Goal: Task Accomplishment & Management: Use online tool/utility

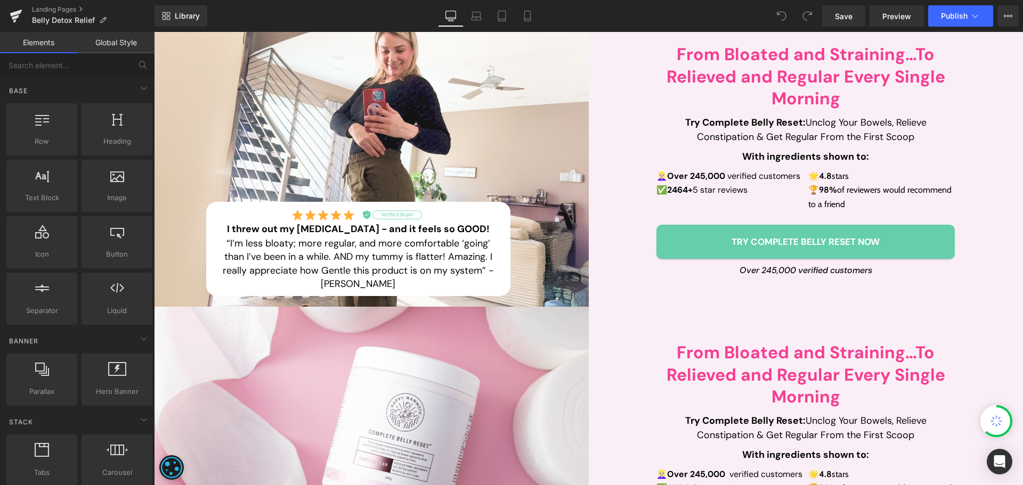
scroll to position [266, 0]
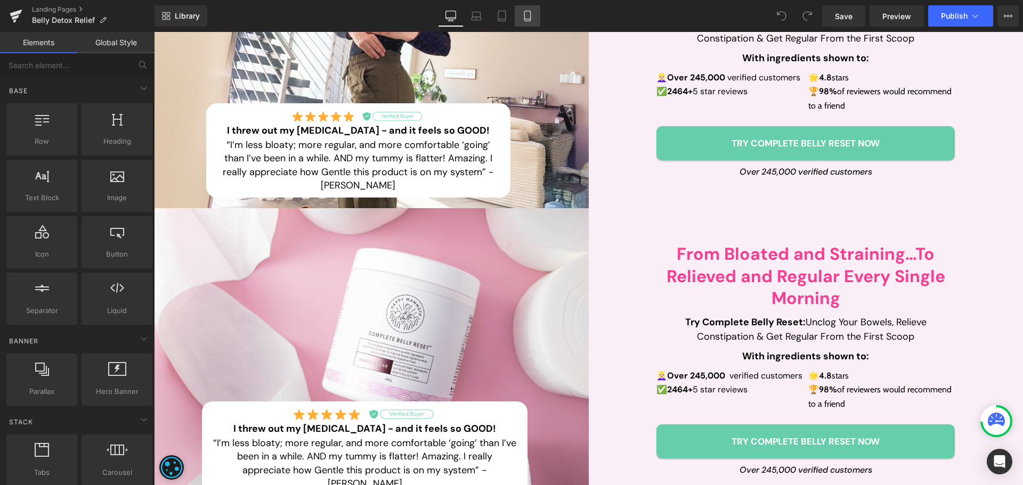
click at [528, 12] on icon at bounding box center [527, 16] width 11 height 11
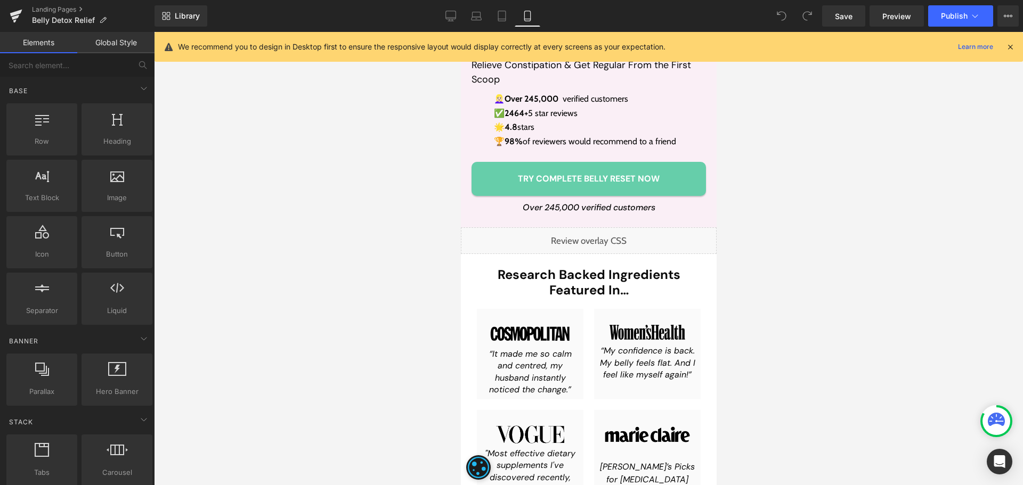
scroll to position [1012, 0]
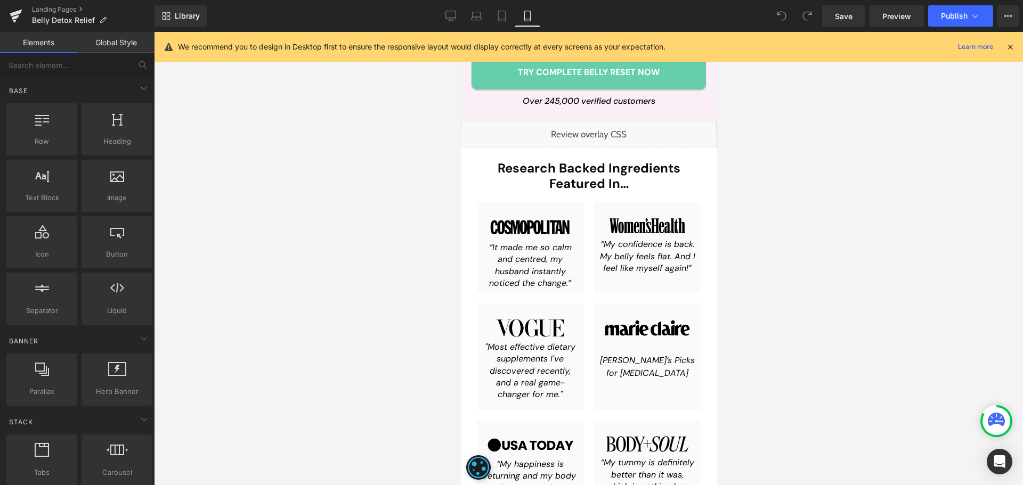
click at [526, 265] on div "“It made me so calm and centred, my husband instantly noticed the change.” Text…" at bounding box center [529, 266] width 96 height 48
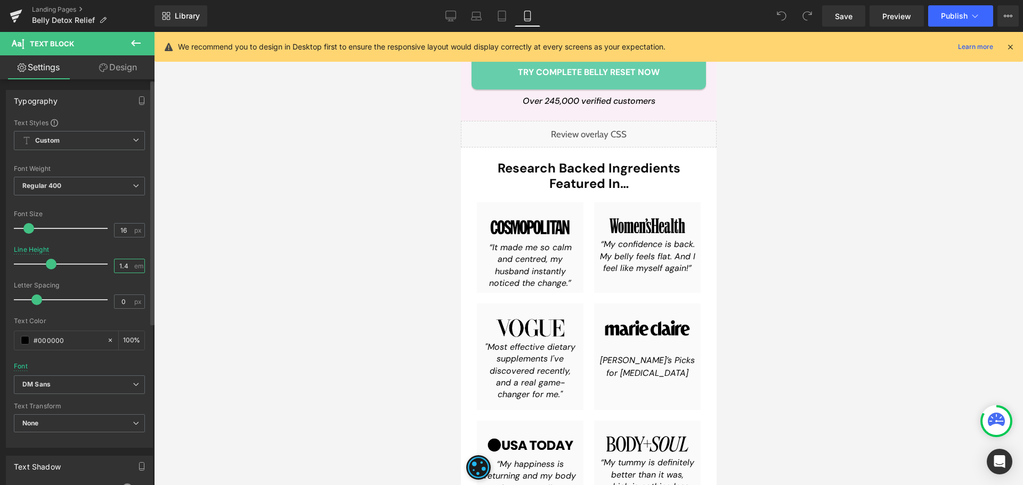
click at [122, 263] on input "1.4" at bounding box center [124, 265] width 19 height 13
type input "1.2"
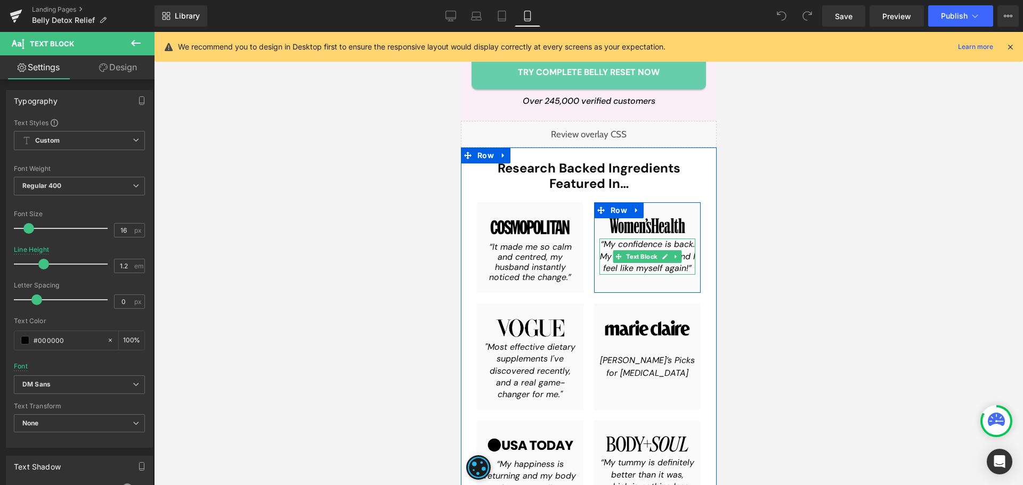
click at [617, 259] on span at bounding box center [617, 256] width 11 height 13
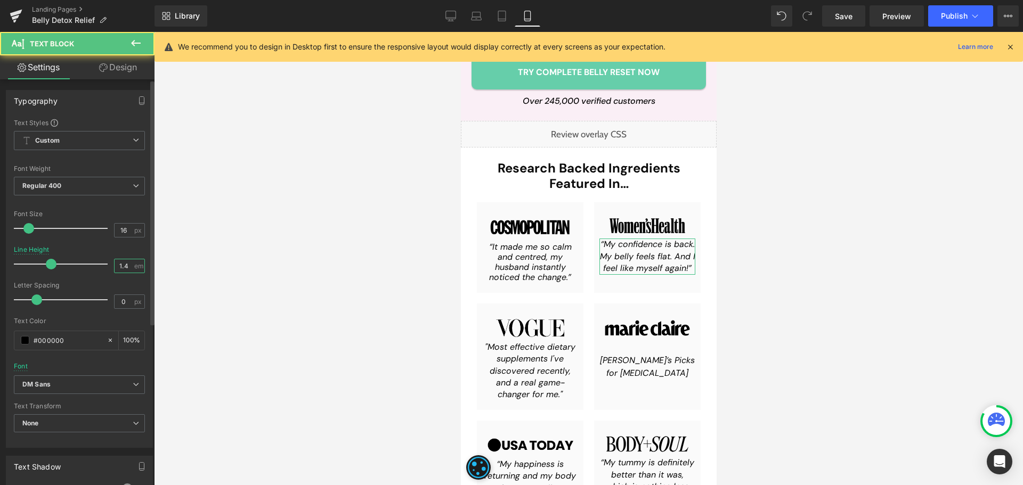
click at [117, 264] on input "1.4" at bounding box center [124, 265] width 19 height 13
paste input "2"
type input "1.2"
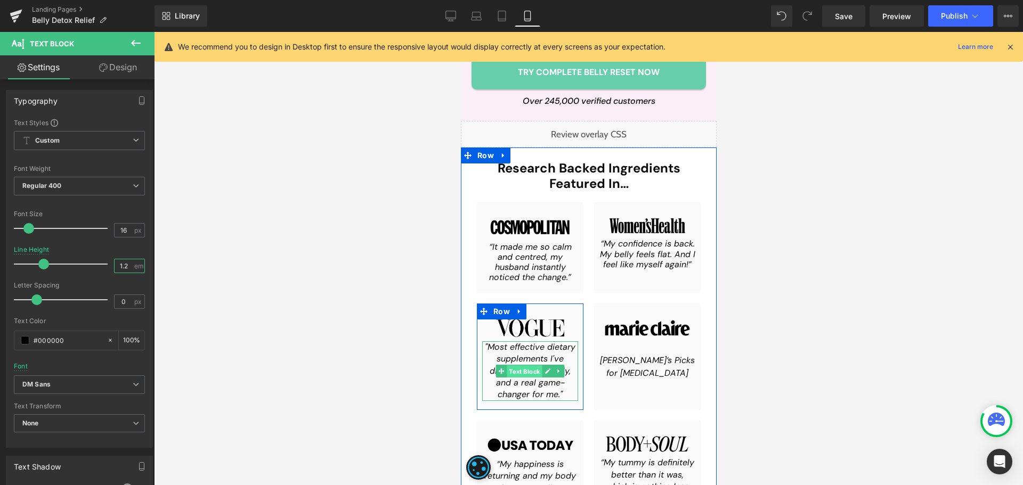
drag, startPoint x: 518, startPoint y: 369, endPoint x: 615, endPoint y: 305, distance: 115.8
click at [518, 369] on span "Text Block" at bounding box center [523, 371] width 35 height 13
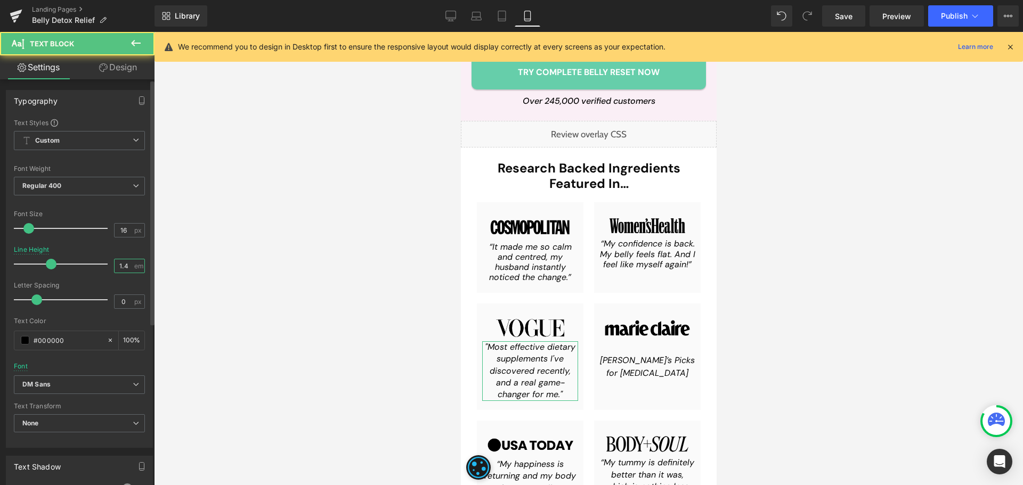
click at [118, 263] on input "1.4" at bounding box center [124, 265] width 19 height 13
paste input "2"
type input "1.2"
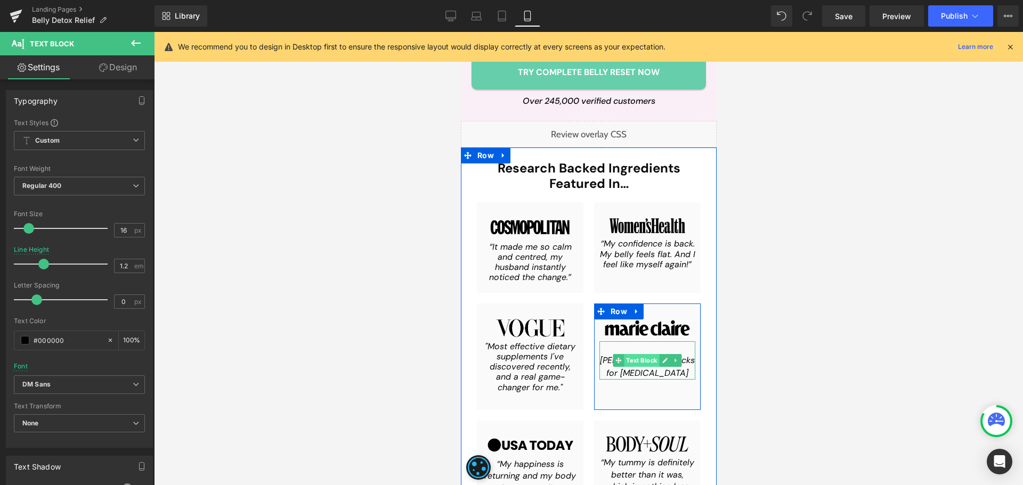
click at [639, 365] on span "Text Block" at bounding box center [640, 360] width 35 height 13
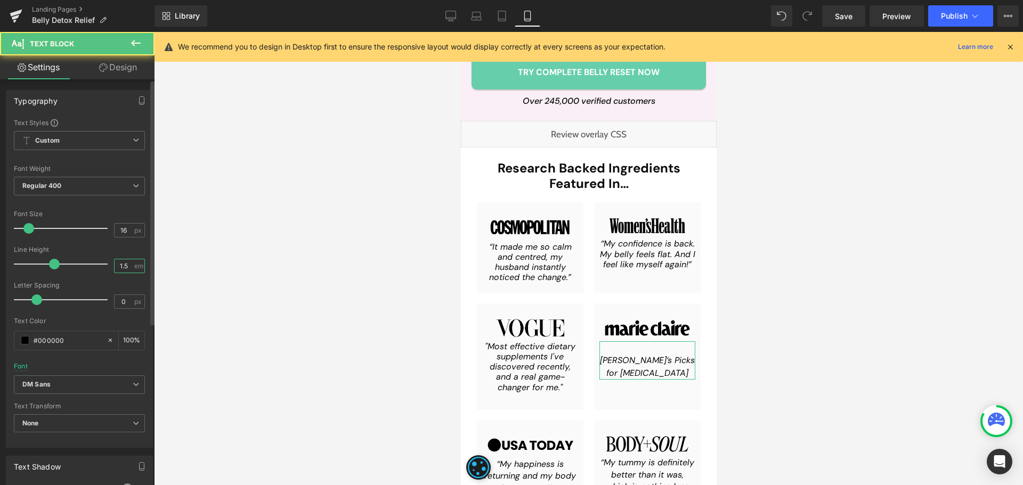
click at [124, 267] on input "1.5" at bounding box center [124, 265] width 19 height 13
paste input "2"
type input "1.2"
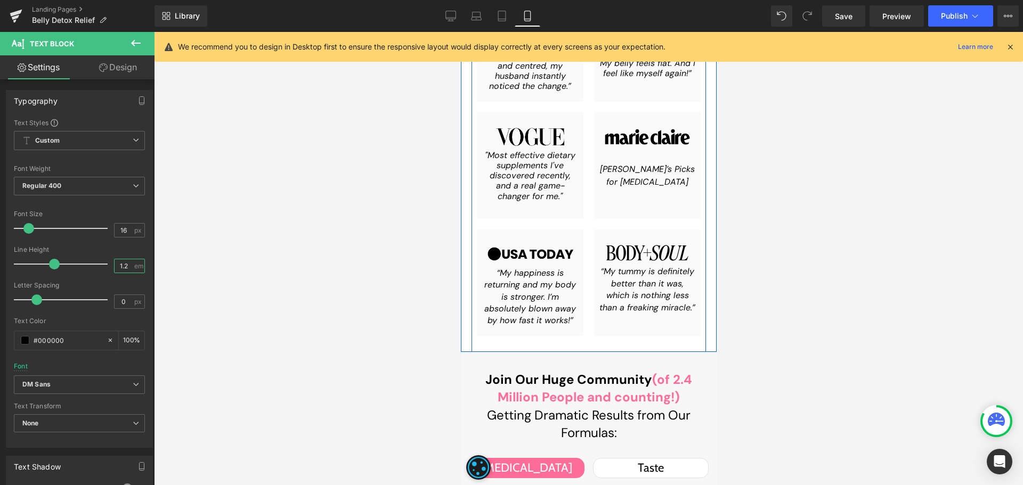
scroll to position [1225, 0]
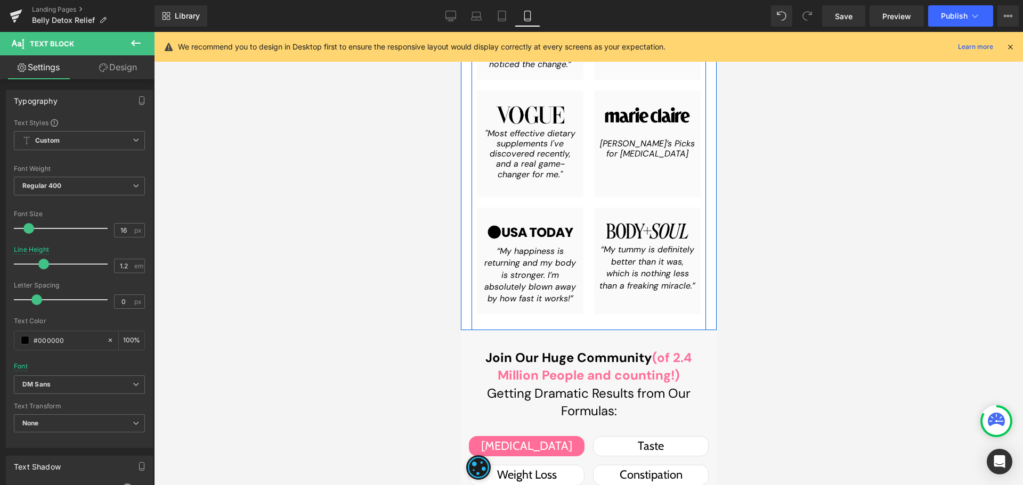
click at [517, 269] on div "“My happiness is returning and my body is stronger. I’m absolutely blown away b…" at bounding box center [529, 276] width 96 height 60
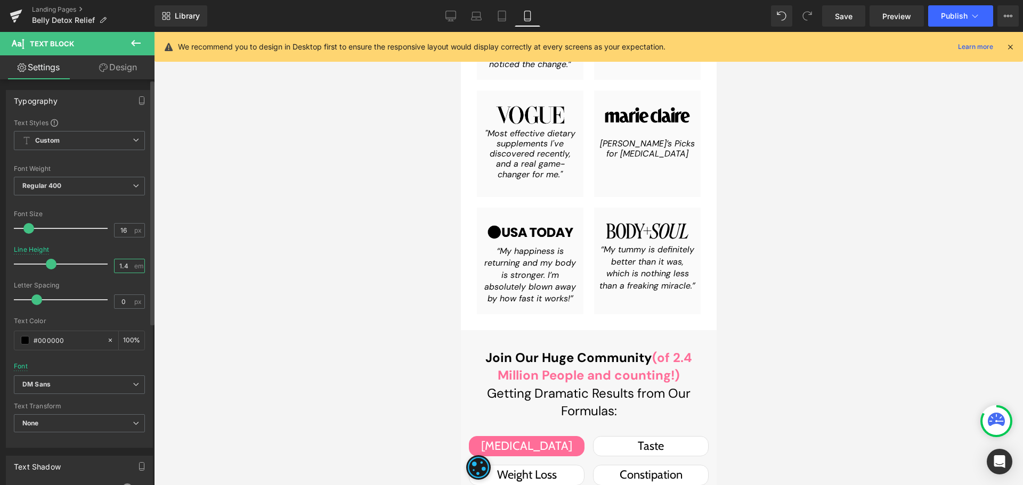
click at [127, 261] on input "1.4" at bounding box center [124, 265] width 19 height 13
paste input "2"
type input "1.2"
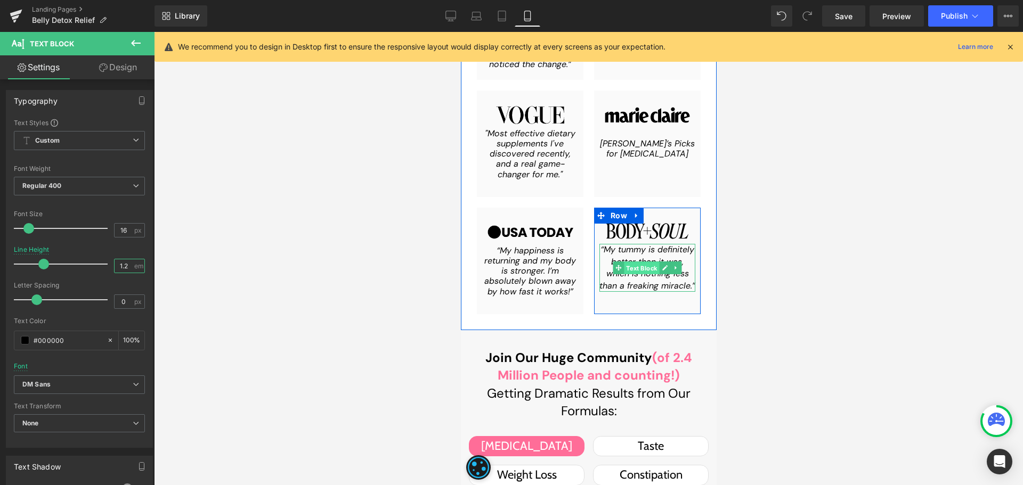
drag, startPoint x: 647, startPoint y: 267, endPoint x: 889, endPoint y: 300, distance: 244.5
click at [647, 267] on span "Text Block" at bounding box center [640, 268] width 35 height 13
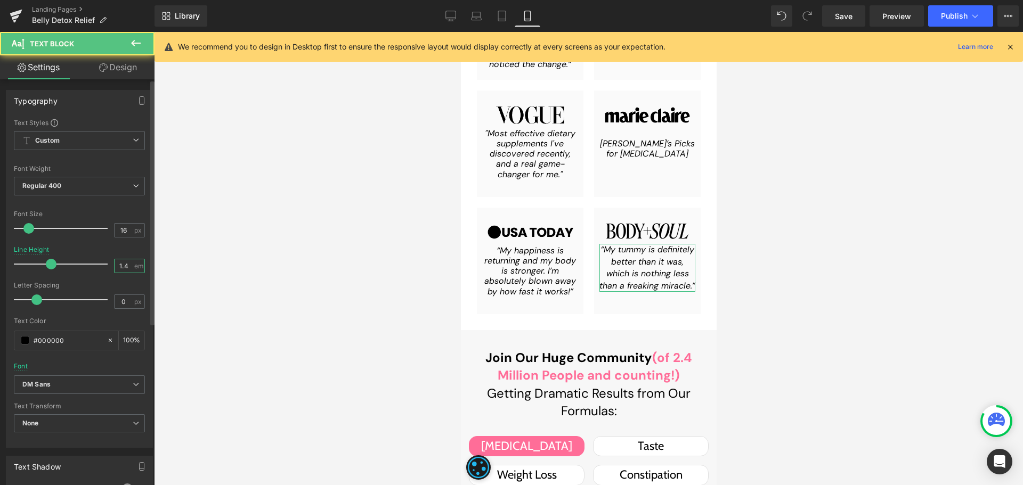
click at [120, 265] on input "1.4" at bounding box center [124, 265] width 19 height 13
paste input "2"
type input "1.2"
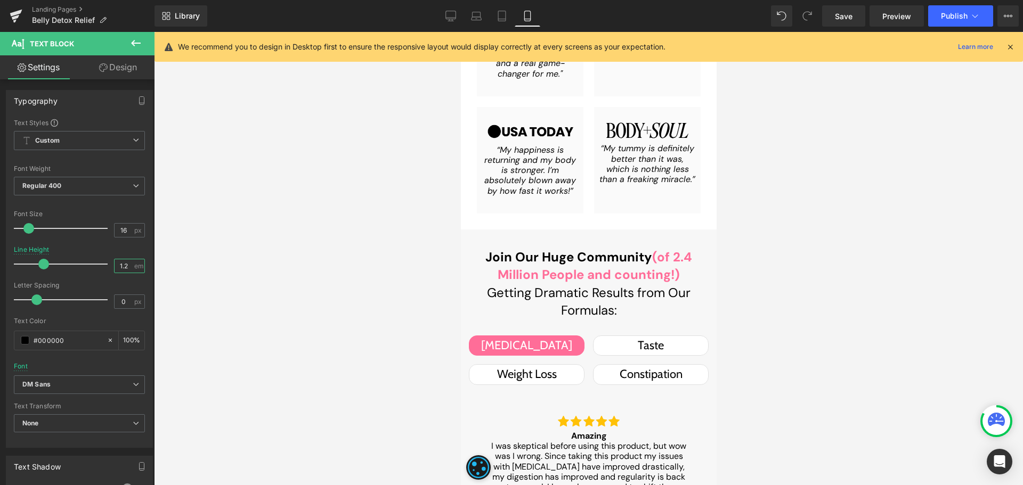
scroll to position [1331, 0]
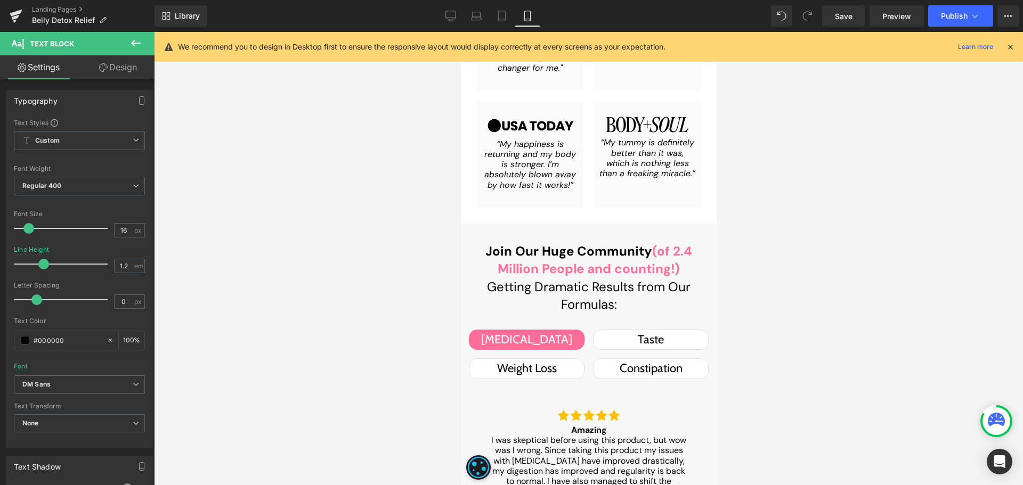
click at [619, 370] on div "Constipation" at bounding box center [649, 368] width 93 height 19
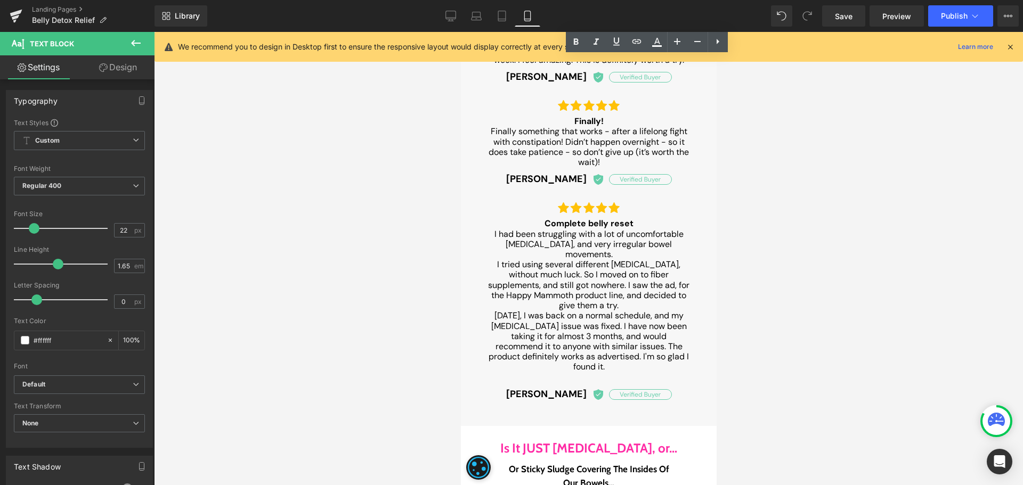
scroll to position [1811, 0]
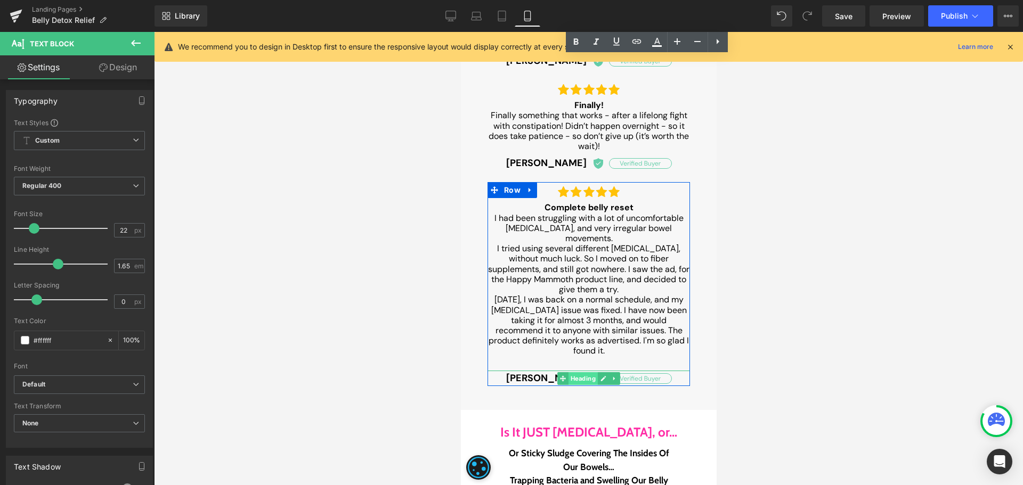
click at [568, 372] on span "Heading" at bounding box center [582, 378] width 29 height 13
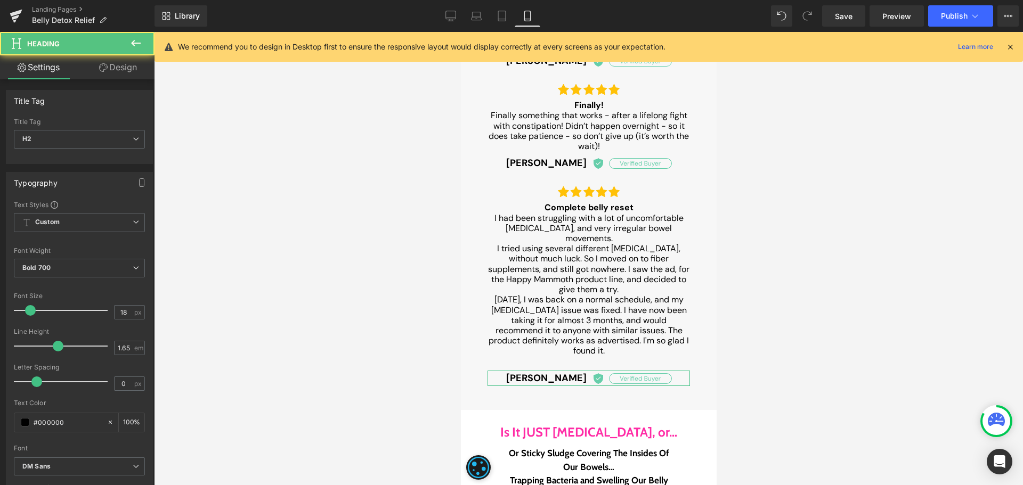
click at [112, 66] on link "Design" at bounding box center [117, 67] width 77 height 24
click at [0, 0] on div "Spacing" at bounding box center [0, 0] width 0 height 0
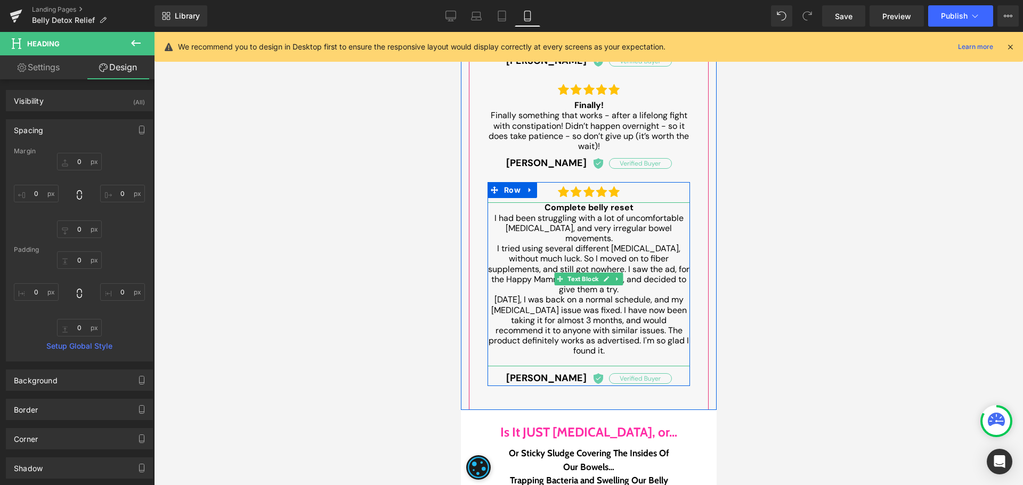
click at [633, 314] on p "Within 3 days, I was back on a normal schedule, and my bloating issue was fixed…" at bounding box center [588, 325] width 202 height 61
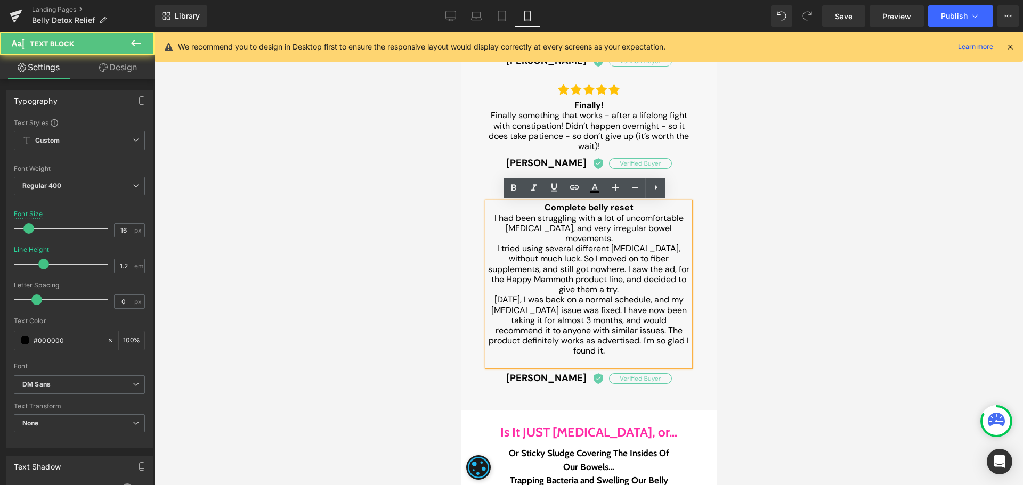
click at [620, 340] on p "Within 3 days, I was back on a normal schedule, and my bloating issue was fixed…" at bounding box center [588, 325] width 202 height 61
click at [618, 356] on p at bounding box center [588, 361] width 202 height 10
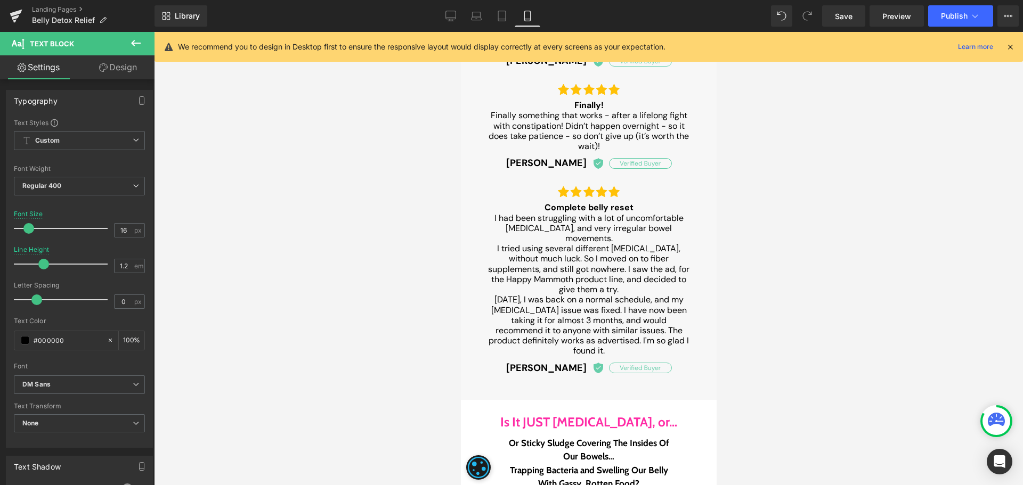
click at [839, 290] on div at bounding box center [588, 258] width 869 height 453
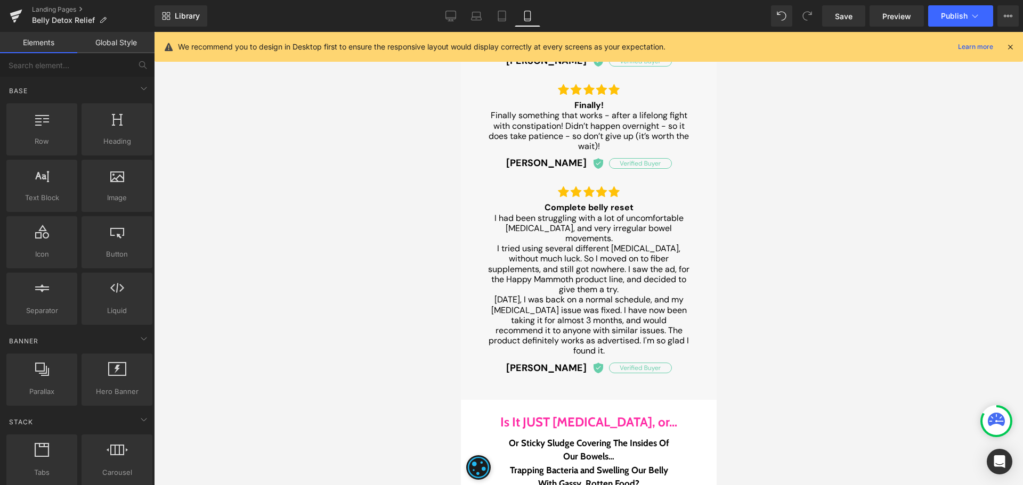
scroll to position [2489, 0]
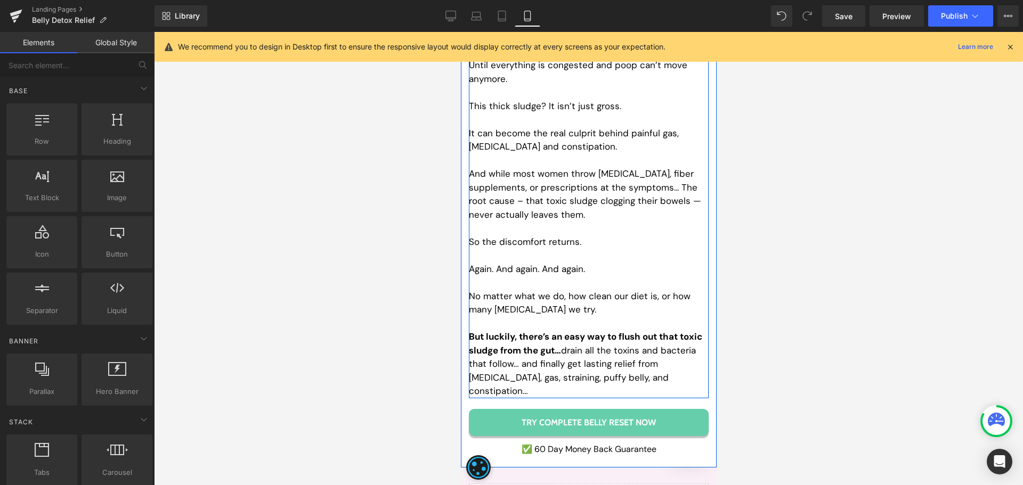
click at [481, 263] on p "Again. And again. And again." at bounding box center [588, 270] width 240 height 14
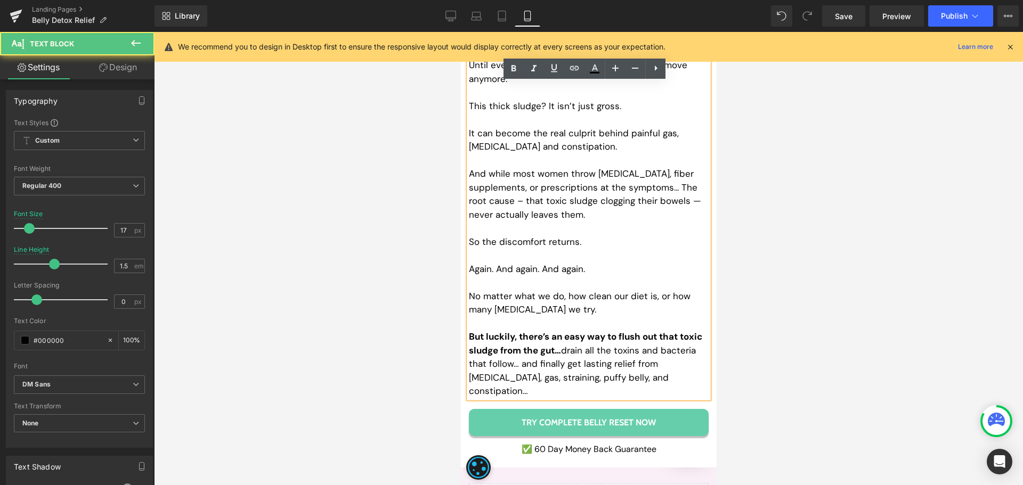
click at [472, 263] on p "Again. And again. And again." at bounding box center [588, 270] width 240 height 14
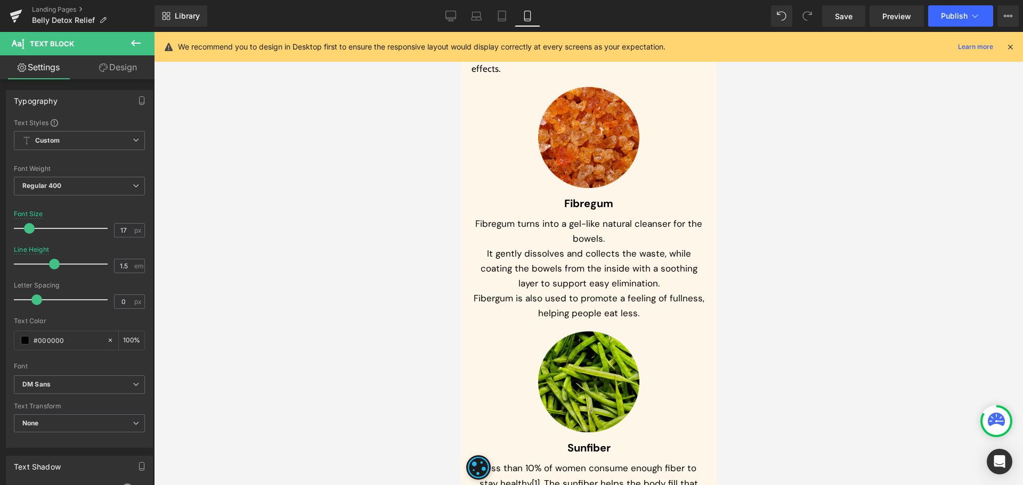
scroll to position [4140, 0]
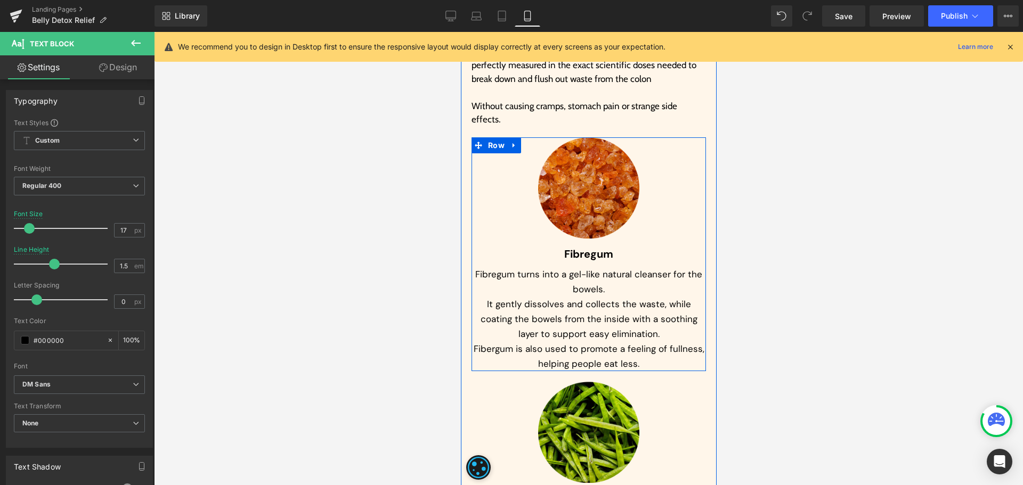
click at [637, 247] on h3 "Fibregum" at bounding box center [588, 254] width 234 height 15
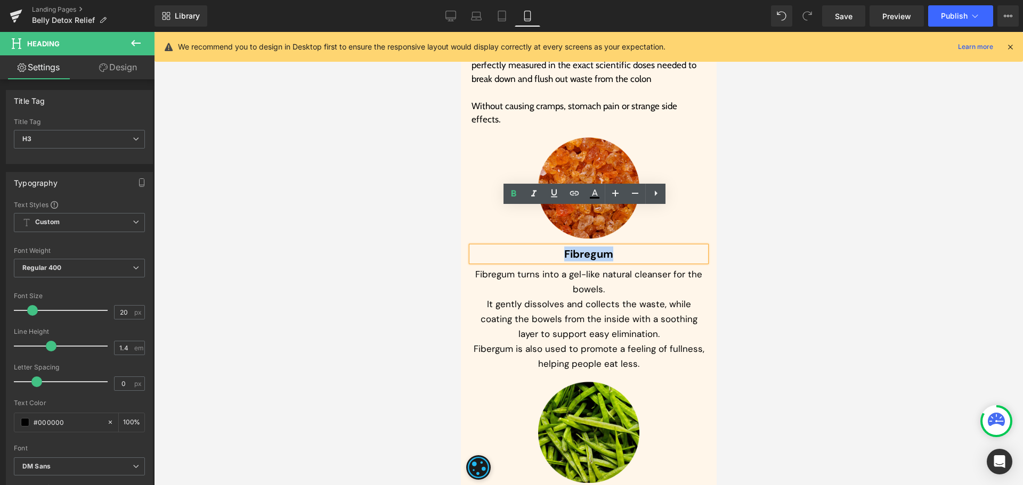
paste div
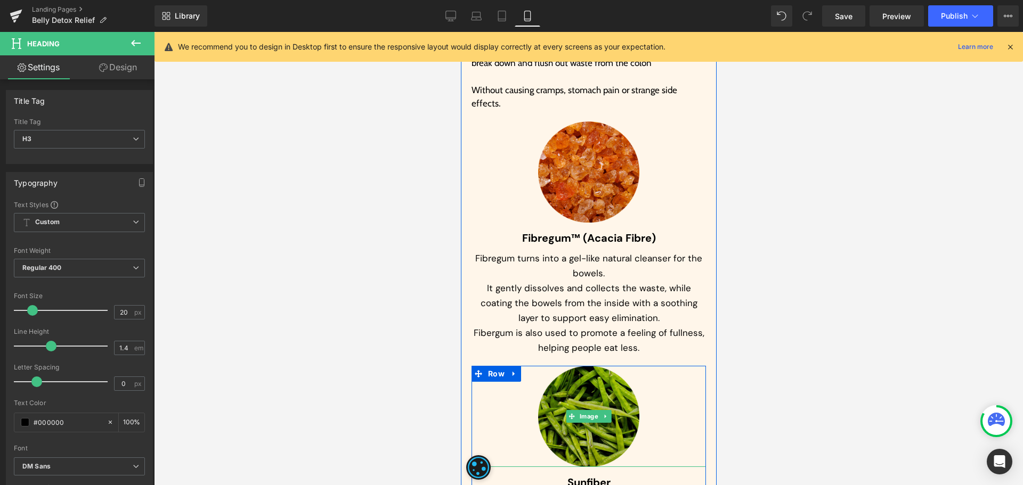
scroll to position [4246, 0]
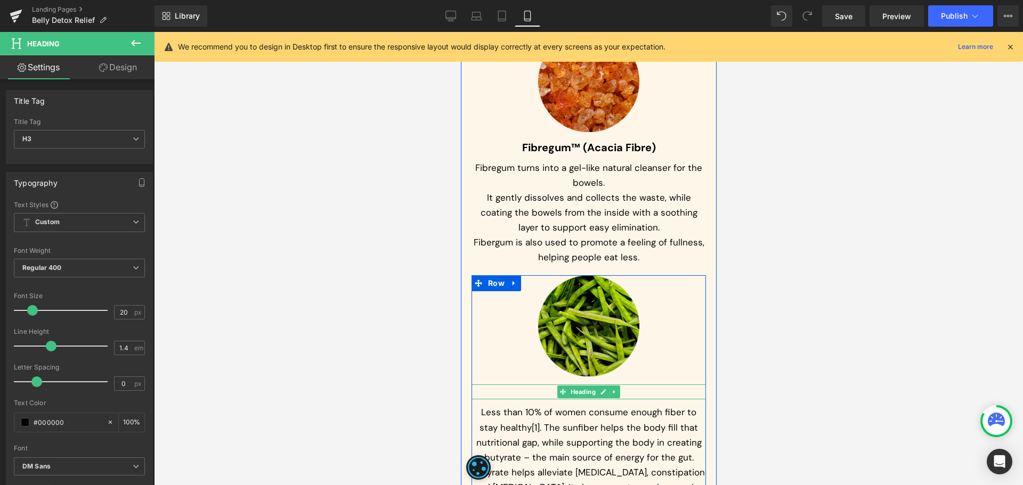
click at [522, 385] on h3 "Sunfiber" at bounding box center [588, 392] width 234 height 15
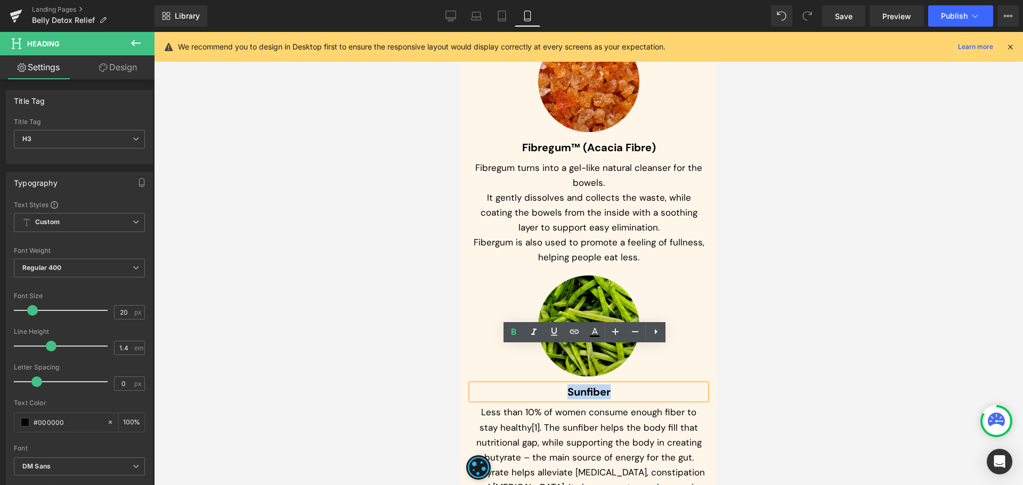
paste div
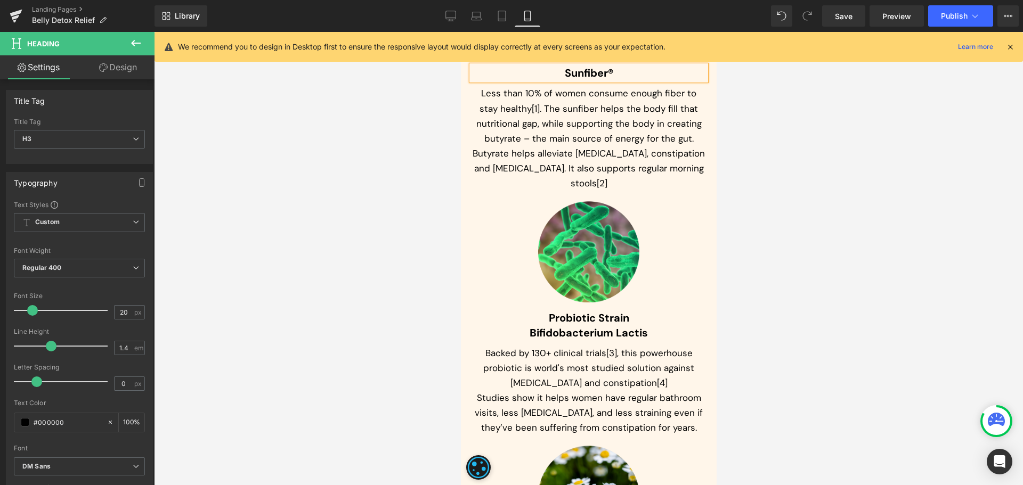
scroll to position [4566, 0]
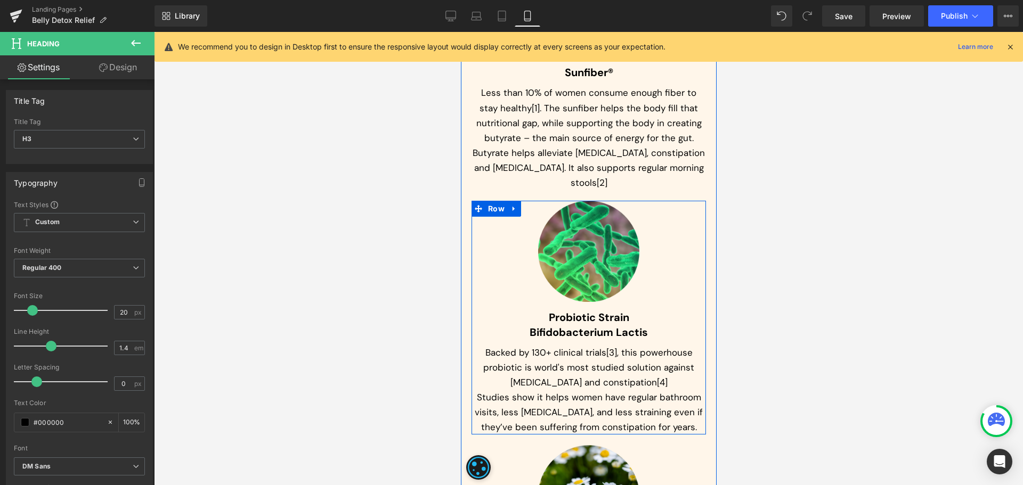
drag, startPoint x: 567, startPoint y: 278, endPoint x: 497, endPoint y: 280, distance: 69.8
click at [567, 310] on span "Probiotic Strain Bifidobacterium Lactis" at bounding box center [588, 324] width 118 height 29
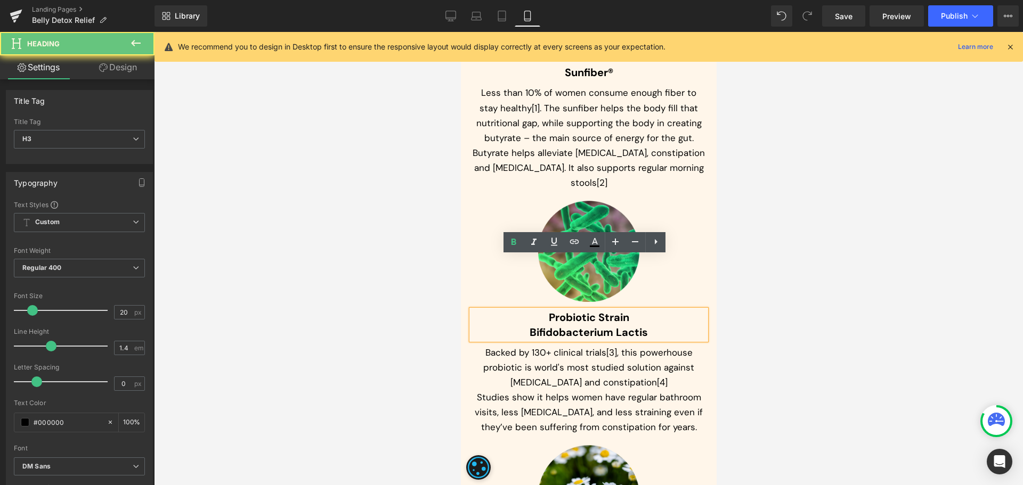
click at [502, 310] on h3 "Probiotic Strain Bifidobacterium Lactis" at bounding box center [588, 325] width 234 height 30
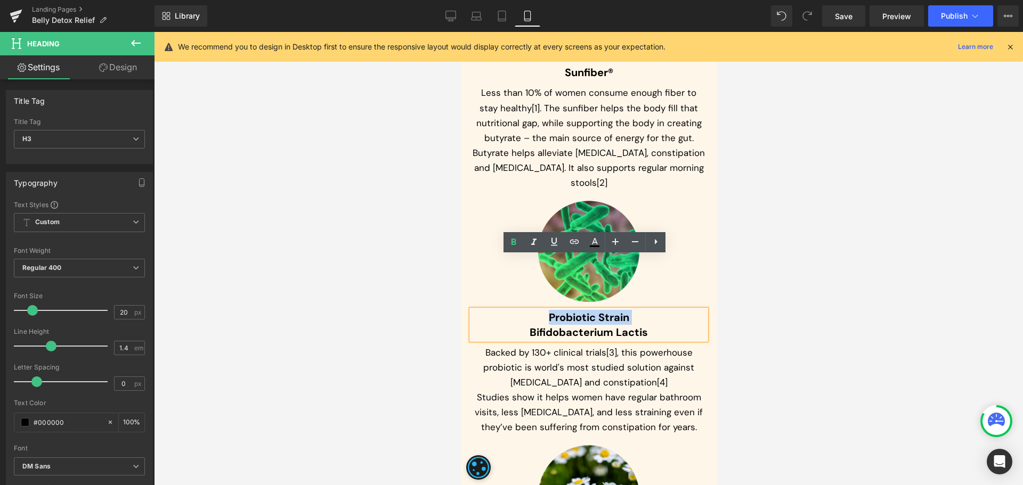
drag, startPoint x: 517, startPoint y: 280, endPoint x: 523, endPoint y: 267, distance: 13.6
click at [523, 310] on h3 "Probiotic Strain Bifidobacterium Lactis" at bounding box center [588, 325] width 234 height 30
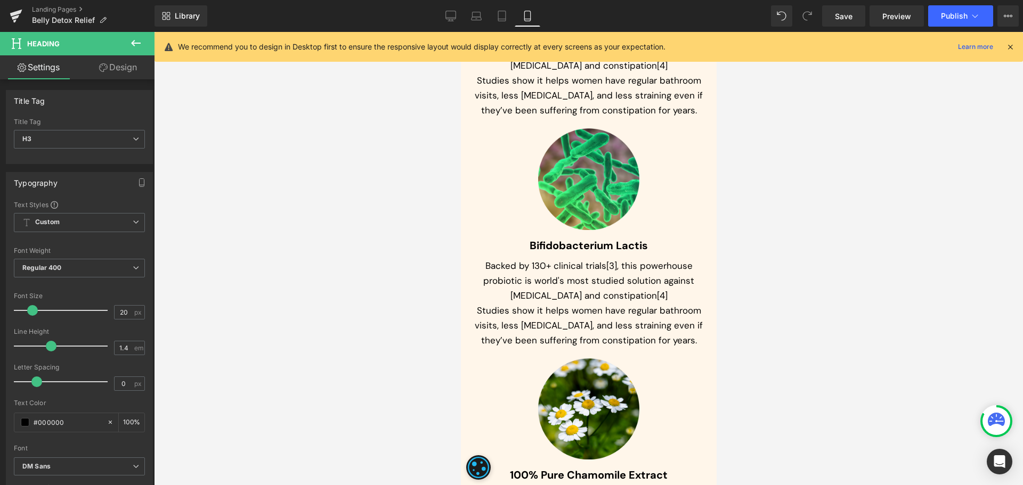
scroll to position [4869, 0]
click at [506, 13] on icon at bounding box center [501, 16] width 11 height 11
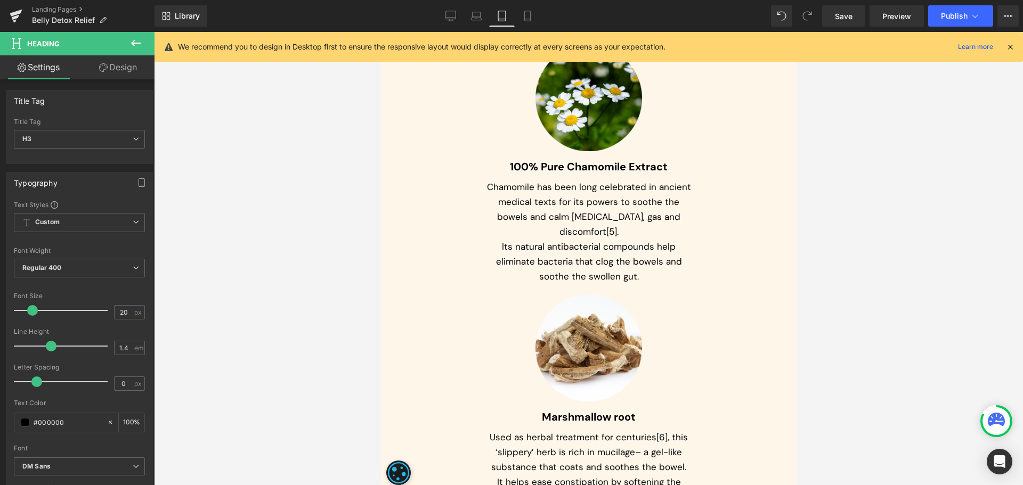
scroll to position [4294, 0]
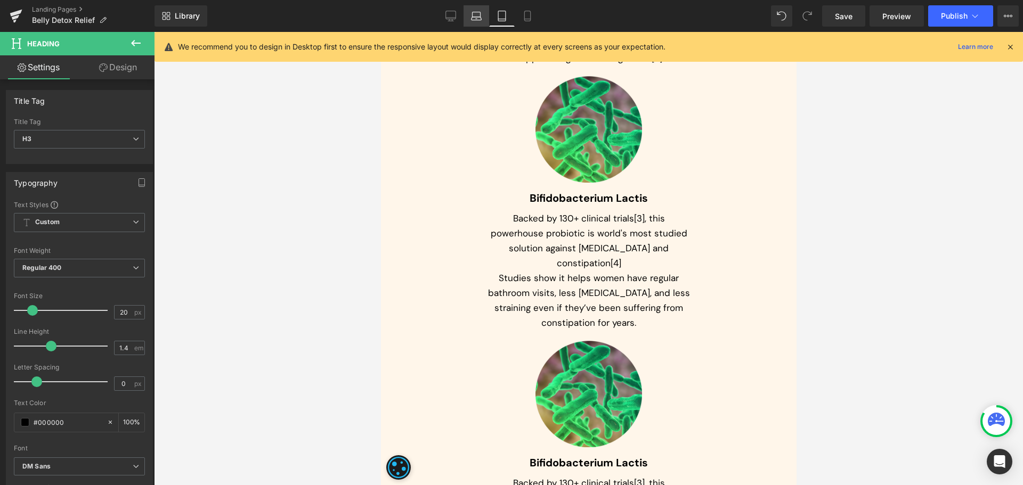
click at [474, 17] on icon at bounding box center [476, 18] width 10 height 3
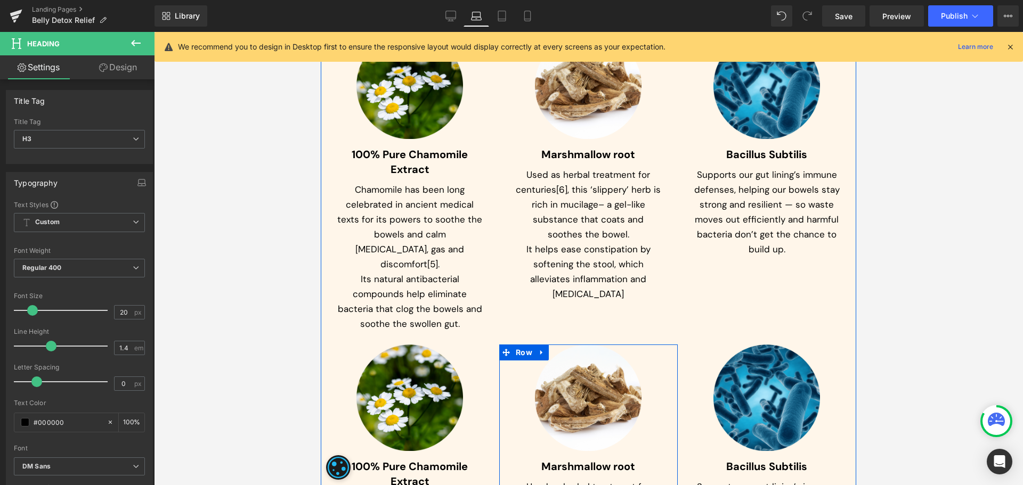
scroll to position [4040, 0]
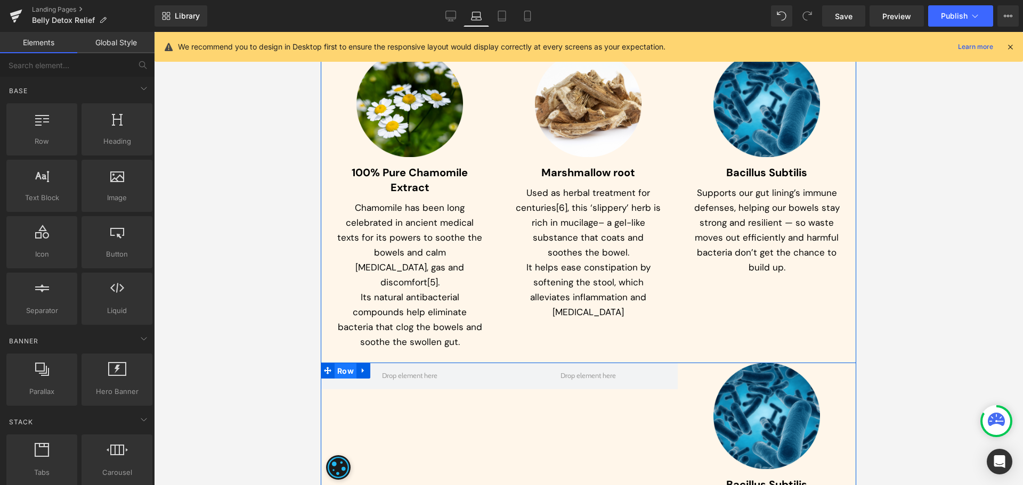
click at [345, 363] on span "Row" at bounding box center [345, 371] width 22 height 16
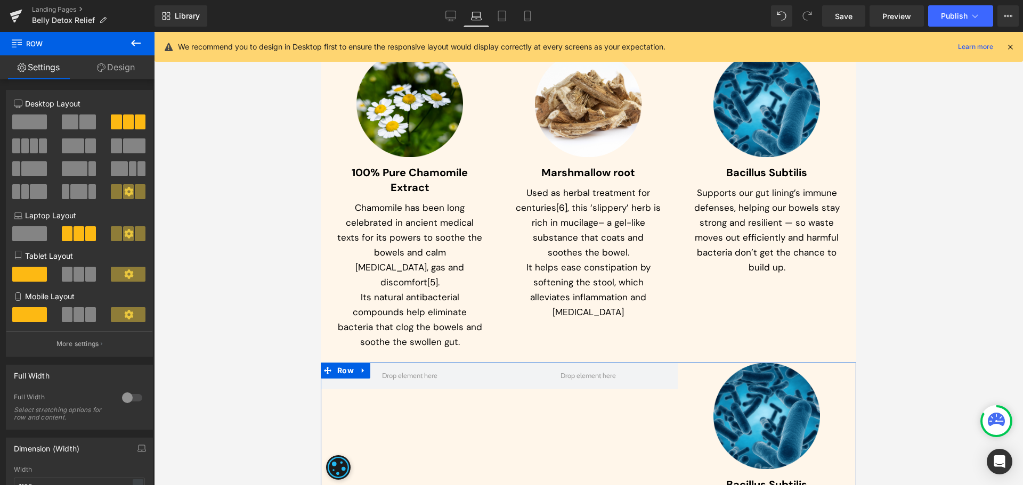
click at [35, 124] on span at bounding box center [29, 122] width 35 height 15
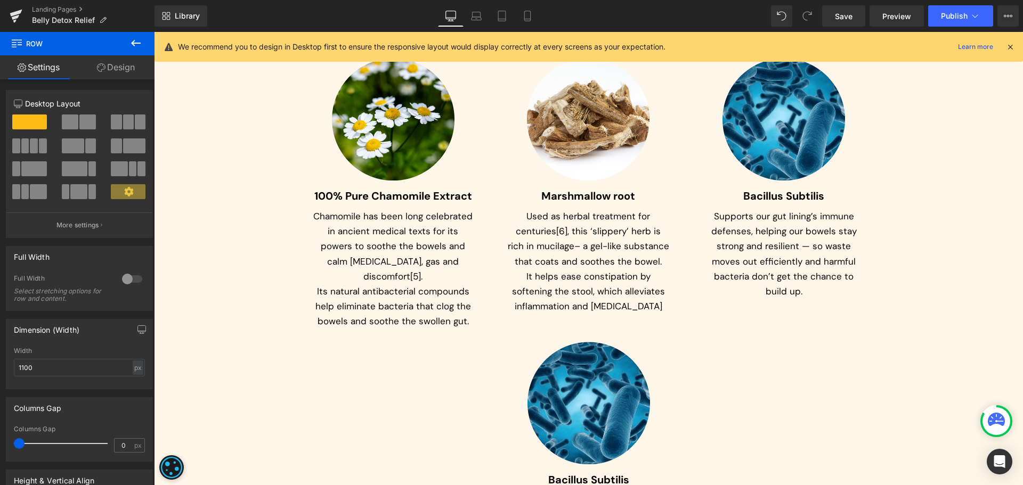
scroll to position [3955, 0]
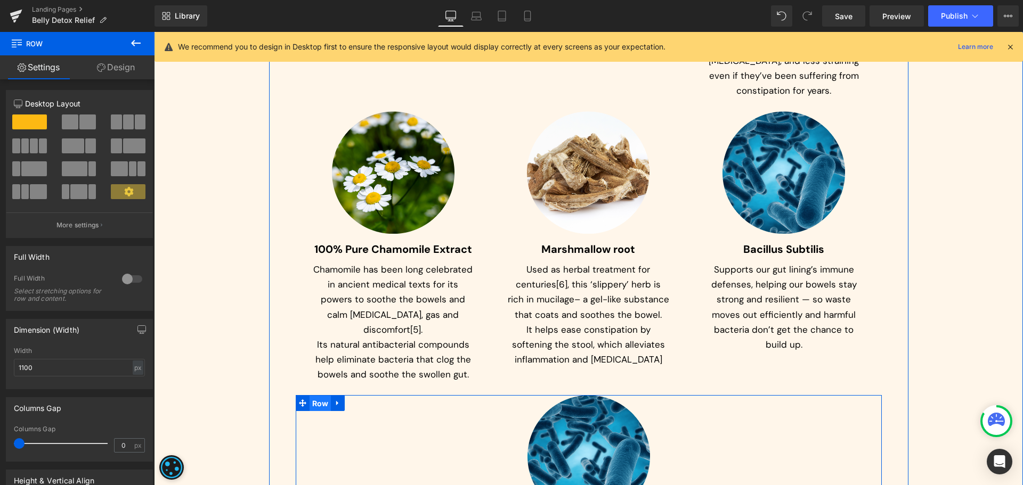
click at [315, 396] on span "Row" at bounding box center [320, 404] width 22 height 16
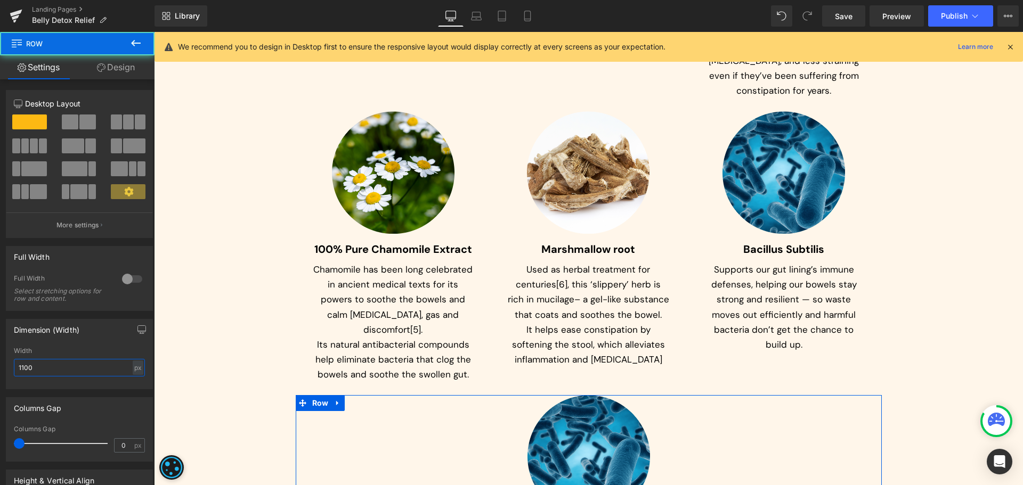
click at [69, 372] on input "1100" at bounding box center [79, 368] width 131 height 18
click at [133, 372] on div "px" at bounding box center [138, 368] width 11 height 14
click at [137, 386] on li "%" at bounding box center [137, 384] width 13 height 15
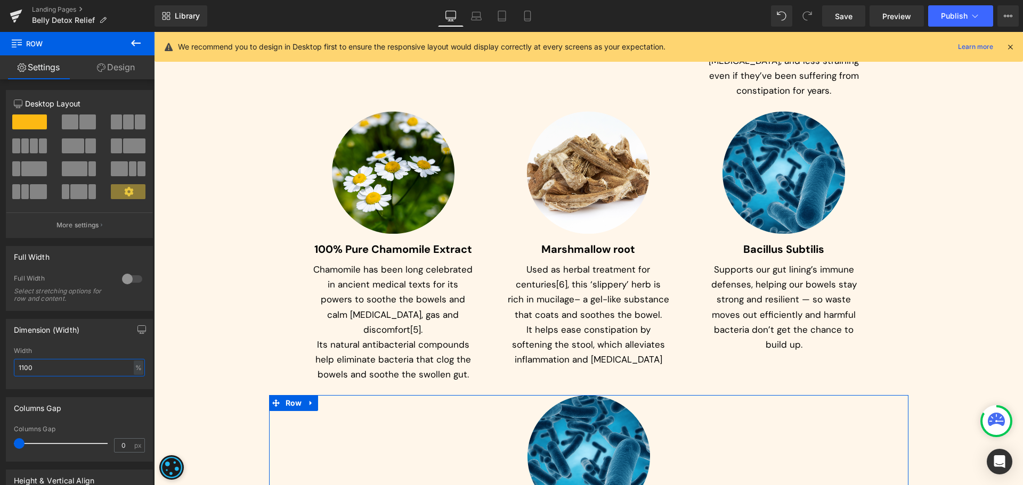
click at [61, 366] on input "1100" at bounding box center [79, 368] width 131 height 18
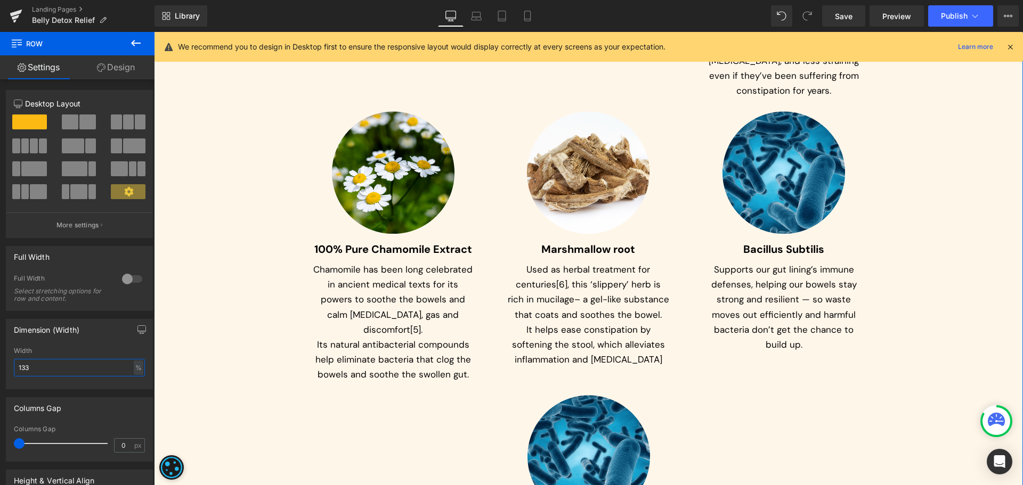
click at [154, 32] on div at bounding box center [154, 32] width 0 height 0
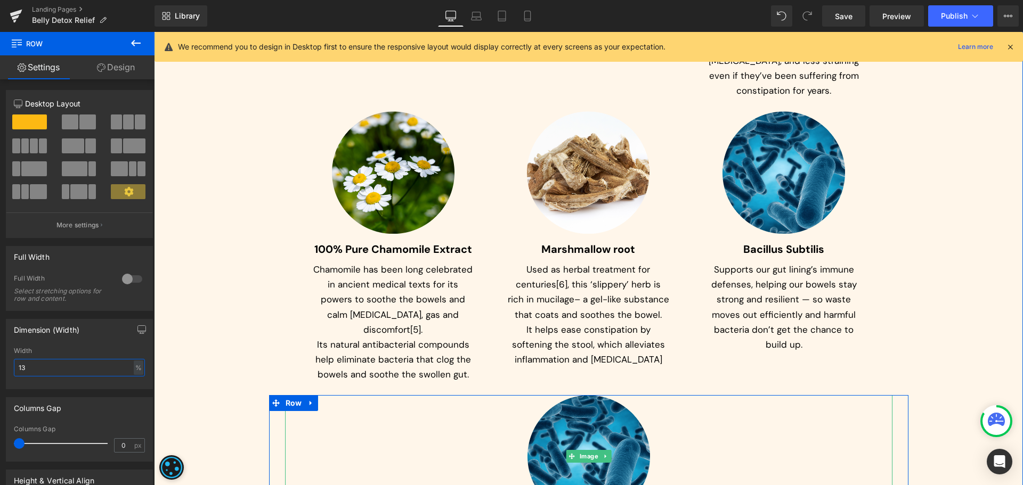
type input "1"
type input "33"
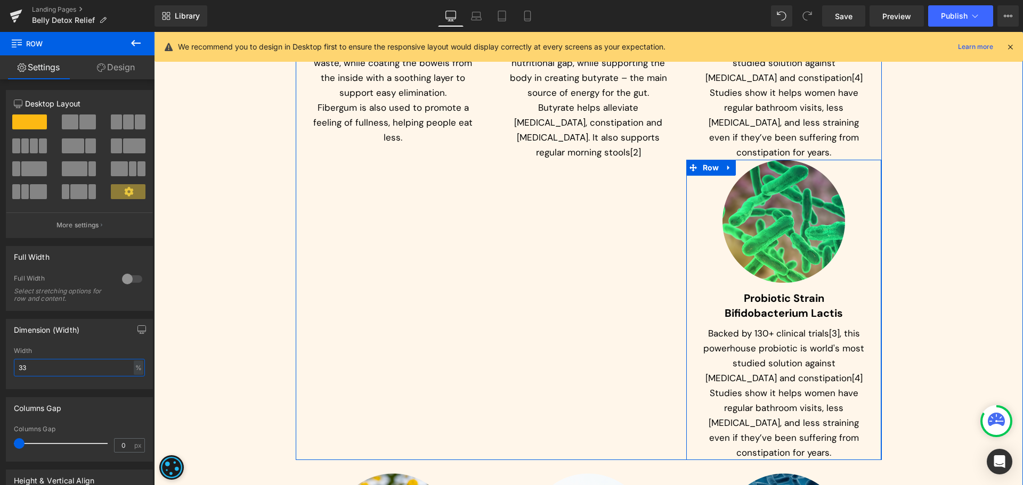
scroll to position [3582, 0]
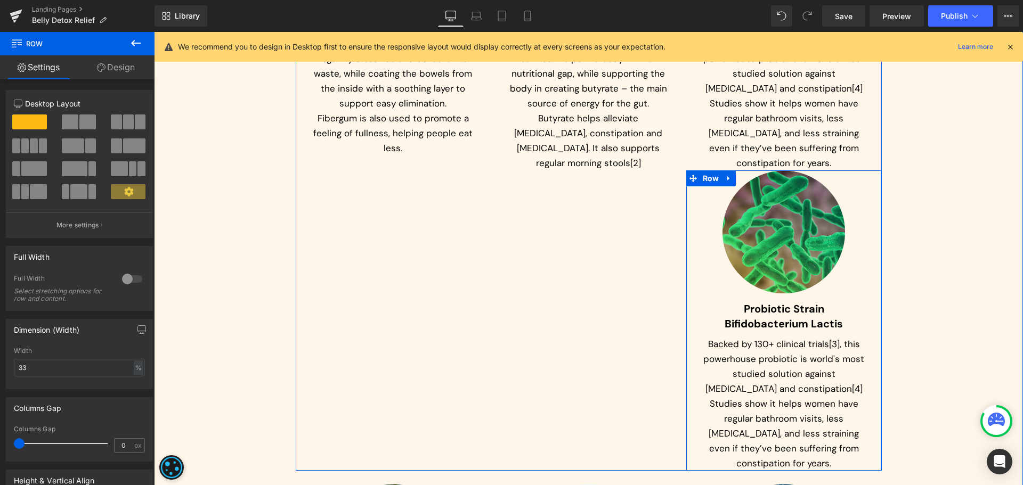
click at [781, 173] on div "Image" at bounding box center [783, 231] width 163 height 122
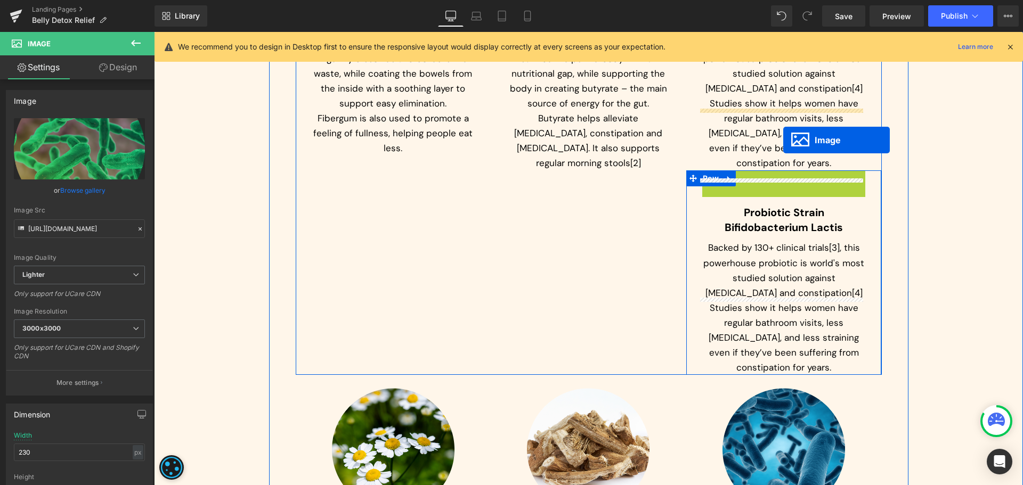
drag, startPoint x: 783, startPoint y: 170, endPoint x: 783, endPoint y: 140, distance: 30.4
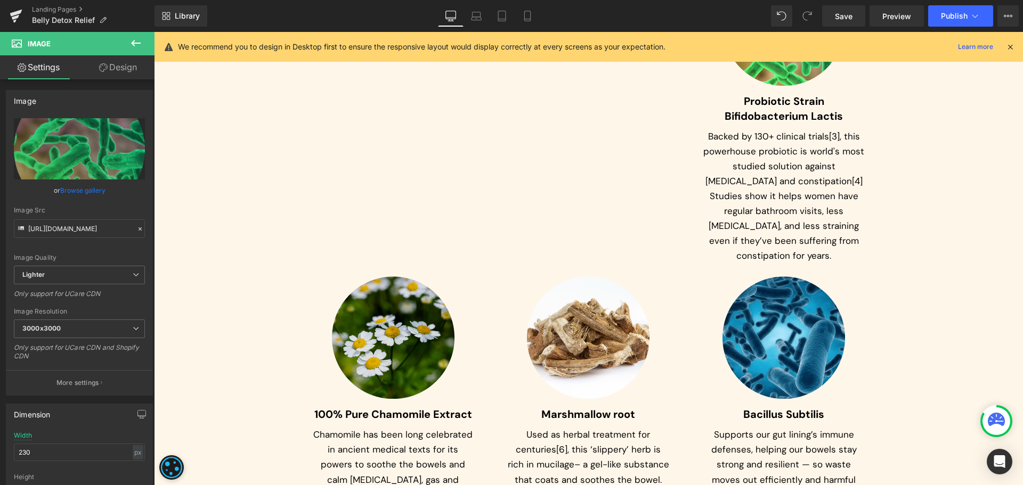
scroll to position [3795, 0]
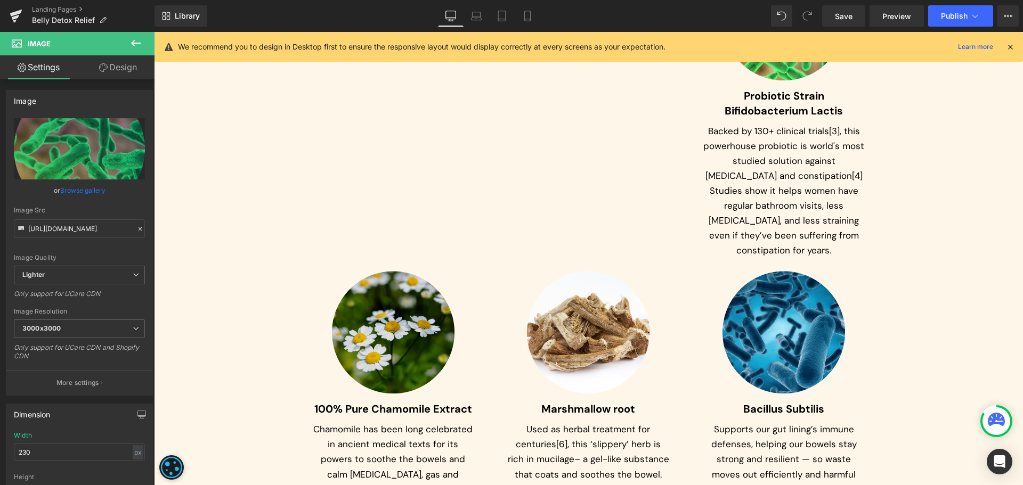
drag, startPoint x: 388, startPoint y: 250, endPoint x: 394, endPoint y: 239, distance: 13.1
click at [388, 271] on div "Image" at bounding box center [393, 332] width 163 height 122
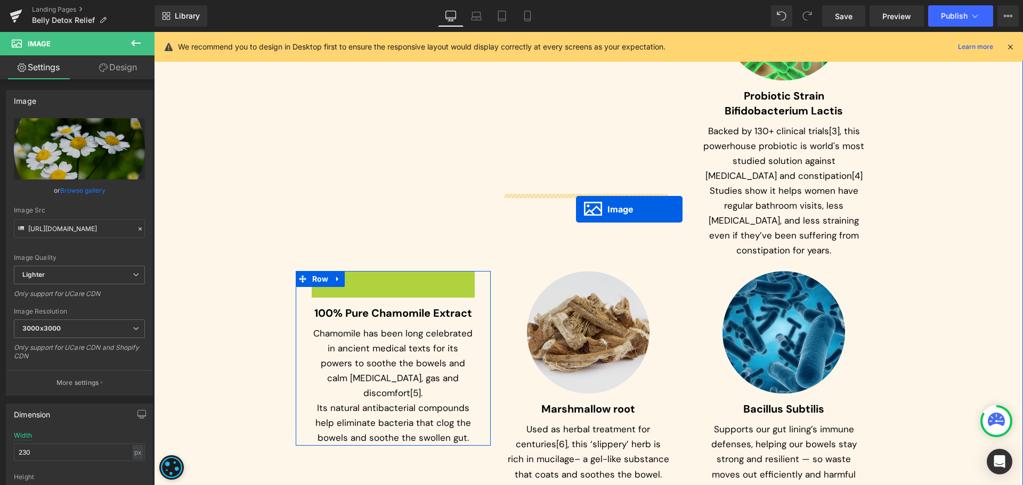
drag, startPoint x: 381, startPoint y: 260, endPoint x: 576, endPoint y: 209, distance: 201.4
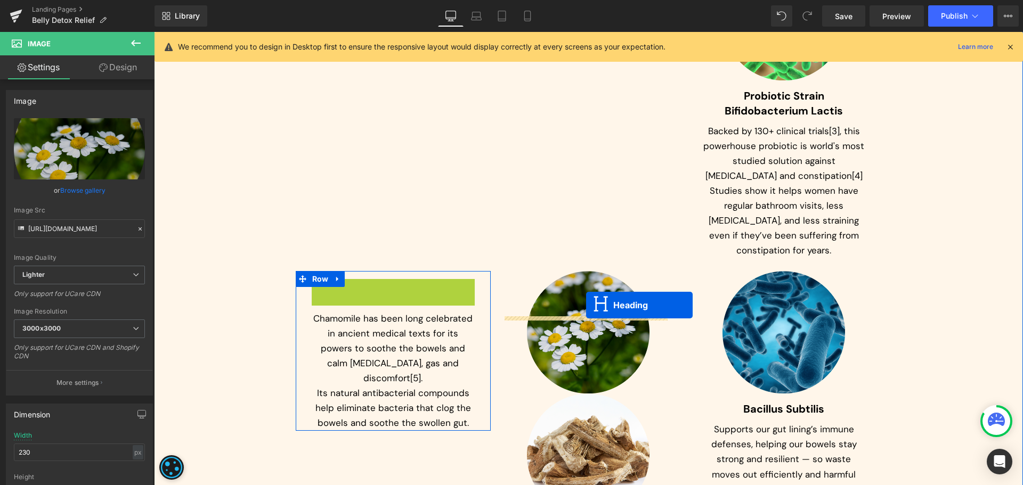
drag, startPoint x: 375, startPoint y: 209, endPoint x: 586, endPoint y: 305, distance: 231.2
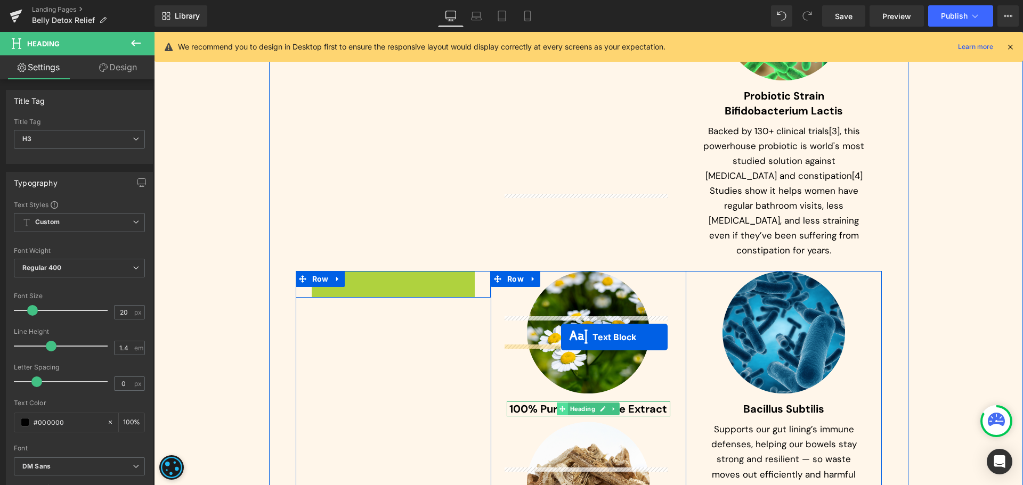
drag, startPoint x: 387, startPoint y: 246, endPoint x: 561, endPoint y: 337, distance: 196.5
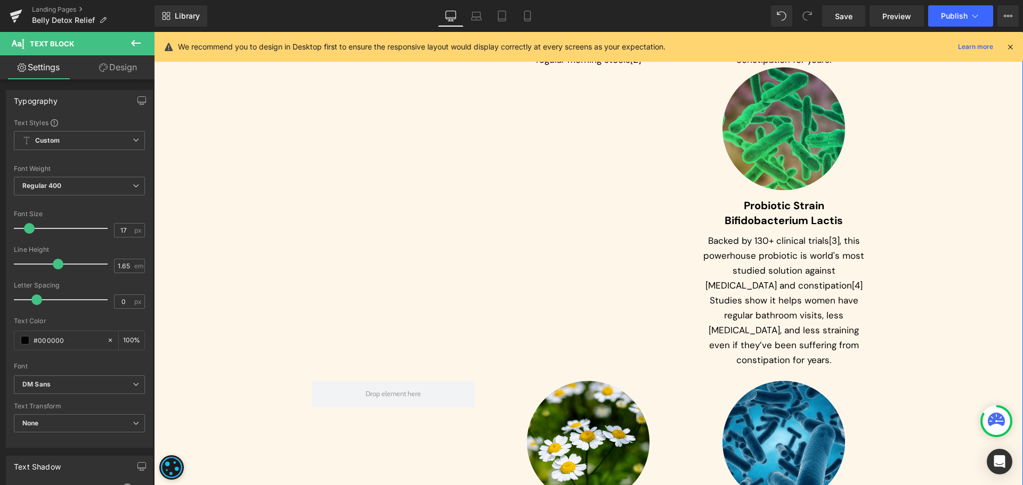
scroll to position [3635, 0]
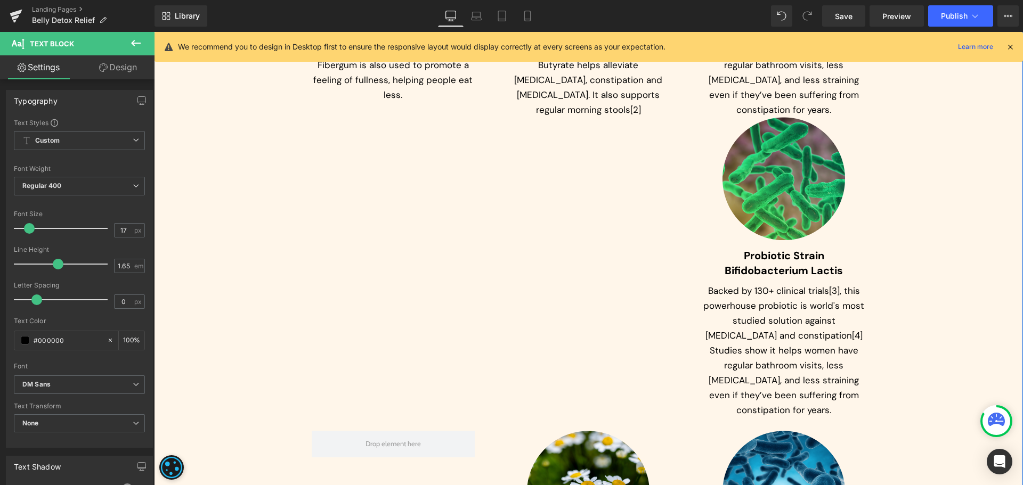
click at [619, 129] on div "Image Fibregum™ (Acacia Fibre) Heading Fibregum turns into a gel-like natural c…" at bounding box center [589, 117] width 586 height 600
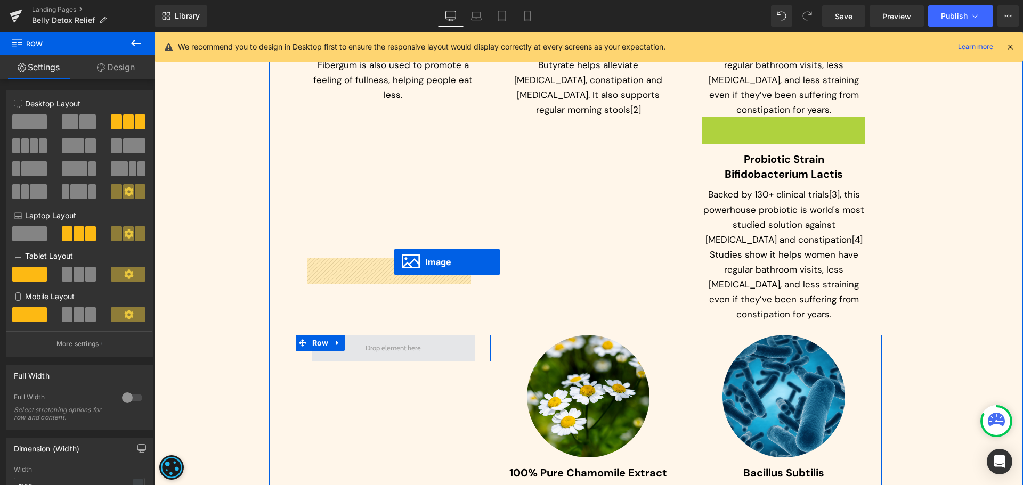
drag, startPoint x: 772, startPoint y: 120, endPoint x: 394, endPoint y: 262, distance: 404.0
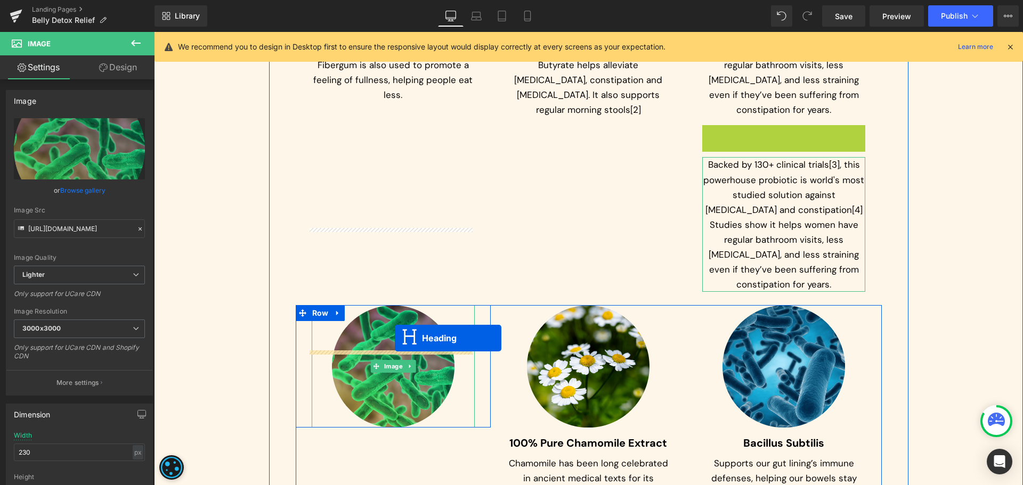
drag, startPoint x: 779, startPoint y: 79, endPoint x: 395, endPoint y: 338, distance: 463.8
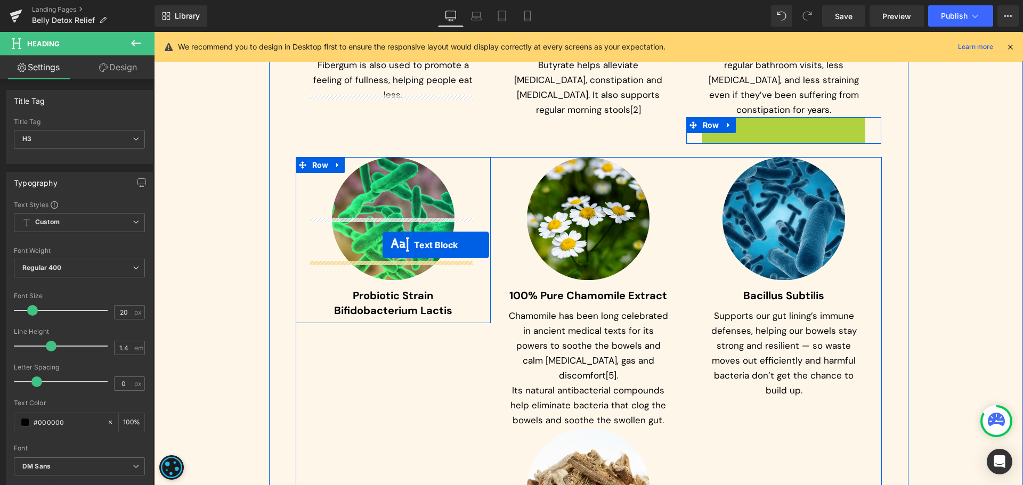
drag, startPoint x: 767, startPoint y: 117, endPoint x: 382, endPoint y: 245, distance: 405.4
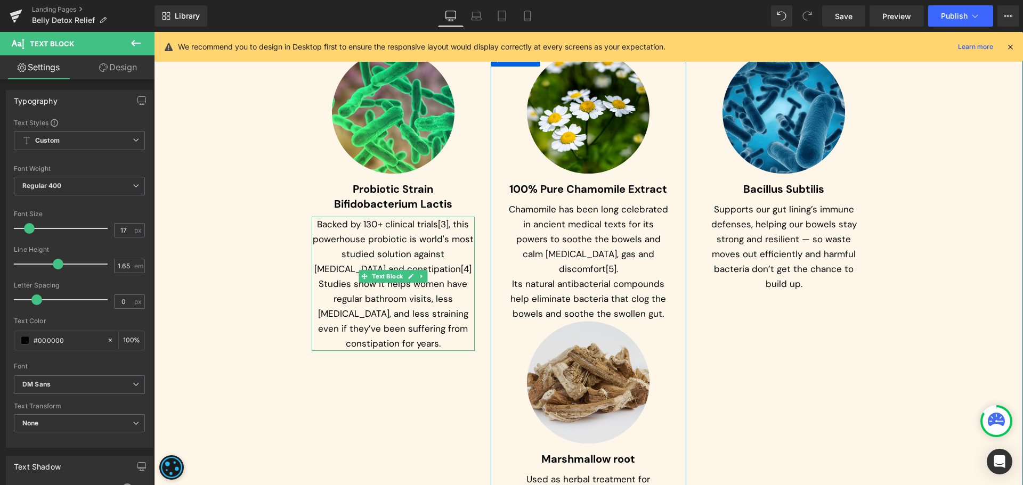
scroll to position [3742, 0]
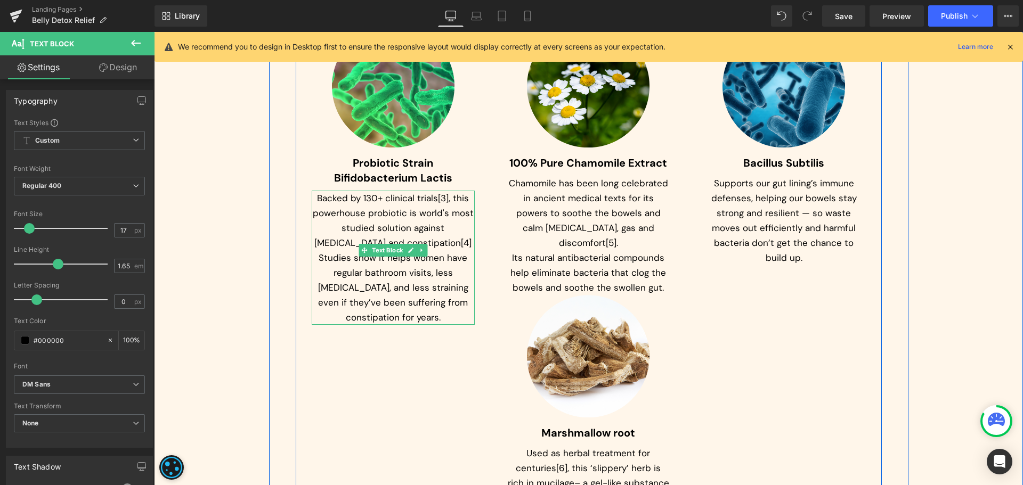
click at [769, 243] on div "Image Probiotic Strain Bifidobacterium Lactis Heading Backed by 130+ clinical t…" at bounding box center [589, 287] width 586 height 526
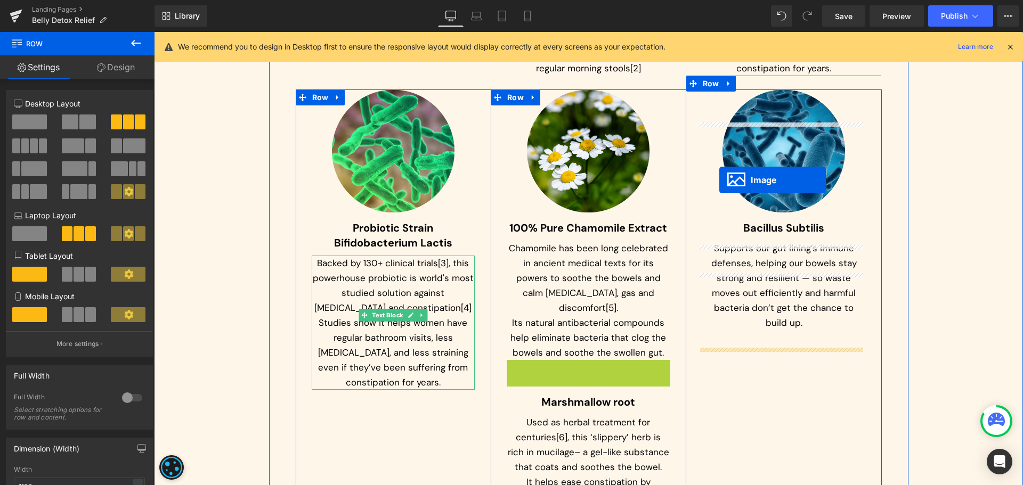
scroll to position [3529, 0]
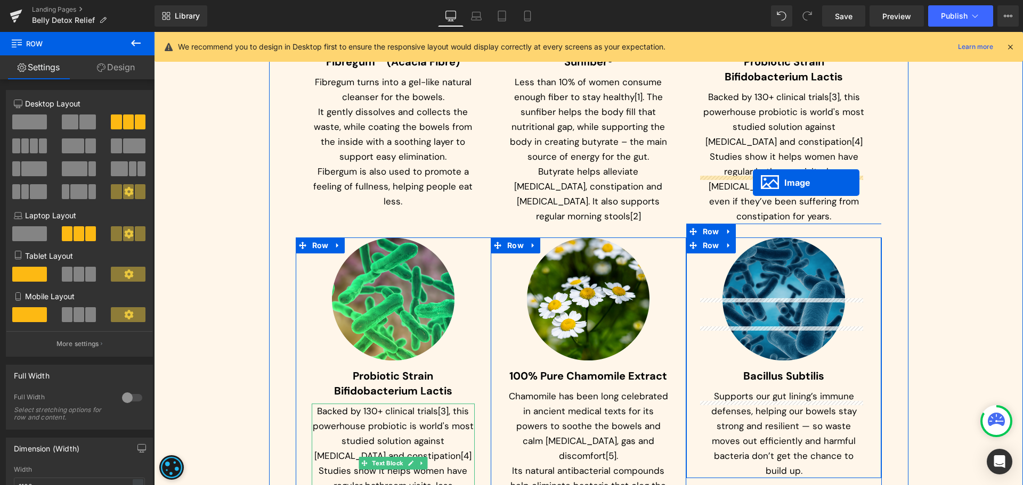
drag, startPoint x: 579, startPoint y: 277, endPoint x: 753, endPoint y: 183, distance: 197.6
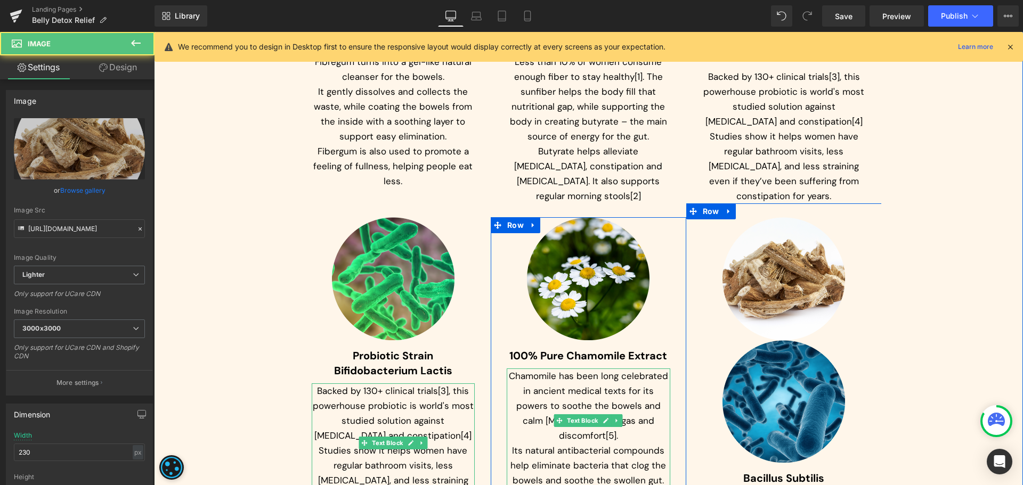
scroll to position [3635, 0]
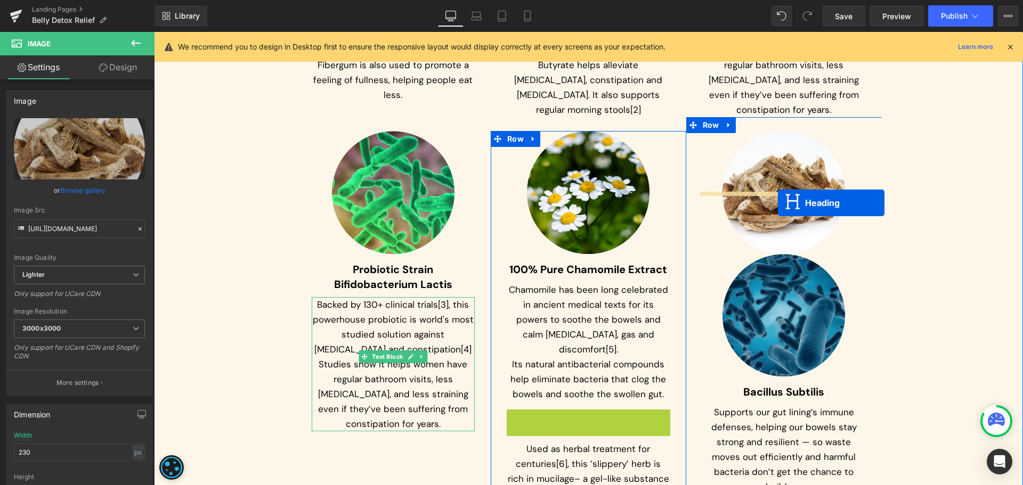
drag, startPoint x: 576, startPoint y: 343, endPoint x: 778, endPoint y: 203, distance: 245.2
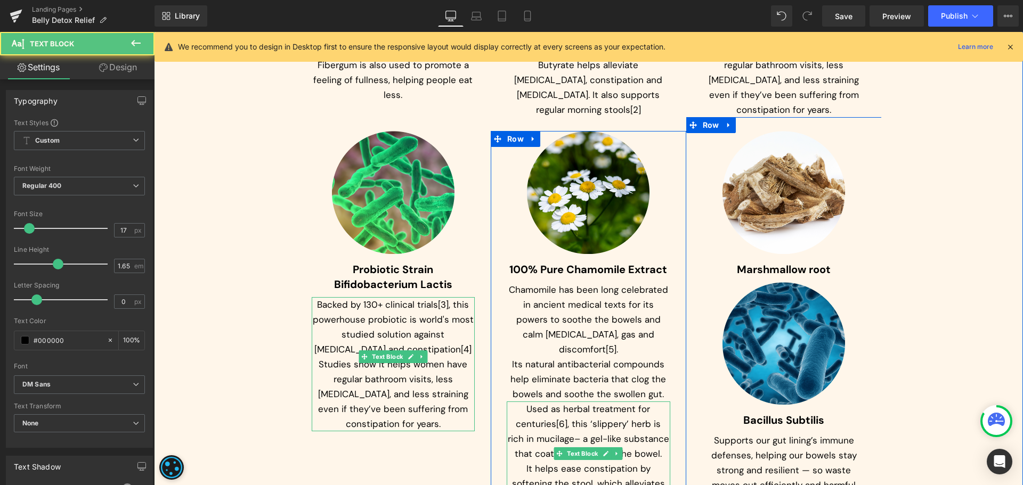
click at [579, 402] on p "Used as herbal treatment for centuries[6], this ‘slippery’ herb is rich in muci…" at bounding box center [587, 432] width 163 height 60
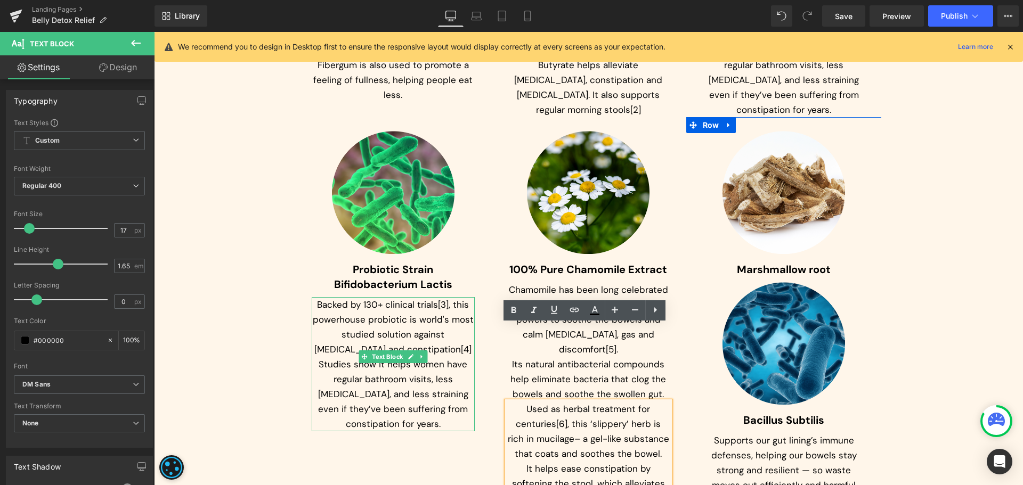
drag, startPoint x: 578, startPoint y: 379, endPoint x: 573, endPoint y: 377, distance: 5.6
click at [578, 402] on p "Used as herbal treatment for centuries[6], this ‘slippery’ herb is rich in muci…" at bounding box center [587, 432] width 163 height 60
click at [445, 422] on div "Image Probiotic Strain Bifidobacterium Lactis Heading Backed by 130+ clinical t…" at bounding box center [589, 326] width 586 height 391
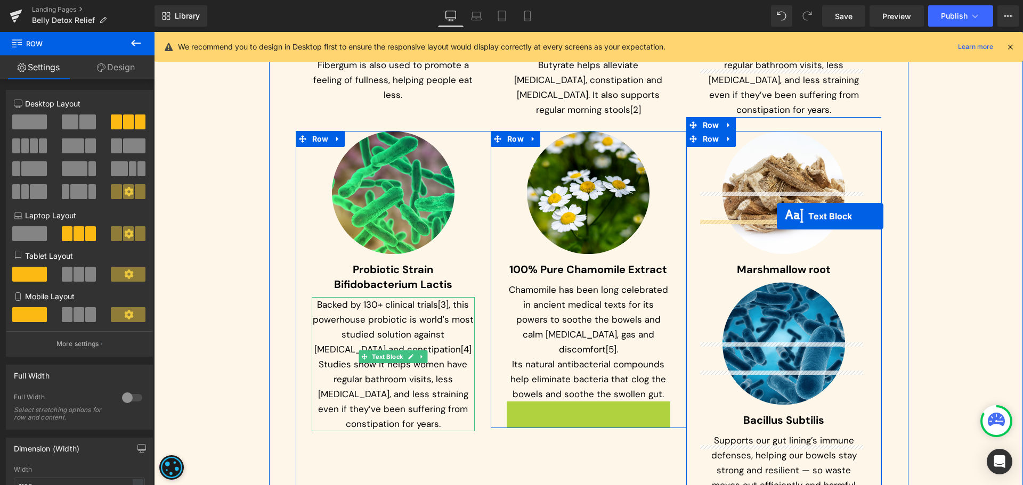
drag, startPoint x: 574, startPoint y: 377, endPoint x: 776, endPoint y: 216, distance: 258.6
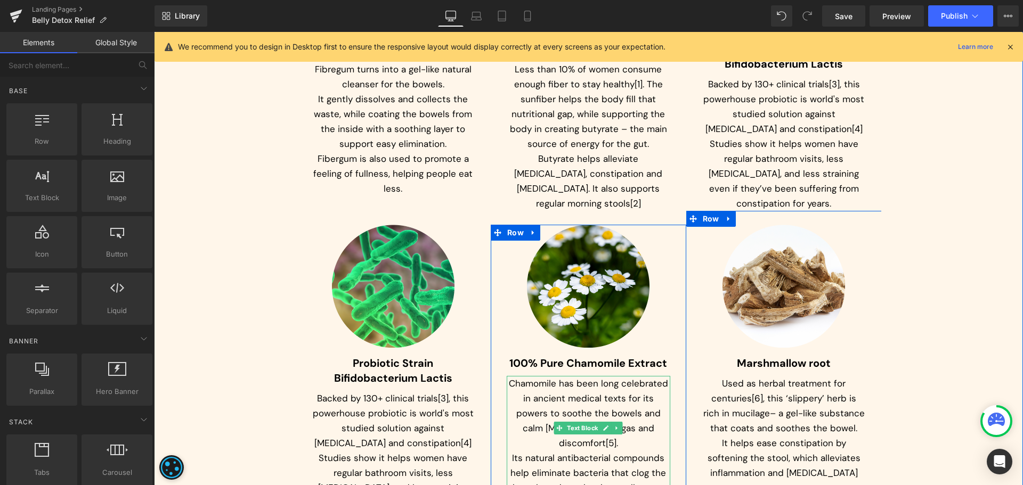
scroll to position [3529, 0]
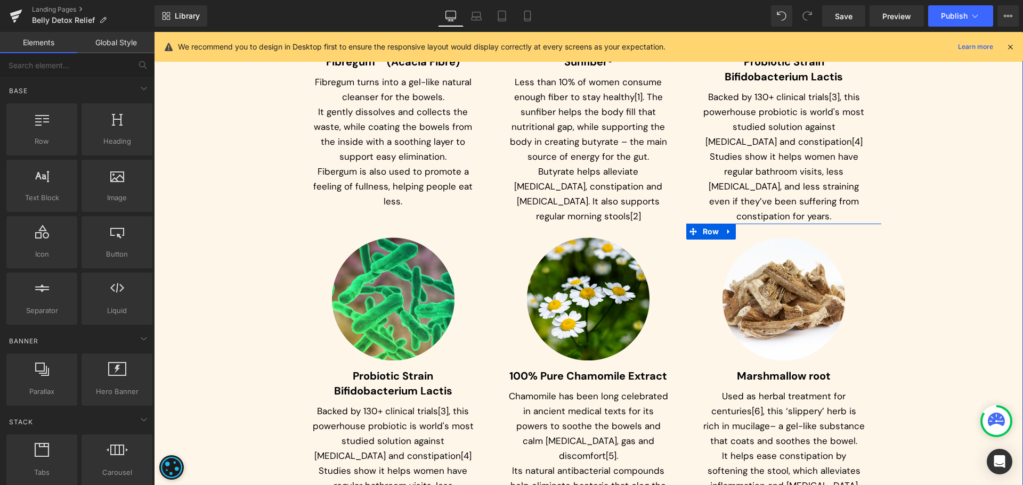
click at [930, 219] on div "6 Natural Extracts Hand-Selected By An Award-Winning Nutritional Scientist Head…" at bounding box center [588, 288] width 869 height 1098
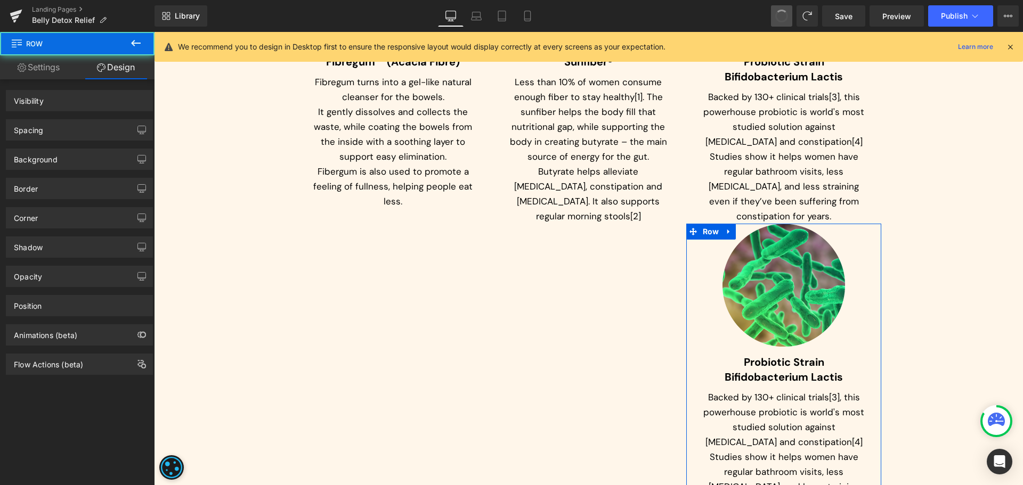
click at [779, 16] on span at bounding box center [781, 16] width 15 height 15
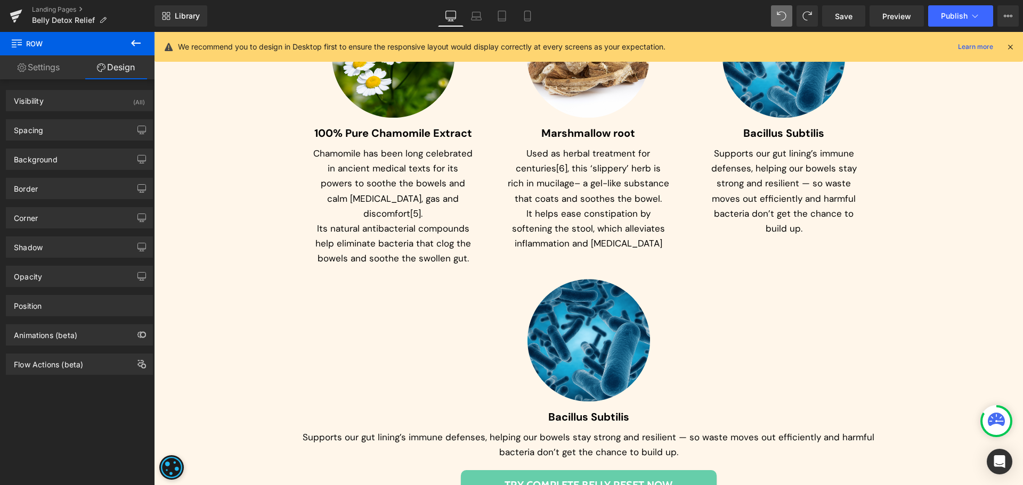
scroll to position [4073, 0]
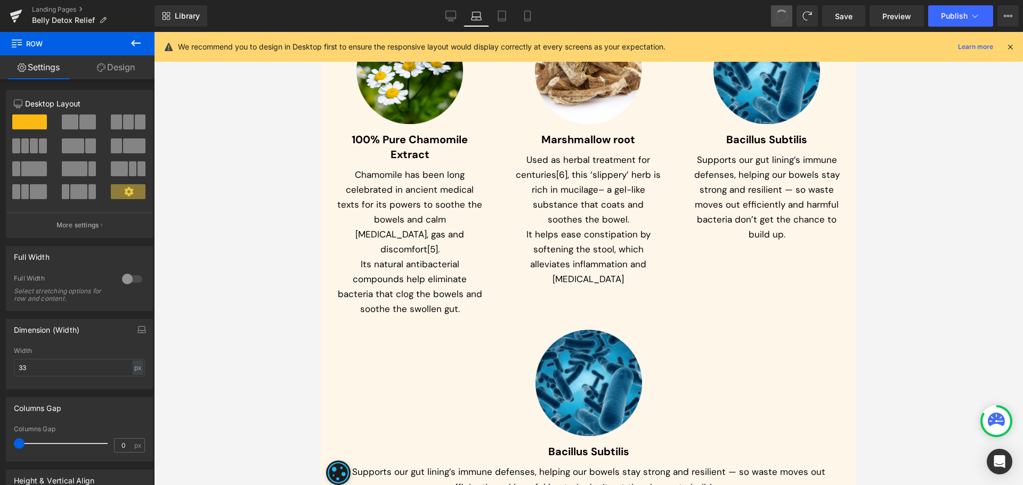
click at [779, 16] on span at bounding box center [781, 16] width 18 height 18
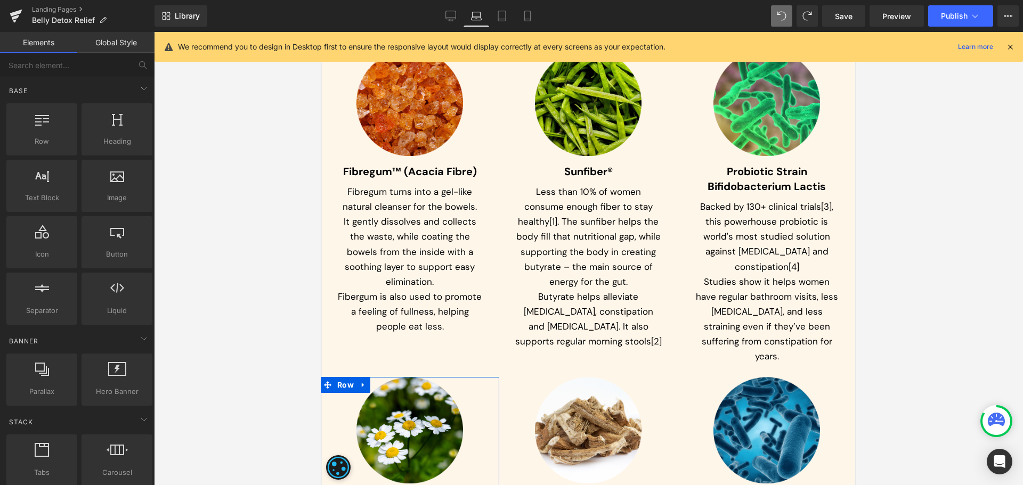
scroll to position [3397, 0]
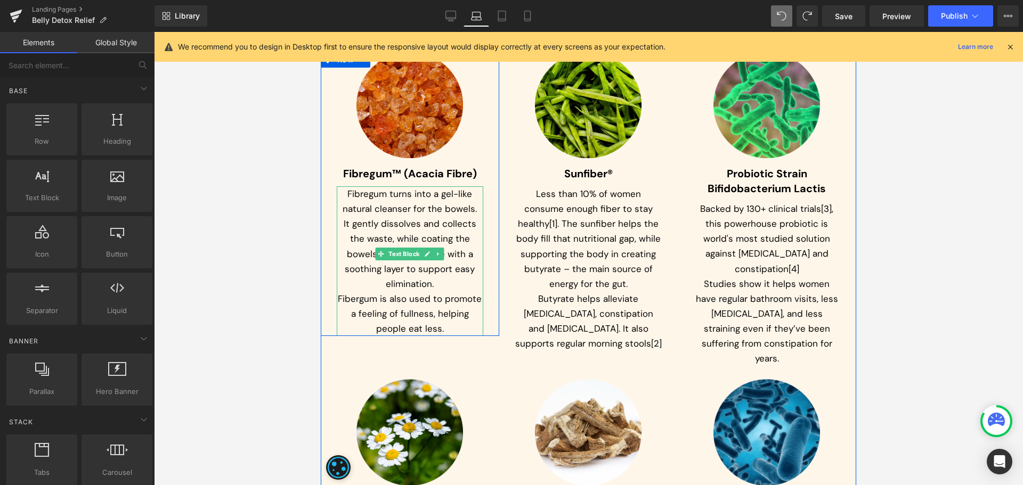
click at [396, 216] on p "It gently dissolves and collects the waste, while coating the bowels from the i…" at bounding box center [410, 253] width 146 height 75
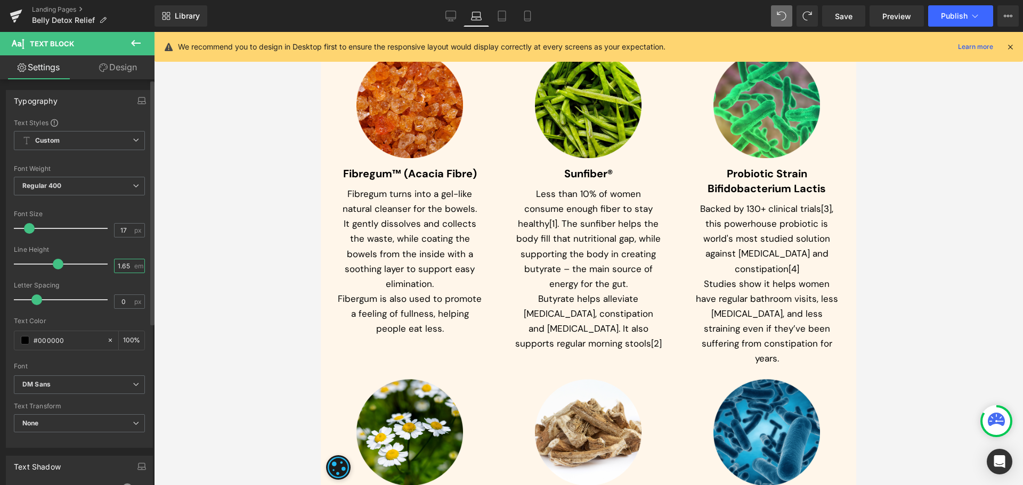
click at [118, 260] on input "1.65" at bounding box center [124, 265] width 19 height 13
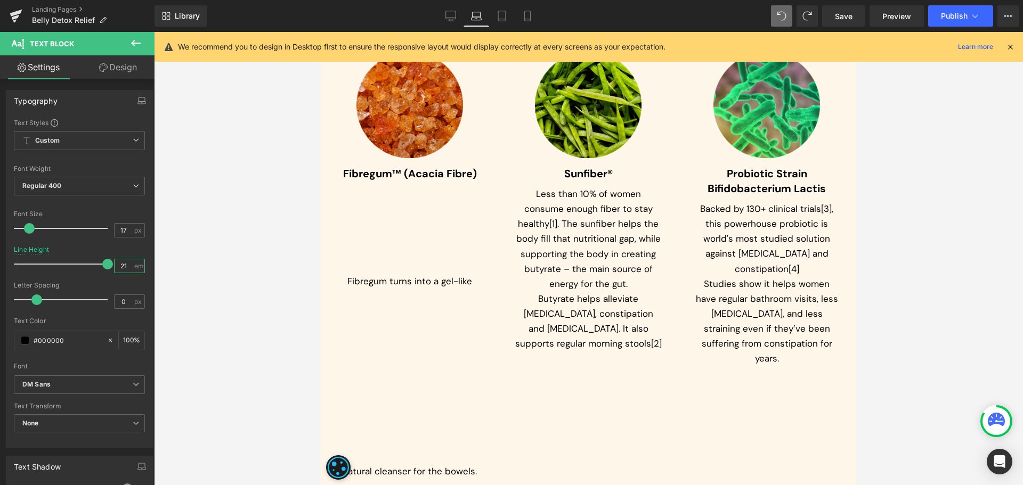
type input "2"
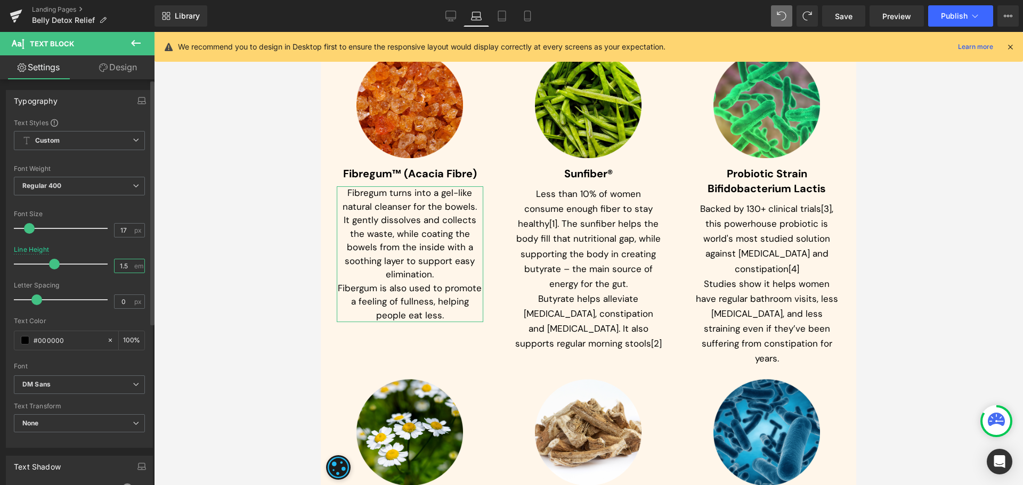
type input "1.4"
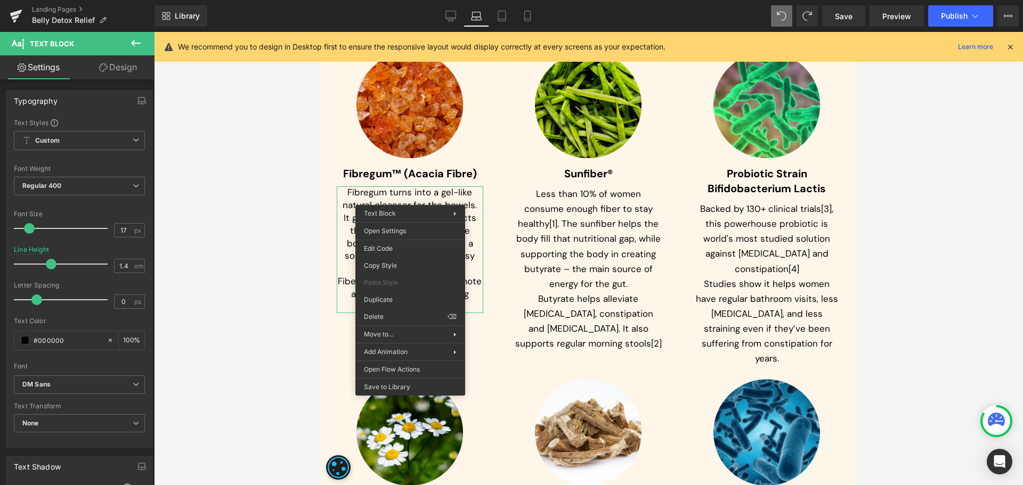
click at [582, 198] on p "Less than 10% of women consume enough fiber to stay healthy[1]. The sunfiber he…" at bounding box center [588, 238] width 146 height 104
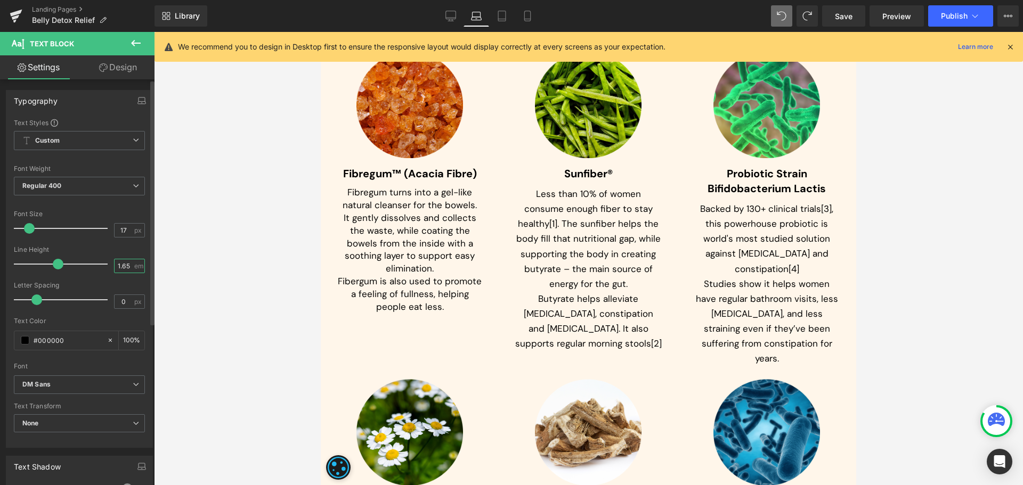
click at [126, 267] on input "1.65" at bounding box center [124, 265] width 19 height 13
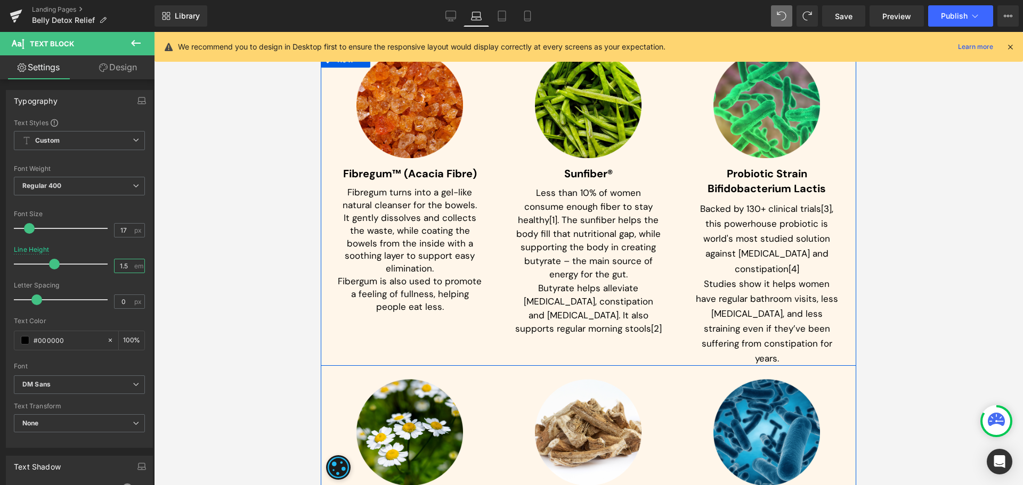
type input "1.4"
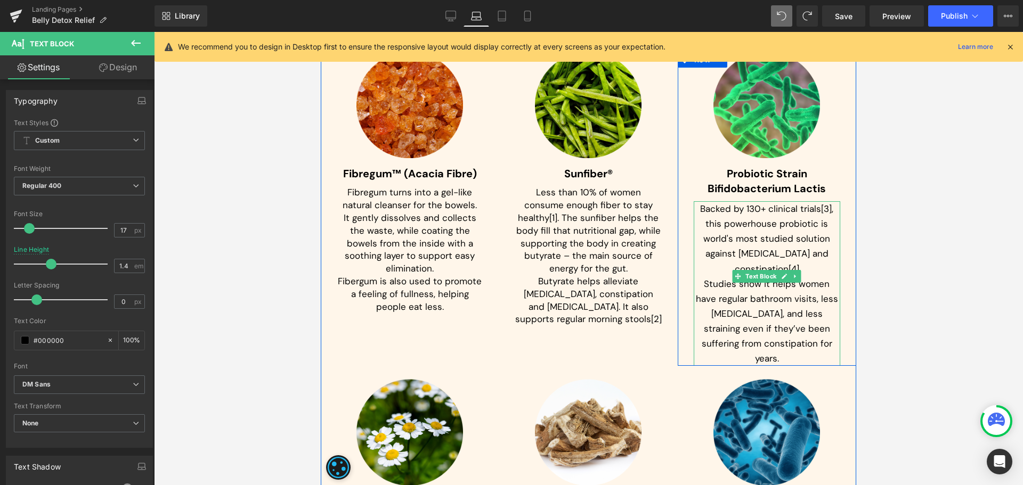
click at [781, 222] on p "Backed by 130+ clinical trials[3], this powerhouse probiotic is world's most st…" at bounding box center [766, 238] width 146 height 75
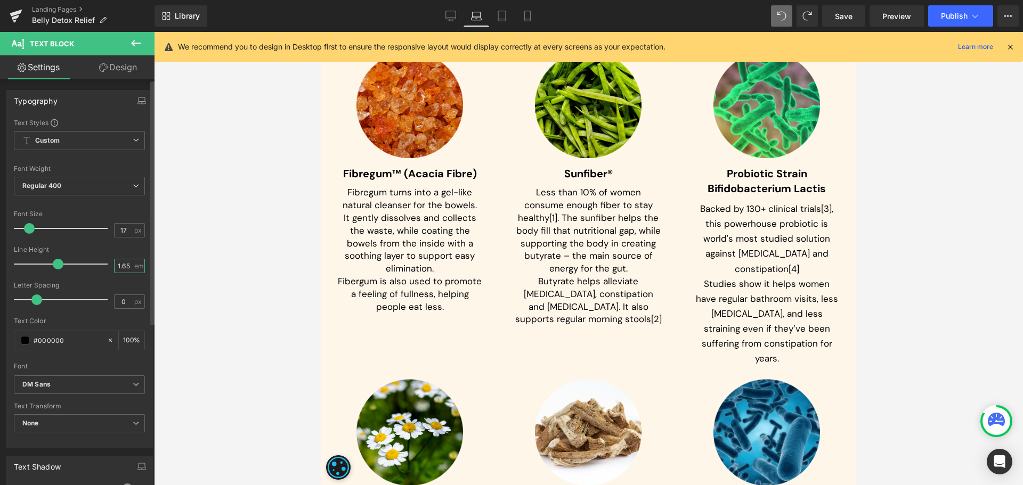
click at [124, 267] on input "1.65" at bounding box center [124, 265] width 19 height 13
type input "1.4"
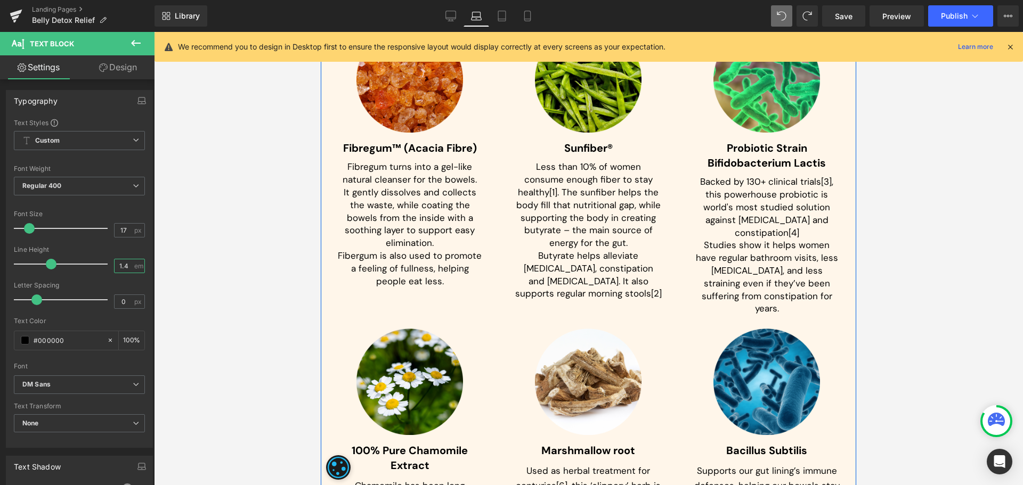
scroll to position [3557, 0]
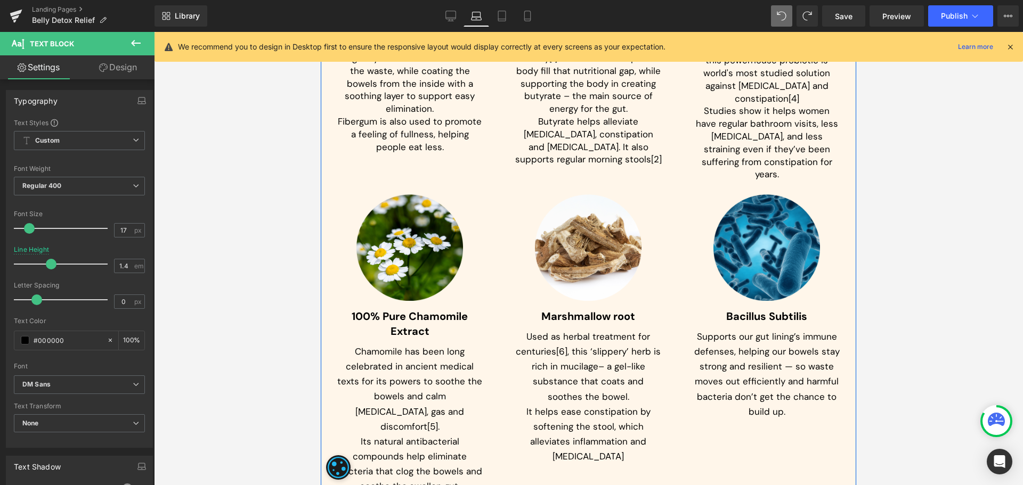
click at [406, 349] on p "Chamomile has been long celebrated in ancient medical texts for its powers to s…" at bounding box center [410, 388] width 146 height 89
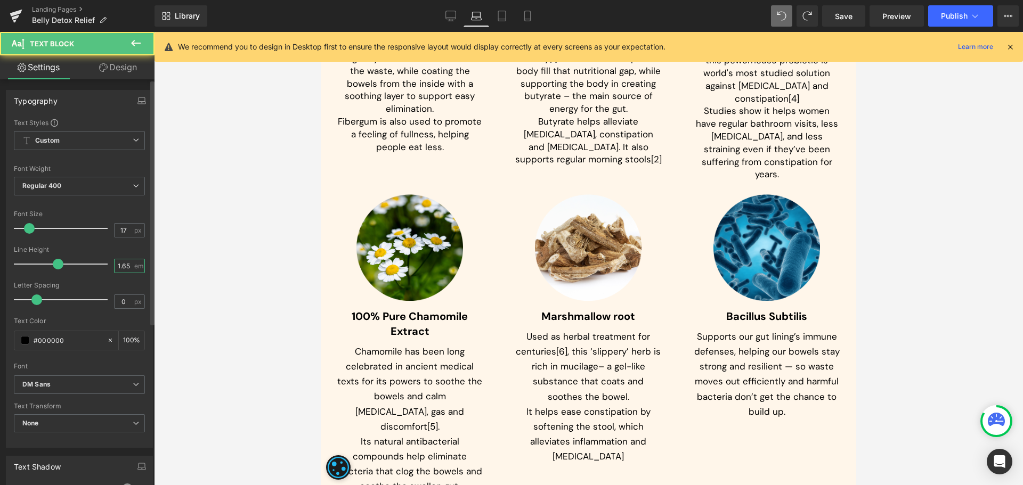
click at [116, 263] on input "1.65" at bounding box center [124, 265] width 19 height 13
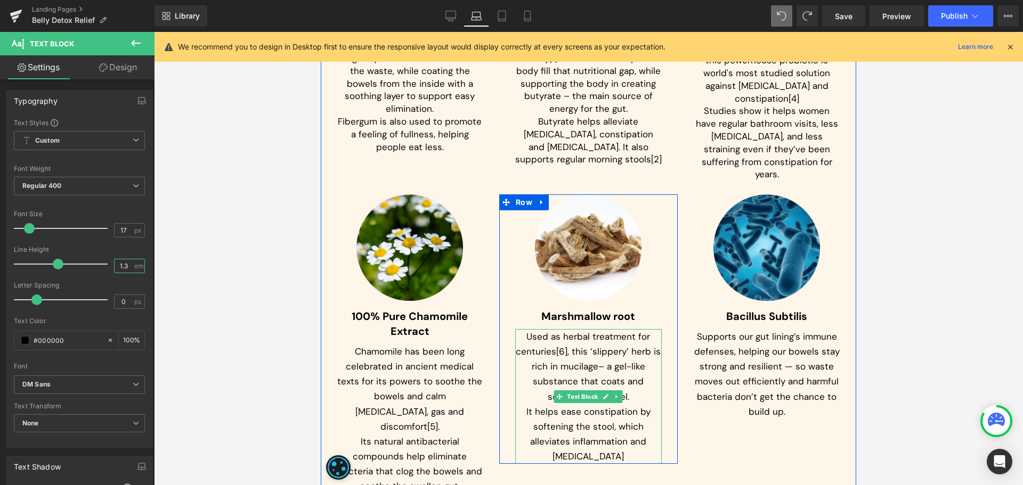
type input "1.4"
click at [580, 329] on p "Used as herbal treatment for centuries[6], this ‘slippery’ herb is rich in muci…" at bounding box center [588, 366] width 146 height 75
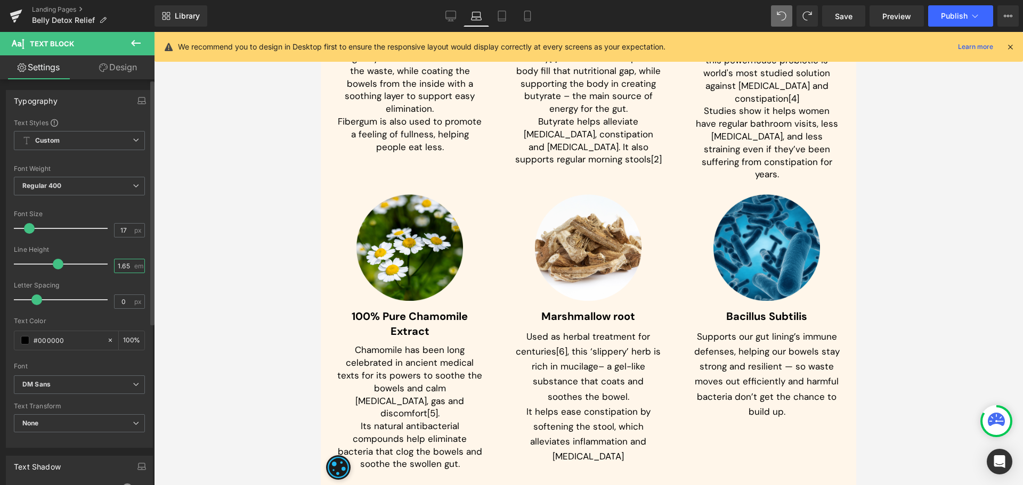
click at [124, 266] on input "1.65" at bounding box center [124, 265] width 19 height 13
type input "1.4"
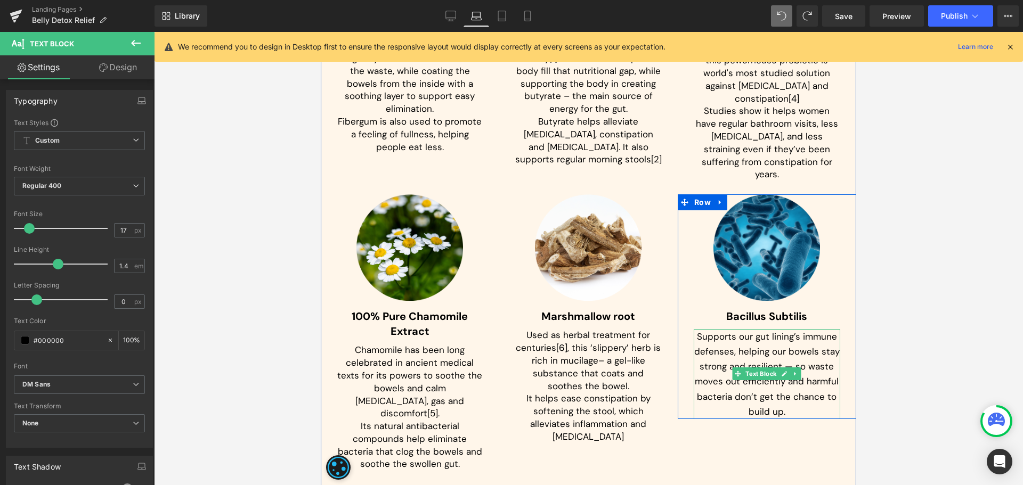
click at [791, 329] on p "Supports our gut lining’s immune defenses, helping our bowels stay strong and r…" at bounding box center [766, 373] width 146 height 89
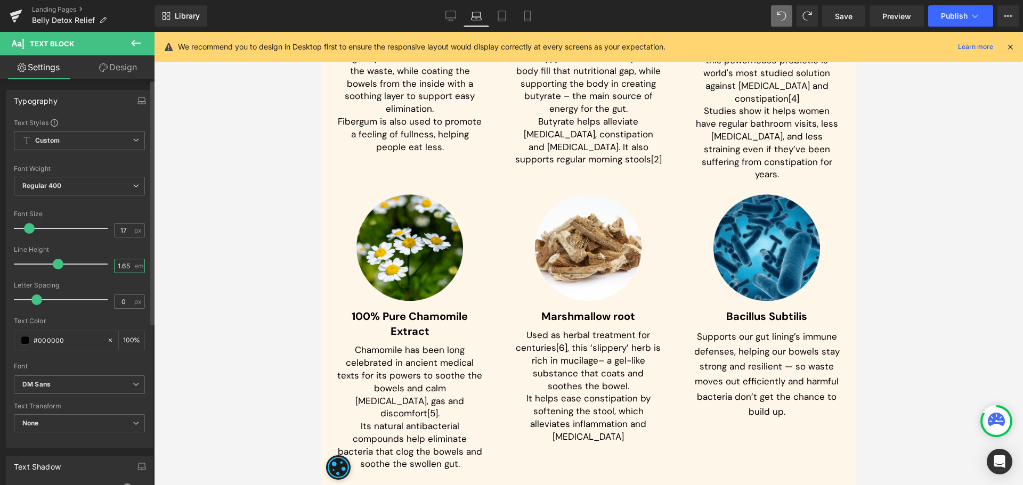
click at [118, 265] on input "1.65" at bounding box center [124, 265] width 19 height 13
type input "1.4"
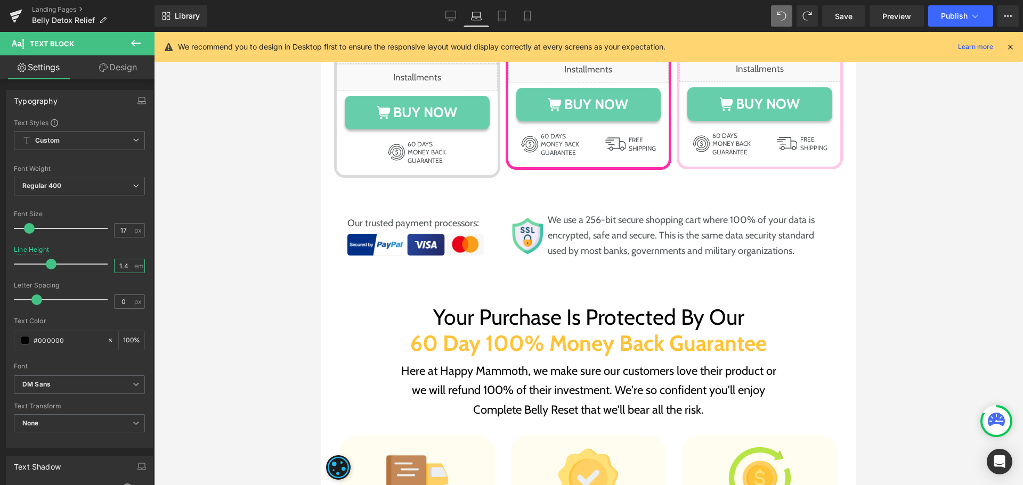
scroll to position [6167, 0]
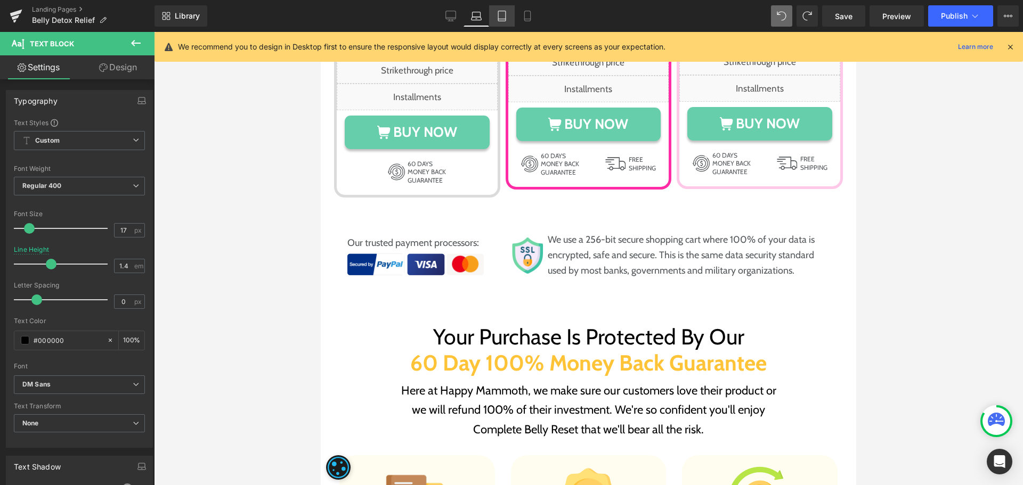
click at [499, 15] on icon at bounding box center [501, 16] width 11 height 11
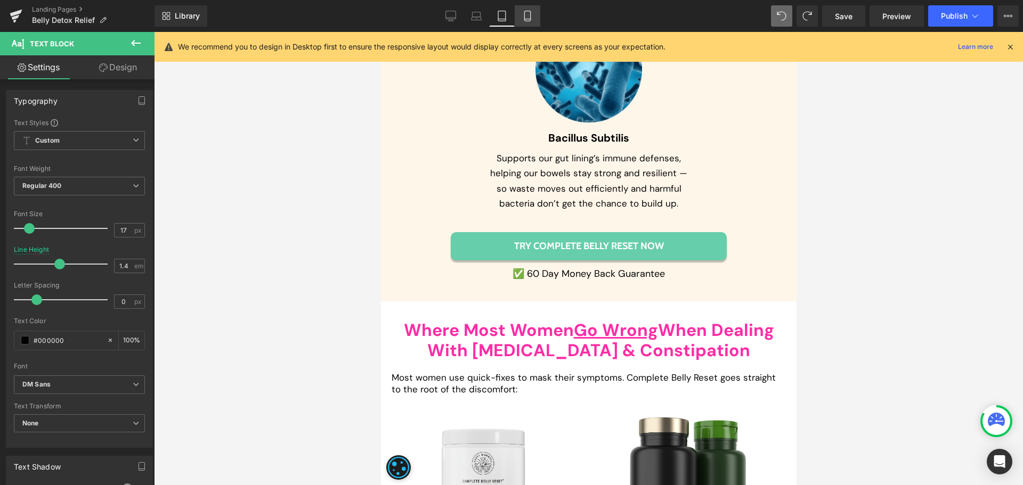
scroll to position [5054, 0]
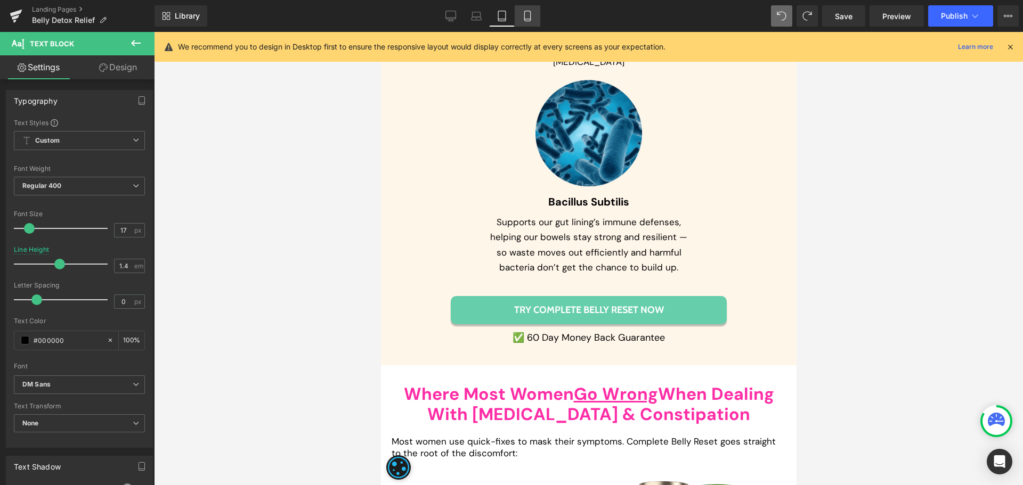
click at [522, 17] on icon at bounding box center [527, 16] width 11 height 11
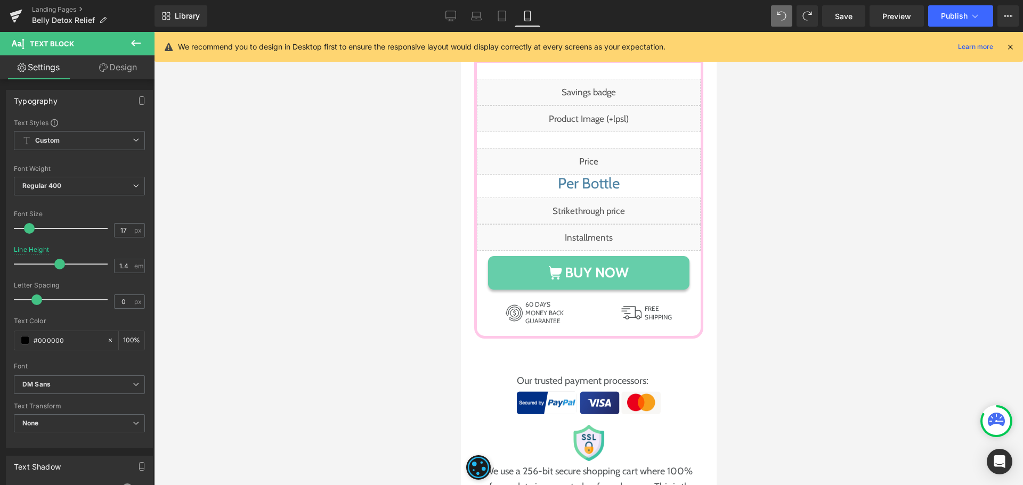
scroll to position [9278, 0]
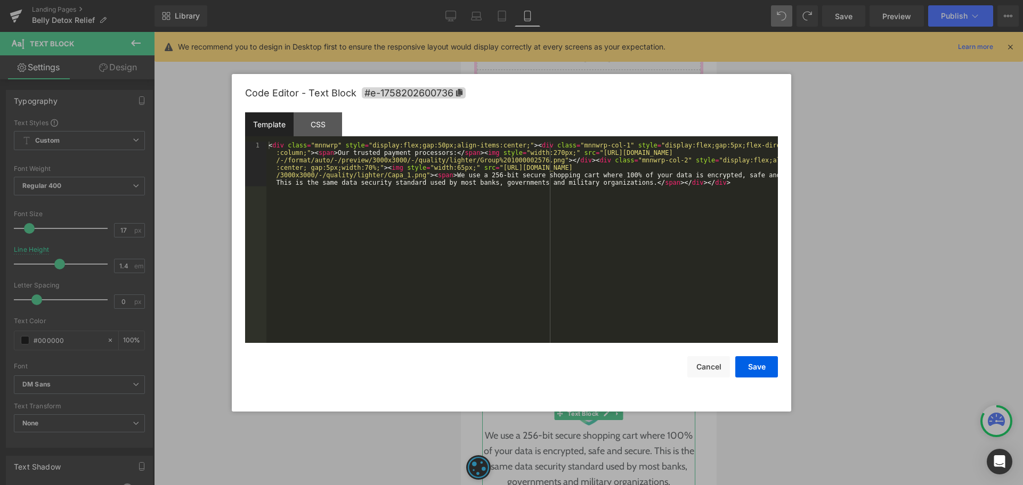
click at [554, 0] on div "Text Block You are previewing how the will restyle your page. You can not edit …" at bounding box center [511, 0] width 1023 height 0
click at [327, 120] on div "CSS" at bounding box center [317, 124] width 48 height 24
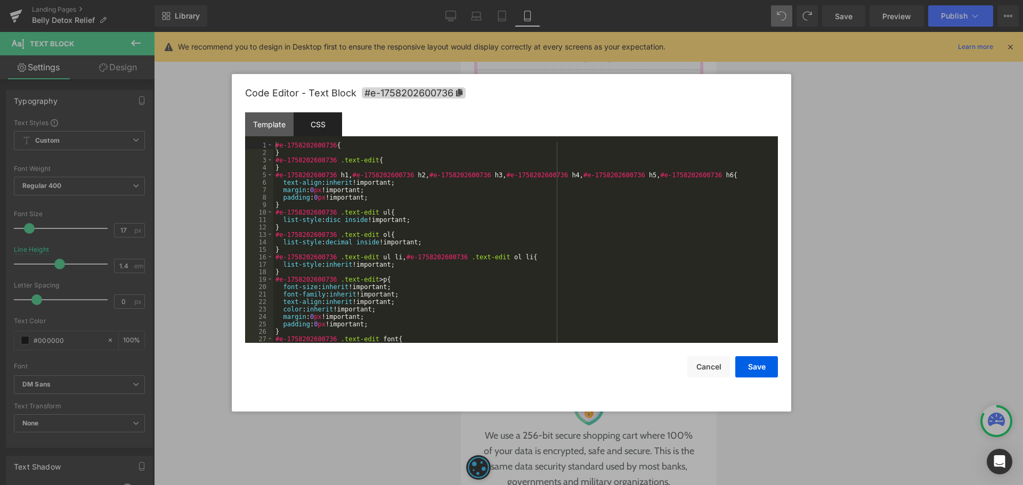
click at [550, 194] on div "#e-1758202600736 { } #e-1758202600736 .text-edit { } #e-1758202600736 h1 , #e-1…" at bounding box center [523, 250] width 500 height 216
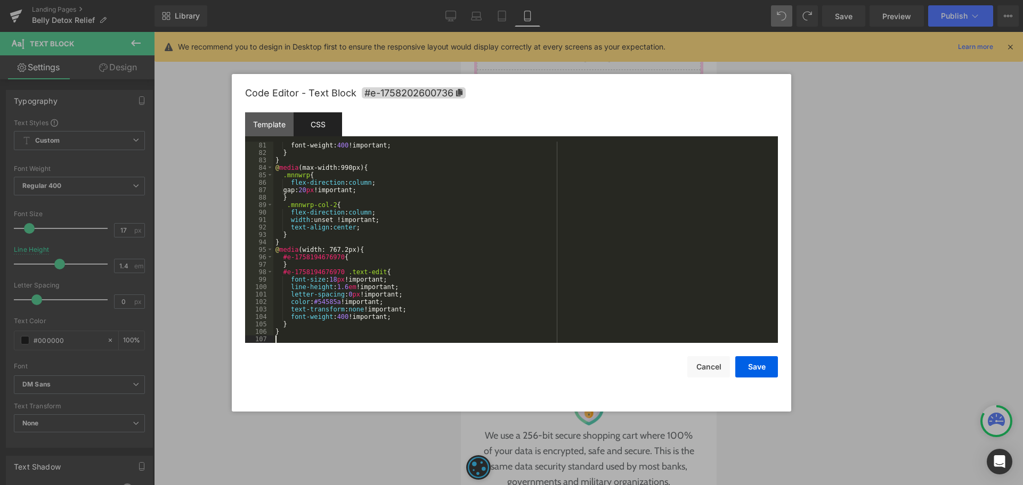
scroll to position [596, 0]
click at [459, 95] on icon at bounding box center [458, 92] width 7 height 7
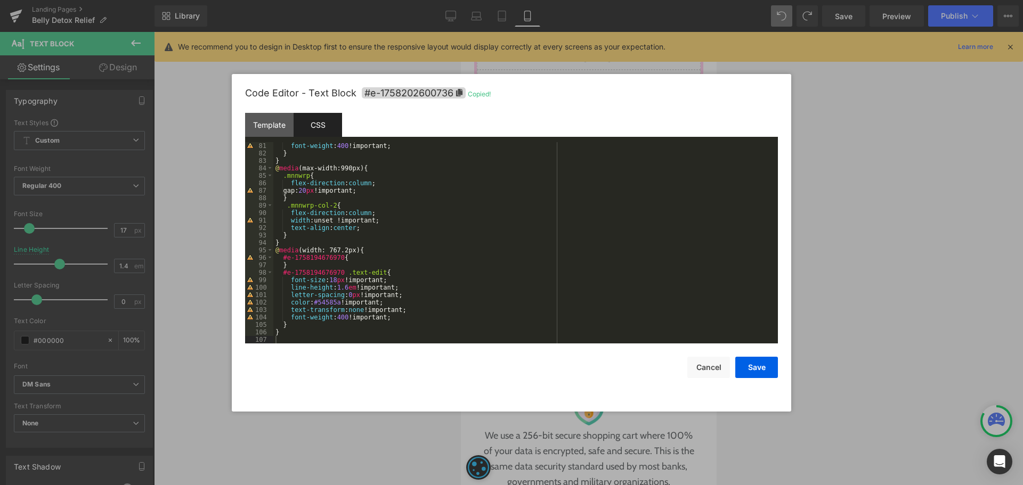
scroll to position [0, 0]
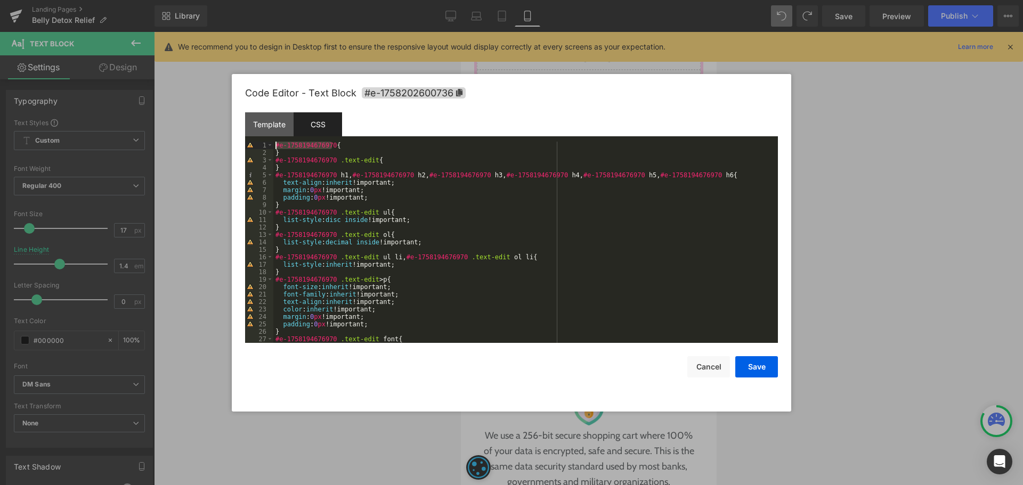
drag, startPoint x: 332, startPoint y: 144, endPoint x: 199, endPoint y: 143, distance: 133.1
click at [199, 143] on body "Text Block You are previewing how the will restyle your page. You can not edit …" at bounding box center [511, 242] width 1023 height 485
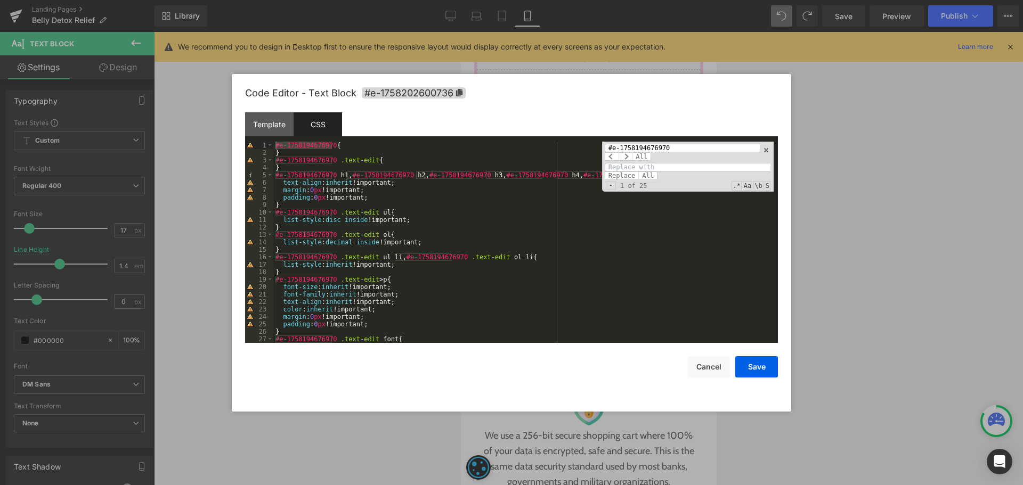
click at [665, 166] on input at bounding box center [687, 167] width 166 height 9
paste input "#e-1758202600736"
type input "#e-1758202600736"
click at [651, 176] on span "All" at bounding box center [647, 175] width 19 height 9
click at [758, 367] on button "Save" at bounding box center [756, 366] width 43 height 21
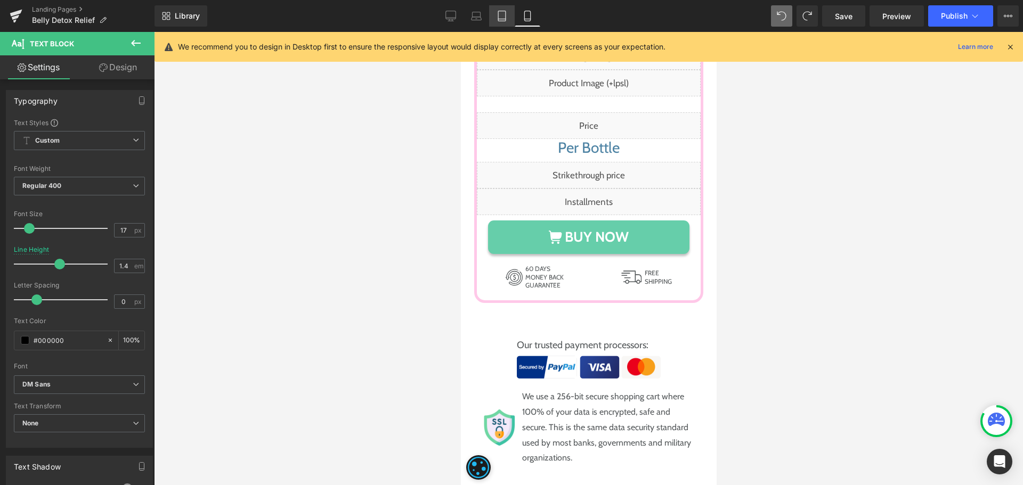
drag, startPoint x: 498, startPoint y: 17, endPoint x: 251, endPoint y: 167, distance: 289.6
click at [498, 17] on icon at bounding box center [501, 16] width 7 height 10
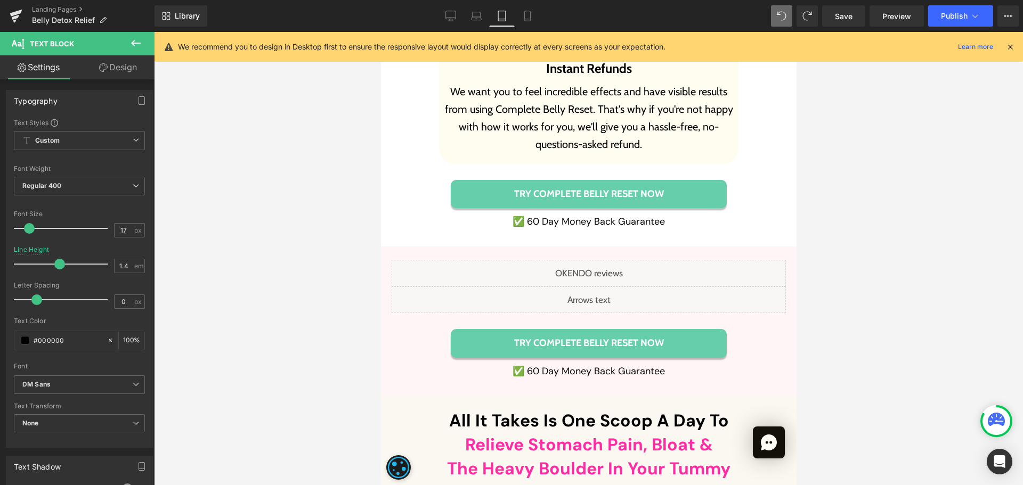
scroll to position [10054, 0]
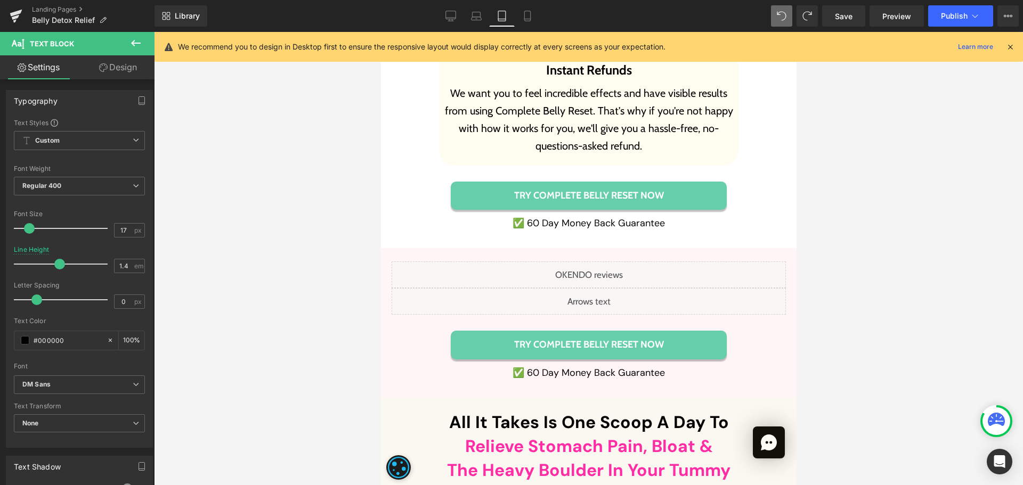
click at [585, 288] on div "Liquid" at bounding box center [588, 301] width 394 height 27
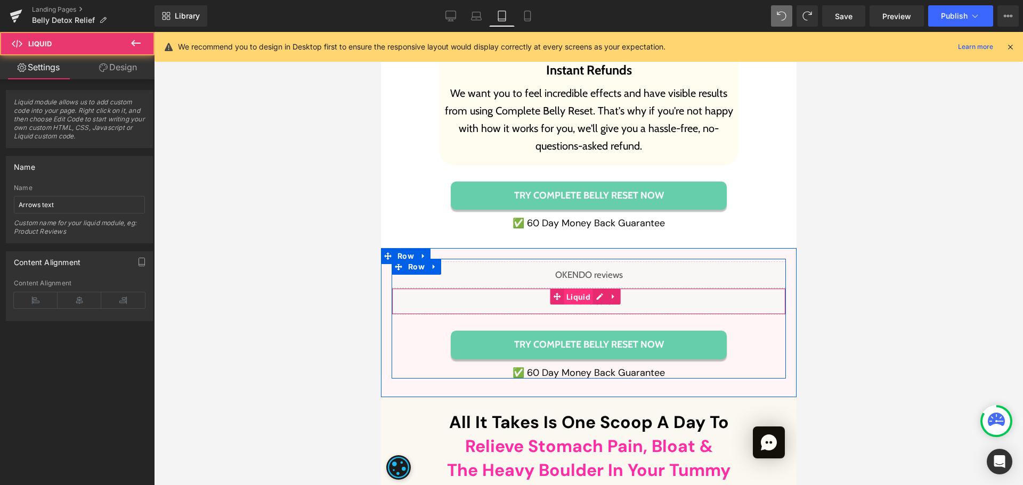
click at [585, 289] on span "Liquid" at bounding box center [577, 297] width 29 height 16
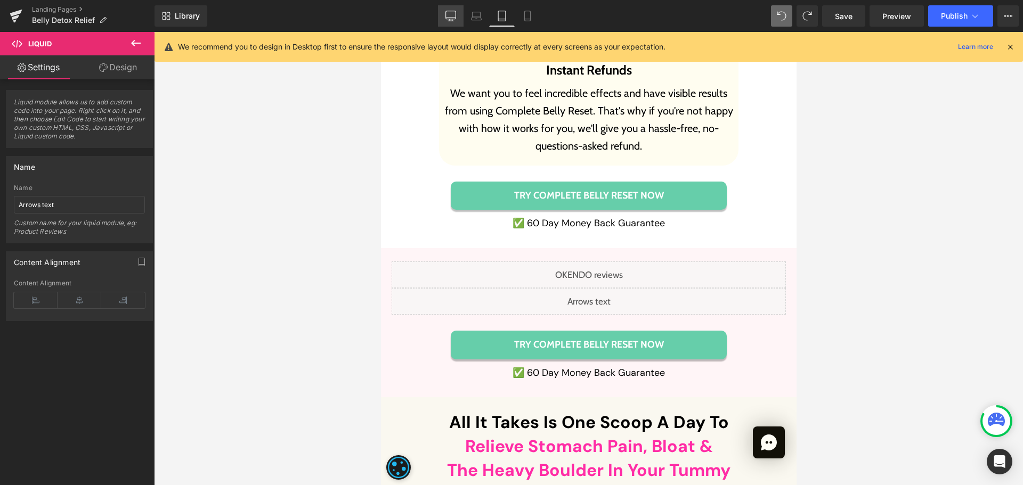
click at [460, 14] on link "Desktop" at bounding box center [451, 15] width 26 height 21
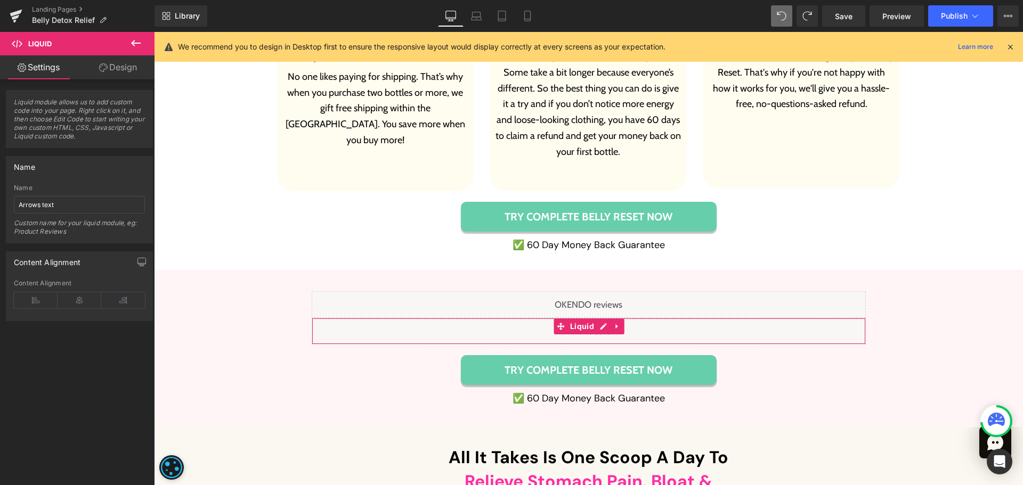
scroll to position [6700, 0]
click at [110, 68] on link "Design" at bounding box center [117, 67] width 77 height 24
click at [0, 0] on div "Spacing" at bounding box center [0, 0] width 0 height 0
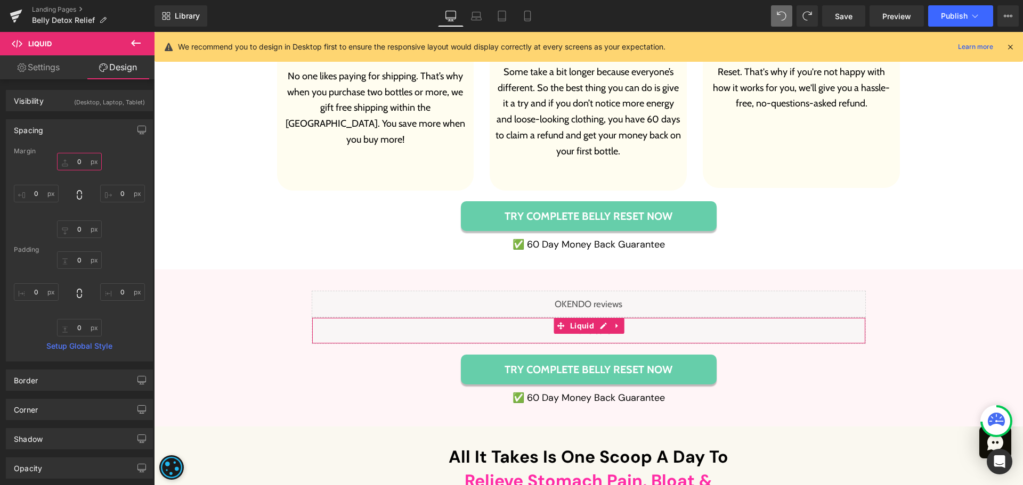
click at [79, 160] on input "text" at bounding box center [79, 162] width 45 height 18
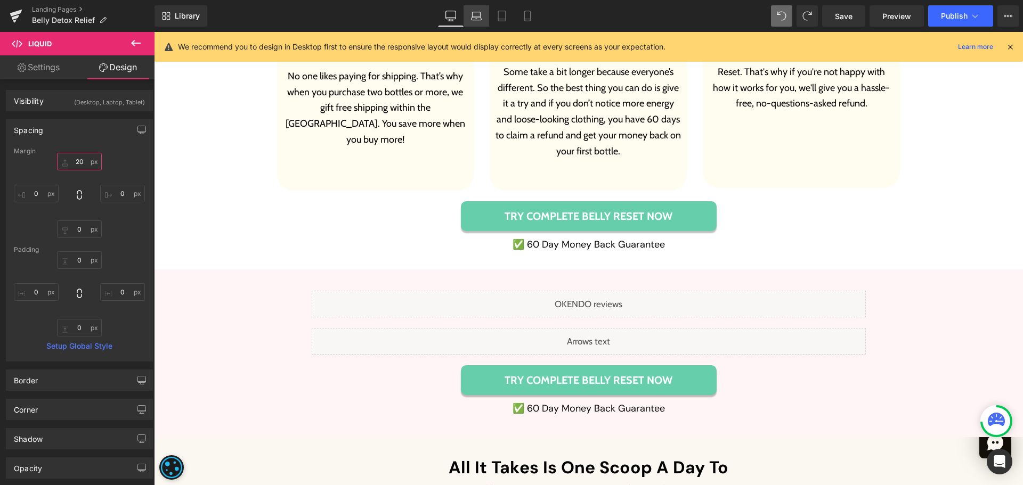
type input "20"
click at [481, 14] on icon at bounding box center [476, 16] width 11 height 11
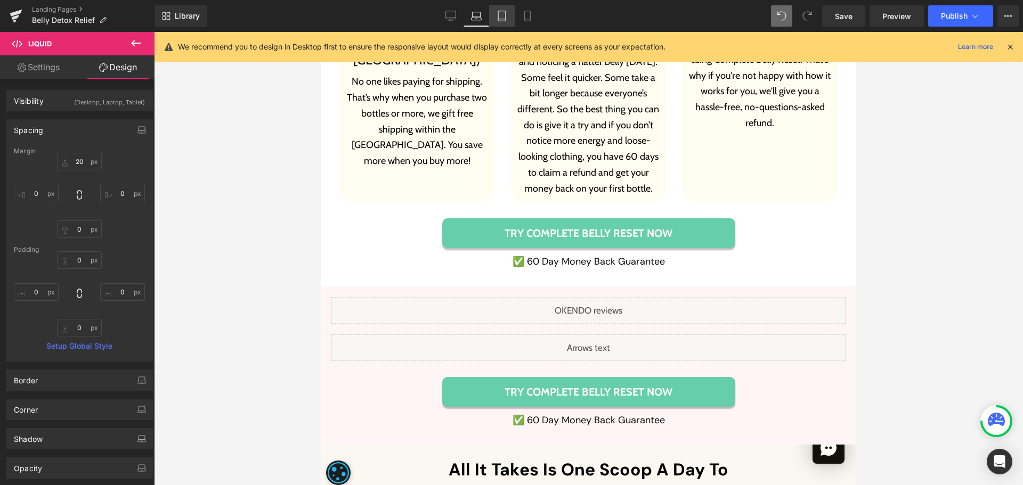
scroll to position [6751, 0]
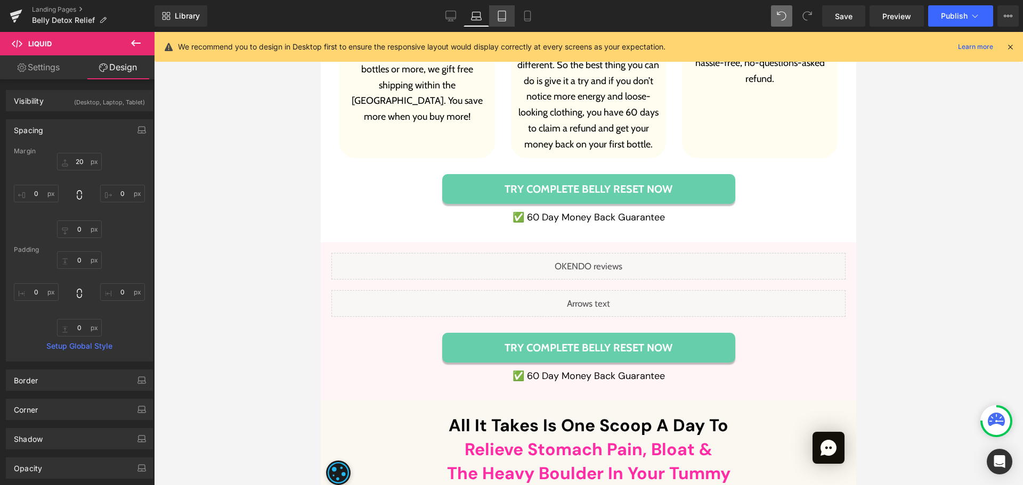
click at [496, 14] on icon at bounding box center [501, 16] width 11 height 11
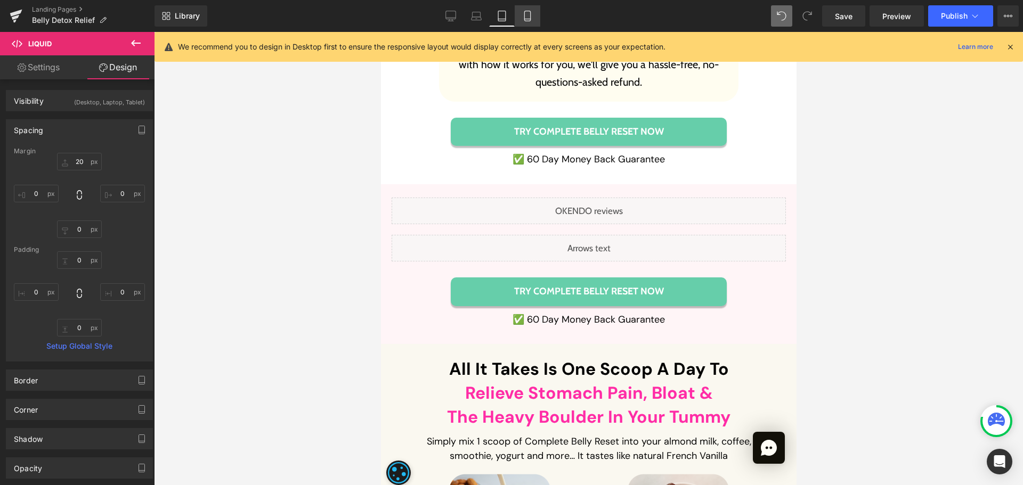
scroll to position [10054, 0]
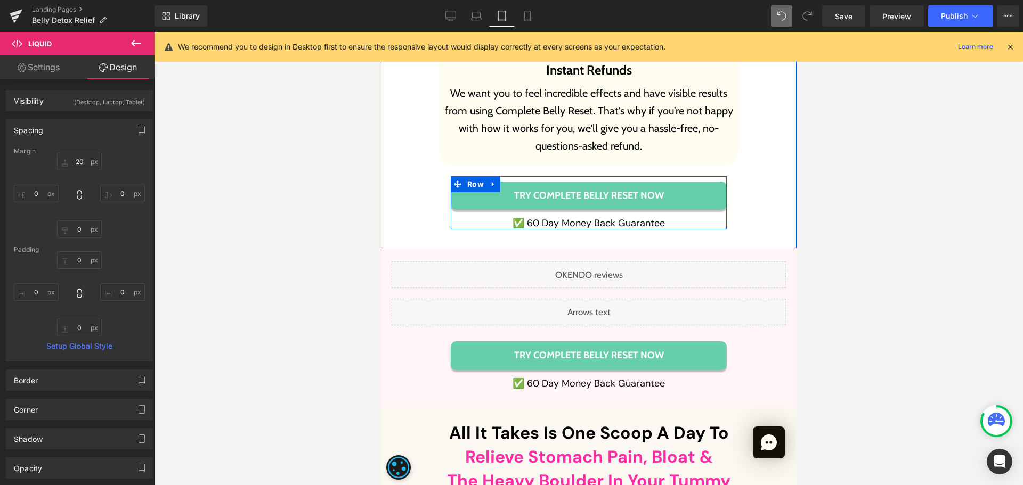
click at [568, 217] on span "Text Block" at bounding box center [582, 223] width 35 height 13
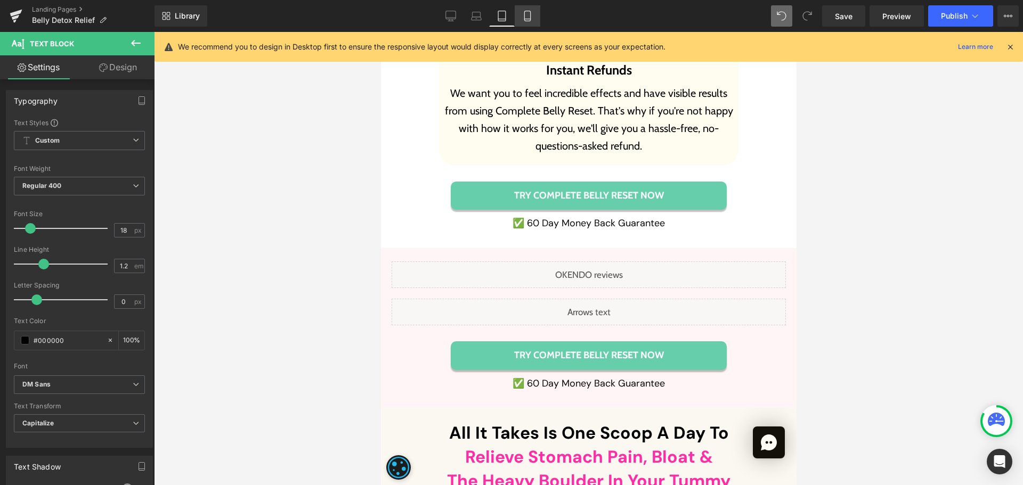
drag, startPoint x: 527, startPoint y: 12, endPoint x: 32, endPoint y: 55, distance: 496.6
click at [527, 12] on icon at bounding box center [527, 16] width 11 height 11
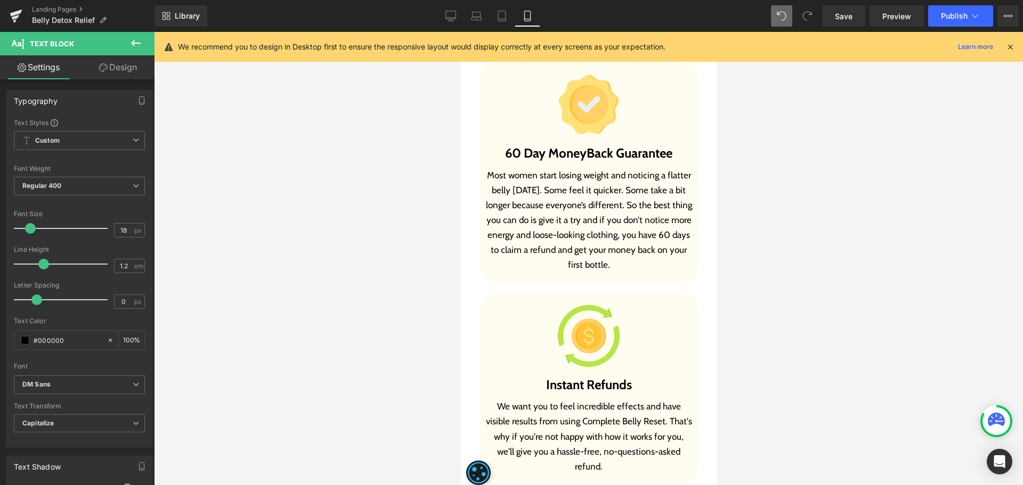
scroll to position [10287, 0]
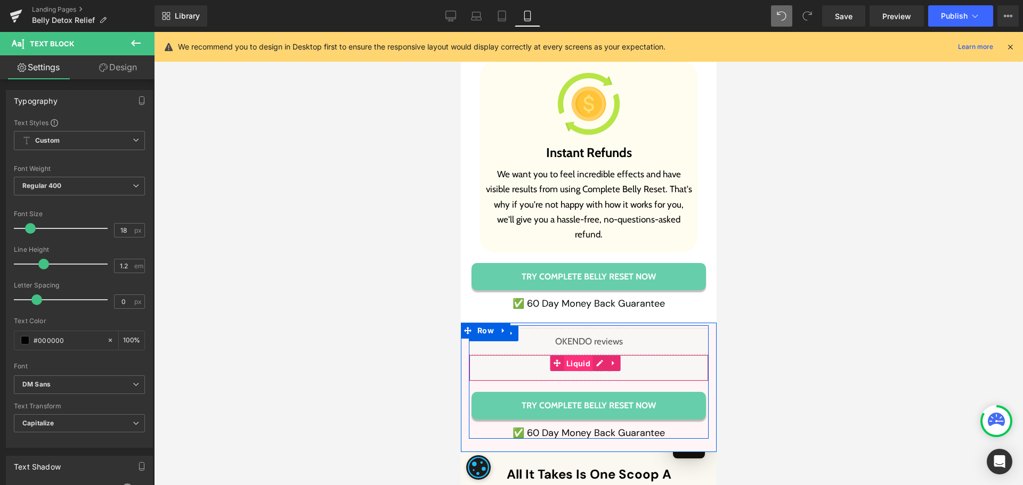
click at [582, 356] on span "Liquid" at bounding box center [577, 364] width 29 height 16
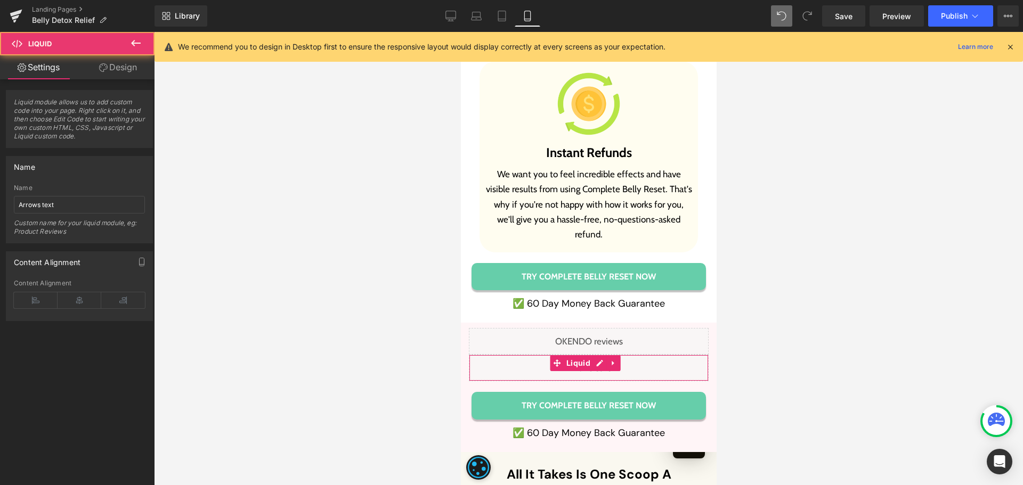
click at [129, 69] on link "Design" at bounding box center [117, 67] width 77 height 24
click at [0, 0] on div "Spacing" at bounding box center [0, 0] width 0 height 0
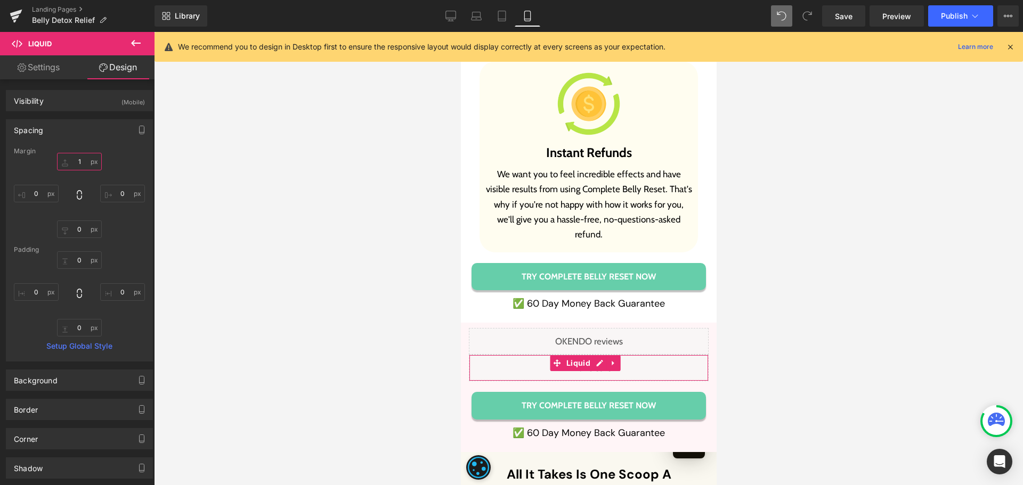
click at [82, 166] on input "1" at bounding box center [79, 162] width 45 height 18
type input "15"
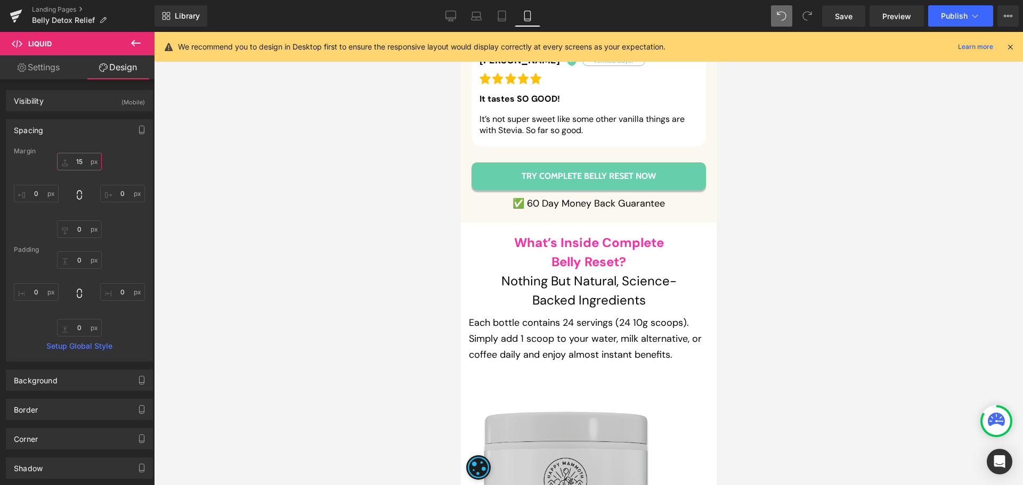
scroll to position [11298, 0]
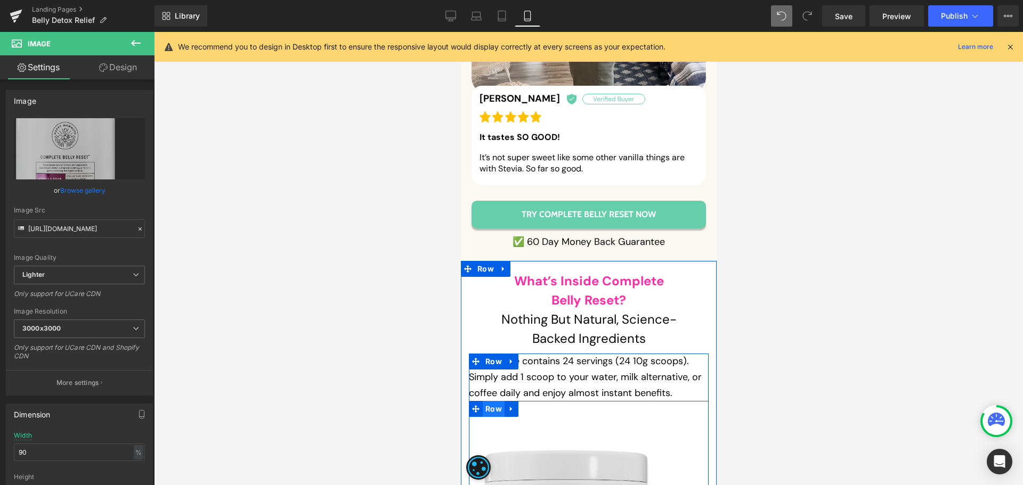
click at [489, 401] on span "Row" at bounding box center [493, 409] width 22 height 16
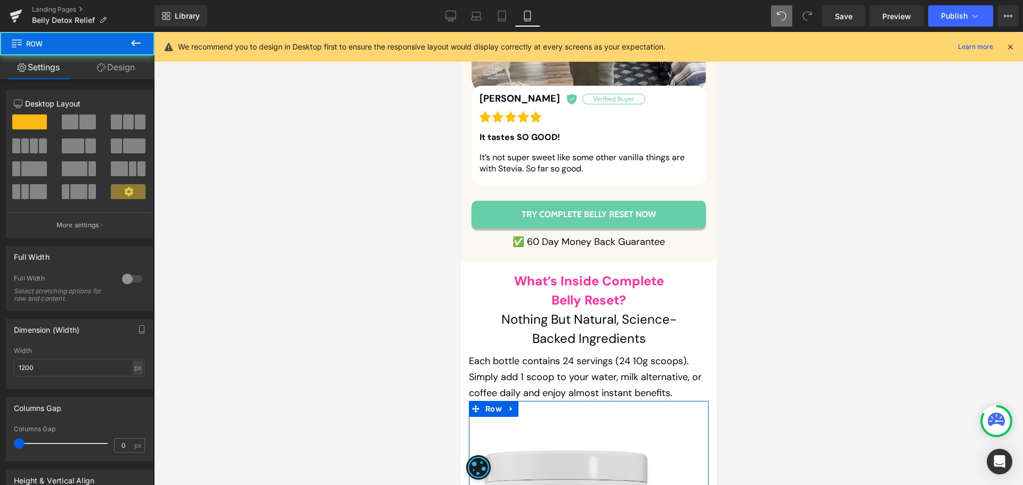
click at [132, 68] on link "Design" at bounding box center [115, 67] width 77 height 24
click at [0, 0] on div "Spacing" at bounding box center [0, 0] width 0 height 0
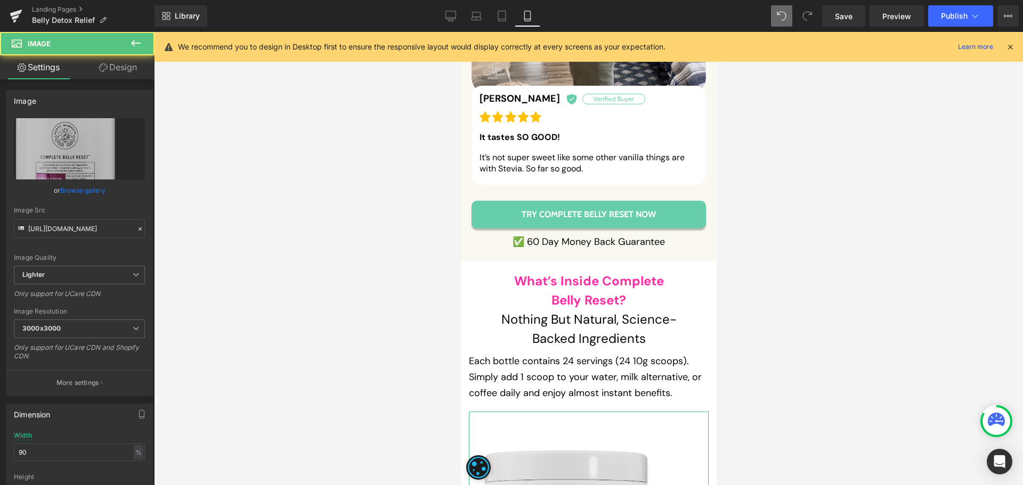
click at [130, 67] on link "Design" at bounding box center [117, 67] width 77 height 24
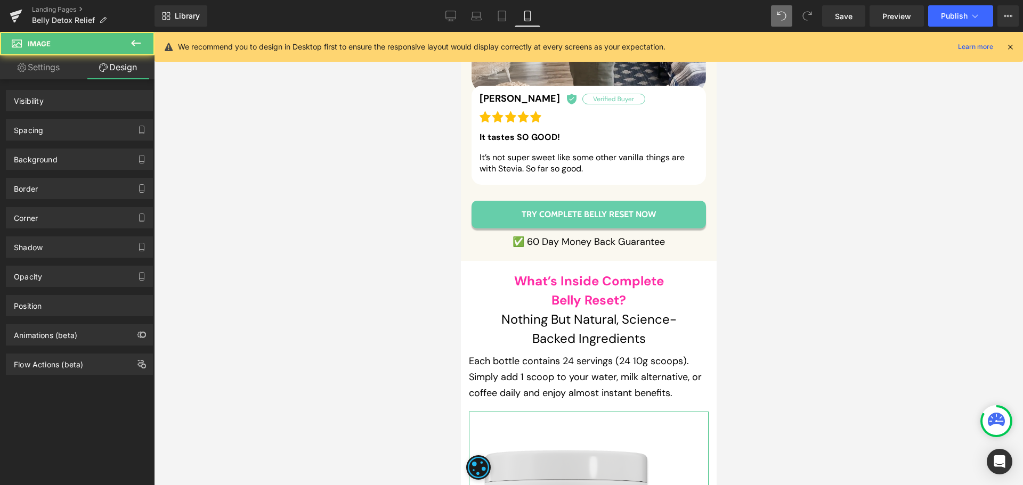
click at [67, 125] on div "Spacing" at bounding box center [79, 130] width 146 height 20
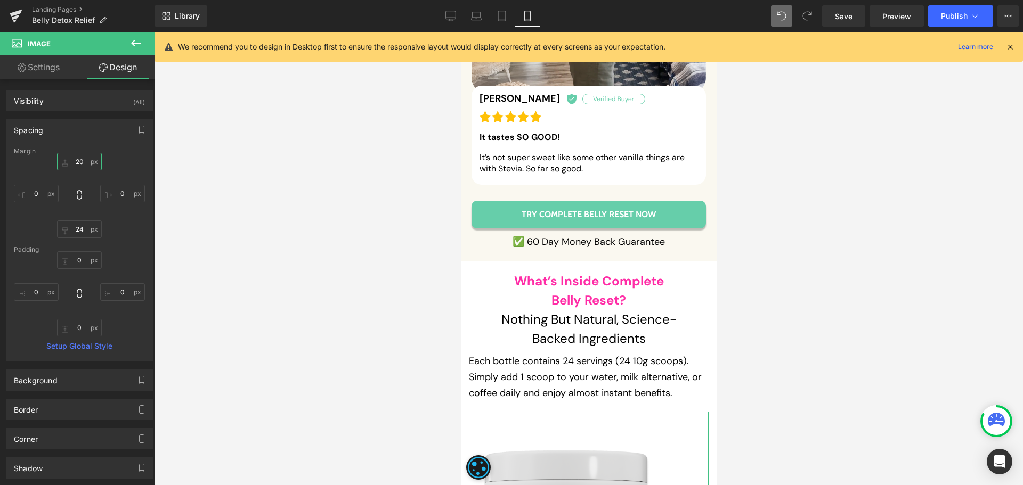
click at [73, 166] on input "text" at bounding box center [79, 162] width 45 height 18
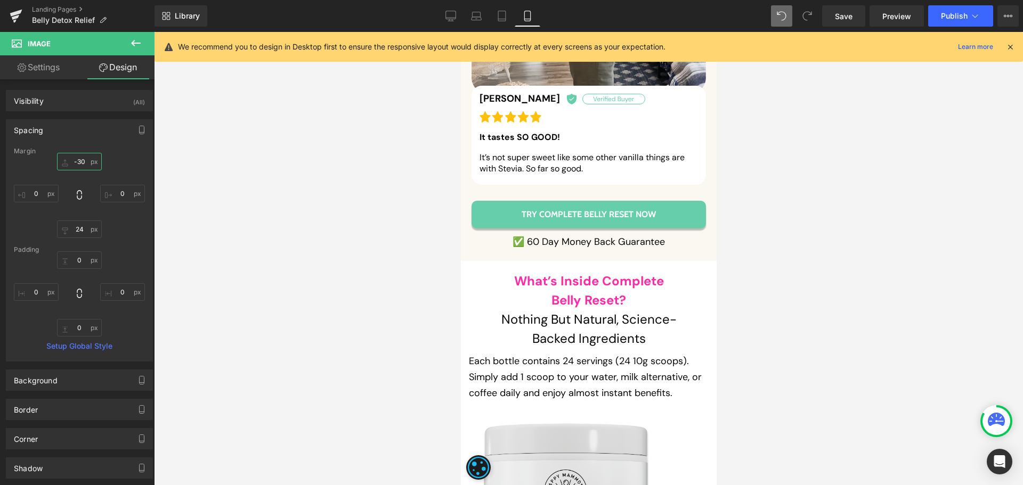
type input "-30"
click at [955, 12] on span "Publish" at bounding box center [954, 16] width 27 height 9
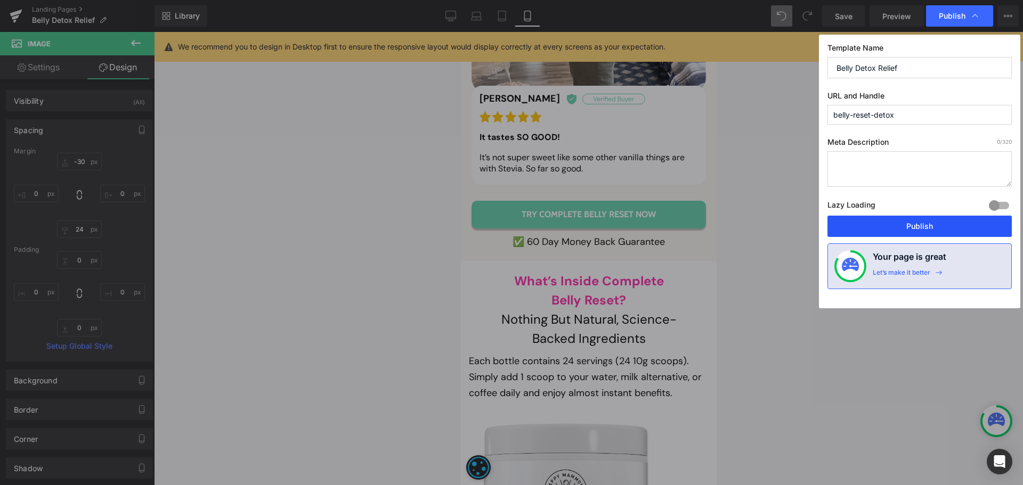
click at [920, 220] on button "Publish" at bounding box center [919, 226] width 184 height 21
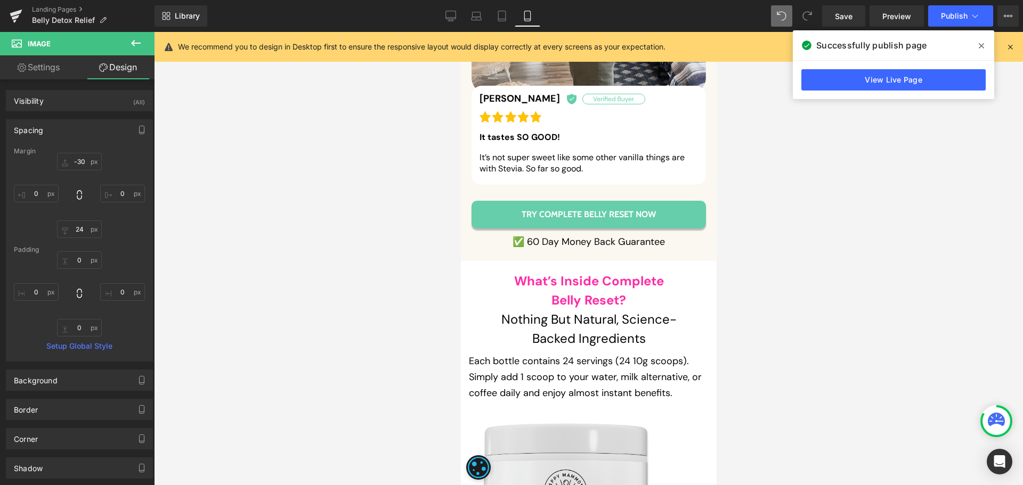
click at [942, 92] on div "View Live Page" at bounding box center [892, 80] width 201 height 38
click at [941, 85] on link "View Live Page" at bounding box center [893, 79] width 184 height 21
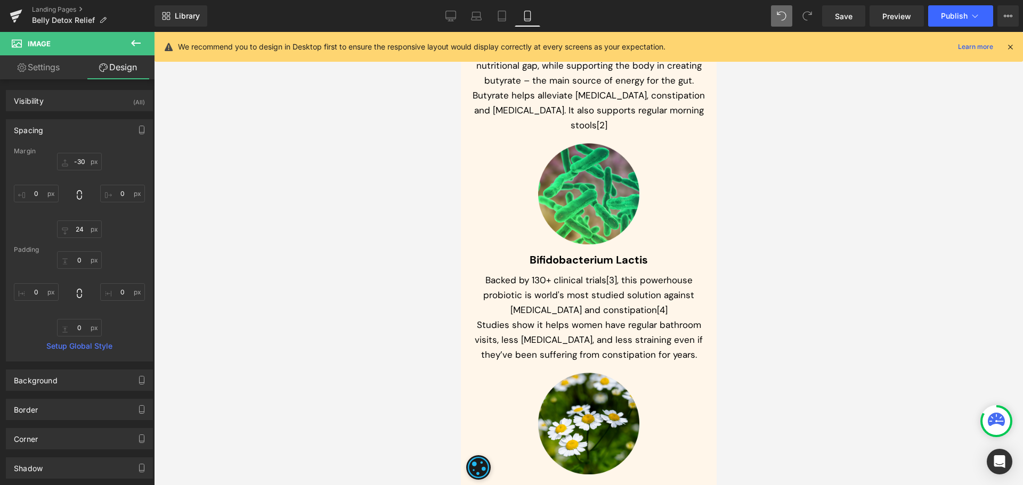
scroll to position [4588, 0]
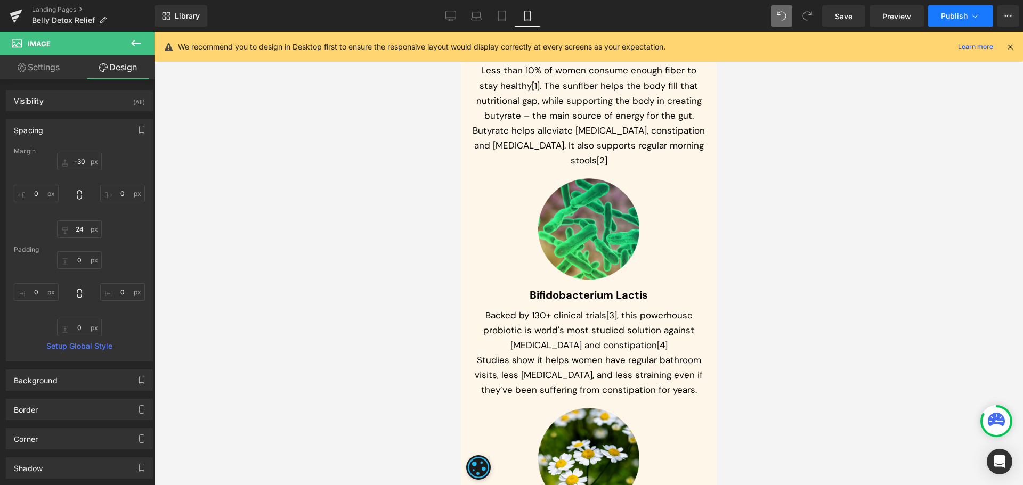
click at [945, 11] on button "Publish" at bounding box center [960, 15] width 65 height 21
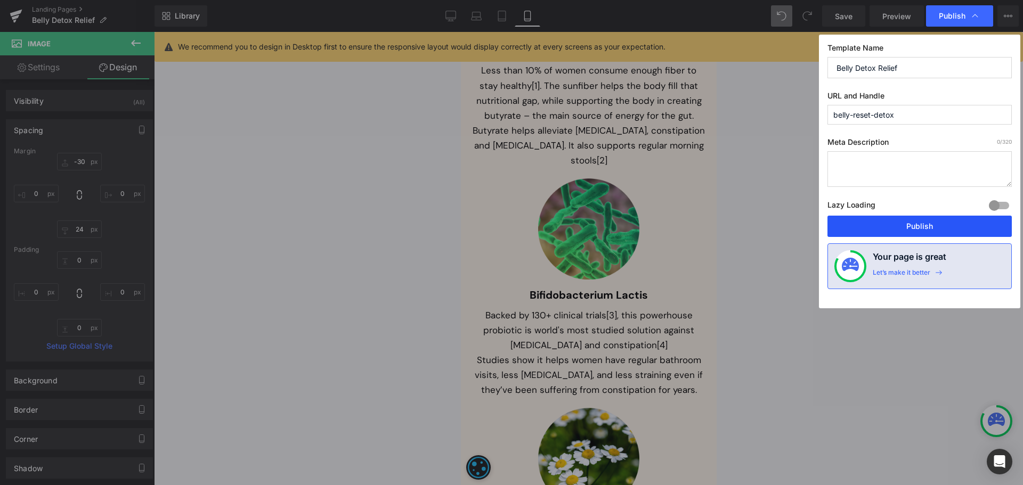
click at [927, 230] on button "Publish" at bounding box center [919, 226] width 184 height 21
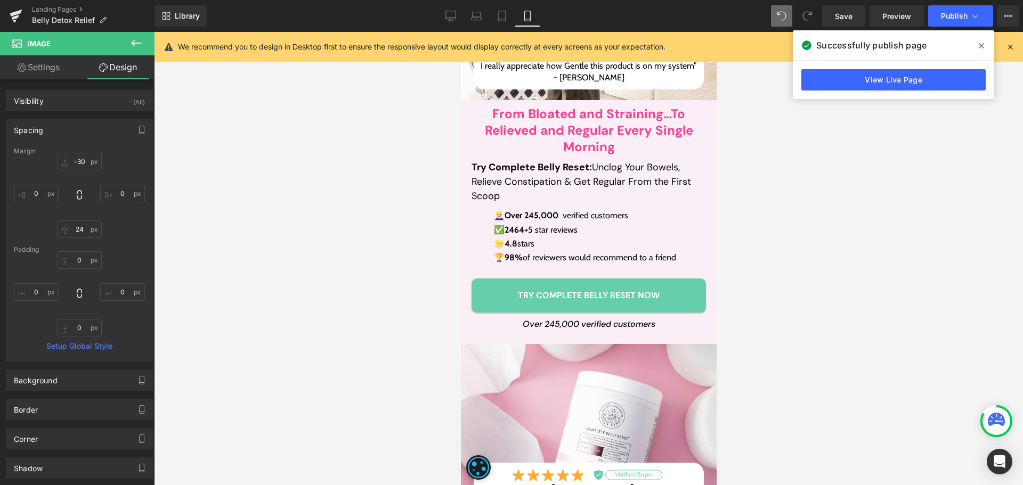
scroll to position [0, 0]
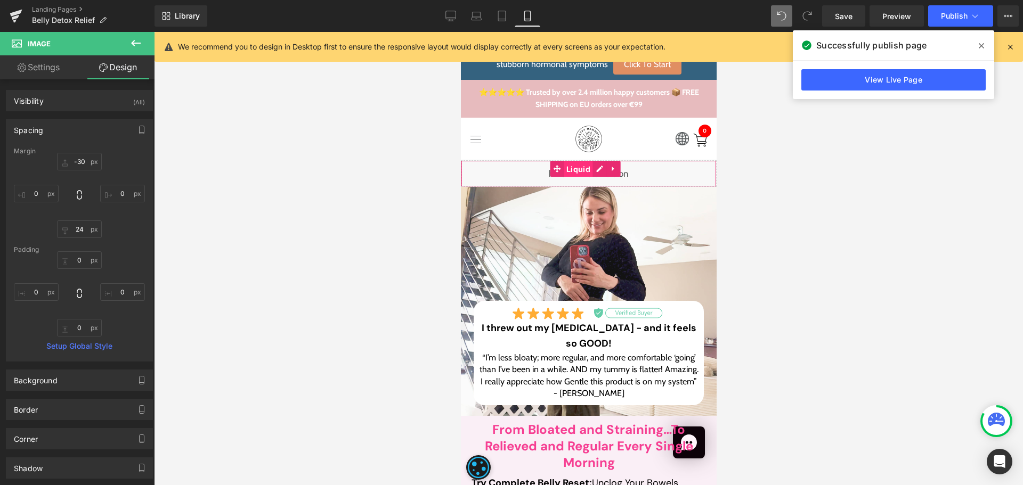
click at [587, 169] on span "Liquid" at bounding box center [577, 169] width 29 height 16
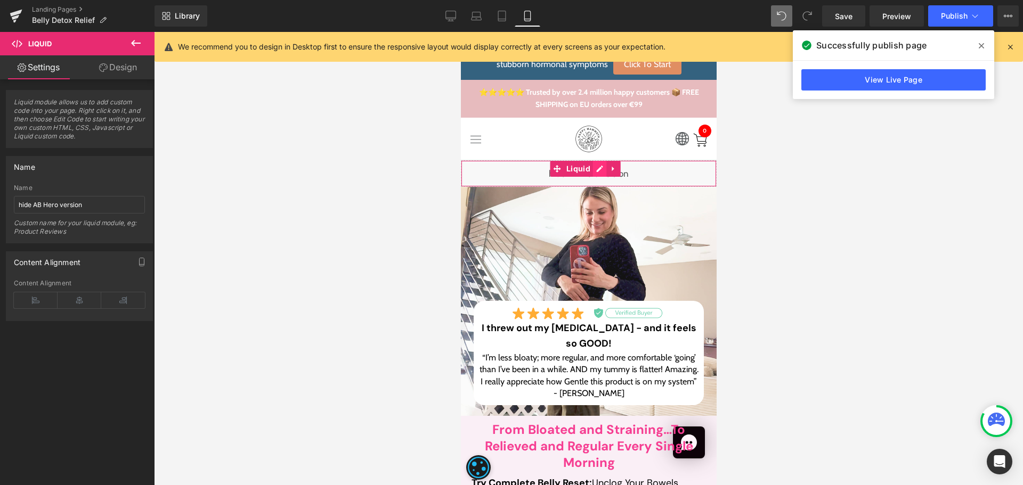
click at [599, 167] on div "Liquid" at bounding box center [588, 173] width 256 height 27
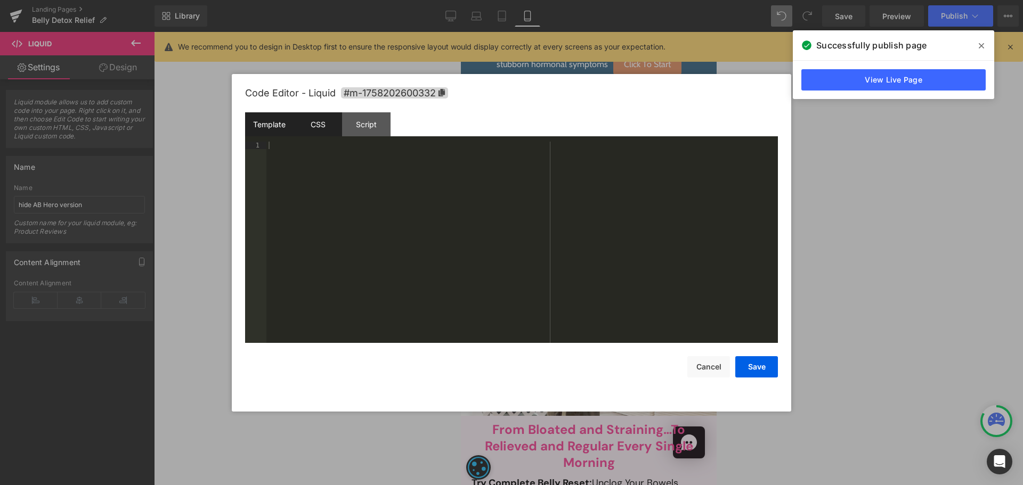
click at [317, 129] on div "CSS" at bounding box center [317, 124] width 48 height 24
click at [427, 222] on div "#m-1758202600332 { }" at bounding box center [521, 250] width 511 height 216
drag, startPoint x: 753, startPoint y: 361, endPoint x: 235, endPoint y: 255, distance: 528.4
click at [753, 361] on button "Save" at bounding box center [756, 366] width 43 height 21
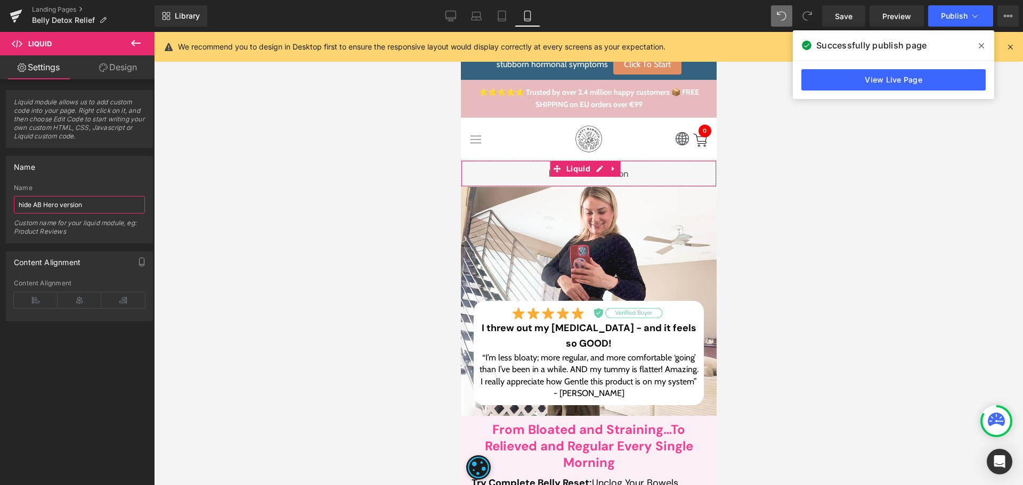
click at [61, 208] on input "hide AB Hero version" at bounding box center [79, 205] width 131 height 18
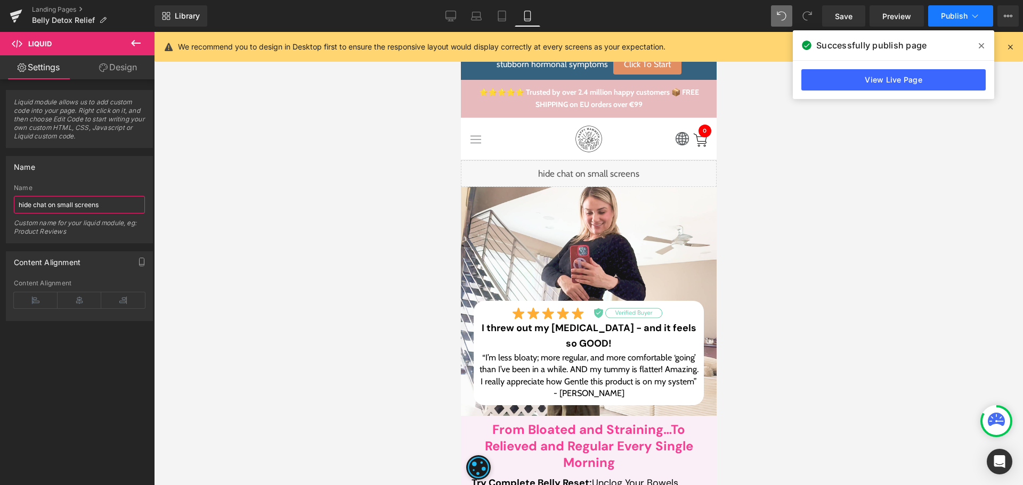
type input "hide chat on small screens"
click at [955, 15] on span "Publish" at bounding box center [954, 16] width 27 height 9
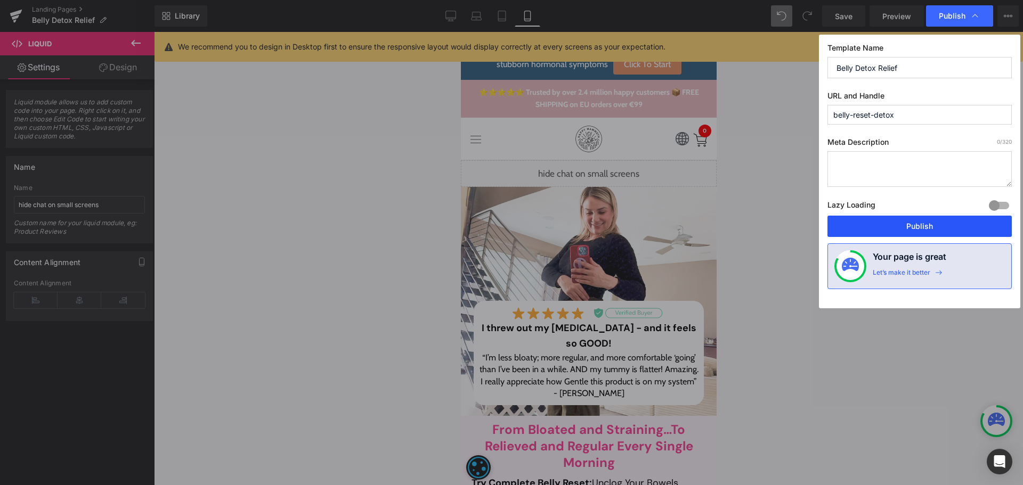
click at [949, 217] on button "Publish" at bounding box center [919, 226] width 184 height 21
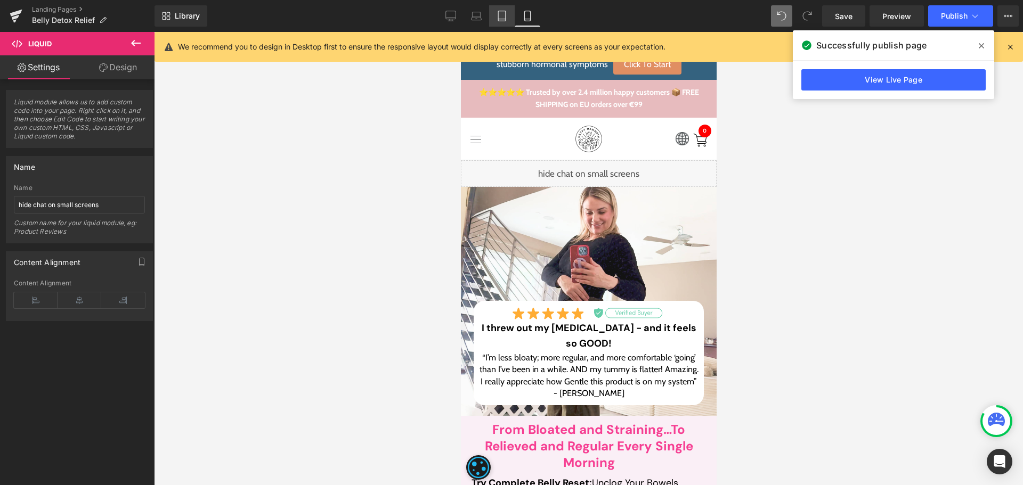
drag, startPoint x: 213, startPoint y: 210, endPoint x: 500, endPoint y: 23, distance: 342.8
click at [500, 23] on link "Tablet" at bounding box center [502, 15] width 26 height 21
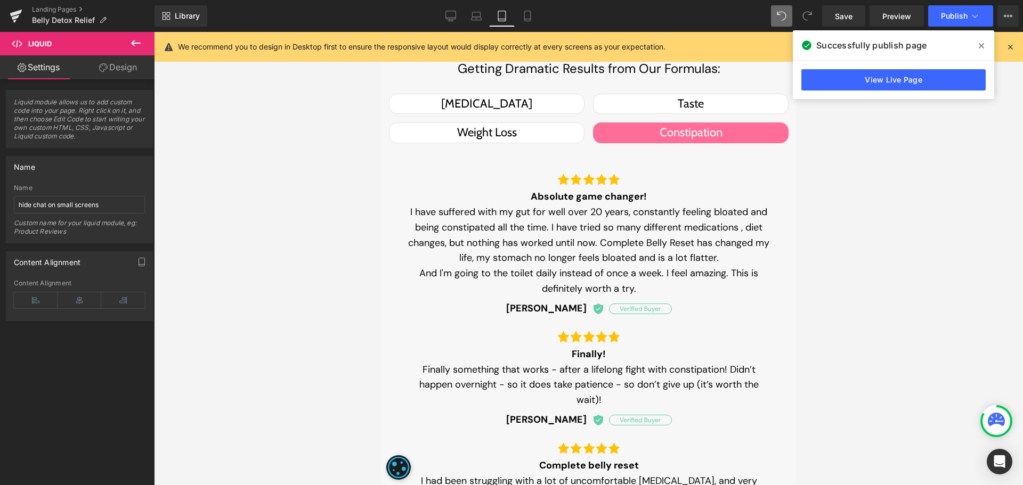
scroll to position [1331, 0]
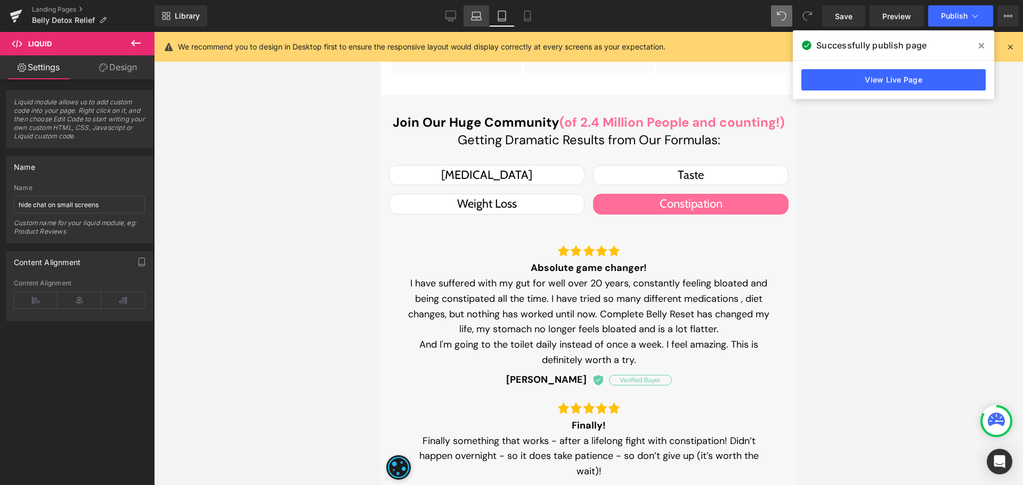
click at [480, 22] on link "Laptop" at bounding box center [476, 15] width 26 height 21
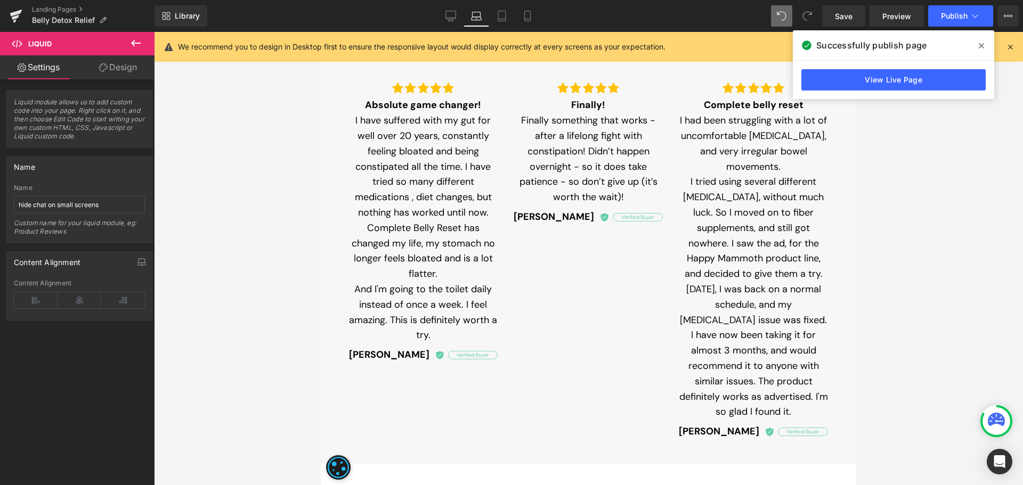
scroll to position [1012, 0]
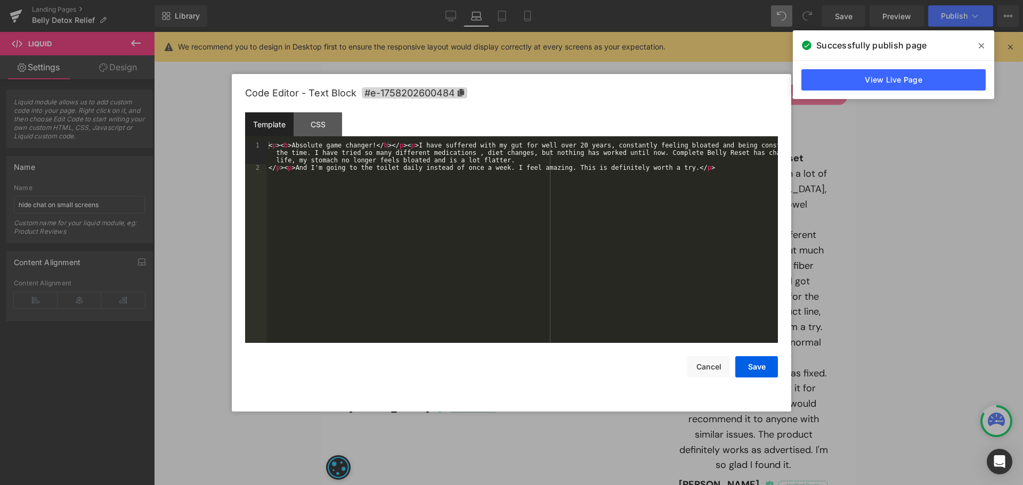
click at [412, 0] on div "Liquid You are previewing how the will restyle your page. You can not edit Elem…" at bounding box center [511, 0] width 1023 height 0
drag, startPoint x: 292, startPoint y: 167, endPoint x: 266, endPoint y: 167, distance: 26.6
click at [266, 167] on pre "1 2 < p > < b > Absolute game changer! </ b > </ p > < p > I have suffered with…" at bounding box center [511, 242] width 533 height 201
click at [759, 371] on button "Save" at bounding box center [756, 366] width 43 height 21
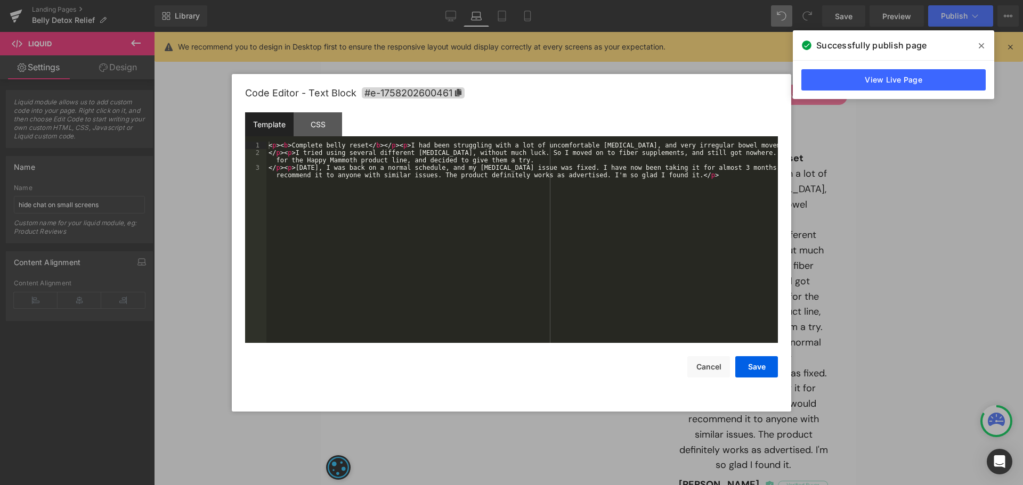
click at [721, 0] on div "Liquid You are previewing how the will restyle your page. You can not edit Elem…" at bounding box center [511, 0] width 1023 height 0
drag, startPoint x: 290, startPoint y: 167, endPoint x: 268, endPoint y: 169, distance: 22.0
click at [268, 169] on div "< p > < b > Complete belly reset </ b > </ p > < p > I had been struggling with…" at bounding box center [521, 254] width 511 height 224
drag, startPoint x: 293, startPoint y: 151, endPoint x: 270, endPoint y: 153, distance: 23.5
click at [270, 153] on div "< p > < b > Complete belly reset </ b > </ p > < p > I had been struggling with…" at bounding box center [521, 254] width 511 height 224
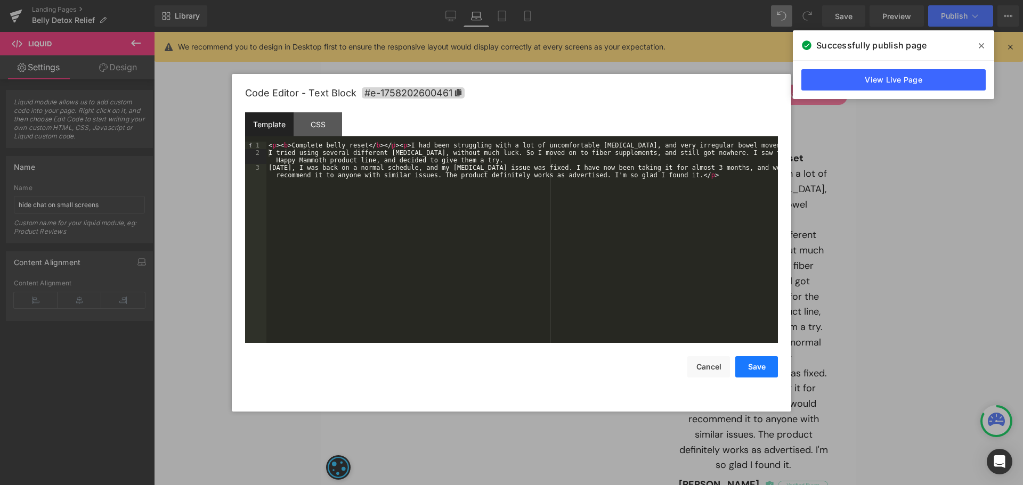
click at [773, 369] on button "Save" at bounding box center [756, 366] width 43 height 21
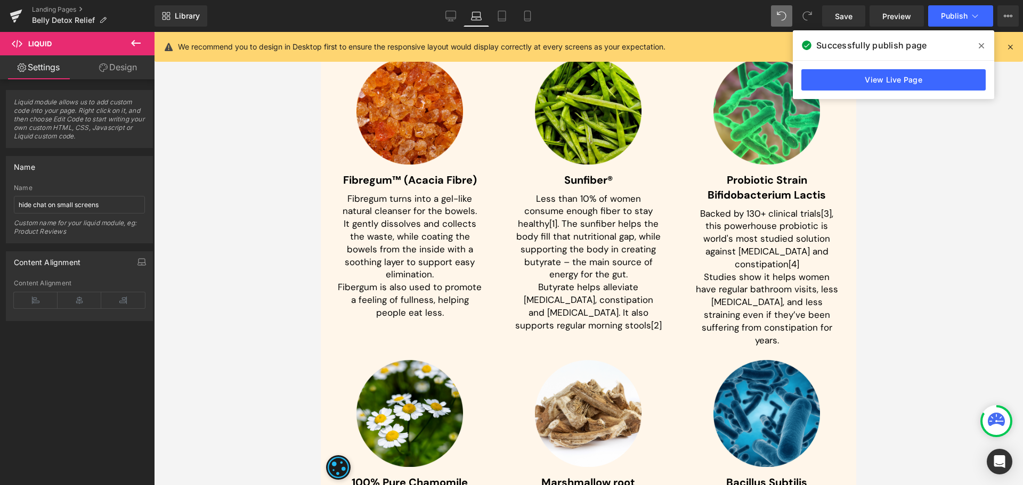
scroll to position [3568, 0]
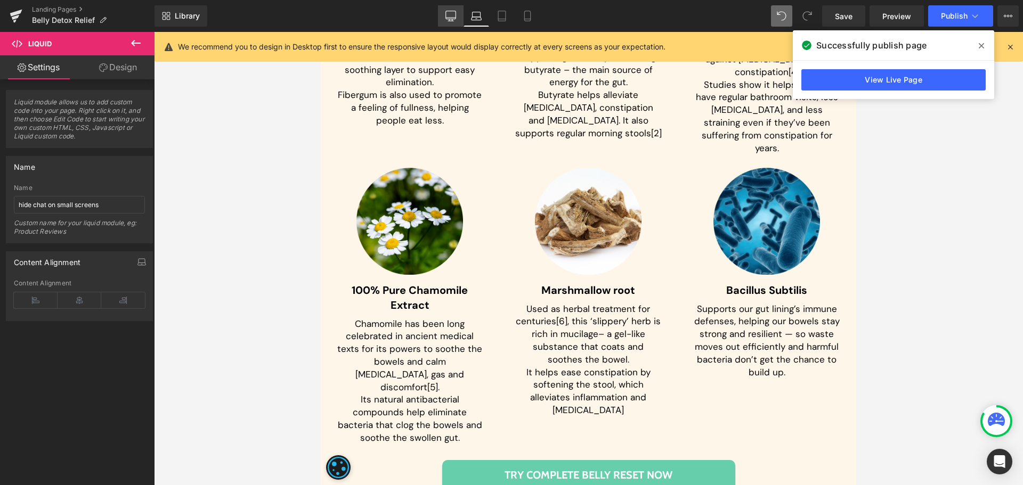
drag, startPoint x: 454, startPoint y: 12, endPoint x: 527, endPoint y: 86, distance: 103.9
click at [454, 12] on icon at bounding box center [450, 16] width 11 height 11
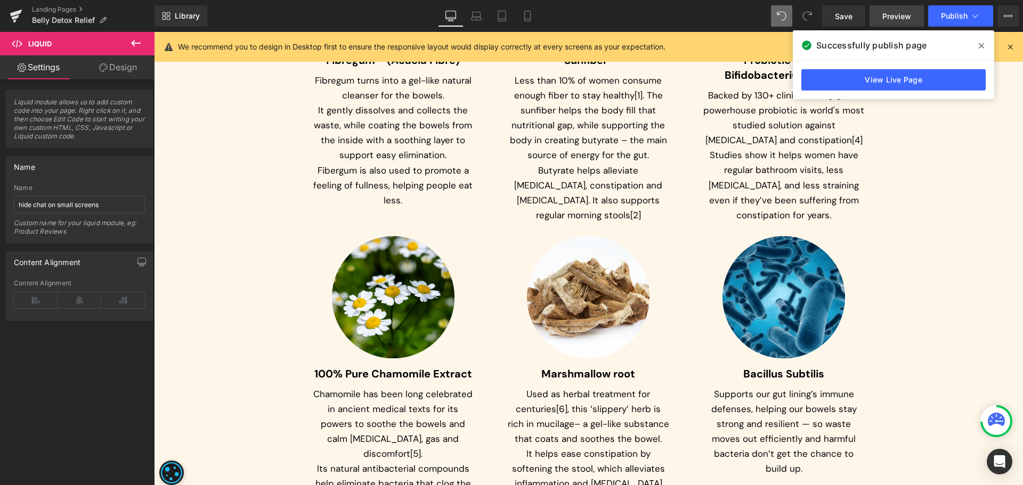
scroll to position [0, 0]
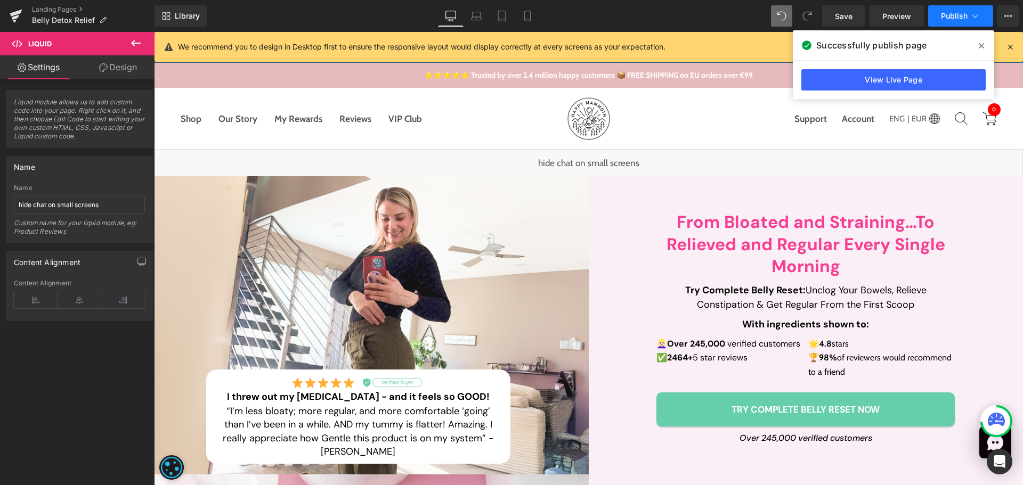
click at [946, 13] on span "Publish" at bounding box center [954, 16] width 27 height 9
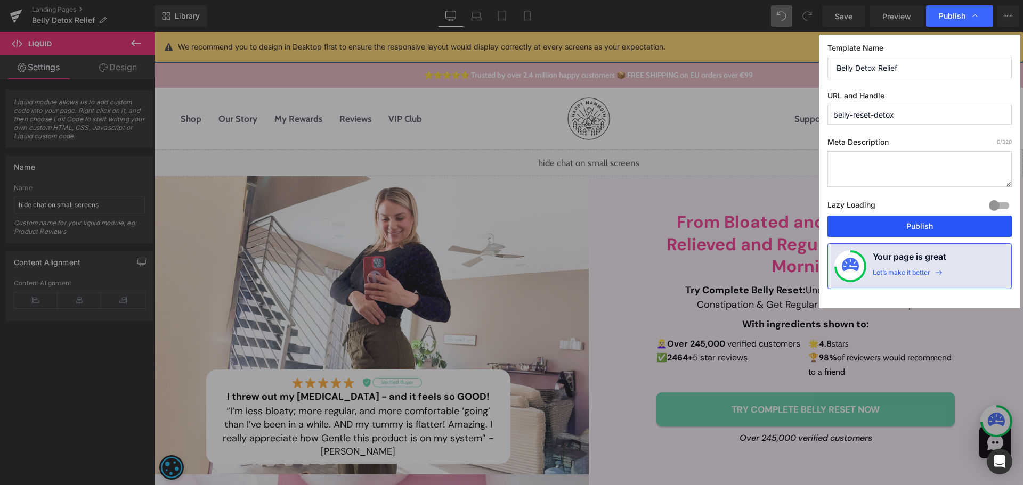
click at [913, 221] on button "Publish" at bounding box center [919, 226] width 184 height 21
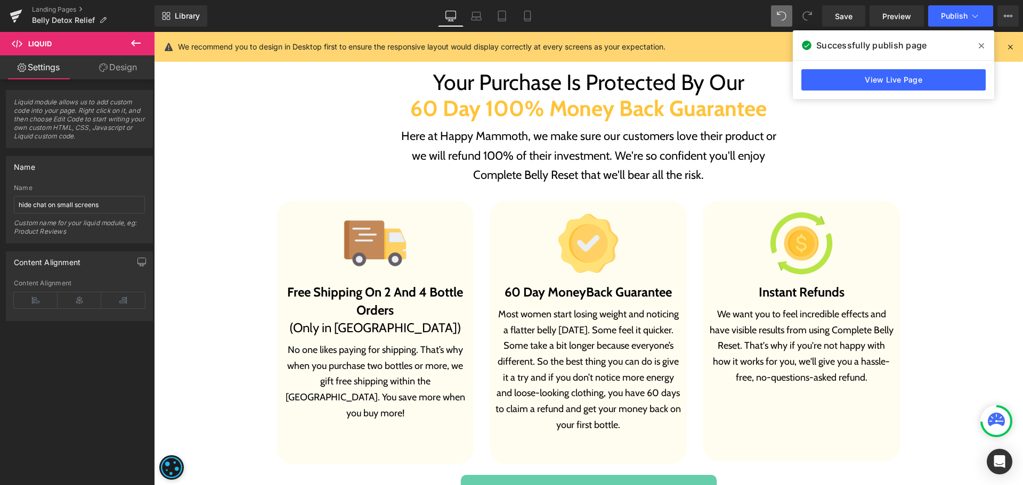
scroll to position [6391, 0]
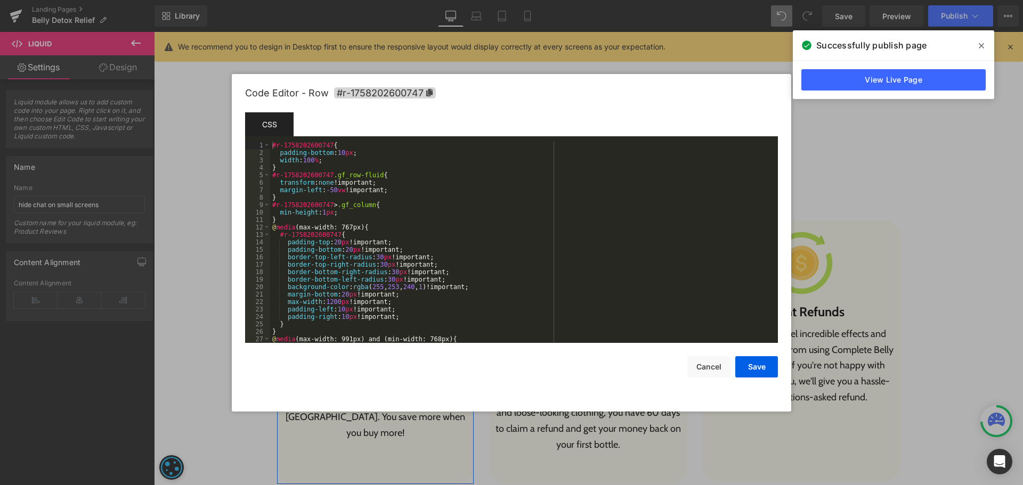
click at [414, 0] on div "Liquid You are previewing how the will restyle your page. You can not edit Elem…" at bounding box center [511, 0] width 1023 height 0
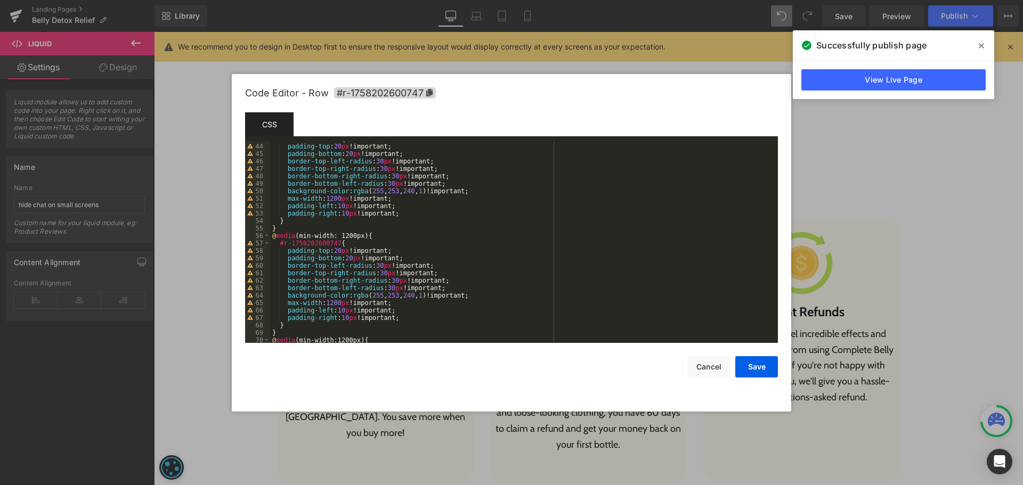
scroll to position [351, 0]
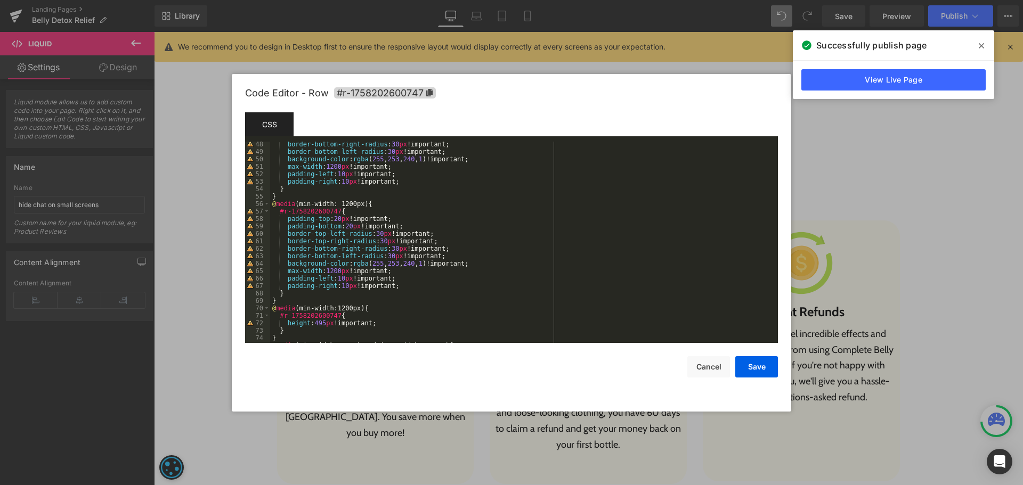
click at [317, 324] on div "border-bottom-right-radius : 30 px !important; border-bottom-left-radius : 30 p…" at bounding box center [521, 249] width 503 height 216
click at [765, 363] on button "Save" at bounding box center [756, 366] width 43 height 21
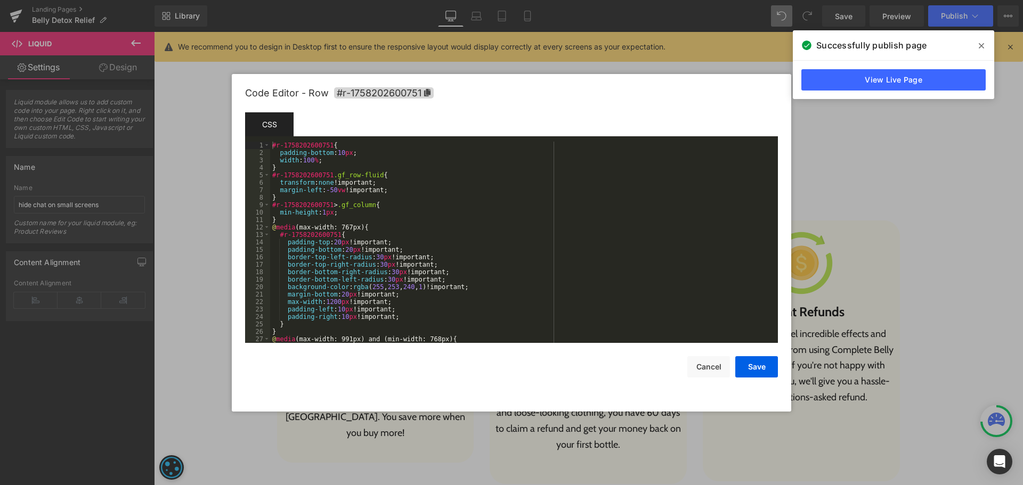
click at [565, 0] on div "Liquid You are previewing how the will restyle your page. You can not edit Elem…" at bounding box center [511, 0] width 1023 height 0
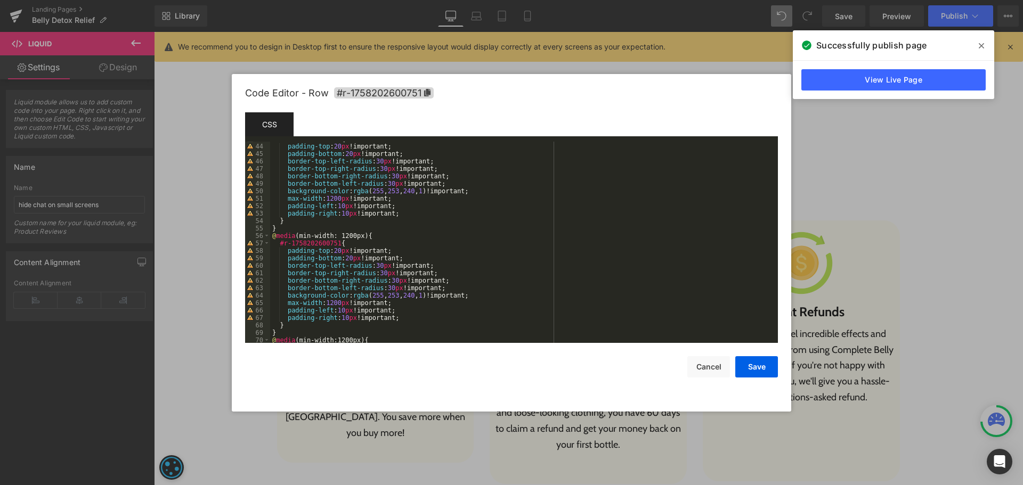
scroll to position [507, 0]
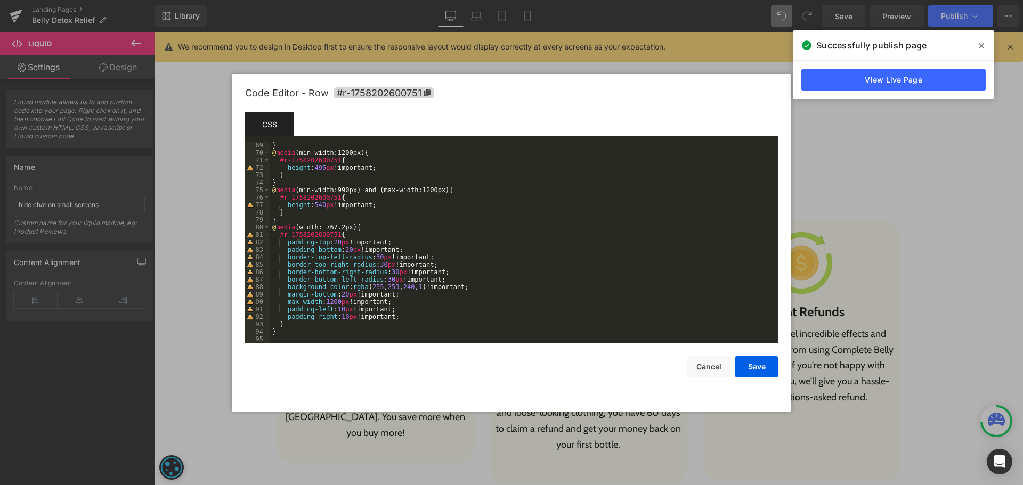
click at [320, 207] on div "} @ media (min-width:1200px) { #r-1758202600751 { height : 495 px !important; }…" at bounding box center [521, 250] width 503 height 216
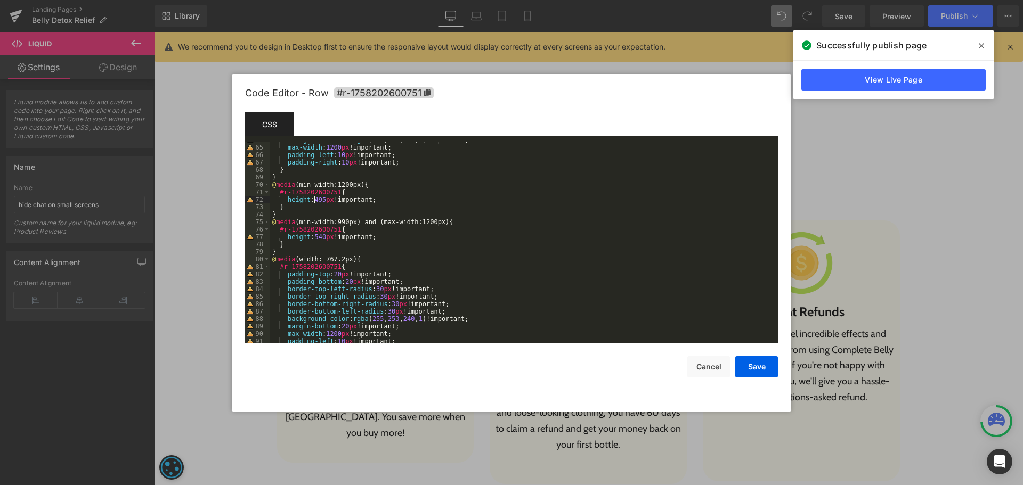
click at [315, 200] on div "background-color : rgba ( 255 , 253 , 240 , 1 )!important; max-width : 1200 px …" at bounding box center [521, 244] width 503 height 216
click at [771, 361] on button "Save" at bounding box center [756, 366] width 43 height 21
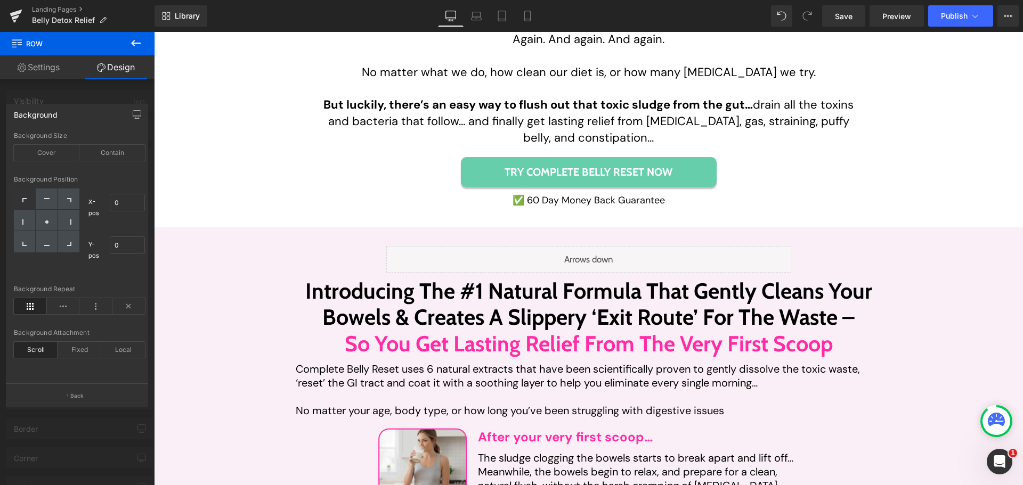
scroll to position [1917, 0]
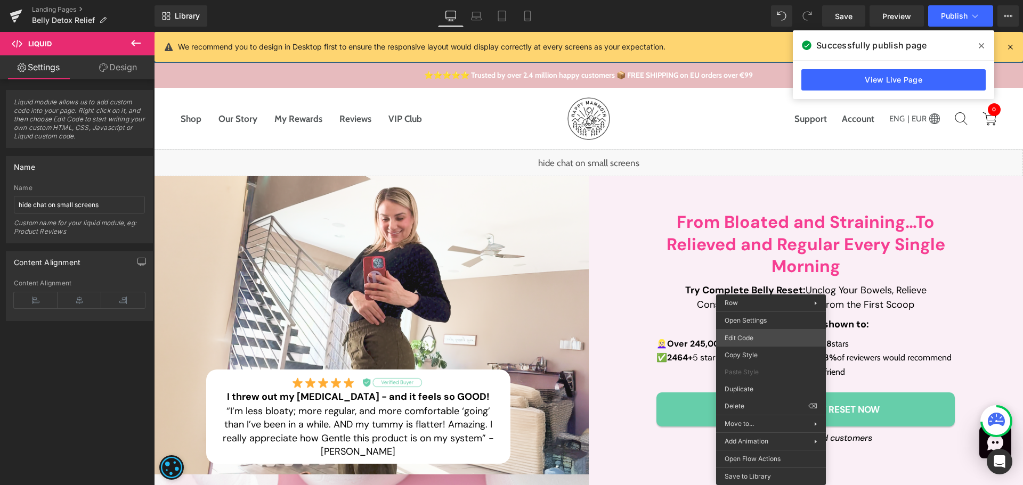
click at [737, 0] on div "Liquid You are previewing how the will restyle your page. You can not edit Elem…" at bounding box center [511, 0] width 1023 height 0
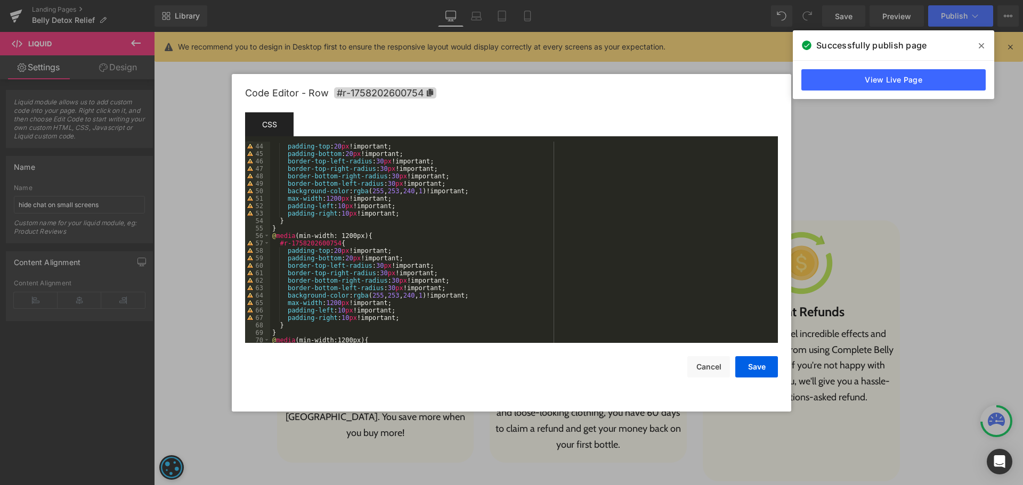
scroll to position [383, 0]
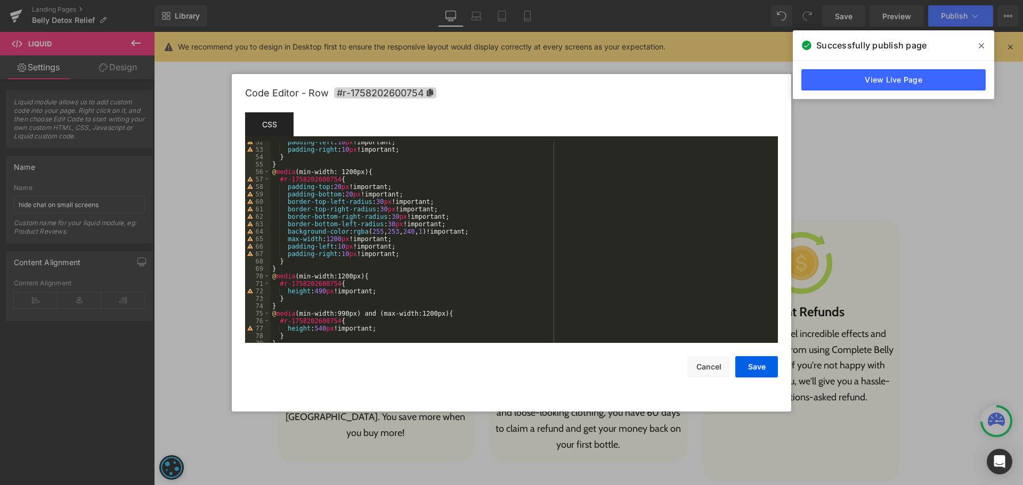
click at [318, 292] on div "padding-left : 10 px !important; padding-right : 10 px !important; } } @ media …" at bounding box center [521, 246] width 503 height 216
click at [767, 362] on button "Save" at bounding box center [756, 366] width 43 height 21
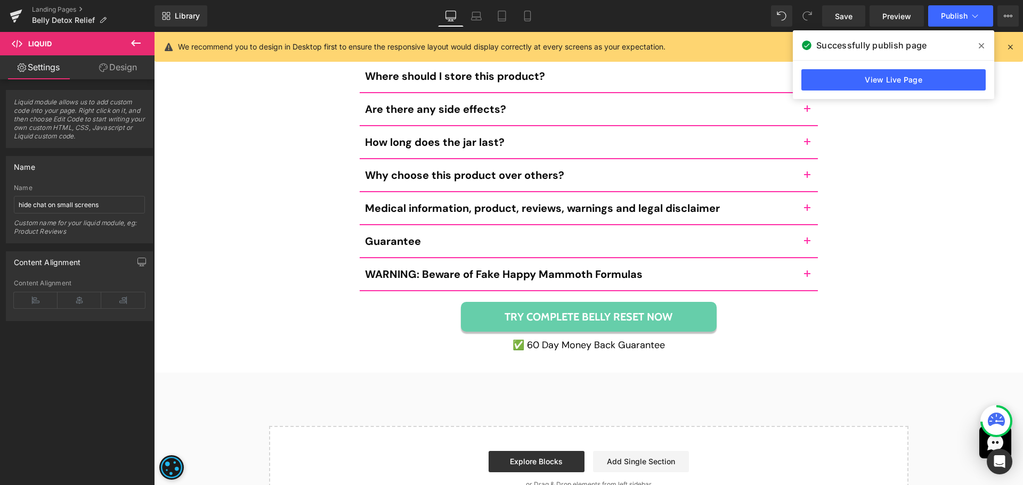
scroll to position [9236, 0]
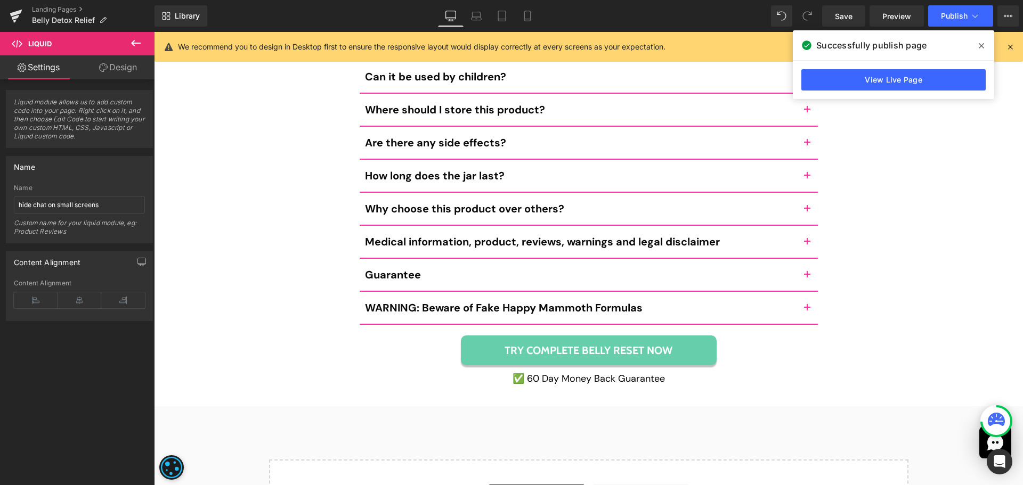
click at [234, 236] on div "Still Not Sure? Here Are The Top 14 Questions We Get About Complete Belly Reset…" at bounding box center [588, 26] width 847 height 717
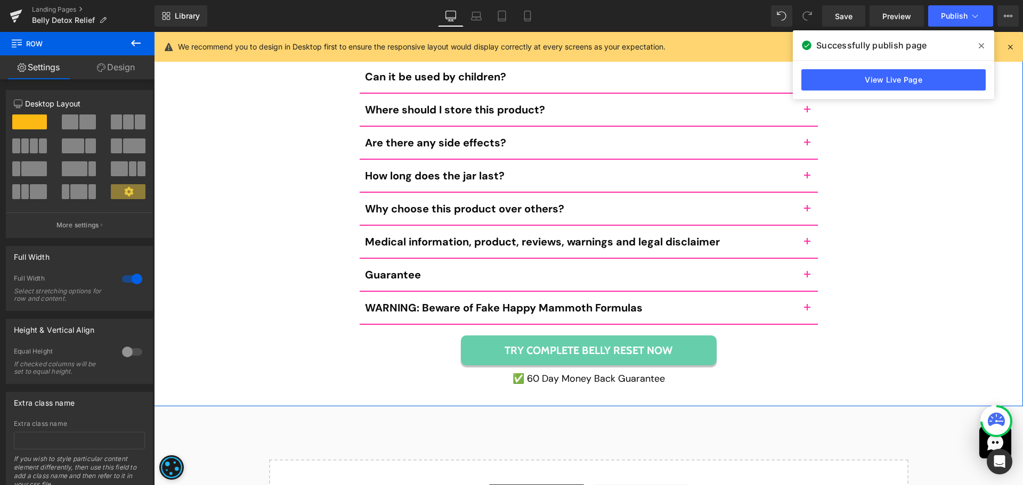
click at [133, 66] on link "Design" at bounding box center [115, 67] width 77 height 24
click at [0, 0] on div "Spacing" at bounding box center [0, 0] width 0 height 0
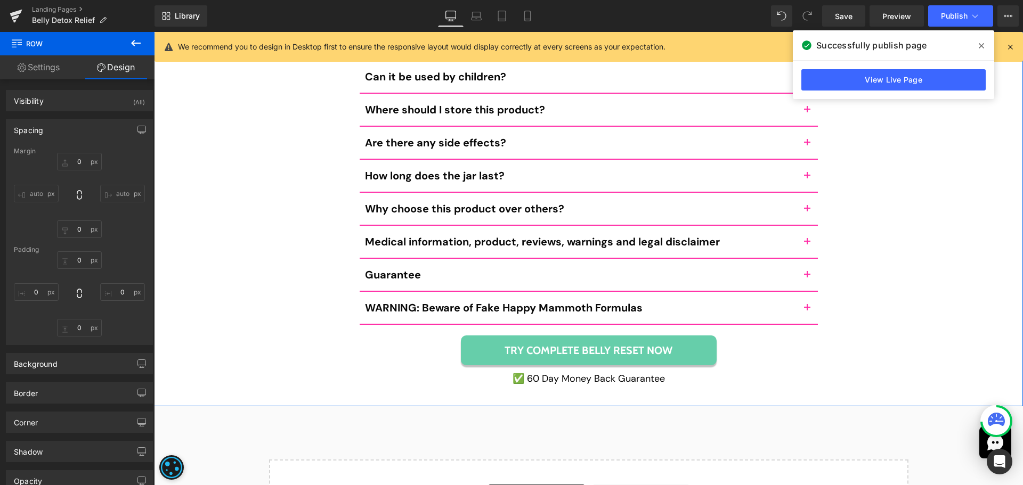
type input "0"
type input "35"
type input "20"
type input "40"
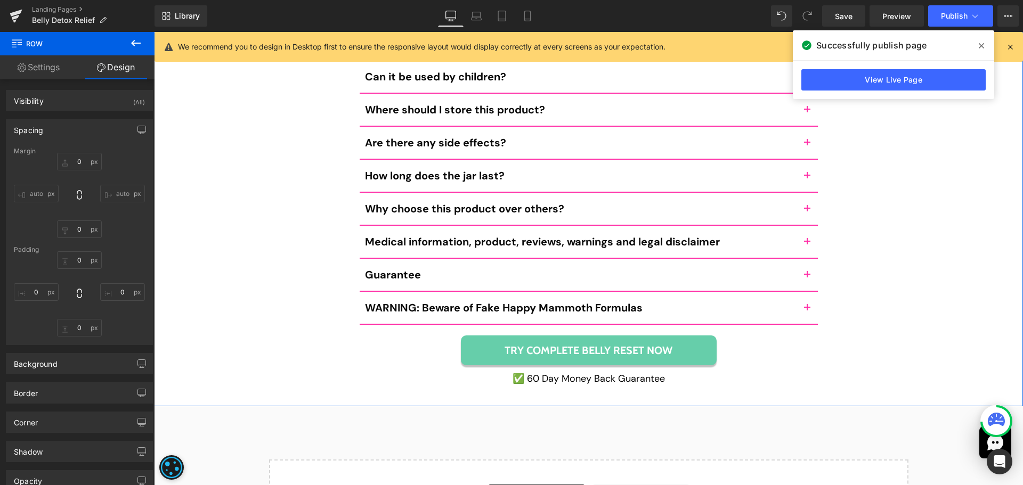
type input "20"
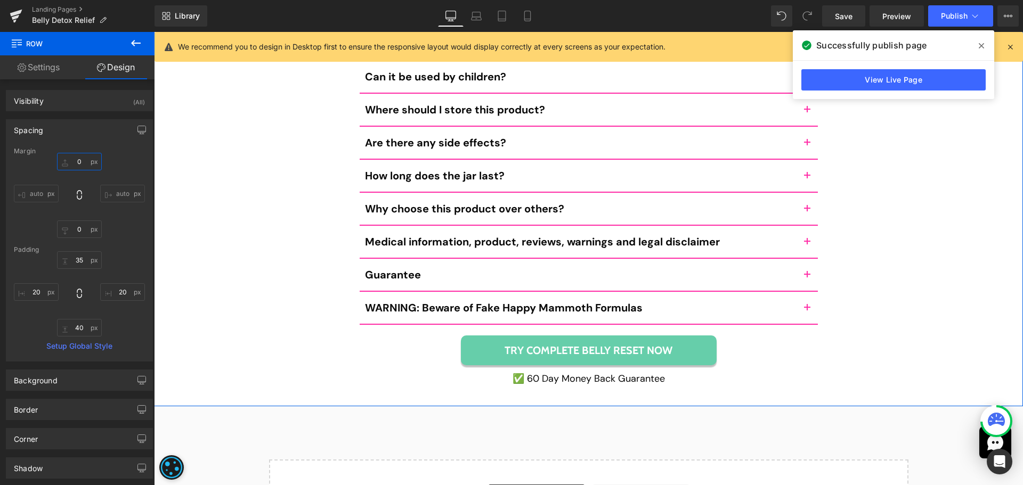
click at [73, 159] on input "0" at bounding box center [79, 162] width 45 height 18
click at [79, 234] on input "0" at bounding box center [79, 229] width 45 height 18
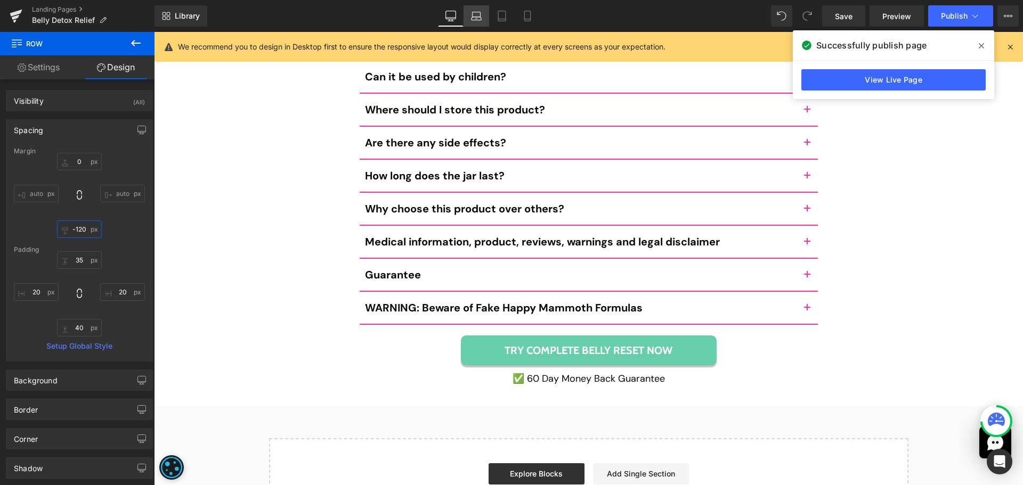
type input "-120"
click at [476, 23] on link "Laptop" at bounding box center [476, 15] width 26 height 21
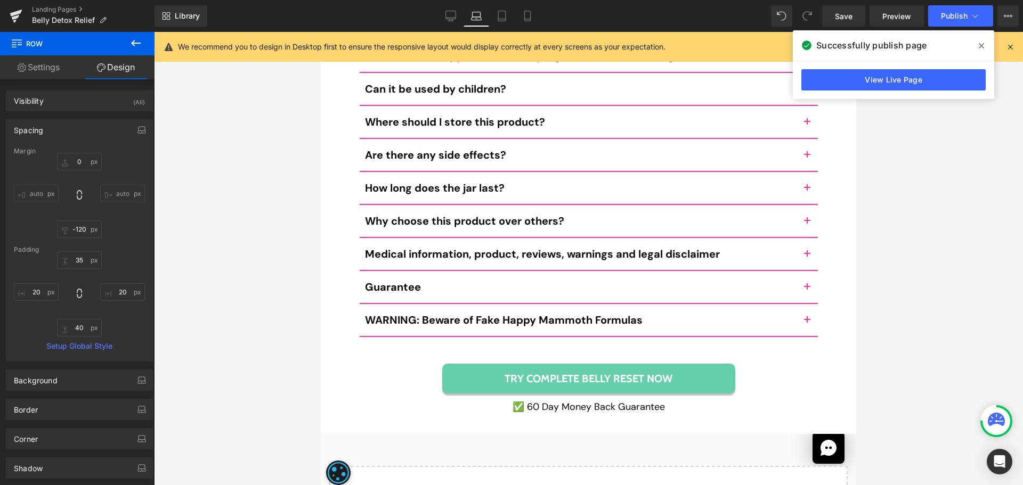
type input "0"
type input "-120"
type input "35"
type input "20"
type input "40"
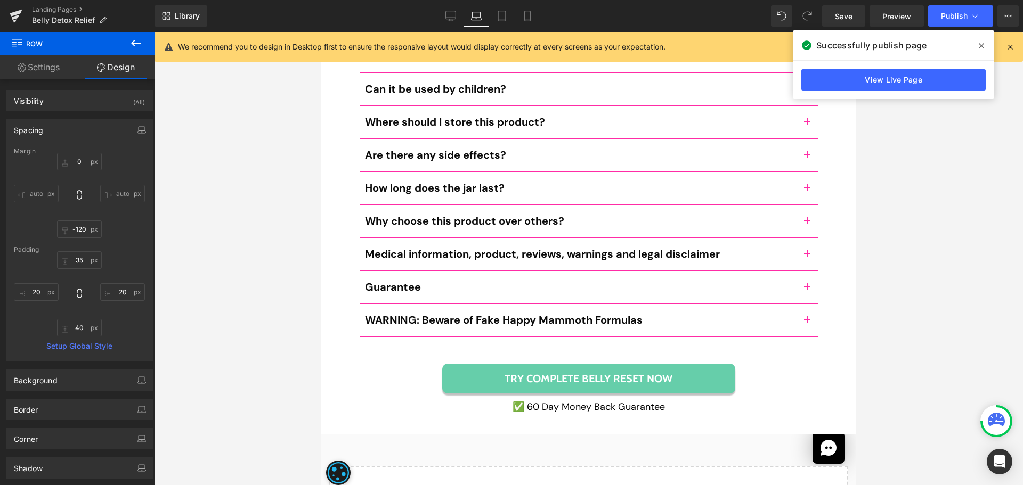
type input "20"
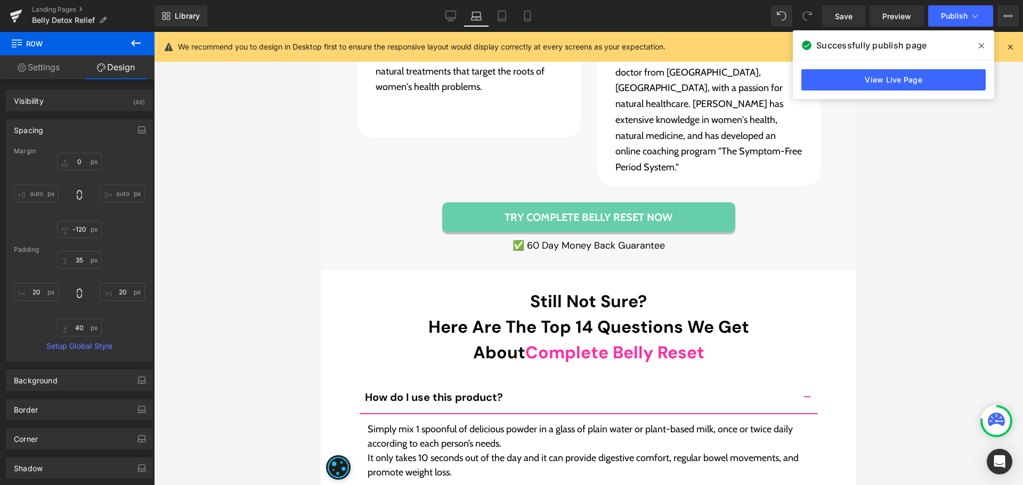
scroll to position [8615, 0]
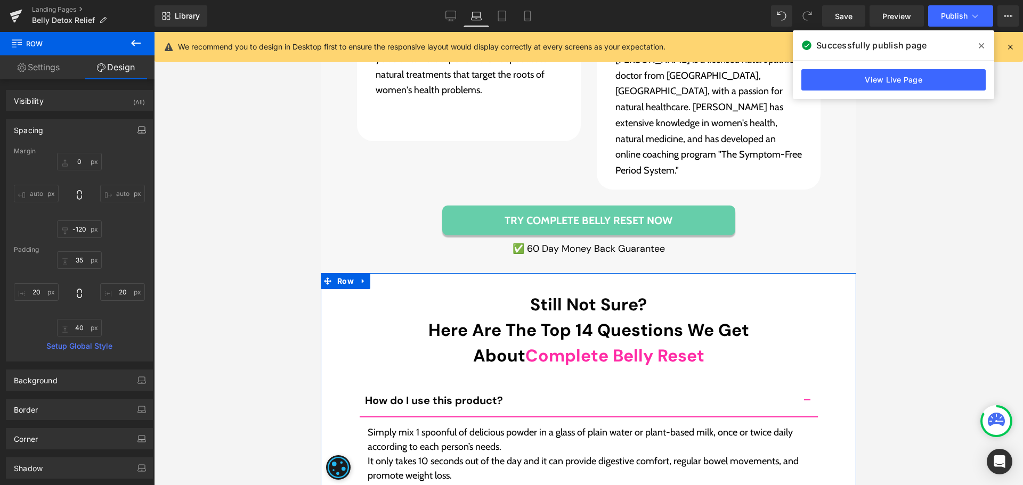
click at [141, 124] on button "button" at bounding box center [141, 130] width 17 height 20
click at [76, 250] on input "-120" at bounding box center [79, 256] width 45 height 18
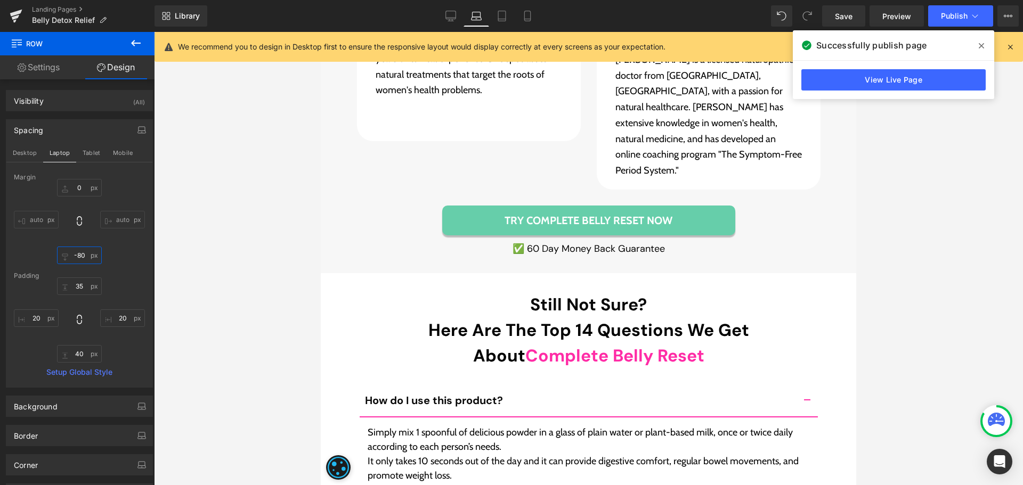
type input "-80"
click at [92, 152] on button "Tablet" at bounding box center [91, 153] width 30 height 18
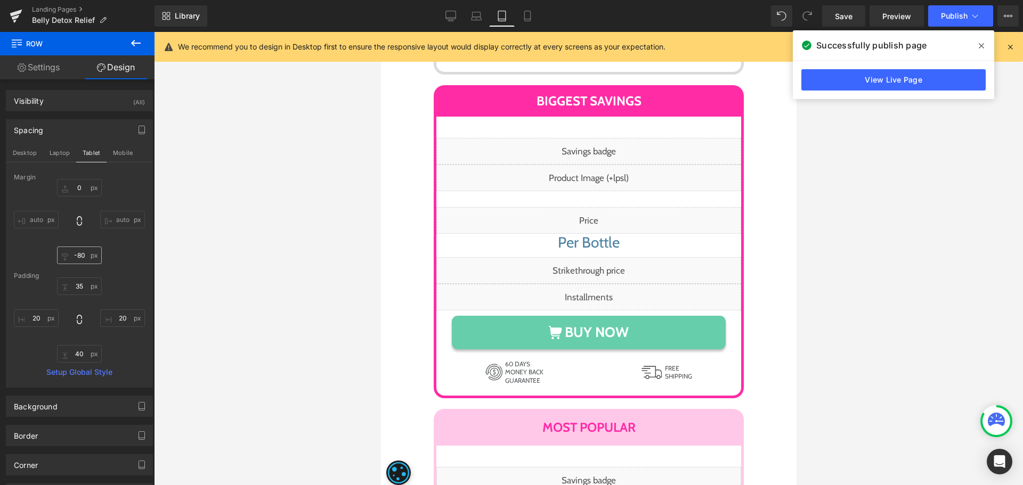
type input "0"
type input "-120"
type input "35"
type input "20"
type input "40"
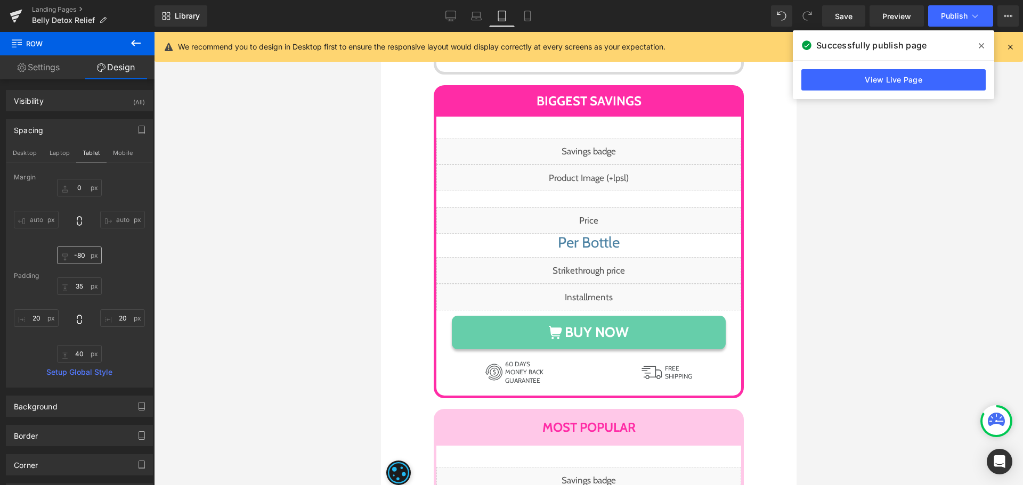
type input "20"
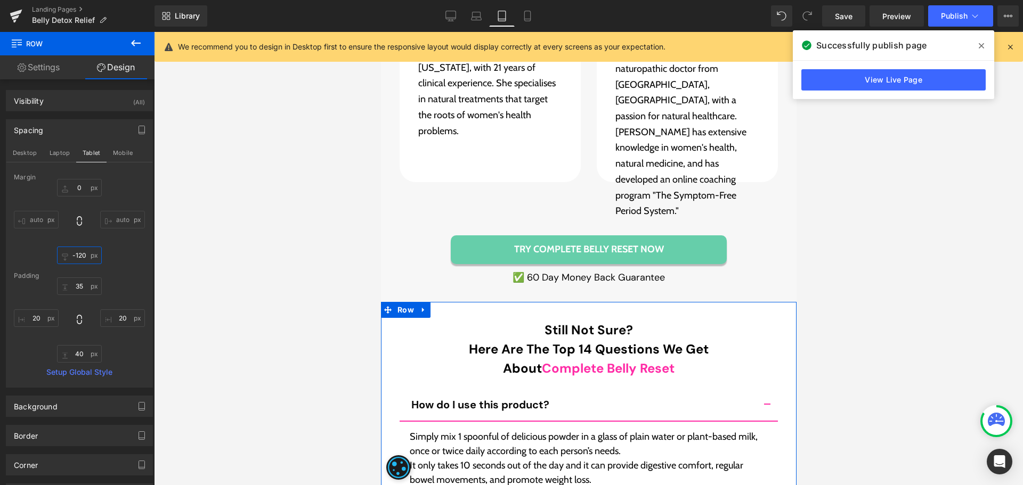
click at [82, 256] on input "-120" at bounding box center [79, 256] width 45 height 18
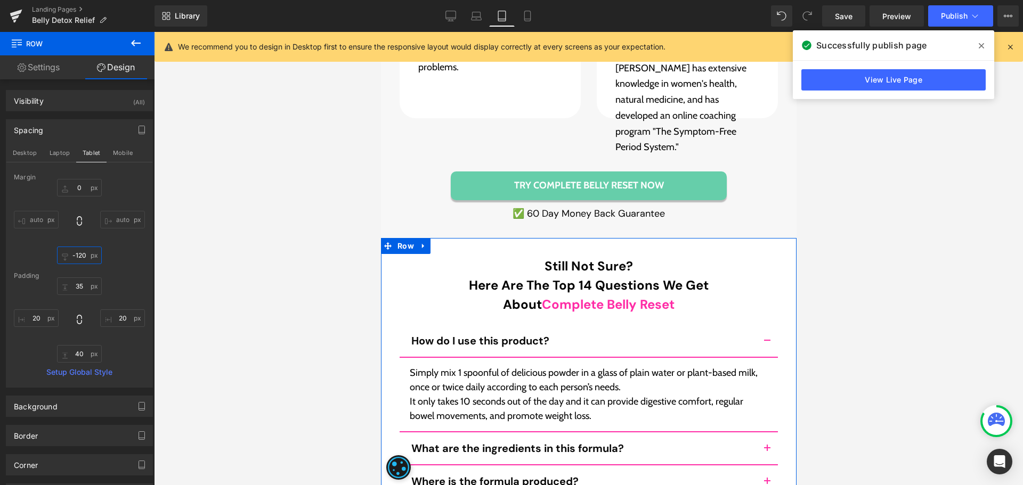
scroll to position [12233, 0]
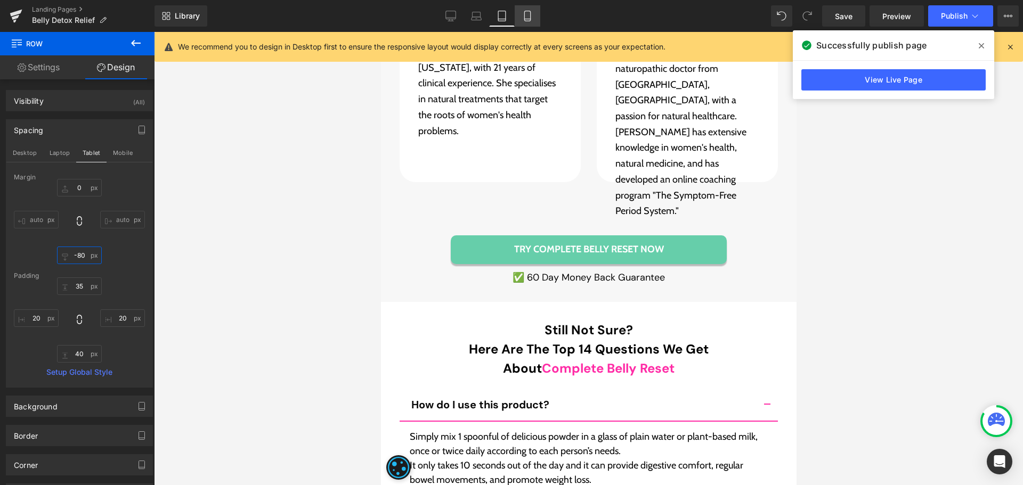
type input "-80"
click at [525, 15] on icon at bounding box center [527, 16] width 6 height 10
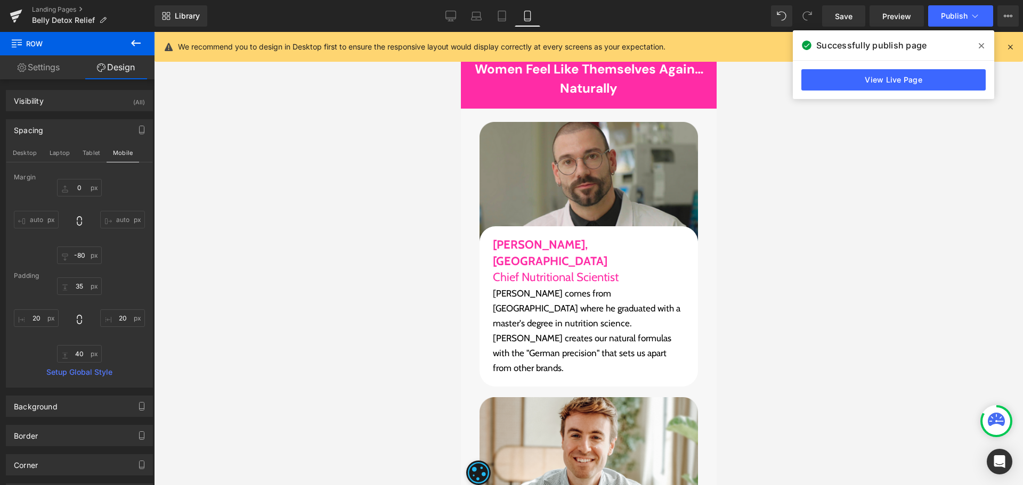
type input "0"
type input "-120"
type input "25"
type input "15"
type input "25"
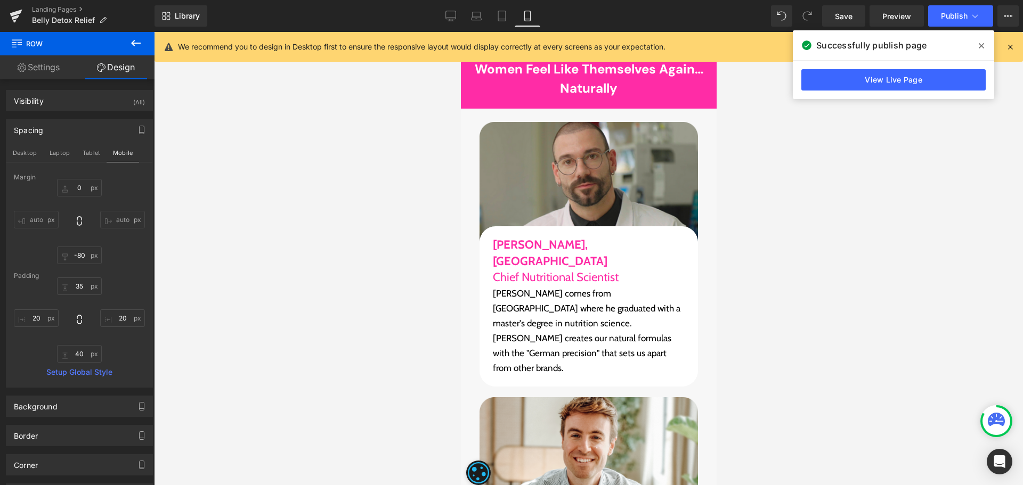
type input "15"
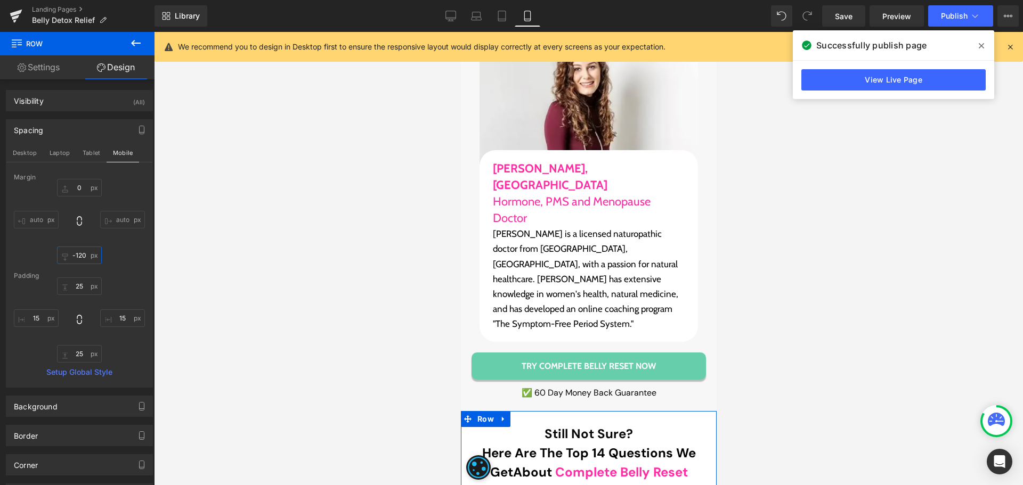
click at [83, 256] on input "-120" at bounding box center [79, 256] width 45 height 18
type input "-60"
click at [947, 21] on button "Publish" at bounding box center [960, 15] width 65 height 21
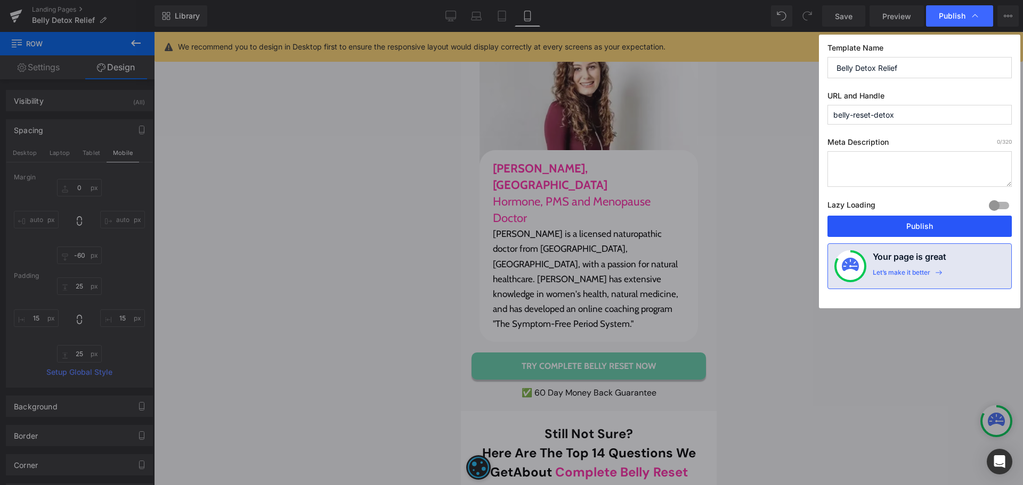
click at [905, 227] on button "Publish" at bounding box center [919, 226] width 184 height 21
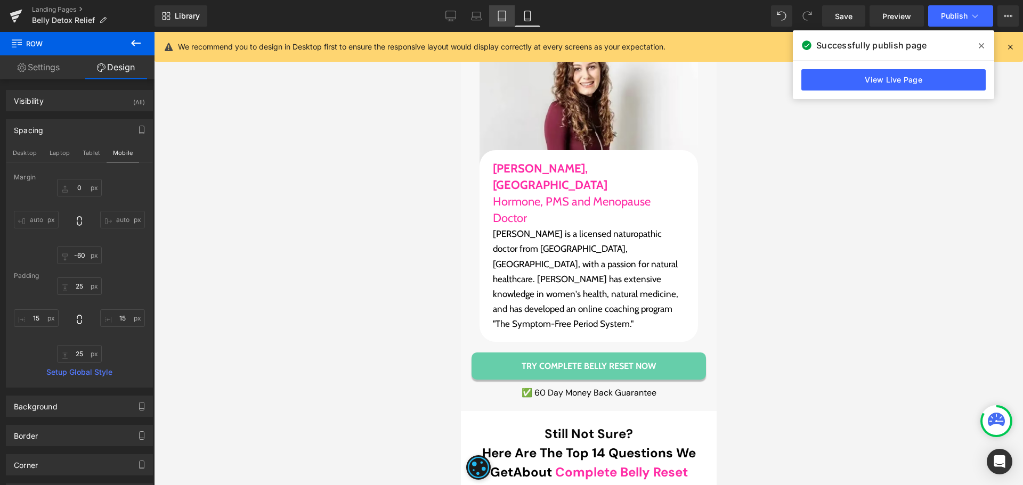
click at [498, 17] on icon at bounding box center [501, 16] width 7 height 10
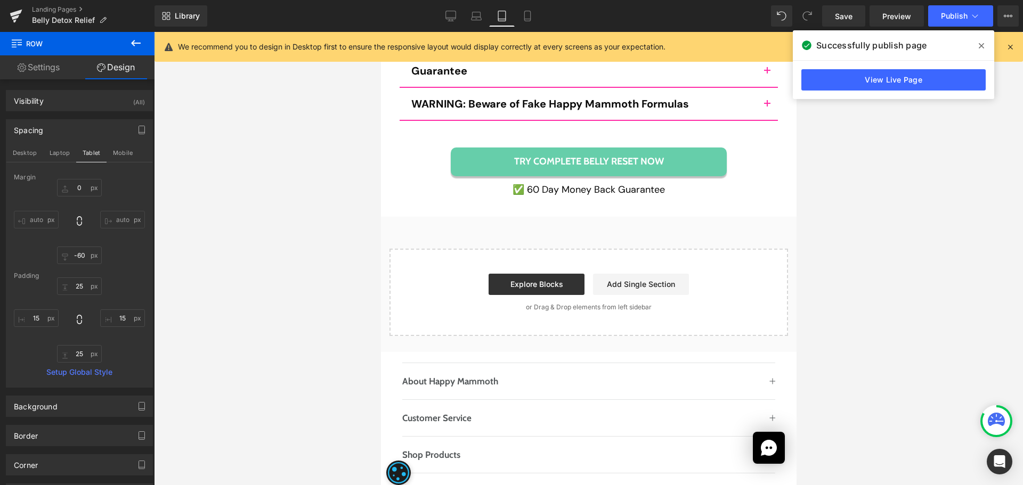
type input "0"
type input "-80"
type input "35"
type input "20"
type input "40"
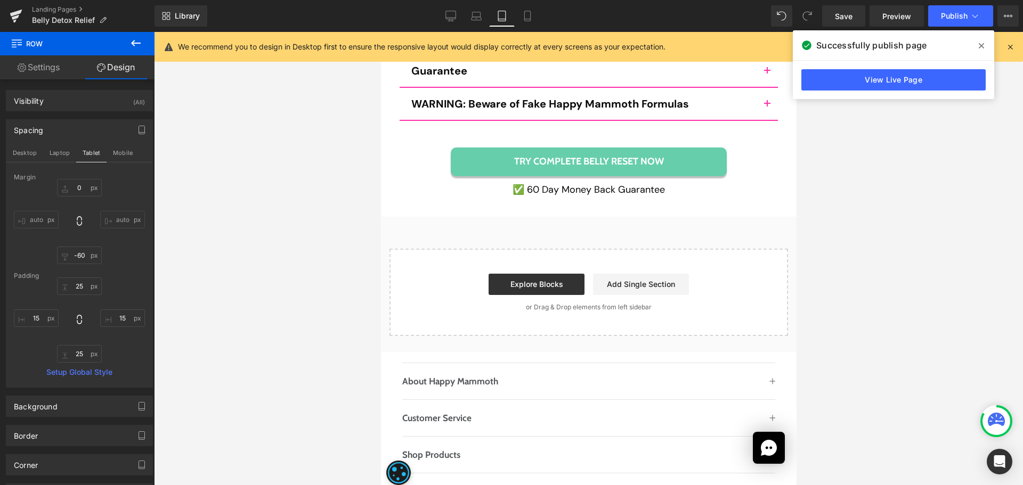
type input "20"
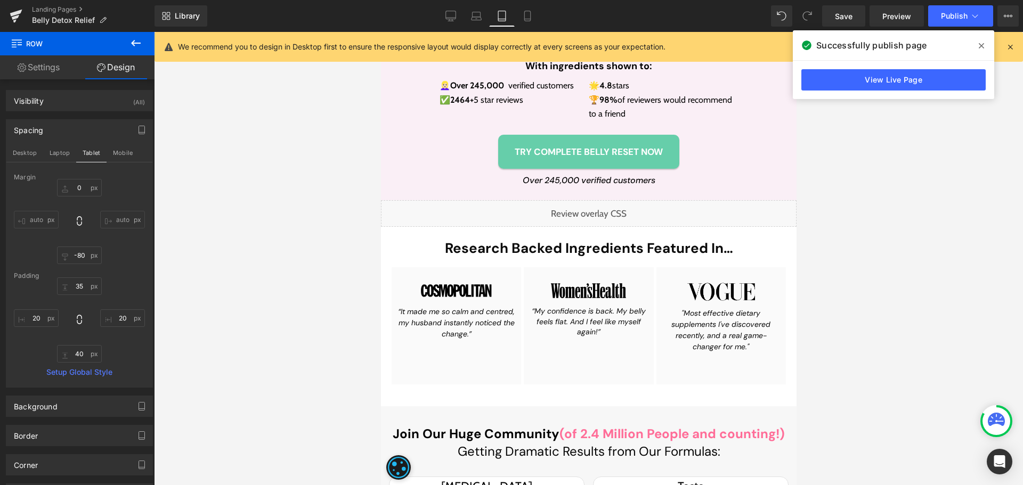
scroll to position [996, 0]
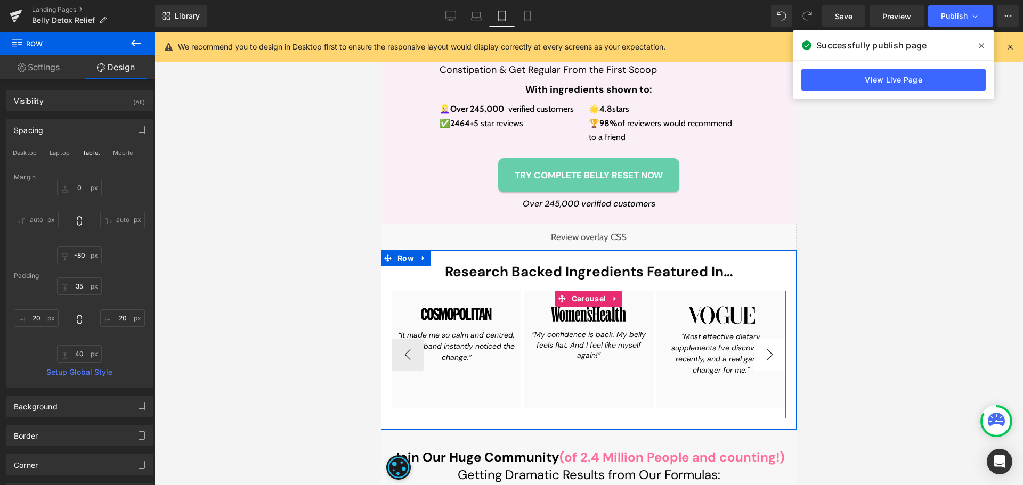
click at [769, 354] on button "›" at bounding box center [769, 355] width 32 height 32
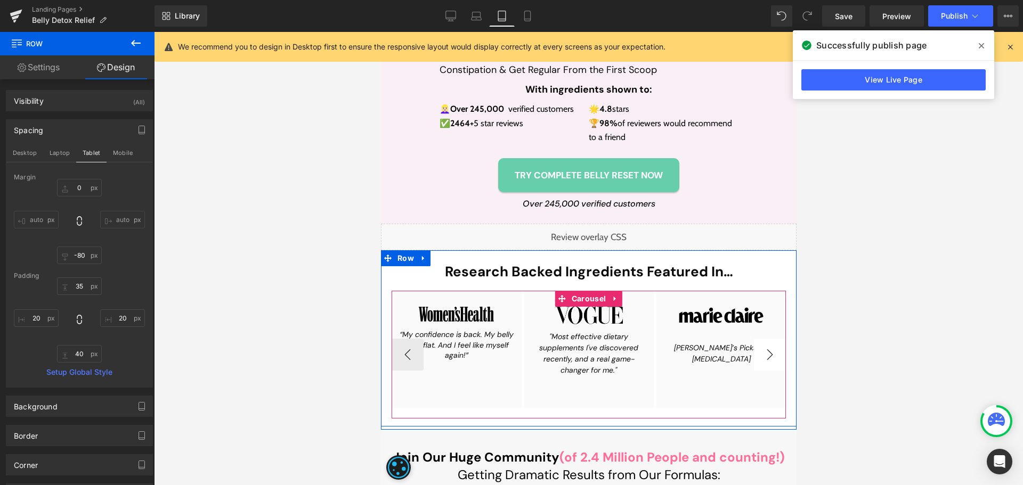
click at [765, 356] on button "›" at bounding box center [769, 355] width 32 height 32
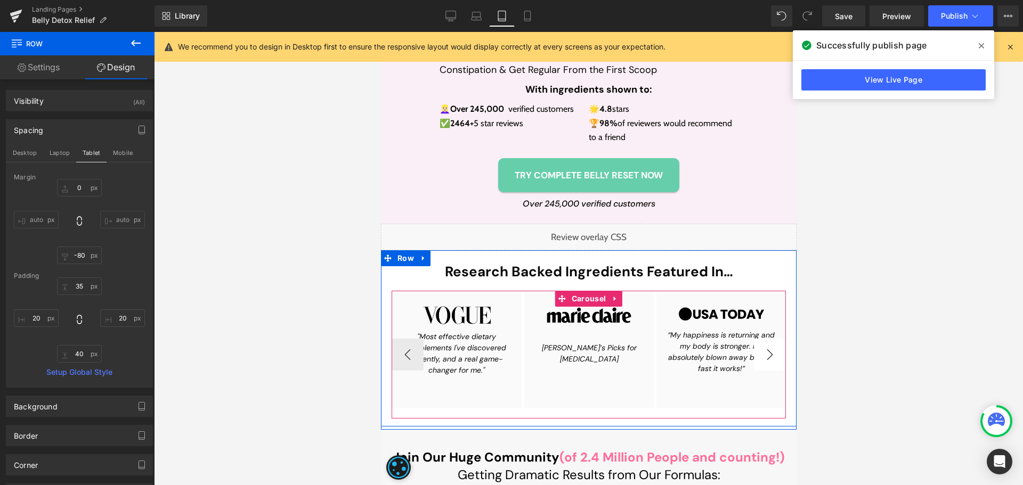
click at [765, 356] on button "›" at bounding box center [769, 355] width 32 height 32
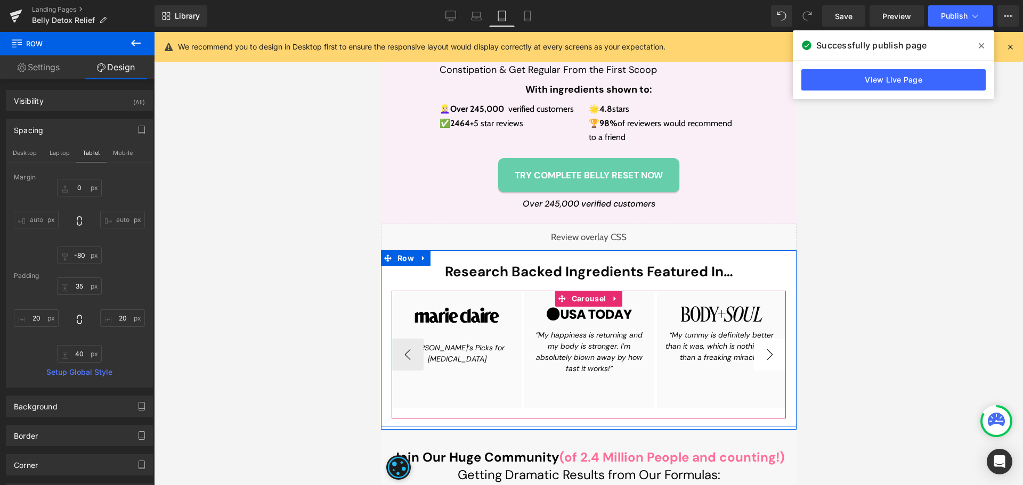
click at [765, 356] on button "›" at bounding box center [769, 355] width 32 height 32
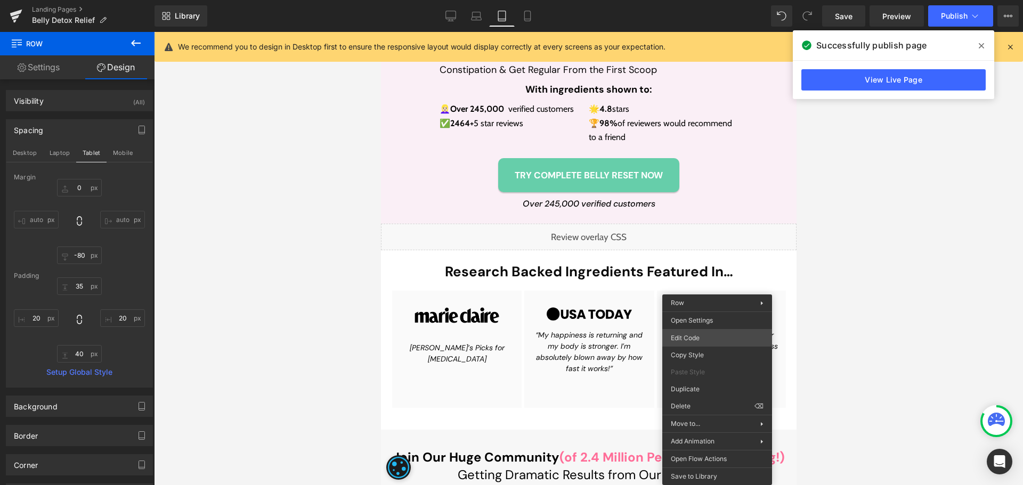
click at [699, 0] on div "Liquid You are previewing how the will restyle your page. You can not edit Elem…" at bounding box center [511, 0] width 1023 height 0
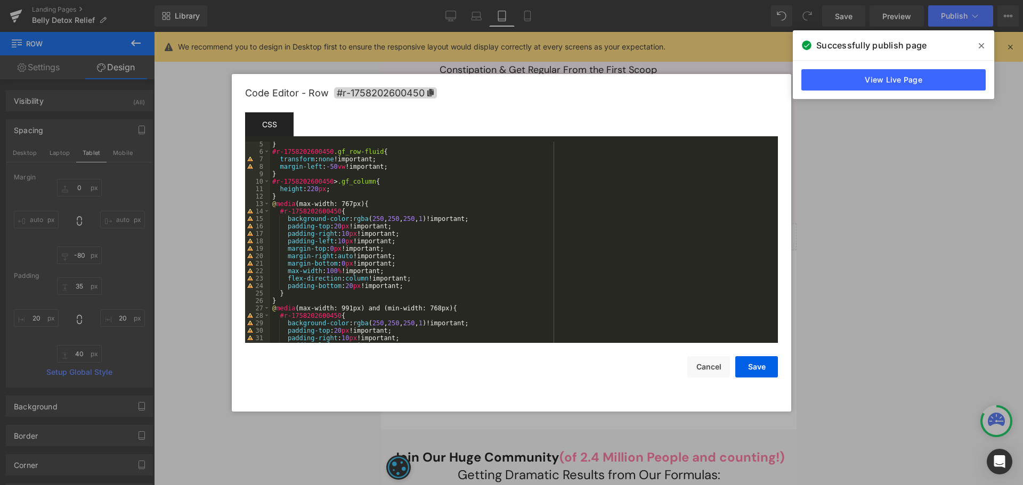
scroll to position [0, 0]
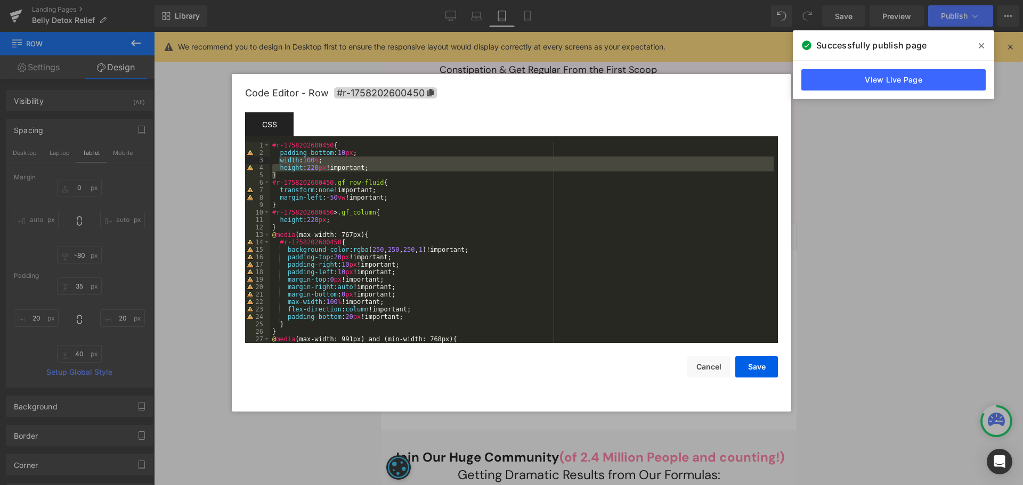
drag, startPoint x: 293, startPoint y: 176, endPoint x: 281, endPoint y: 159, distance: 20.6
click at [281, 159] on div "#r-1758202600450 { padding-bottom : 10 px ; width : 100 % ; height : 220 px !im…" at bounding box center [521, 250] width 503 height 216
click at [343, 168] on div "#r-1758202600450 { padding-bottom : 10 px ; width : 100 % ; height : 220 px !im…" at bounding box center [521, 242] width 503 height 201
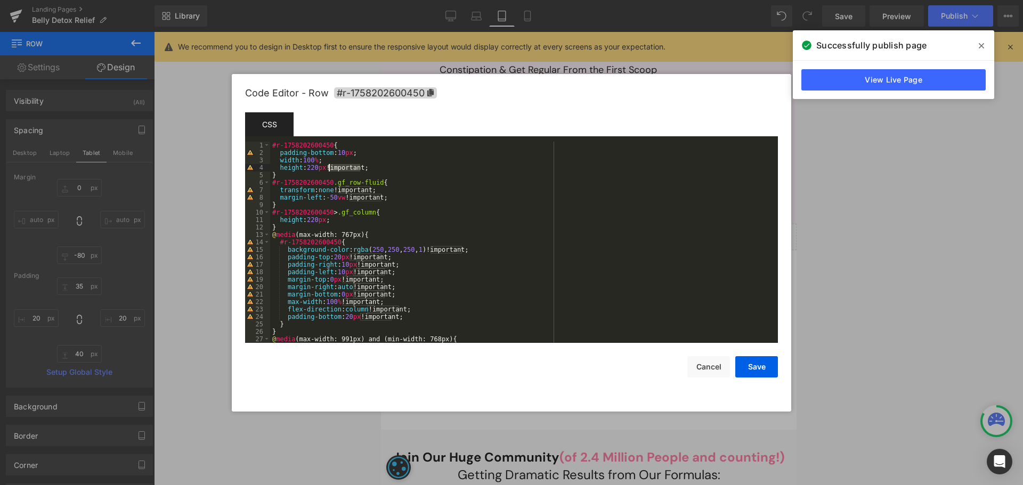
click at [343, 168] on div "#r-1758202600450 { padding-bottom : 10 px ; width : 100 % ; height : 220 px !im…" at bounding box center [521, 250] width 503 height 216
drag, startPoint x: 331, startPoint y: 167, endPoint x: 279, endPoint y: 166, distance: 51.7
click at [279, 166] on div "#r-1758202600450 { padding-bottom : 10 px ; width : 100 % ; height : 220 px ; }…" at bounding box center [521, 250] width 503 height 216
click at [417, 313] on div "#r-1758202600450 { padding-bottom : 10 px ; width : 100 % ; height : 220 px ; }…" at bounding box center [521, 250] width 503 height 216
drag, startPoint x: 340, startPoint y: 327, endPoint x: 288, endPoint y: 325, distance: 52.8
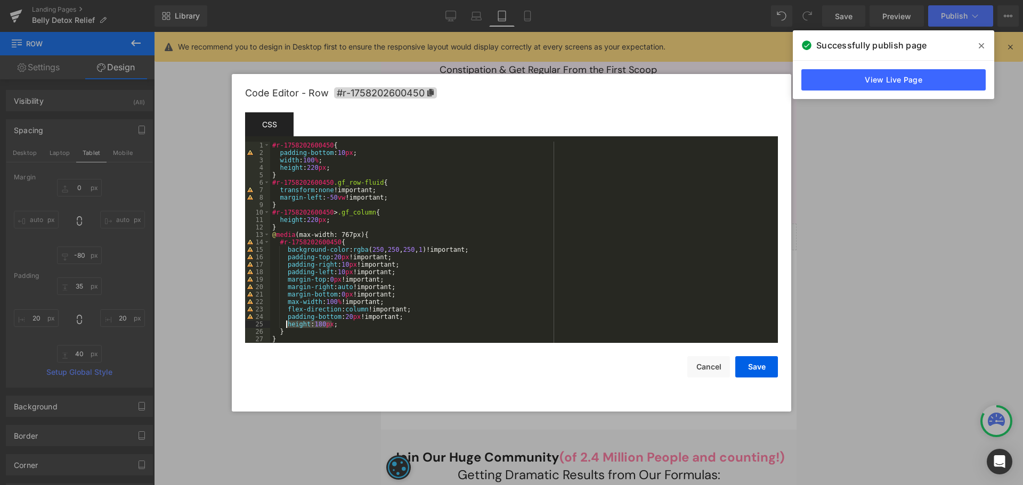
click at [288, 325] on div "#r-1758202600450 { padding-bottom : 10 px ; width : 100 % ; height : 220 px ; }…" at bounding box center [521, 250] width 503 height 216
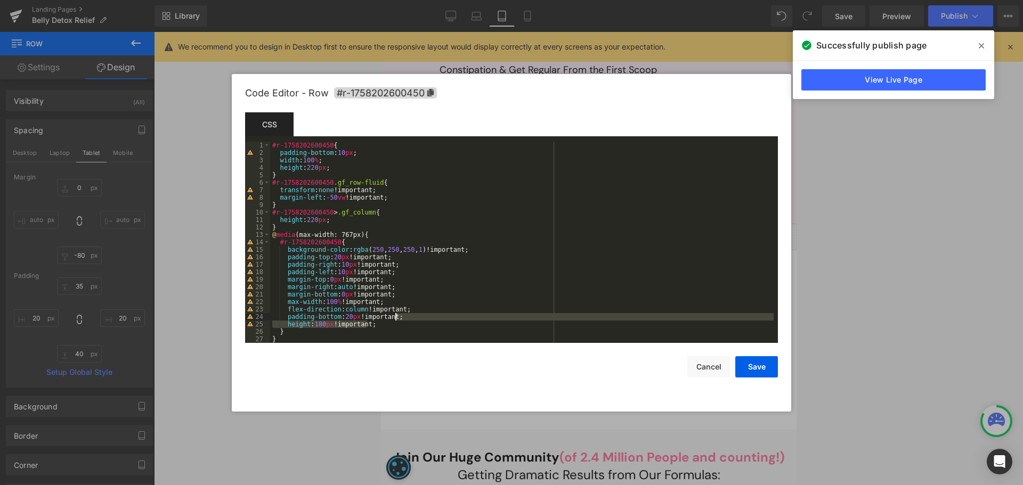
drag, startPoint x: 392, startPoint y: 326, endPoint x: 421, endPoint y: 318, distance: 29.7
click at [421, 318] on div "#r-1758202600450 { padding-bottom : 10 px ; width : 100 % ; height : 220 px ; }…" at bounding box center [521, 250] width 503 height 216
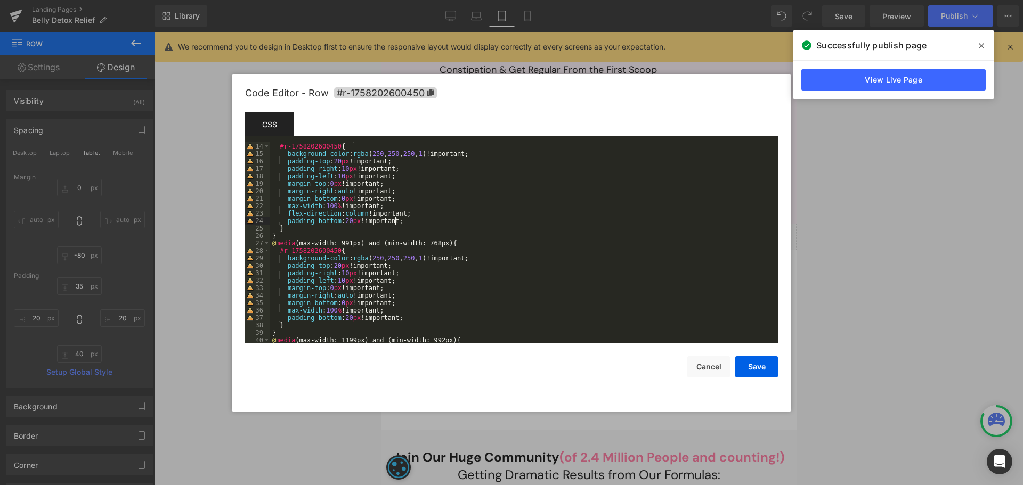
scroll to position [192, 0]
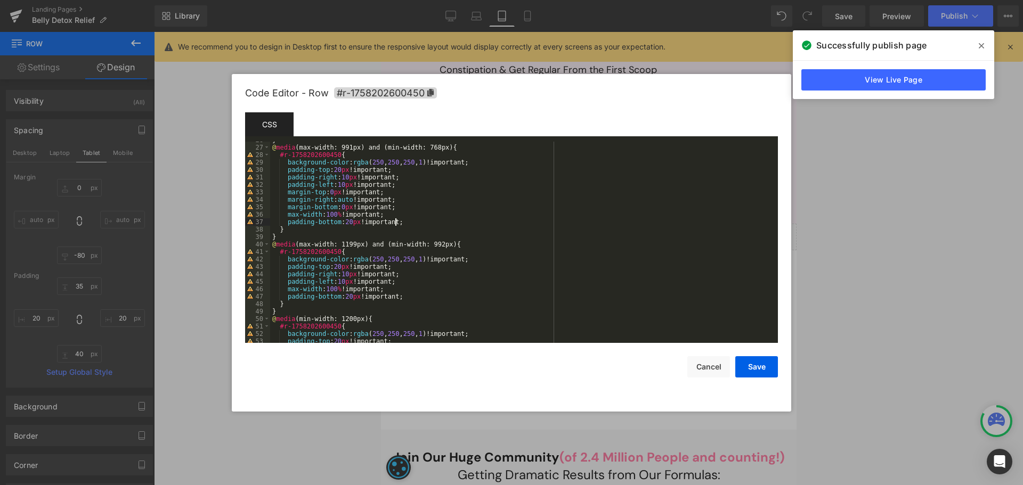
click at [407, 224] on div "} @ media (max-width: 991px) and (min-width: 768px) { #r-1758202600450 { backgr…" at bounding box center [521, 244] width 503 height 216
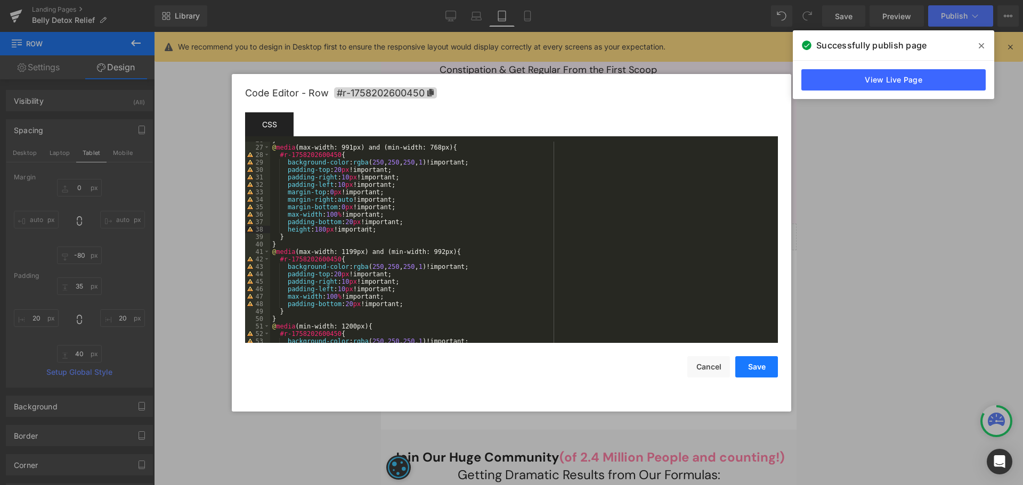
click at [750, 367] on button "Save" at bounding box center [756, 366] width 43 height 21
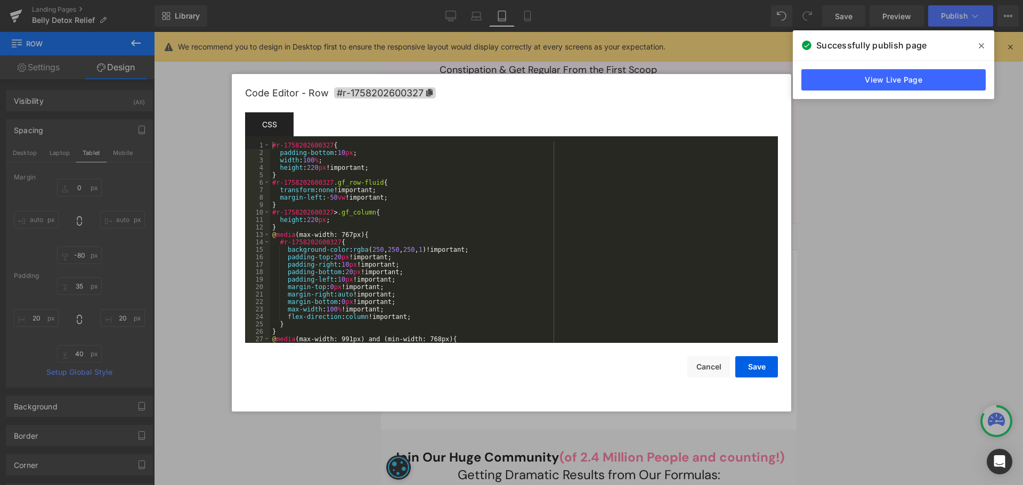
click at [617, 0] on div "Liquid You are previewing how the will restyle your page. You can not edit Elem…" at bounding box center [511, 0] width 1023 height 0
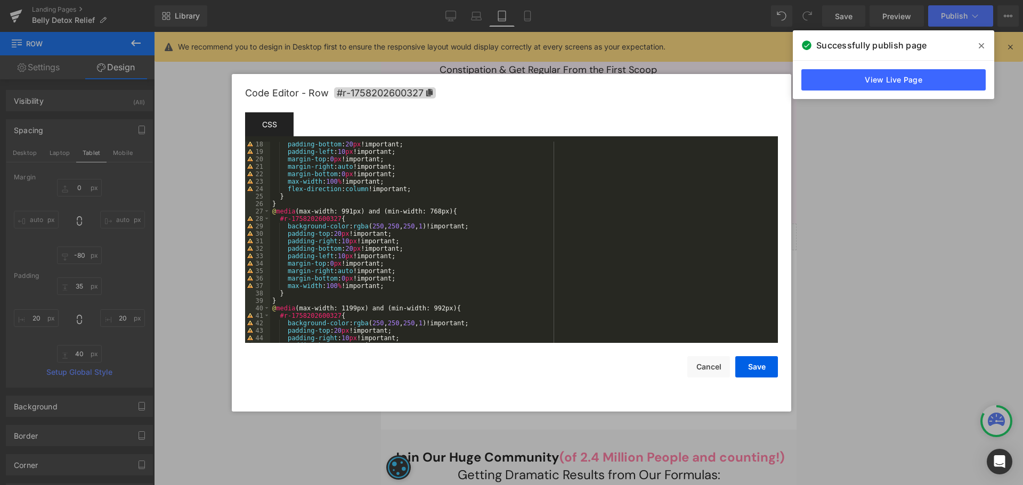
scroll to position [160, 0]
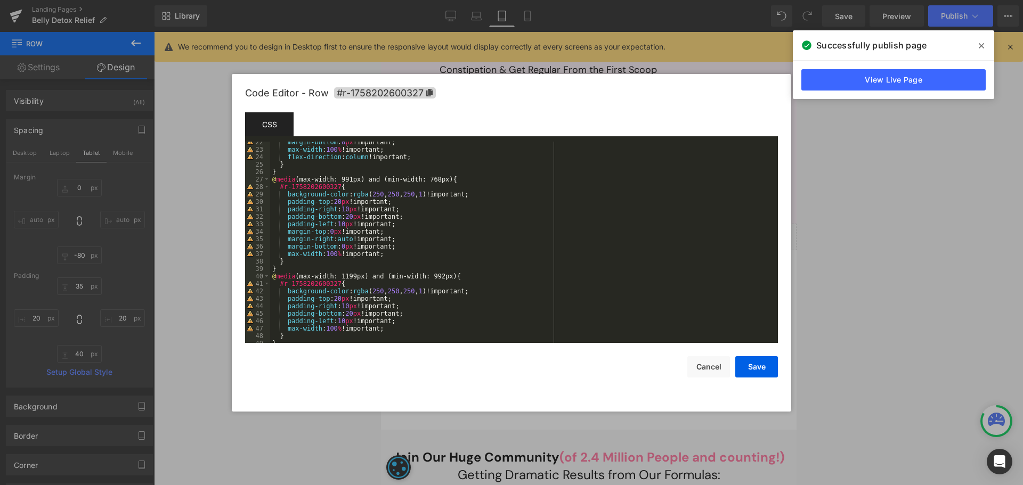
click at [405, 251] on div "margin-bottom : 0 px !important; max-width : 100 % !important; flex-direction :…" at bounding box center [521, 246] width 503 height 216
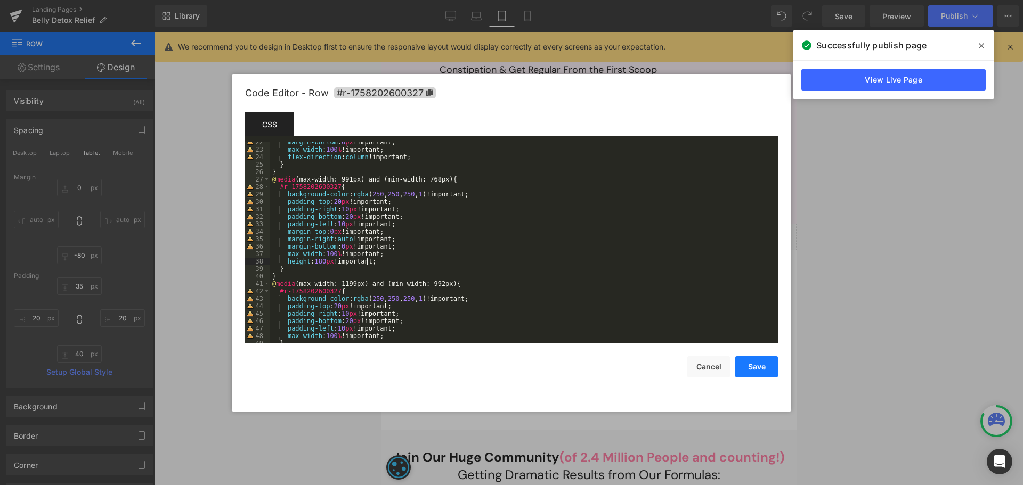
click at [743, 361] on button "Save" at bounding box center [756, 366] width 43 height 21
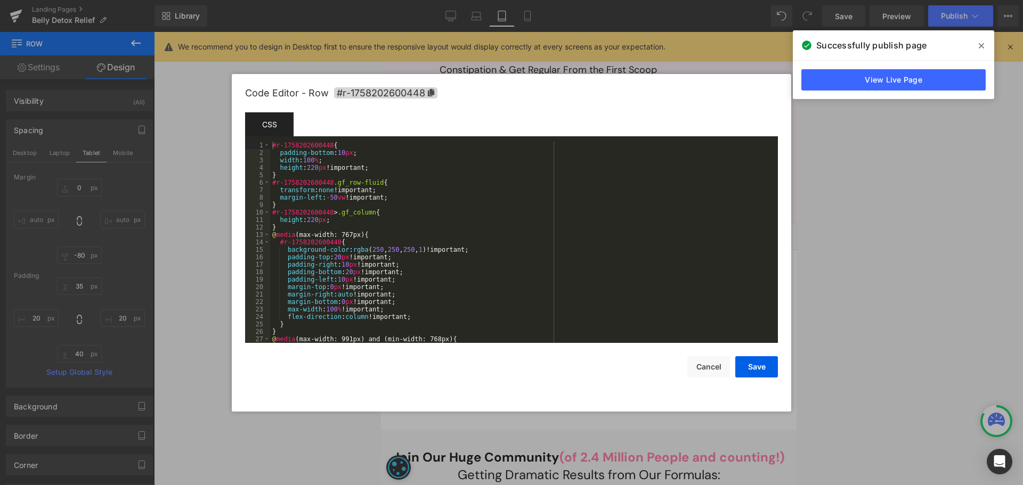
click at [446, 0] on div "Liquid You are previewing how the will restyle your page. You can not edit Elem…" at bounding box center [511, 0] width 1023 height 0
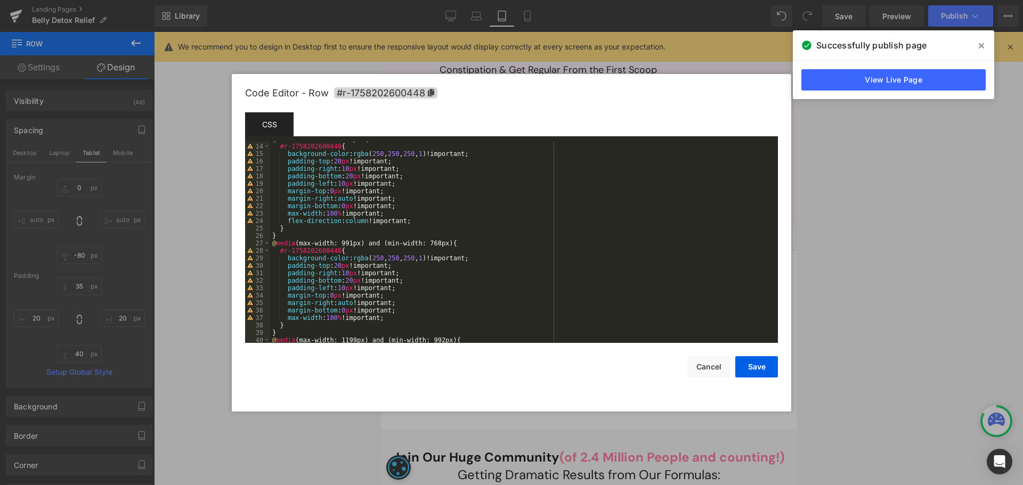
scroll to position [128, 0]
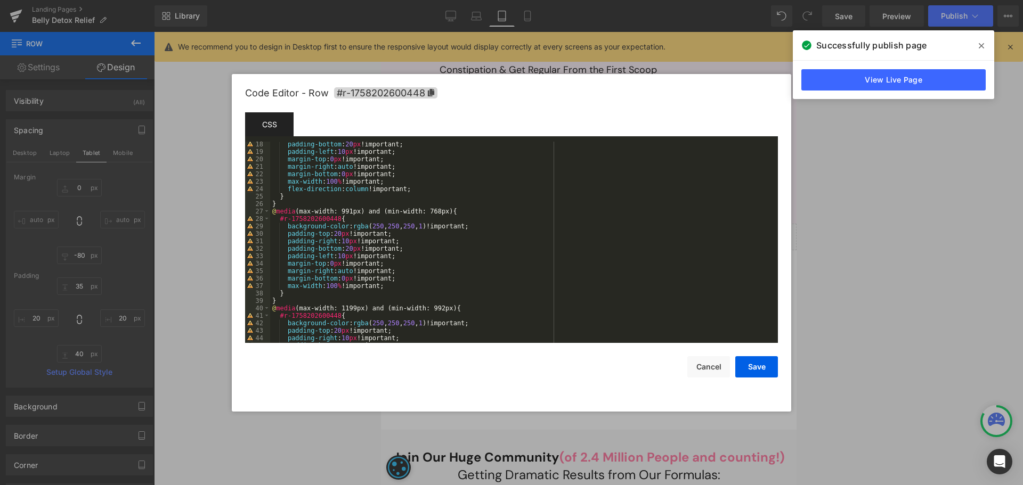
click at [388, 284] on div "padding-bottom : 20 px !important; padding-left : 10 px !important; margin-top …" at bounding box center [521, 249] width 503 height 216
click at [758, 364] on button "Save" at bounding box center [756, 366] width 43 height 21
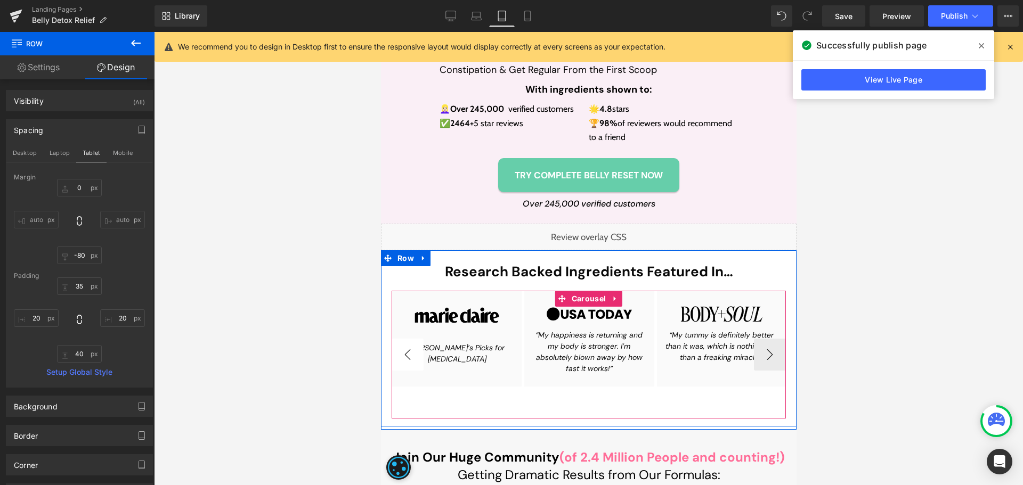
click at [408, 351] on button "‹" at bounding box center [407, 355] width 32 height 32
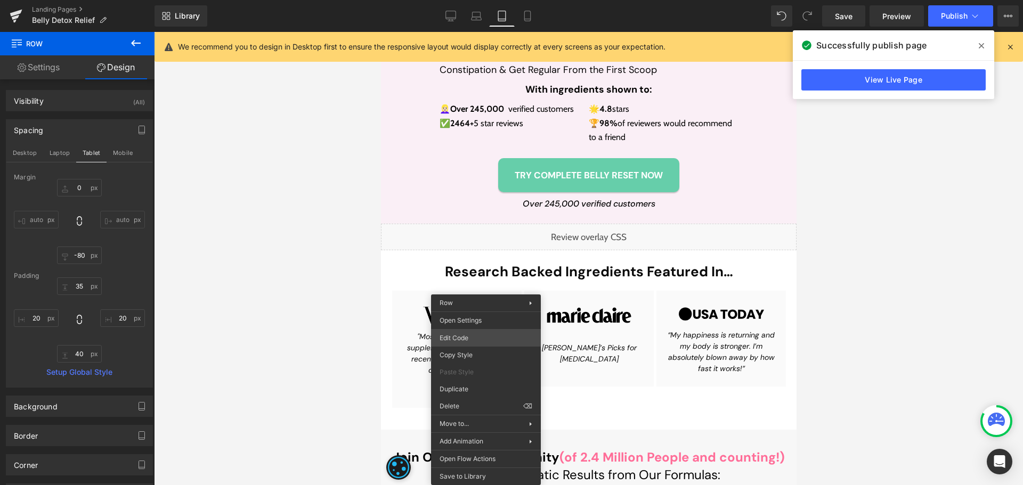
click at [478, 0] on div "Liquid You are previewing how the will restyle your page. You can not edit Elem…" at bounding box center [511, 0] width 1023 height 0
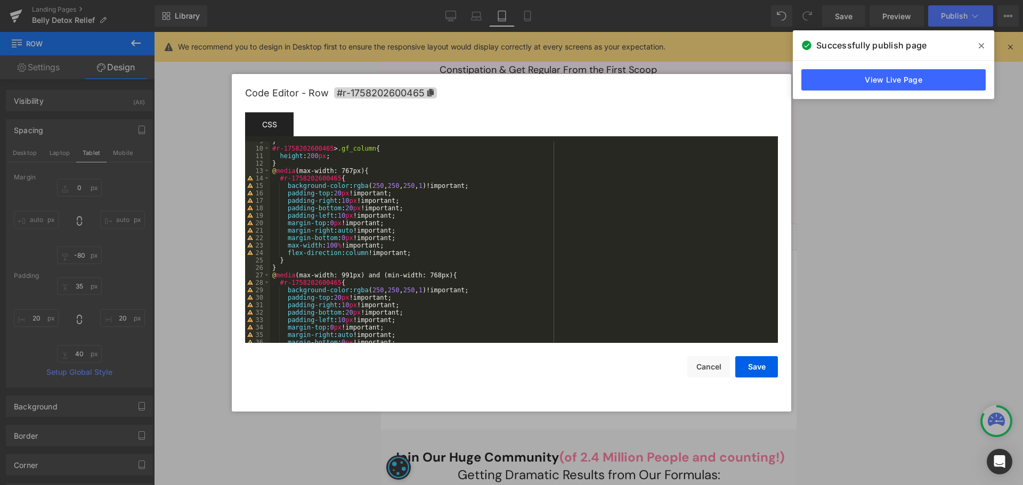
scroll to position [96, 0]
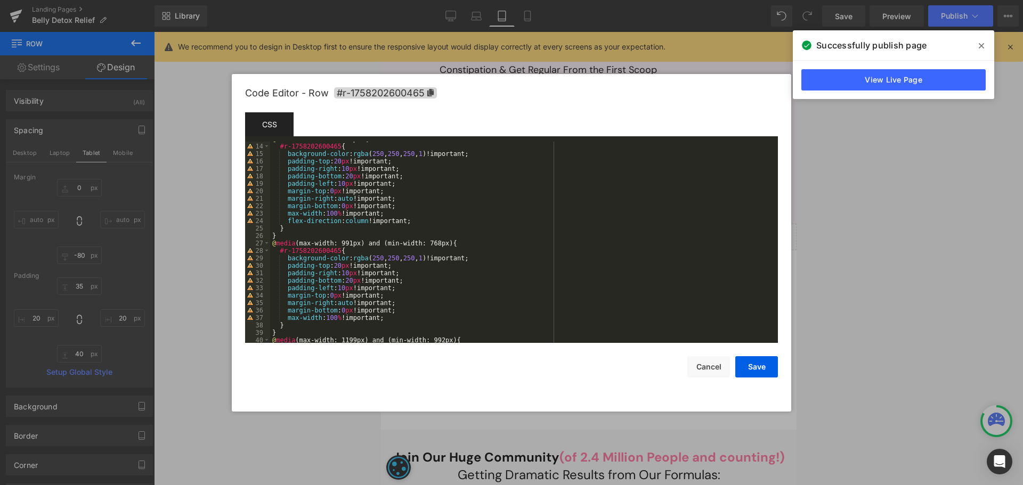
click at [405, 322] on div "@ media (max-width: 767px) { #r-1758202600465 { background-color : rgba ( 250 ,…" at bounding box center [521, 243] width 503 height 216
click at [408, 318] on div "@ media (max-width: 767px) { #r-1758202600465 { background-color : rgba ( 250 ,…" at bounding box center [521, 243] width 503 height 216
click at [763, 360] on button "Save" at bounding box center [756, 366] width 43 height 21
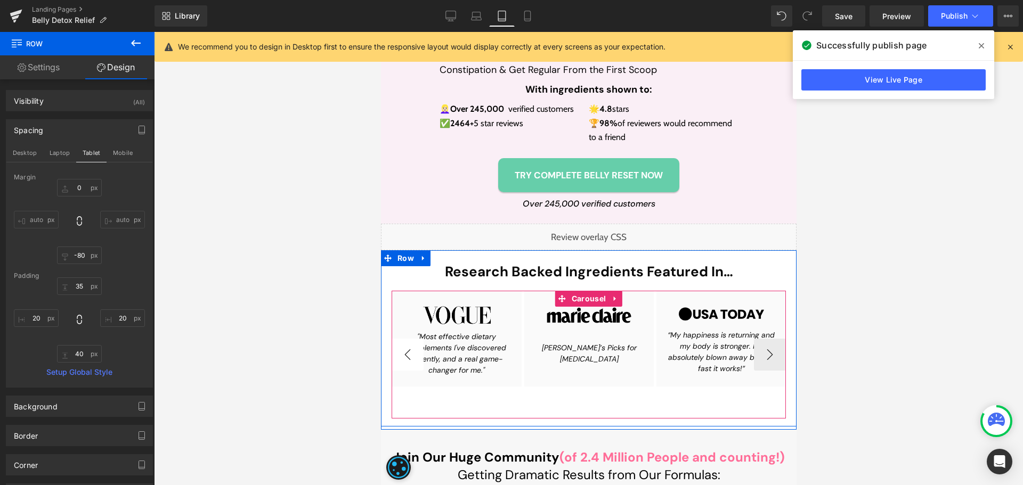
click at [403, 350] on button "‹" at bounding box center [407, 355] width 32 height 32
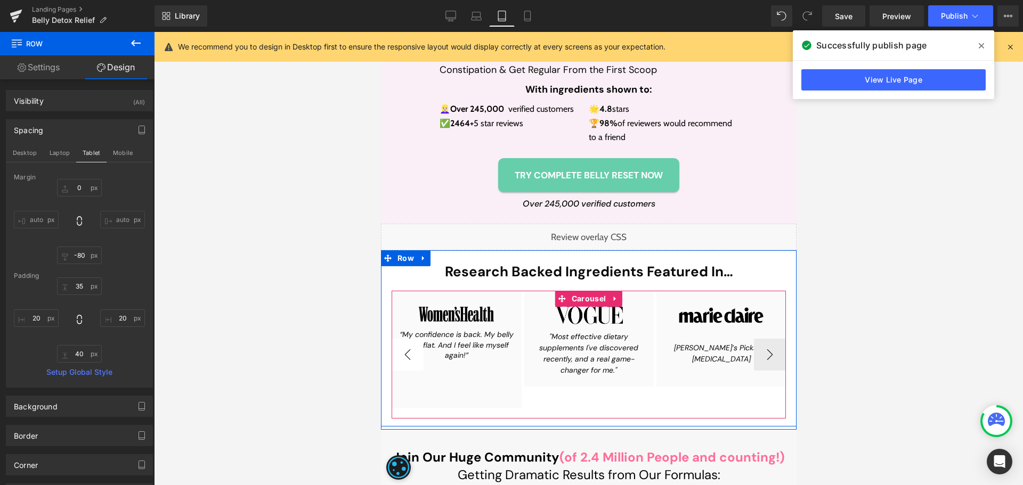
click at [403, 350] on button "‹" at bounding box center [407, 355] width 32 height 32
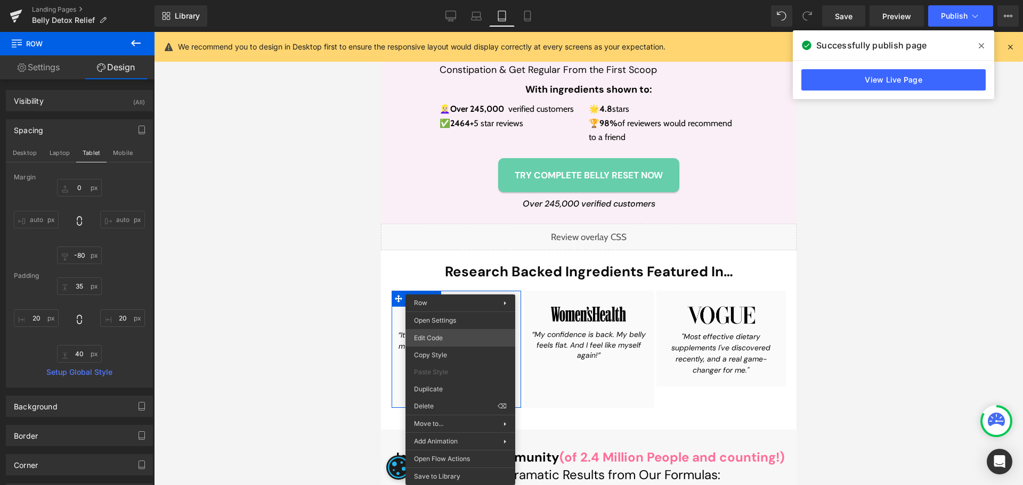
click at [445, 0] on div "Liquid You are previewing how the will restyle your page. You can not edit Elem…" at bounding box center [511, 0] width 1023 height 0
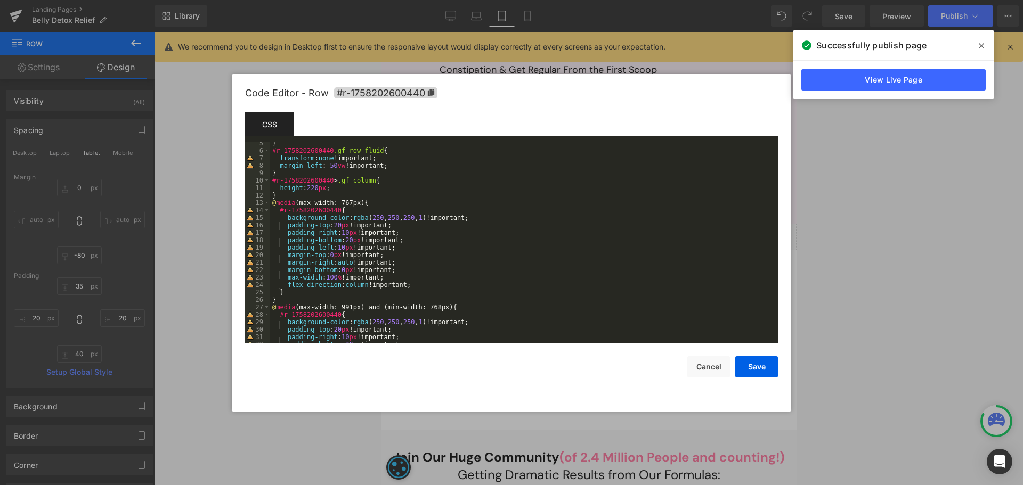
scroll to position [128, 0]
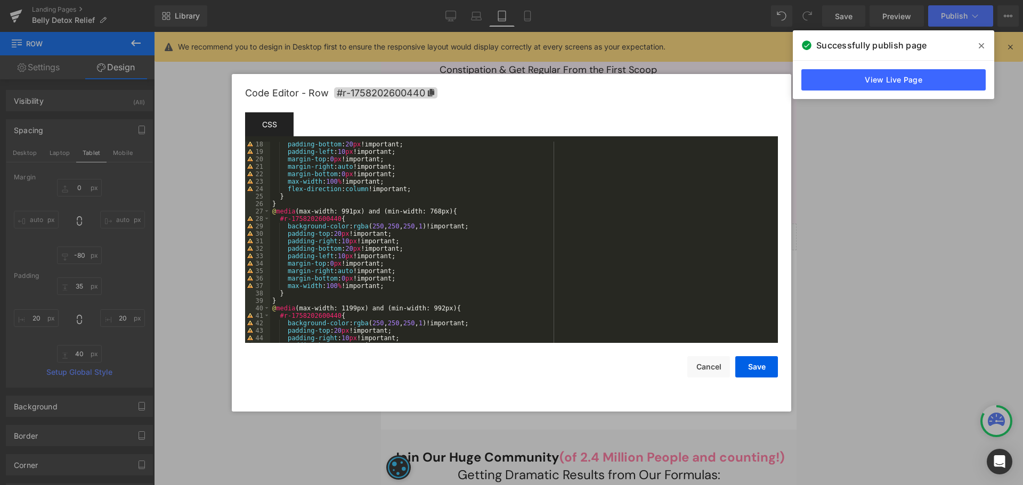
click at [397, 287] on div "padding-bottom : 20 px !important; padding-left : 10 px !important; margin-top …" at bounding box center [521, 249] width 503 height 216
click at [749, 360] on button "Save" at bounding box center [756, 366] width 43 height 21
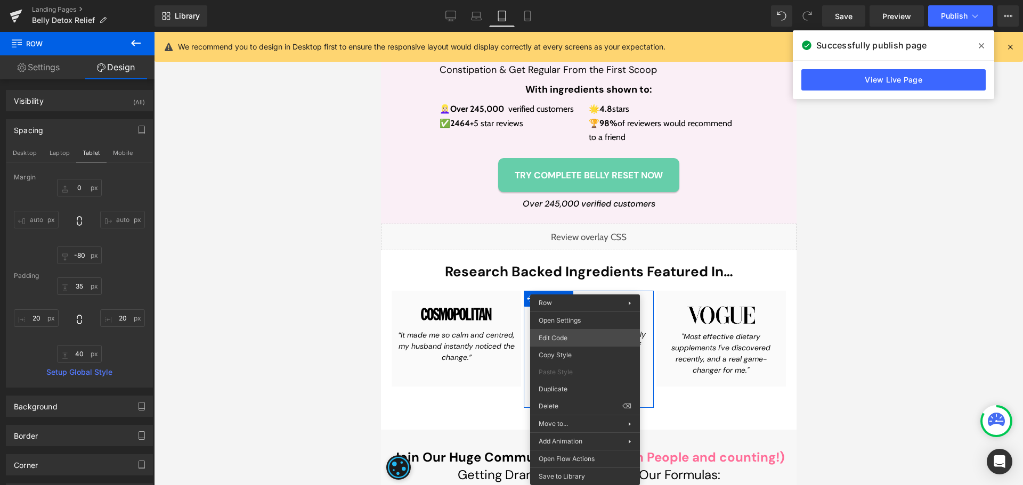
click at [569, 0] on div "Liquid You are previewing how the will restyle your page. You can not edit Elem…" at bounding box center [511, 0] width 1023 height 0
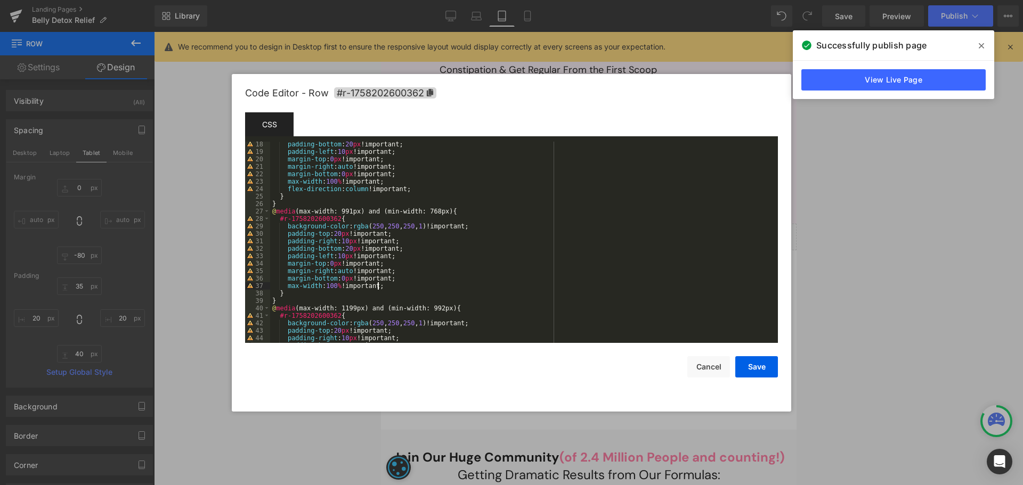
click at [427, 283] on div "padding-bottom : 20 px !important; padding-left : 10 px !important; margin-top …" at bounding box center [521, 249] width 503 height 216
click at [766, 366] on button "Save" at bounding box center [756, 366] width 43 height 21
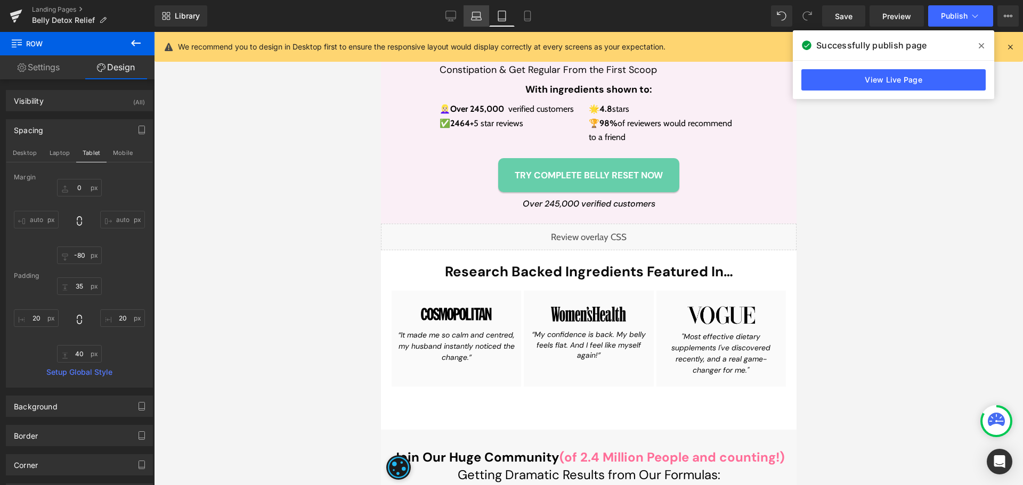
click at [468, 24] on link "Laptop" at bounding box center [476, 15] width 26 height 21
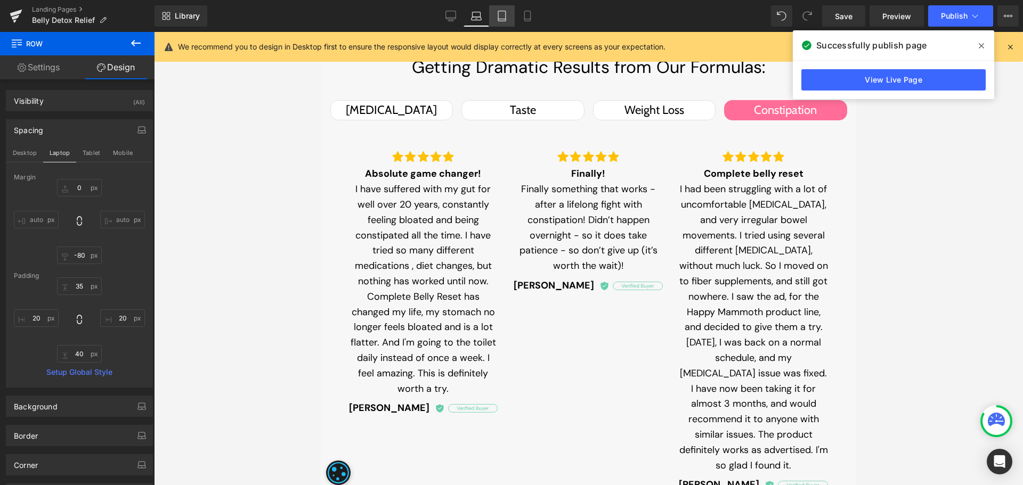
type input "0"
type input "-80"
type input "35"
type input "20"
type input "40"
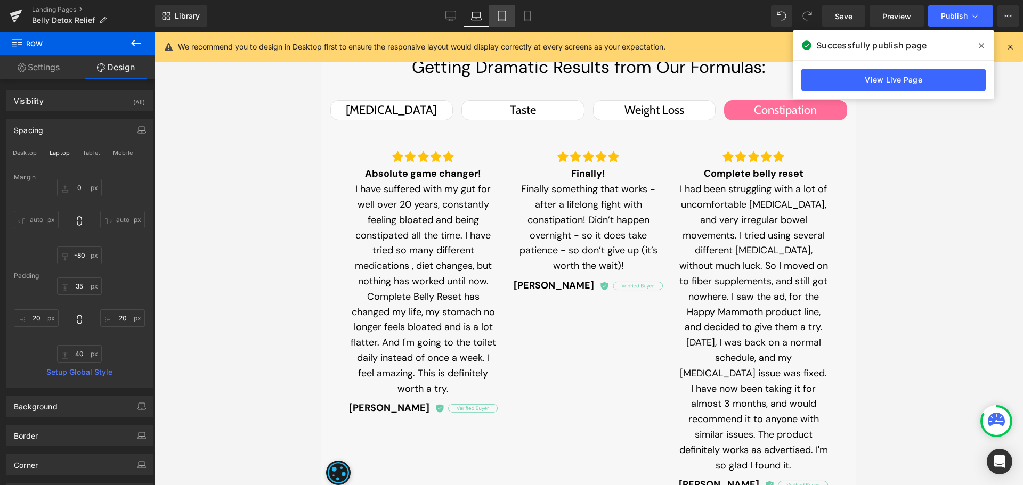
type input "20"
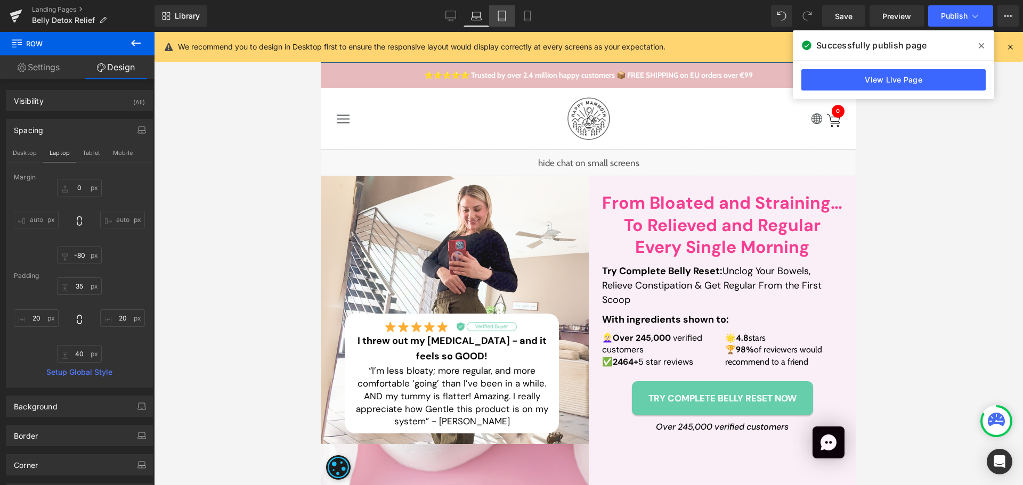
click at [509, 15] on link "Tablet" at bounding box center [502, 15] width 26 height 21
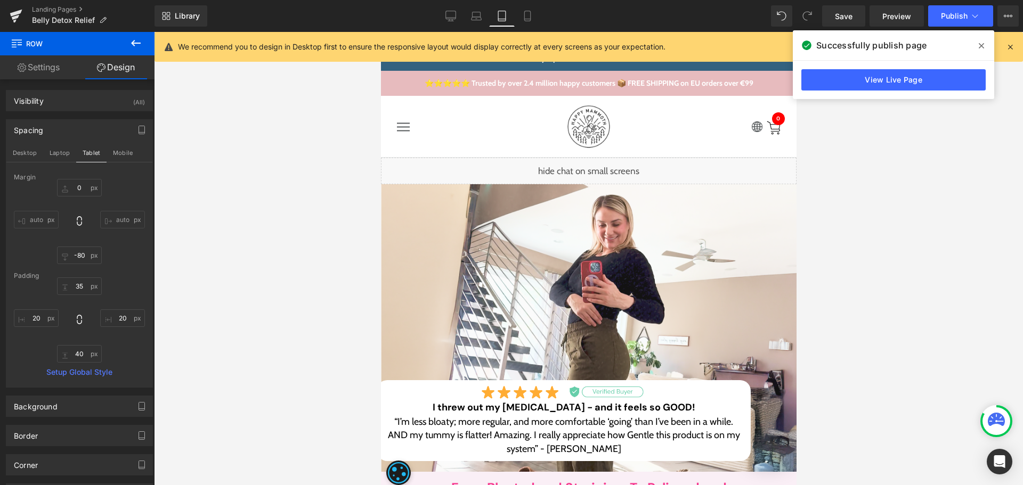
type input "0"
type input "-80"
type input "35"
type input "20"
type input "40"
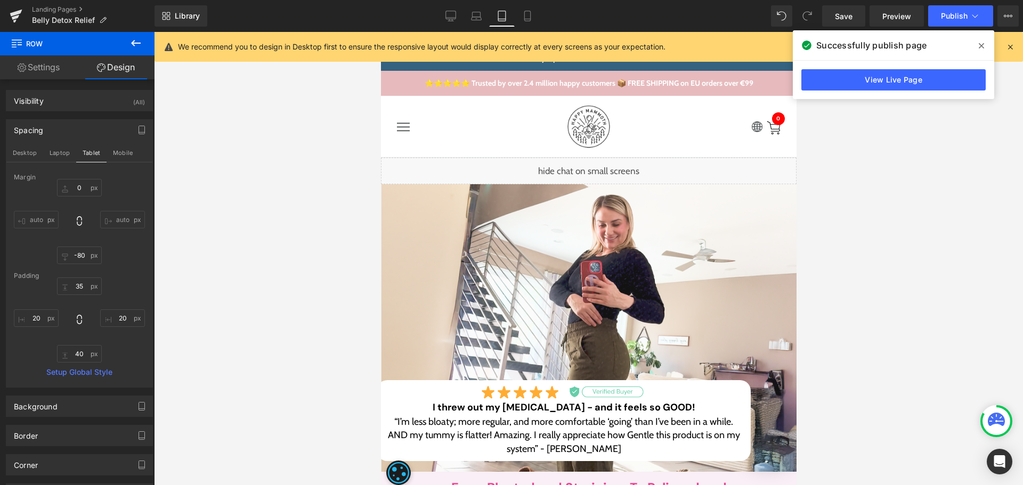
type input "20"
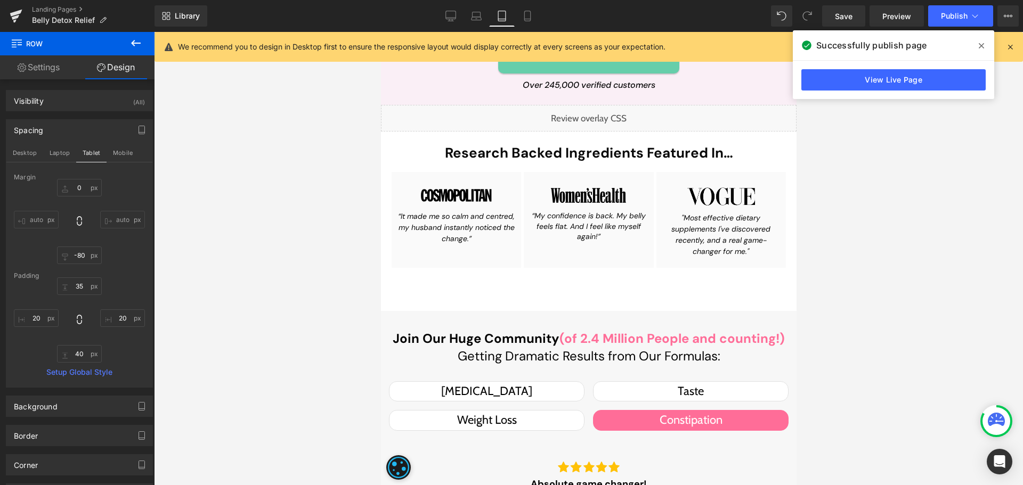
scroll to position [1116, 0]
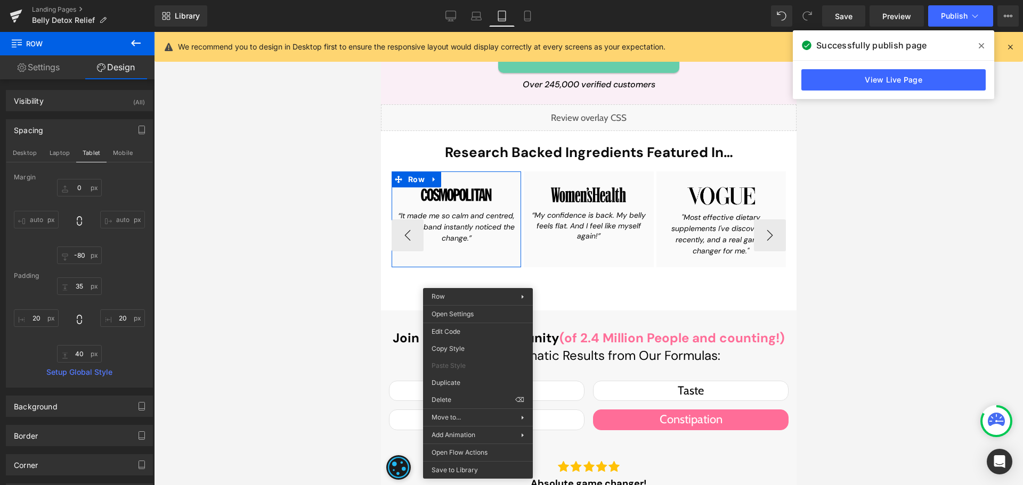
click at [414, 283] on div "Image “It made me so calm and centred, my husband instantly noticed the change.…" at bounding box center [455, 240] width 119 height 117
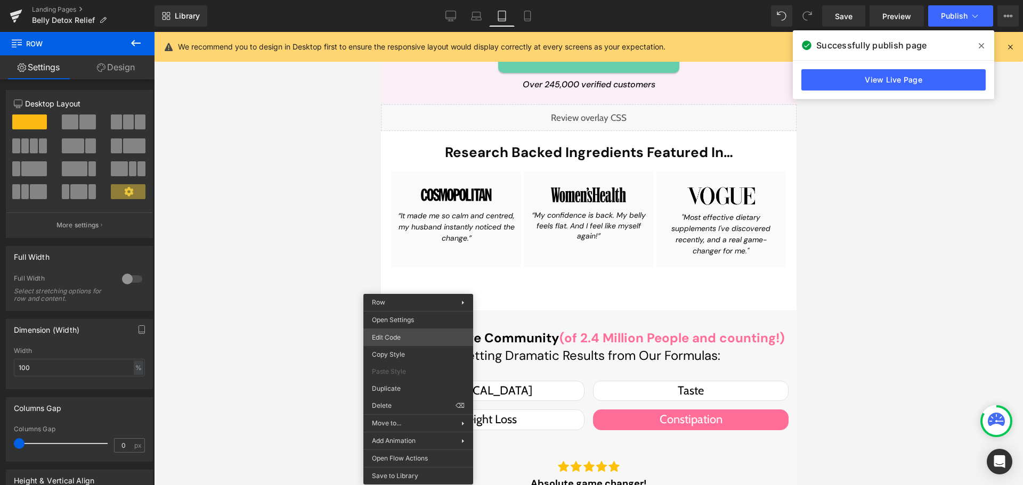
click at [400, 0] on div "Liquid You are previewing how the will restyle your page. You can not edit Elem…" at bounding box center [511, 0] width 1023 height 0
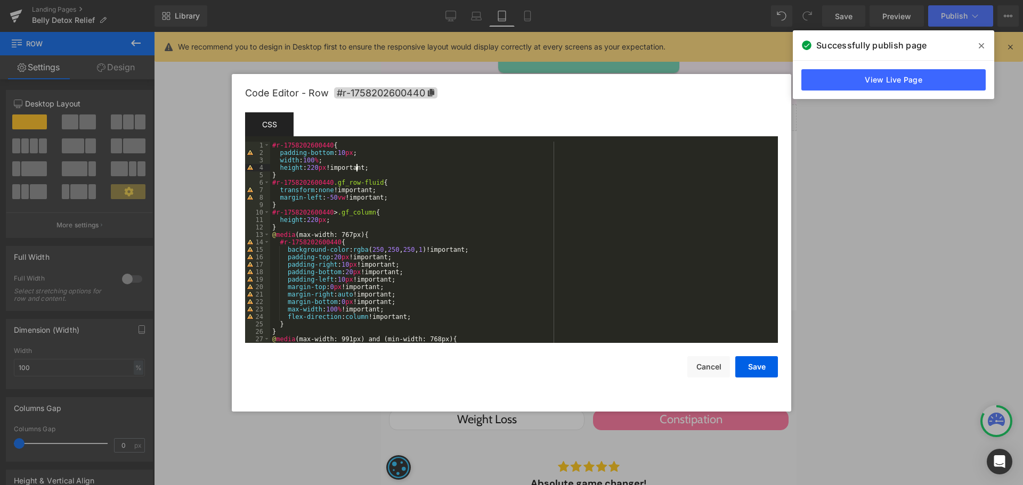
click at [356, 167] on div "#r-1758202600440 { padding-bottom : 10 px ; width : 100 % ; height : 220 px !im…" at bounding box center [521, 250] width 503 height 216
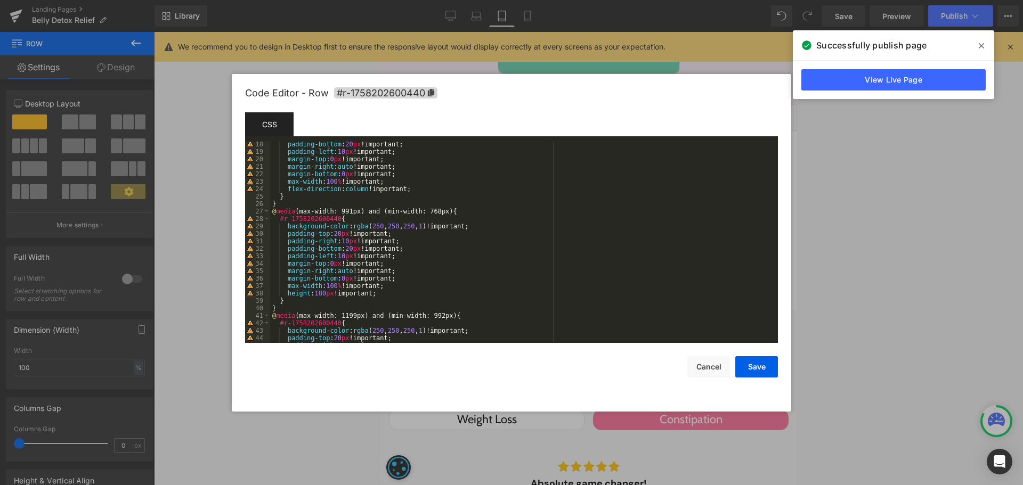
click at [374, 291] on div "padding-bottom : 20 px !important; padding-left : 10 px !important; margin-top …" at bounding box center [521, 249] width 503 height 216
click at [761, 355] on div "Save Cancel" at bounding box center [511, 360] width 533 height 35
click at [761, 365] on button "Save" at bounding box center [756, 366] width 43 height 21
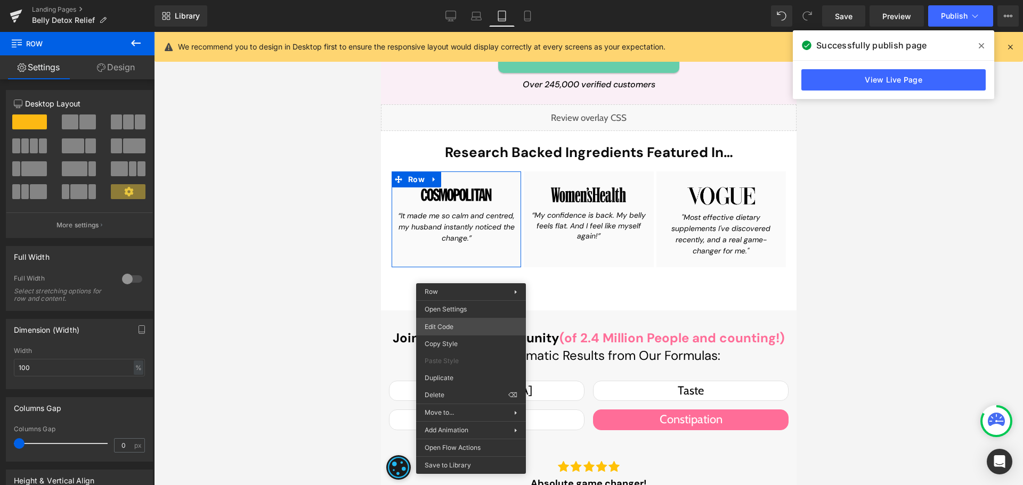
click at [453, 0] on div "Liquid You are previewing how the will restyle your page. You can not edit Elem…" at bounding box center [511, 0] width 1023 height 0
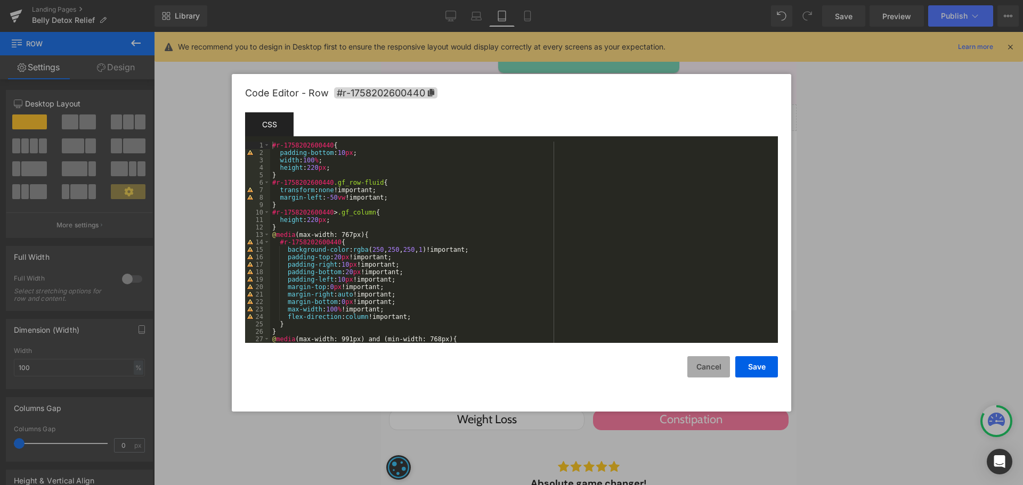
click at [717, 363] on button "Cancel" at bounding box center [708, 366] width 43 height 21
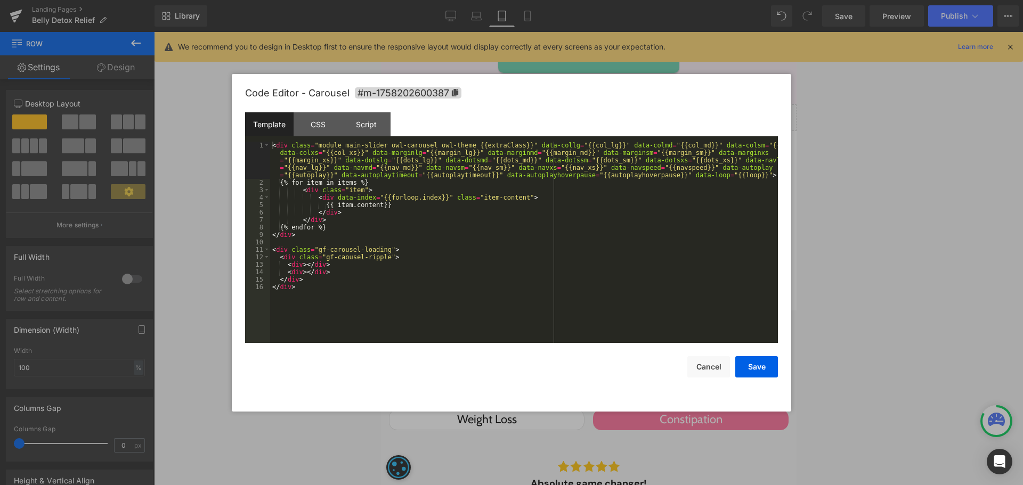
click at [554, 0] on div "Liquid You are previewing how the will restyle your page. You can not edit Elem…" at bounding box center [511, 0] width 1023 height 0
click at [332, 129] on div "CSS" at bounding box center [317, 124] width 48 height 24
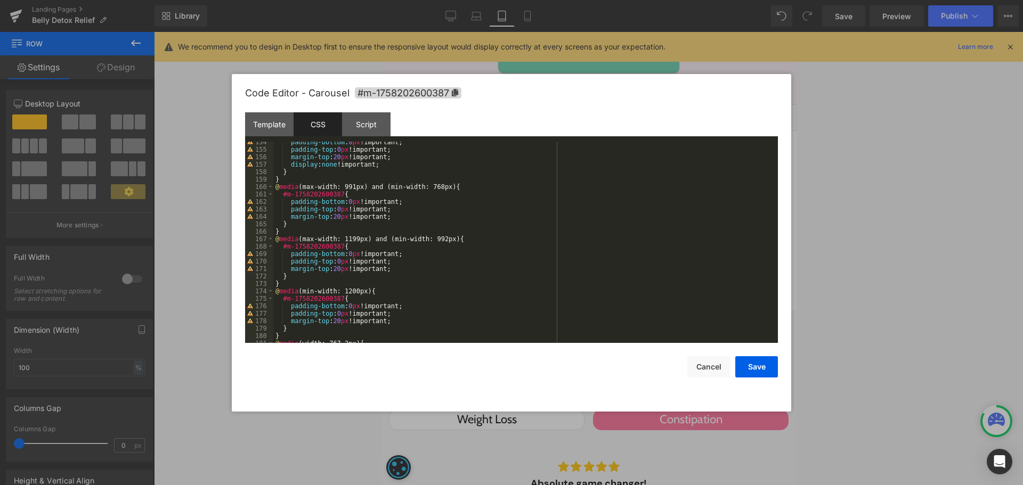
scroll to position [1144, 0]
click at [367, 226] on div "padding-bottom : 0 px !important; padding-top : 0 px !important; margin-top : 2…" at bounding box center [523, 246] width 500 height 216
click at [400, 222] on div "padding-bottom : 0 px !important; padding-top : 0 px !important; margin-top : 2…" at bounding box center [523, 246] width 500 height 216
click at [400, 216] on div "padding-bottom : 0 px !important; padding-top : 0 px !important; margin-top : 2…" at bounding box center [523, 246] width 500 height 216
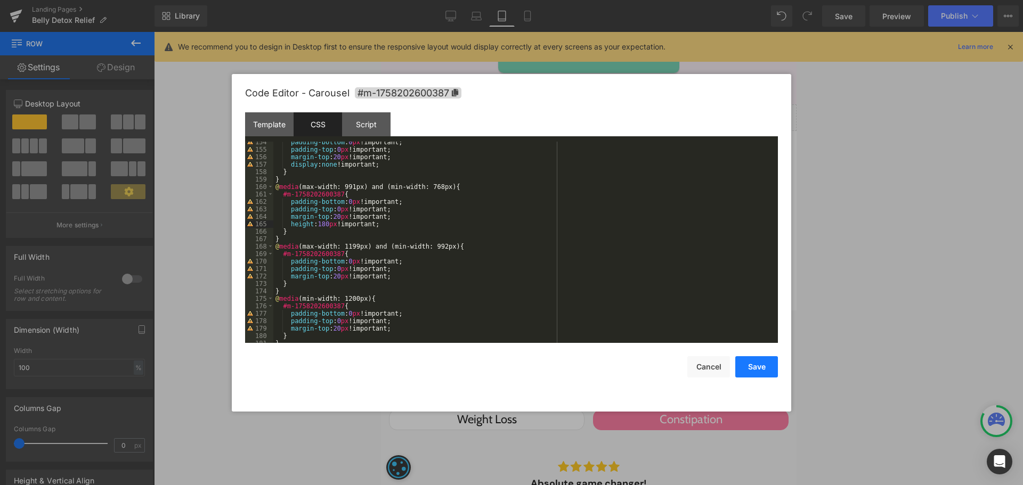
click at [767, 365] on button "Save" at bounding box center [756, 366] width 43 height 21
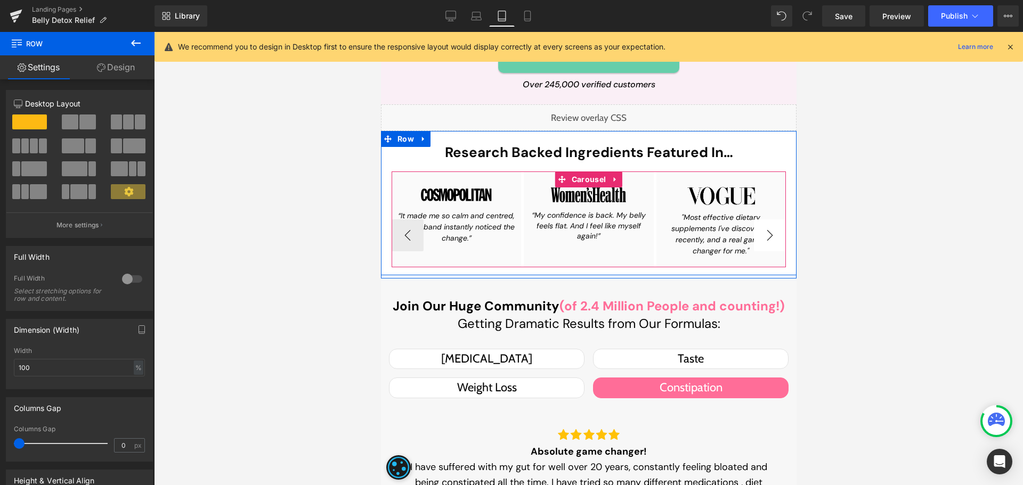
click at [755, 247] on button "›" at bounding box center [769, 235] width 32 height 32
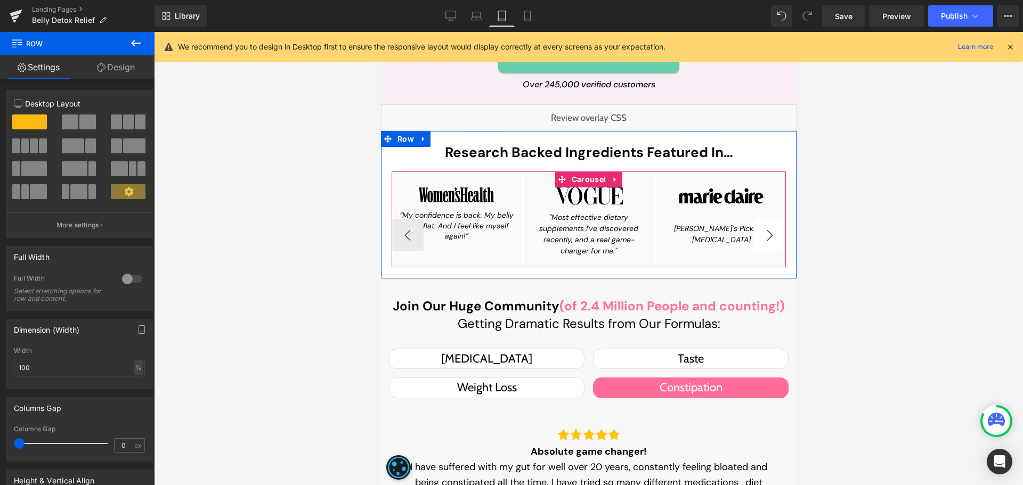
click at [763, 237] on button "›" at bounding box center [769, 235] width 32 height 32
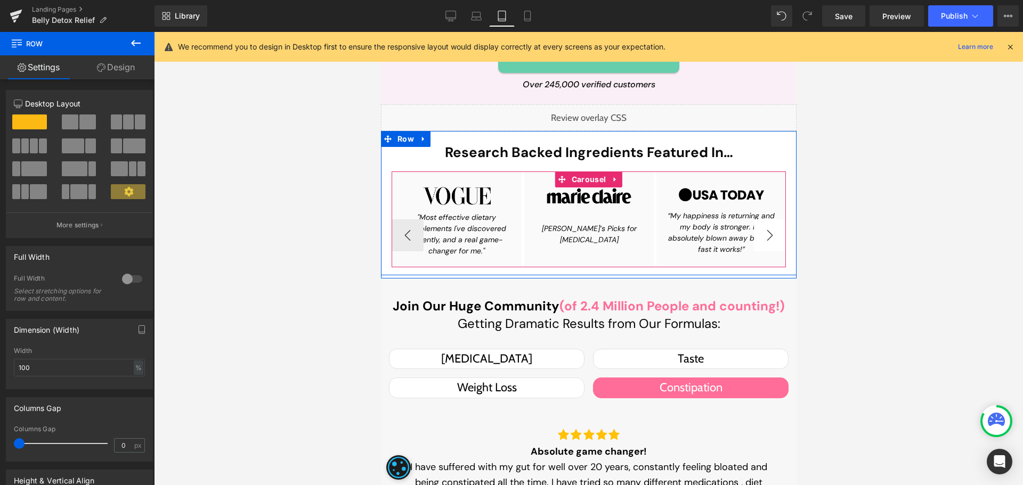
click at [763, 237] on button "›" at bounding box center [769, 235] width 32 height 32
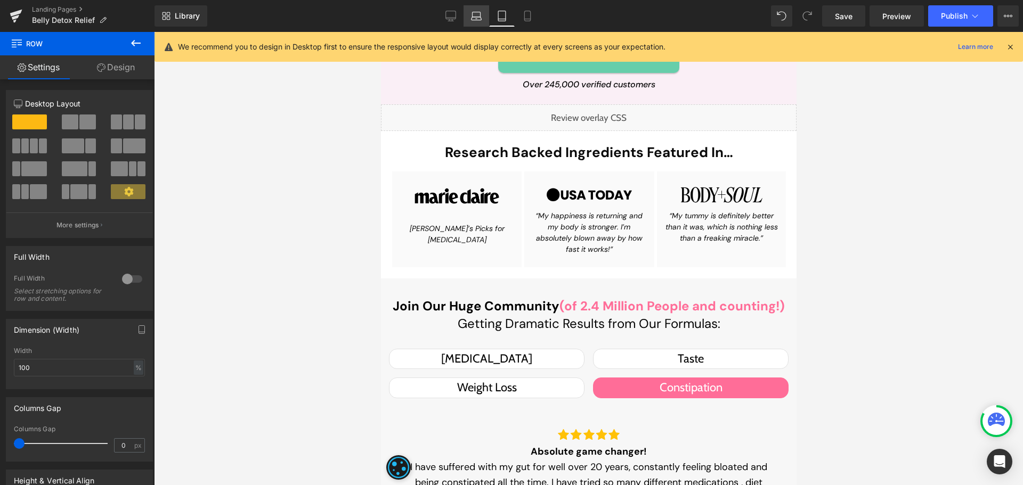
click at [487, 15] on link "Laptop" at bounding box center [476, 15] width 26 height 21
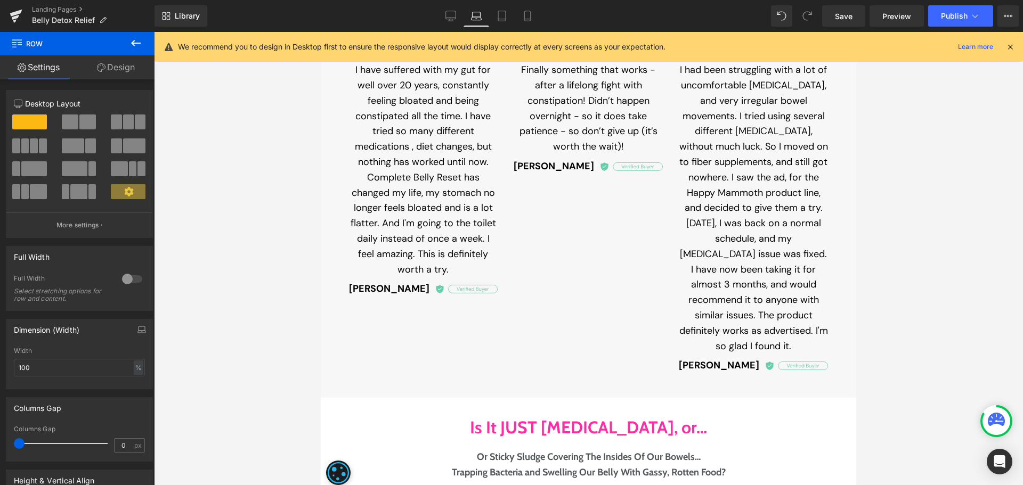
scroll to position [633, 0]
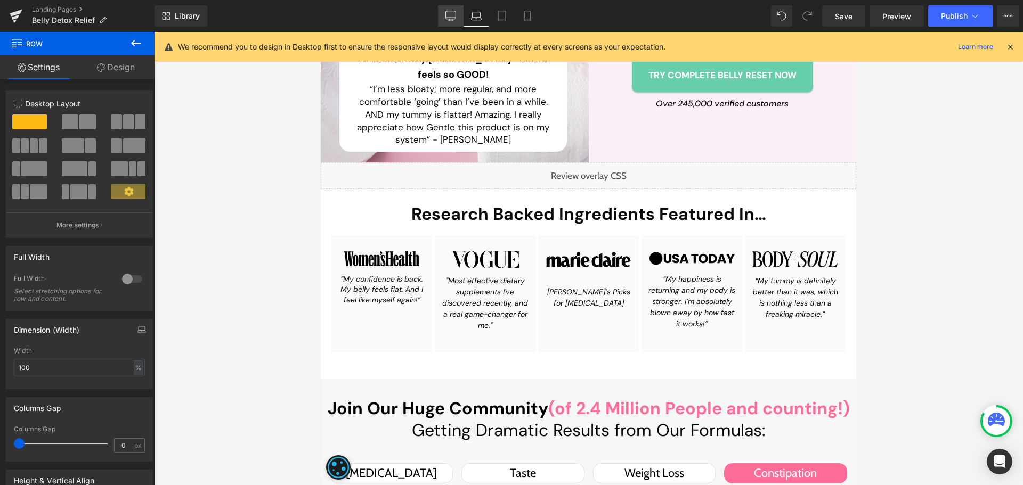
click at [450, 20] on icon at bounding box center [450, 16] width 11 height 11
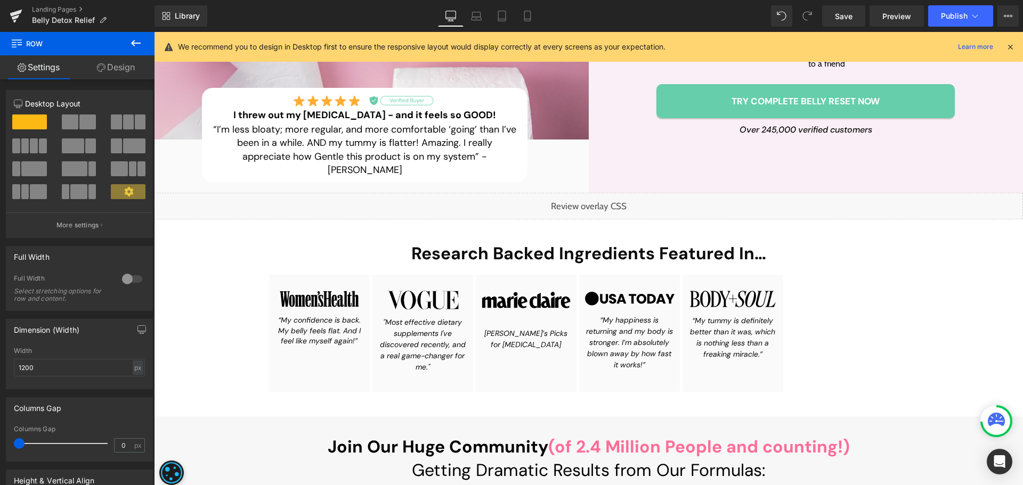
scroll to position [712, 0]
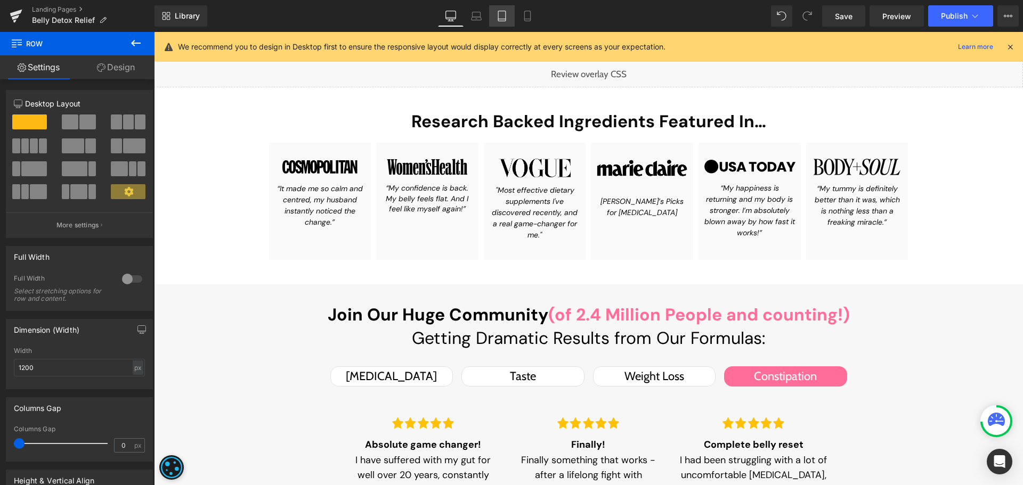
click at [505, 15] on icon at bounding box center [501, 16] width 11 height 11
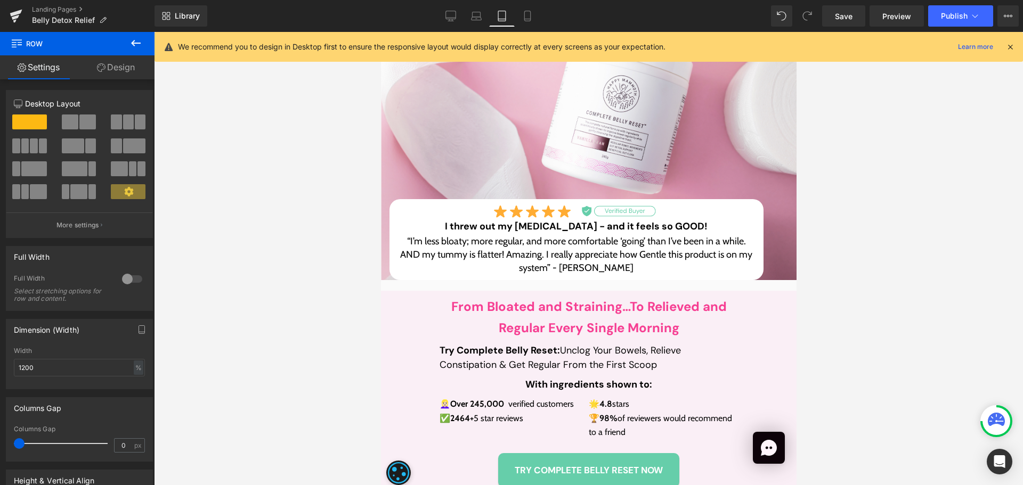
type input "100"
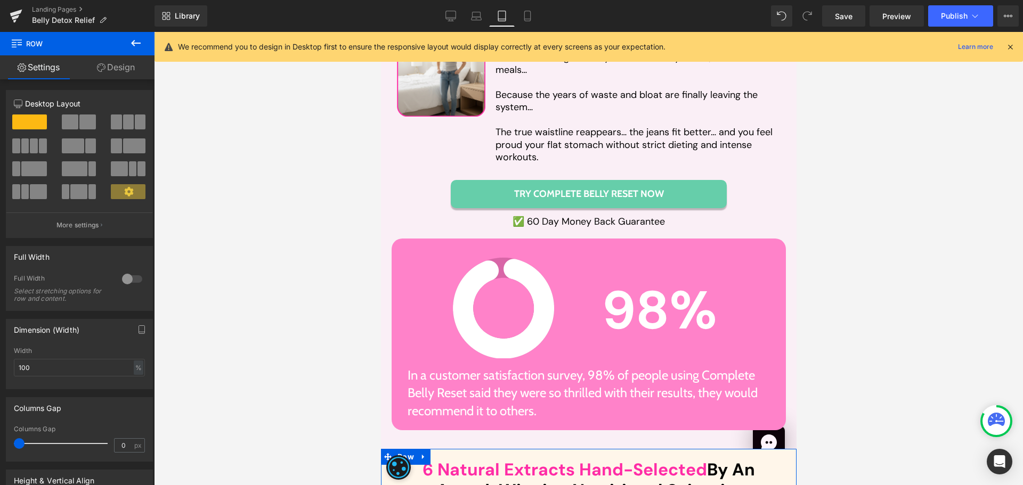
scroll to position [3168, 0]
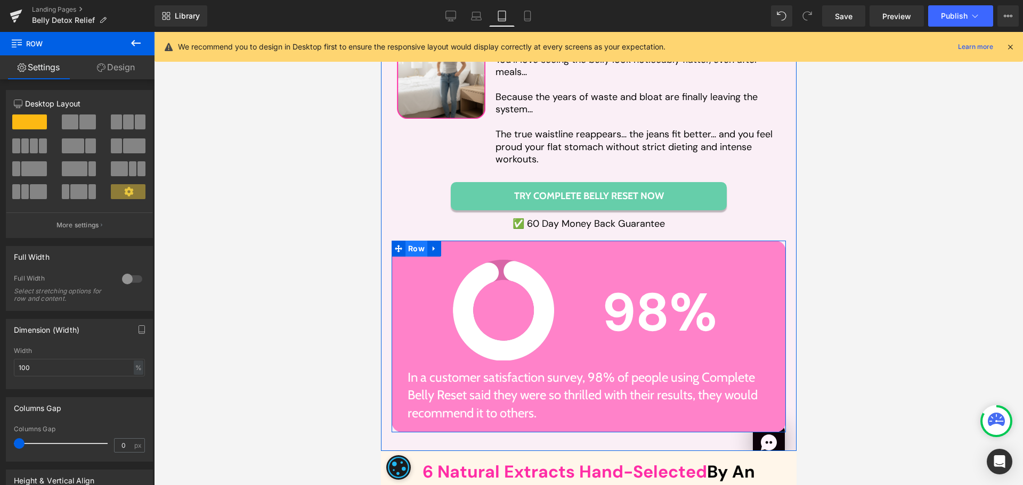
click at [411, 241] on span "Row" at bounding box center [416, 249] width 22 height 16
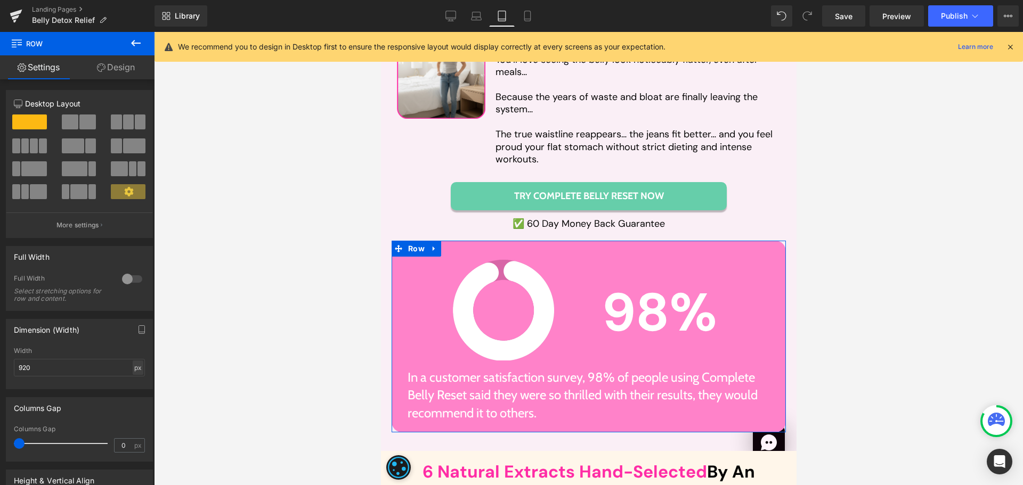
click at [136, 362] on div "px" at bounding box center [138, 368] width 11 height 14
click at [137, 383] on li "%" at bounding box center [137, 384] width 13 height 15
click at [101, 372] on input "100" at bounding box center [79, 368] width 131 height 18
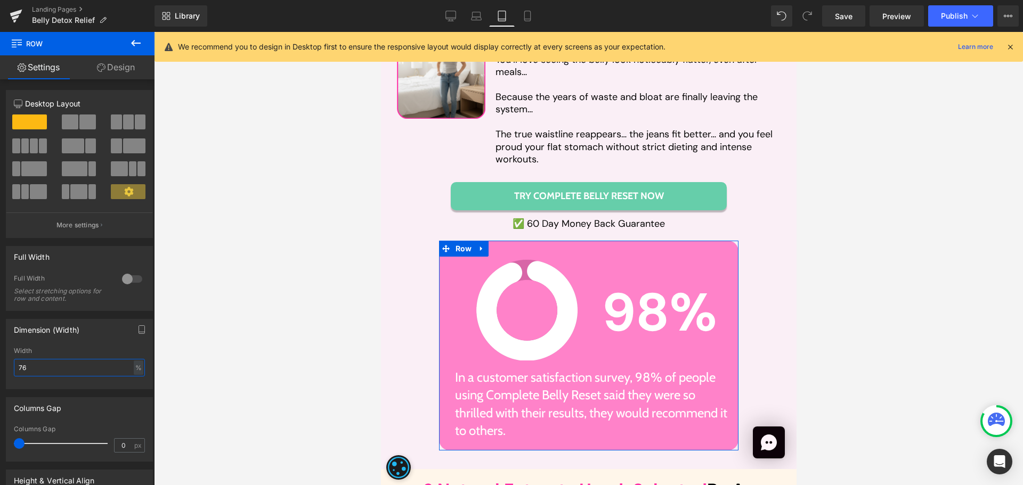
type input "75"
click at [107, 72] on link "Design" at bounding box center [115, 67] width 77 height 24
click at [0, 0] on div "Spacing" at bounding box center [0, 0] width 0 height 0
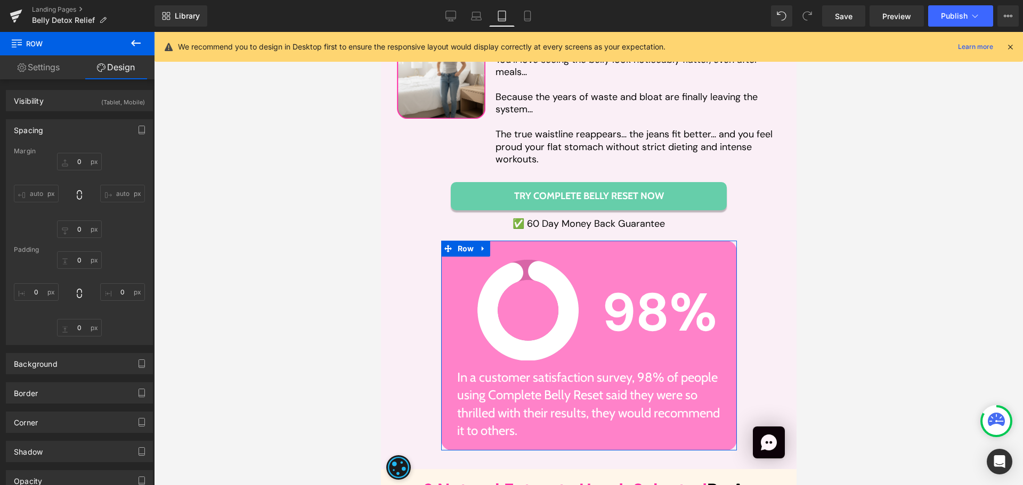
type input "0"
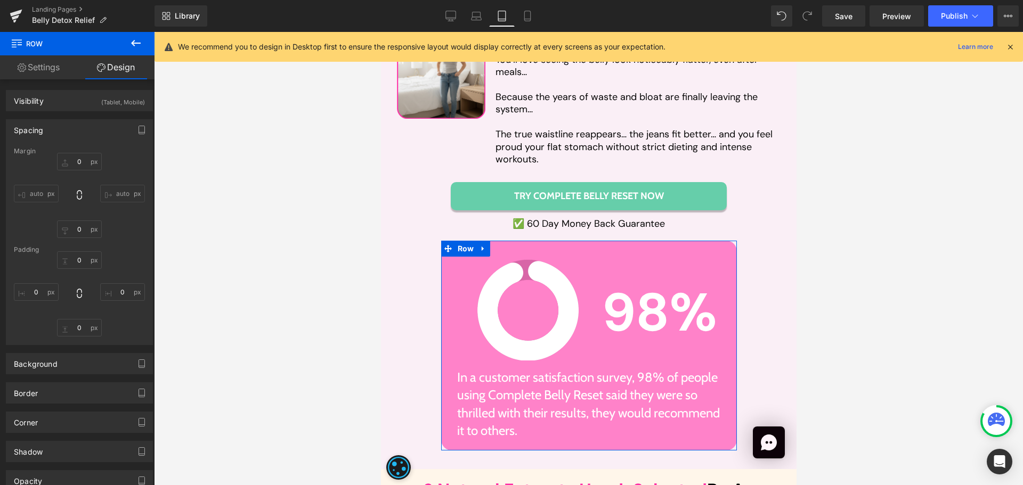
type input "0"
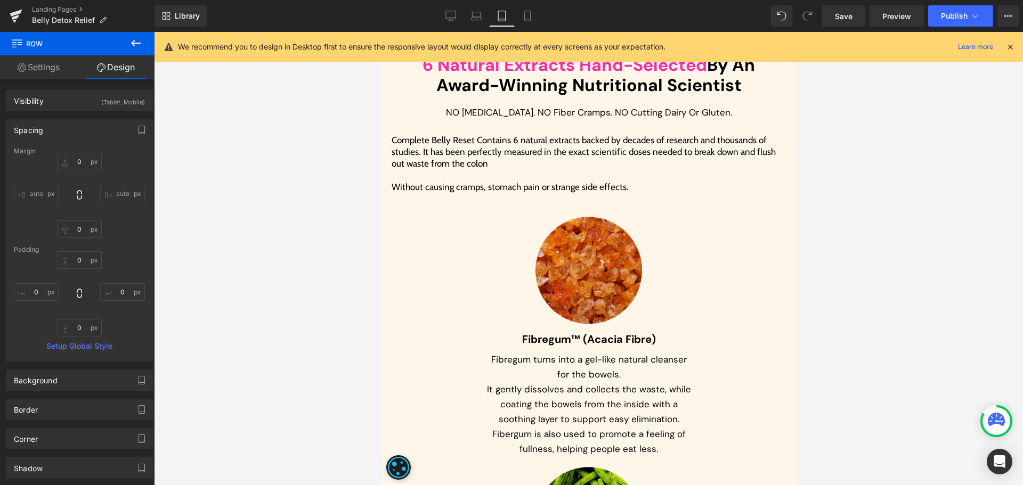
scroll to position [3594, 0]
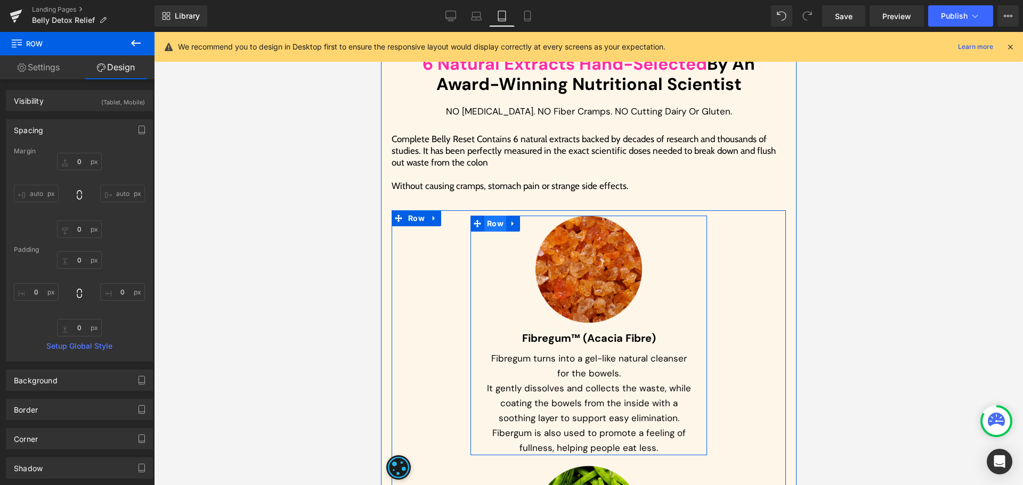
click at [495, 216] on span "Row" at bounding box center [495, 224] width 22 height 16
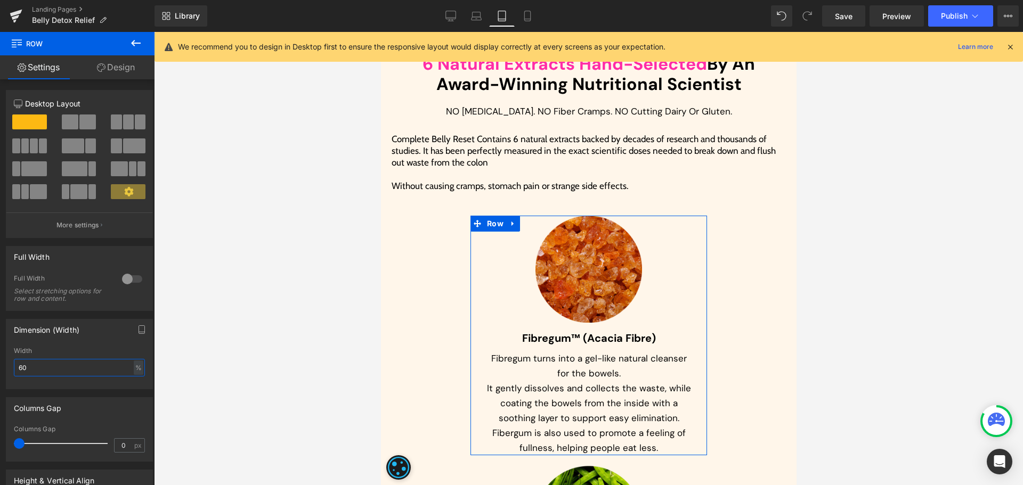
click at [66, 359] on input "60" at bounding box center [79, 368] width 131 height 18
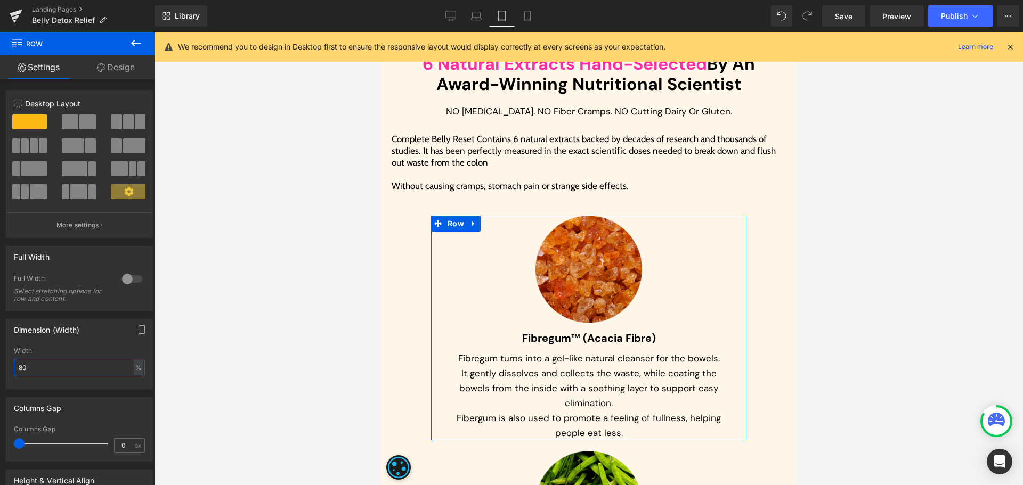
type input "80"
click at [62, 378] on div "Width 80 % % px" at bounding box center [79, 368] width 131 height 42
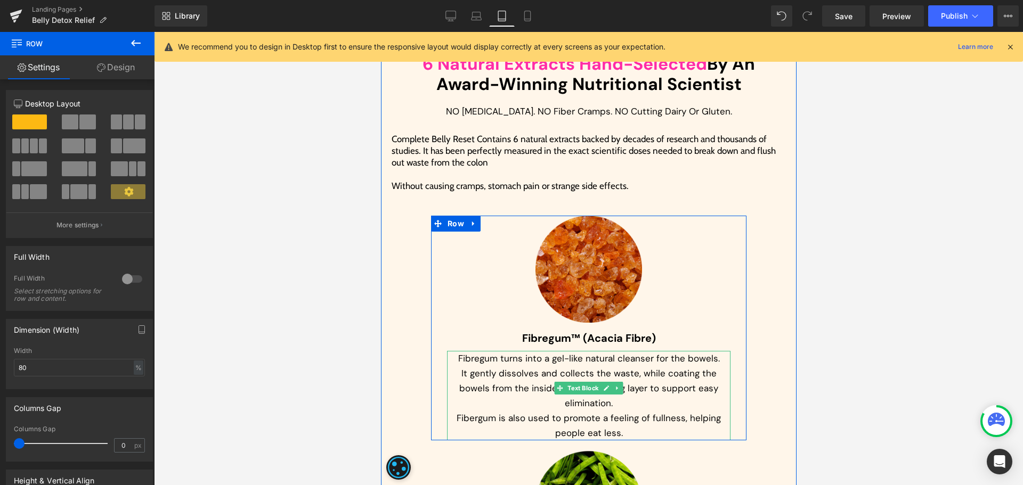
click at [571, 366] on p "It gently dissolves and collects the waste, while coating the bowels from the i…" at bounding box center [587, 388] width 283 height 45
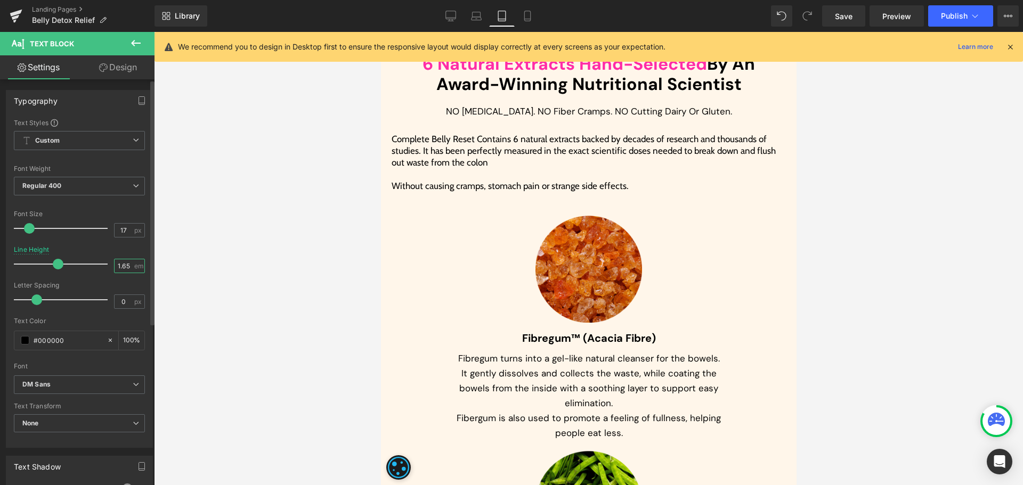
click at [120, 261] on input "1.65" at bounding box center [124, 265] width 19 height 13
type input "1.5"
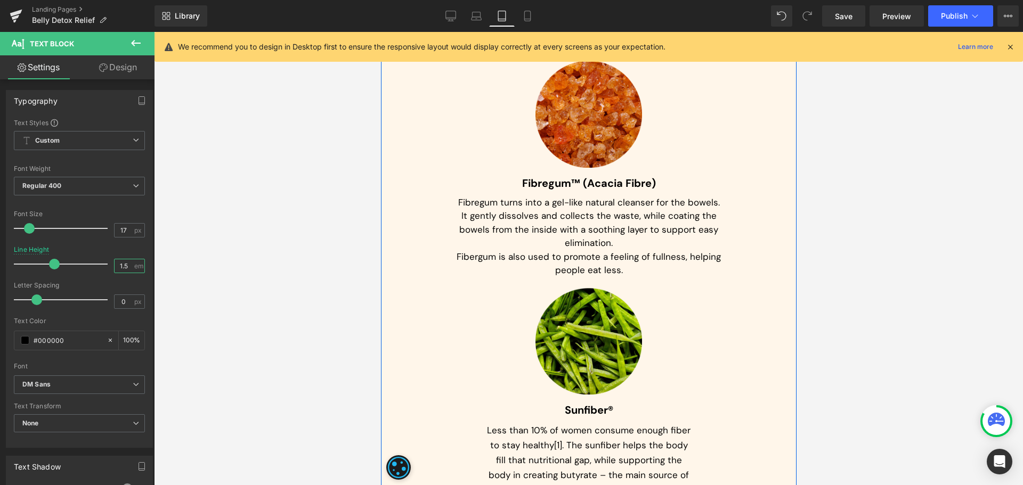
scroll to position [3754, 0]
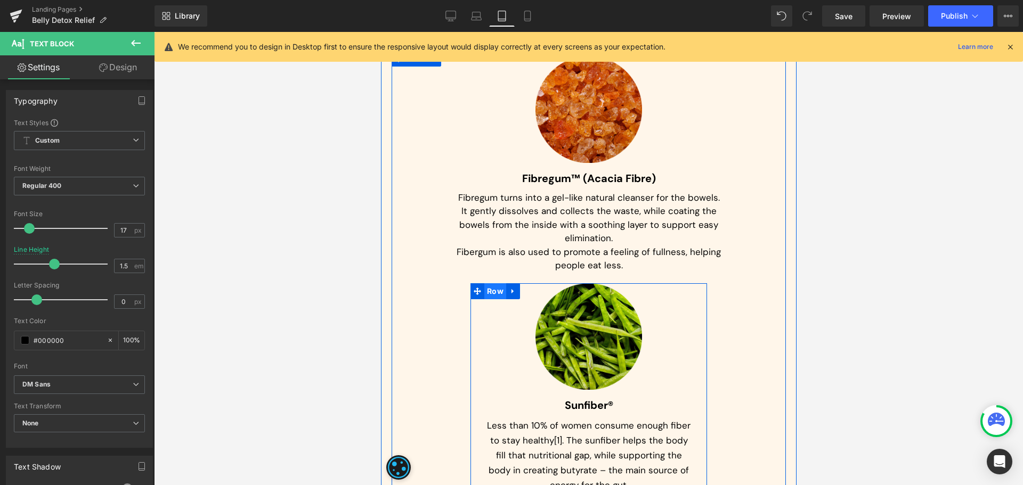
click at [488, 283] on span "Row" at bounding box center [495, 291] width 22 height 16
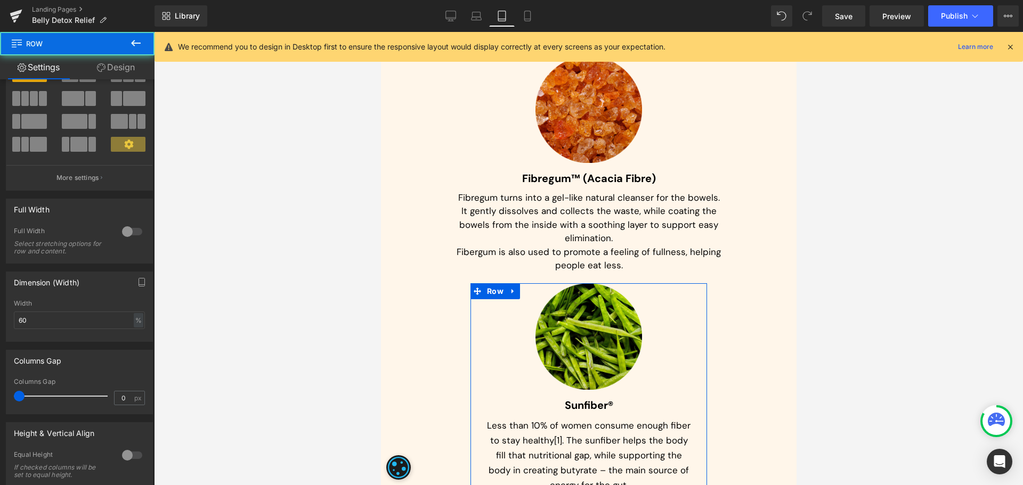
scroll to position [53, 0]
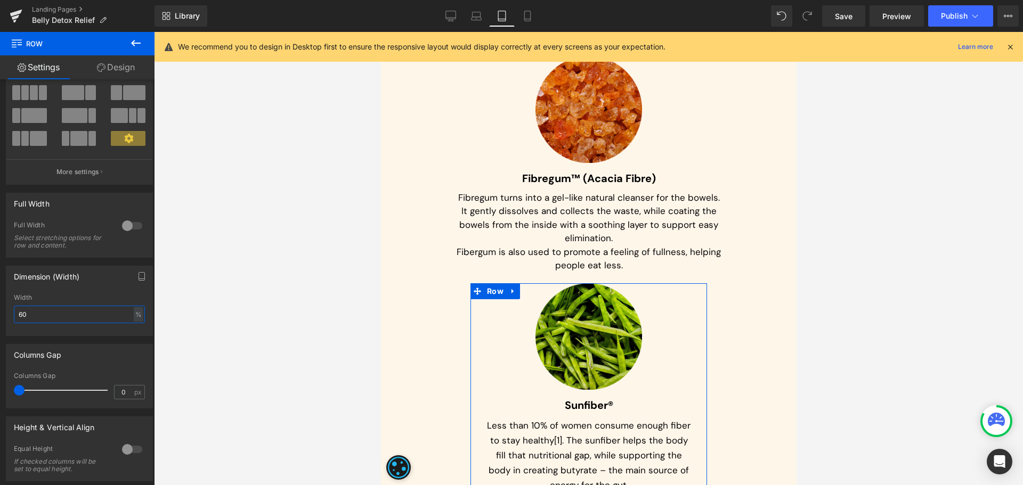
click at [44, 321] on input "60" at bounding box center [79, 315] width 131 height 18
type input "80"
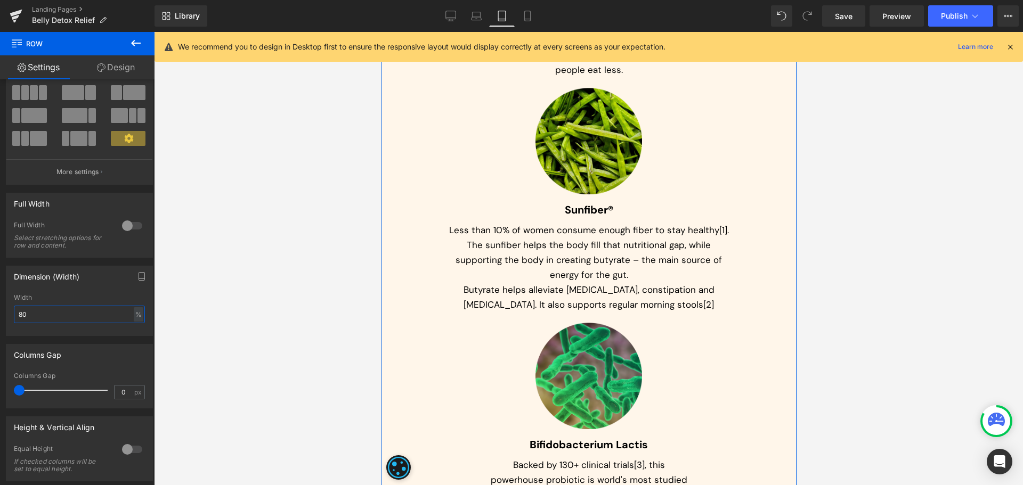
scroll to position [3967, 0]
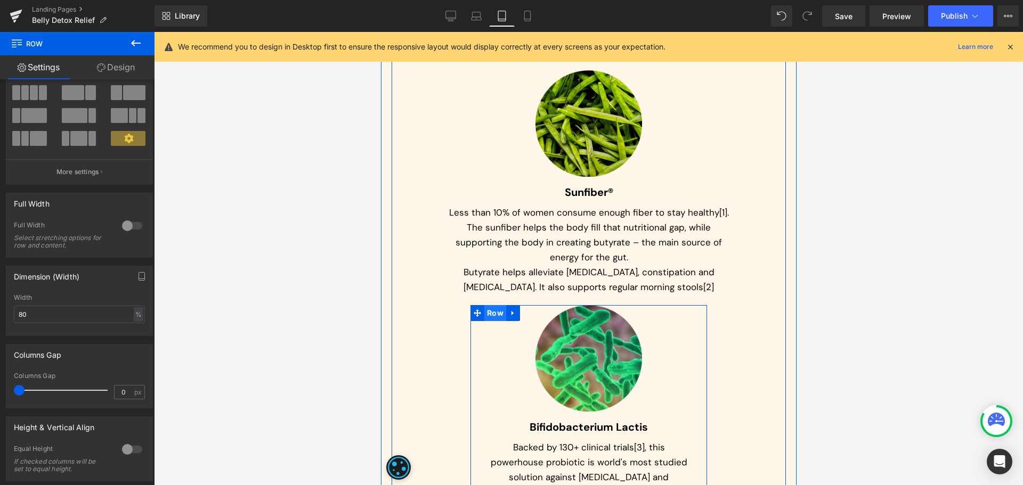
click at [486, 305] on span "Row" at bounding box center [495, 313] width 22 height 16
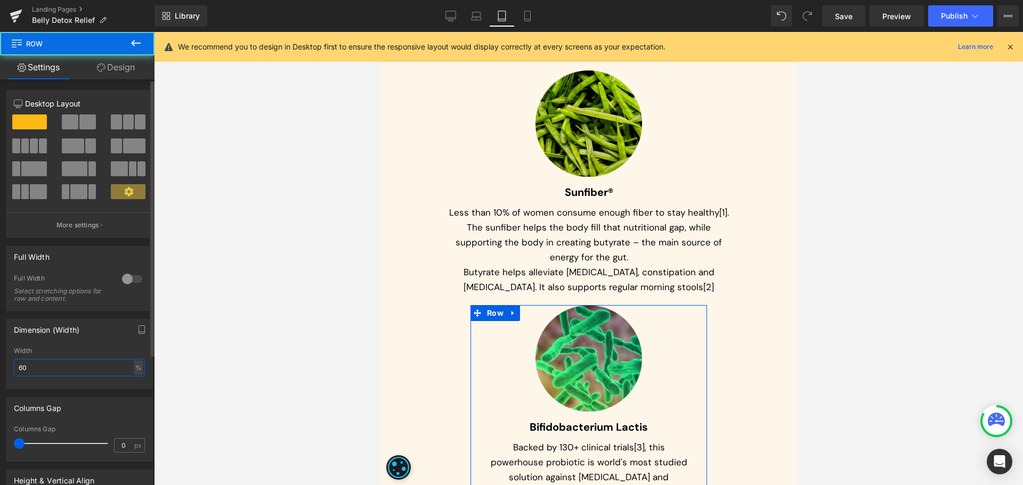
click at [43, 370] on input "60" at bounding box center [79, 368] width 131 height 18
paste input "8"
type input "80"
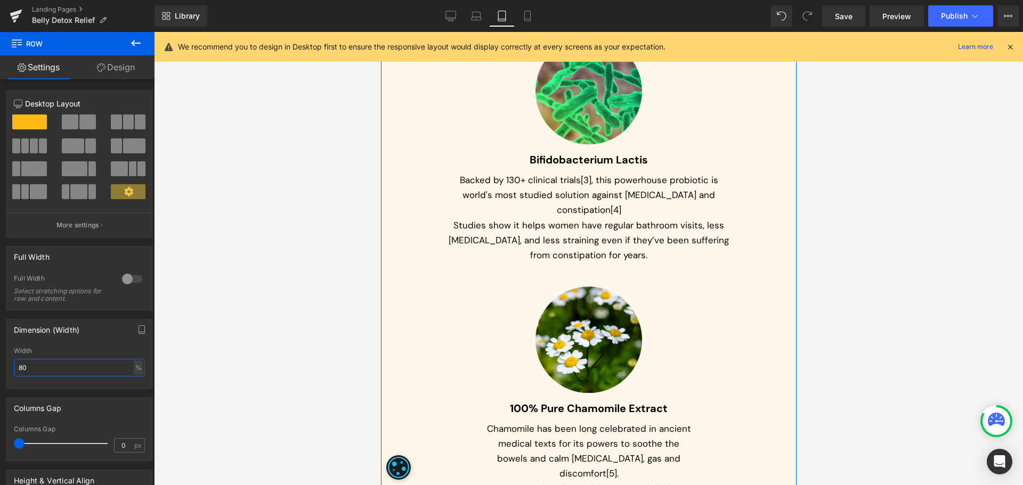
scroll to position [4287, 0]
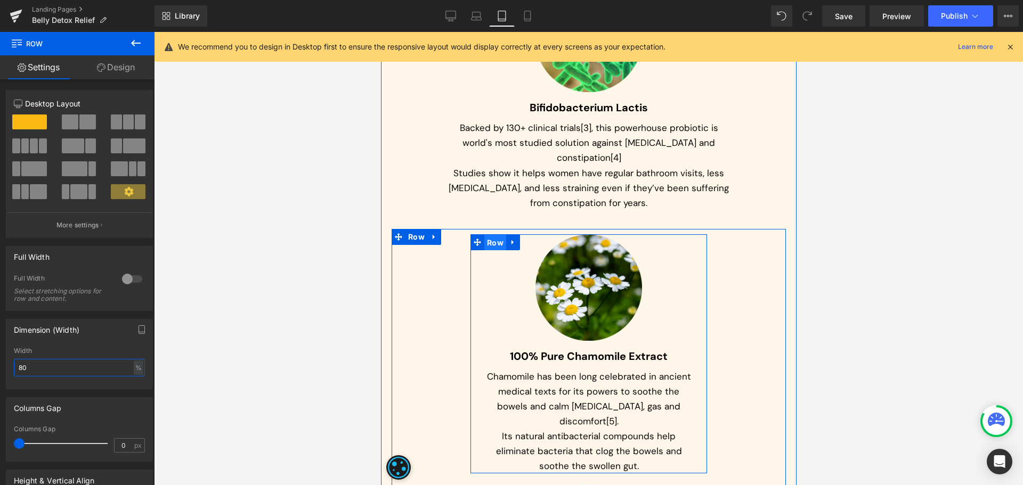
drag, startPoint x: 489, startPoint y: 197, endPoint x: 662, endPoint y: 285, distance: 194.4
click at [489, 235] on span "Row" at bounding box center [495, 243] width 22 height 16
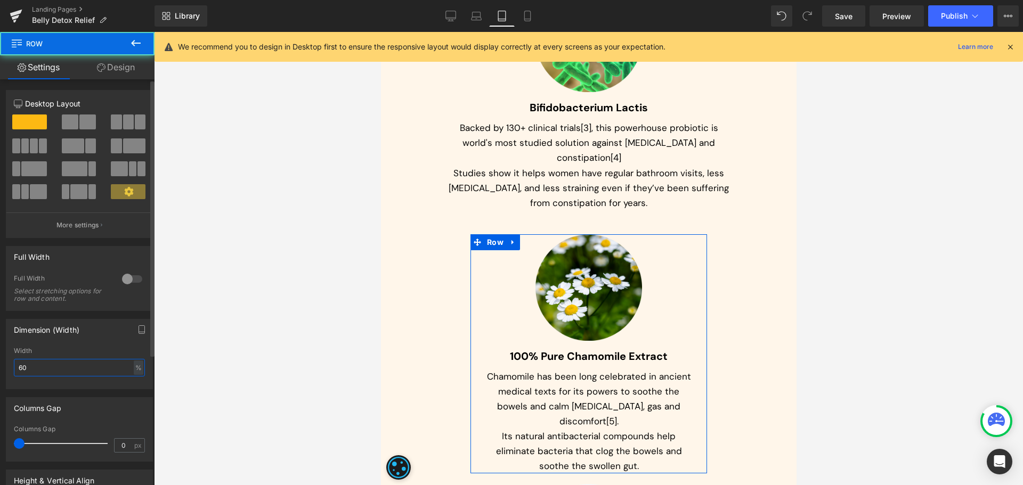
click at [71, 362] on input "60" at bounding box center [79, 368] width 131 height 18
paste input "8"
type input "80"
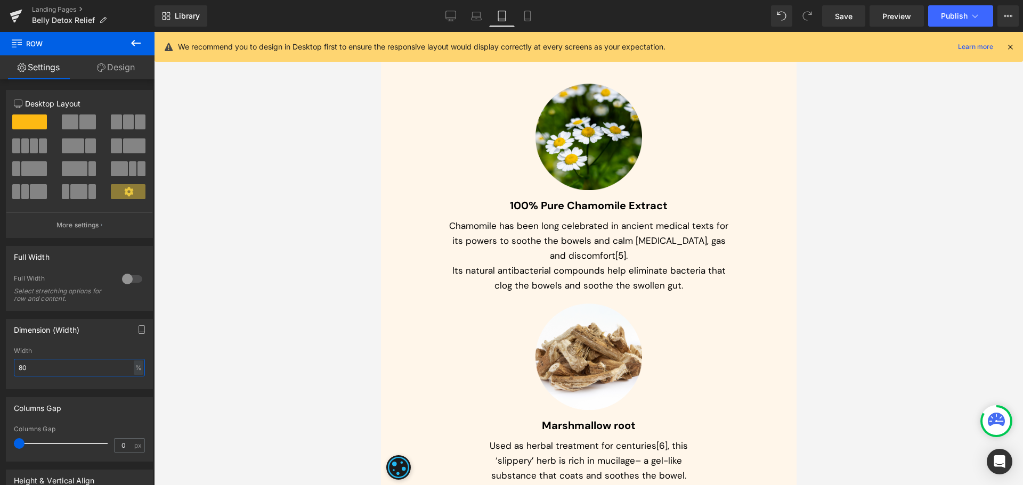
scroll to position [4553, 0]
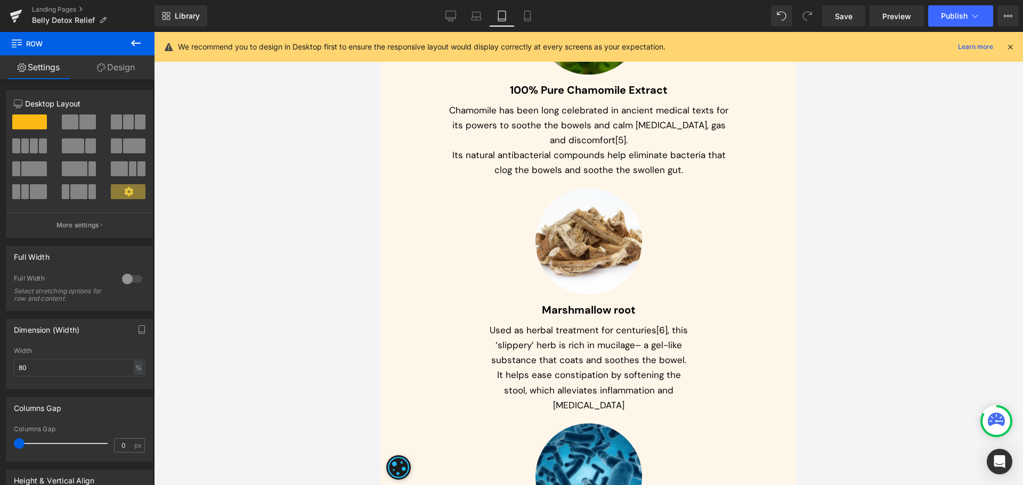
click at [505, 188] on div at bounding box center [588, 241] width 205 height 107
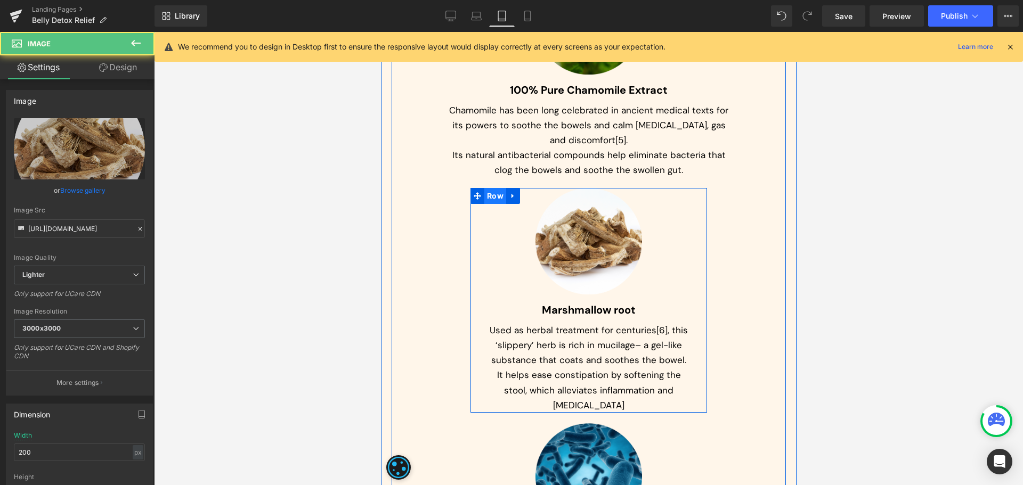
click at [486, 188] on span "Row" at bounding box center [495, 196] width 22 height 16
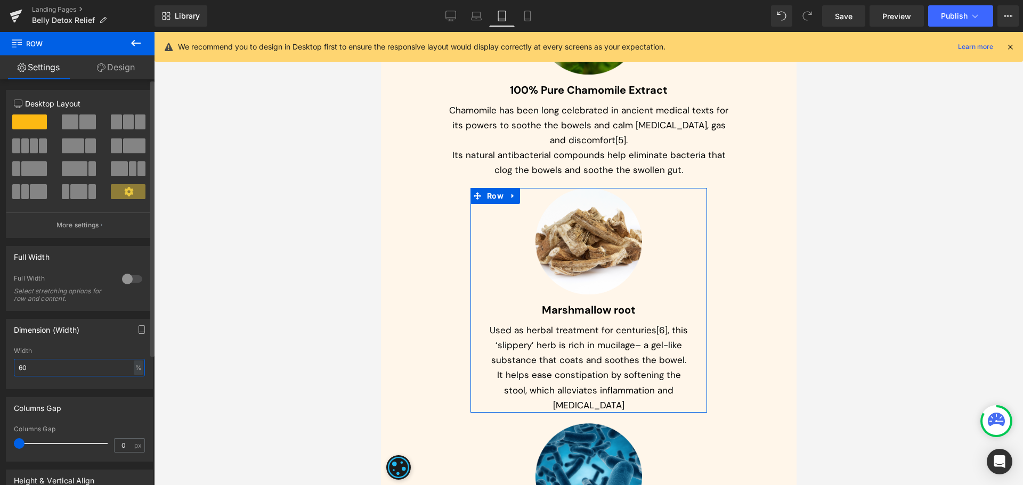
click at [58, 371] on input "60" at bounding box center [79, 368] width 131 height 18
paste input "8"
type input "80"
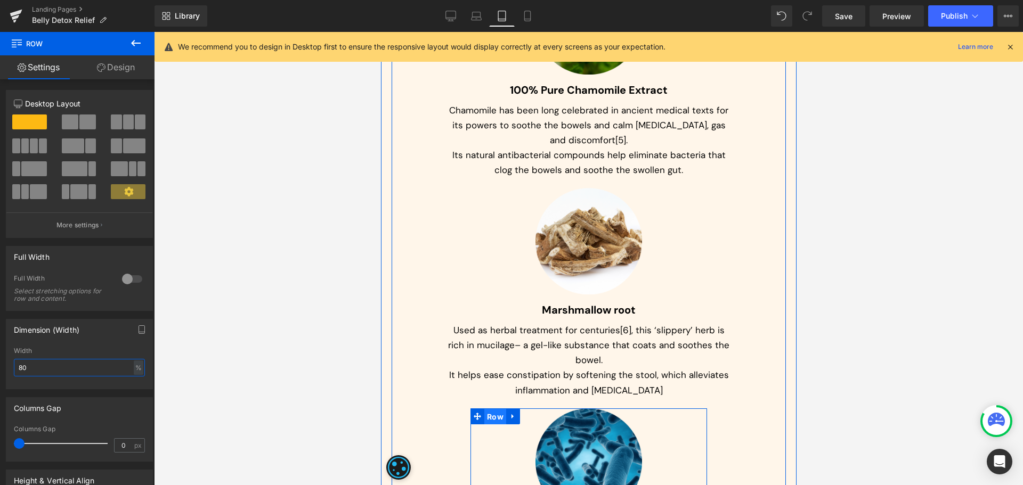
drag, startPoint x: 493, startPoint y: 371, endPoint x: 551, endPoint y: 401, distance: 65.0
click at [493, 409] on span "Row" at bounding box center [495, 417] width 22 height 16
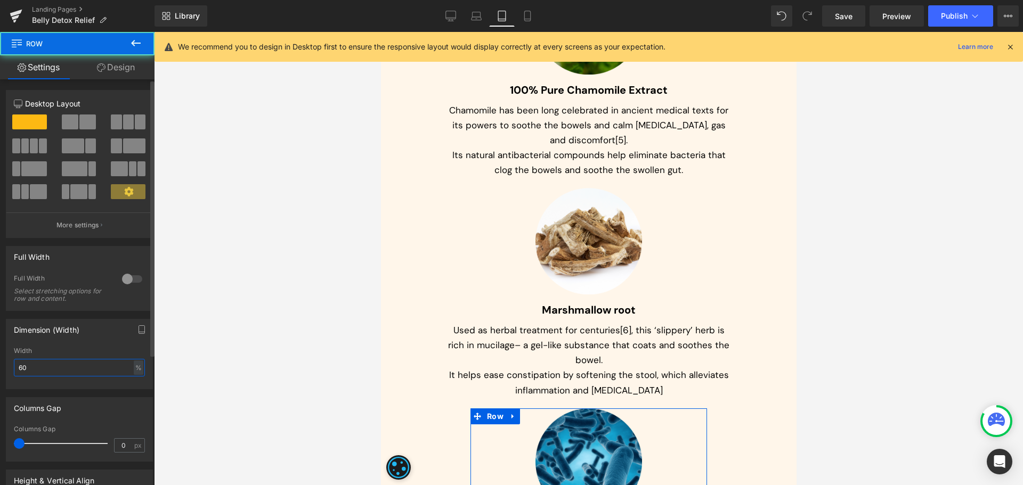
click at [36, 372] on input "60" at bounding box center [79, 368] width 131 height 18
paste input "8"
type input "80"
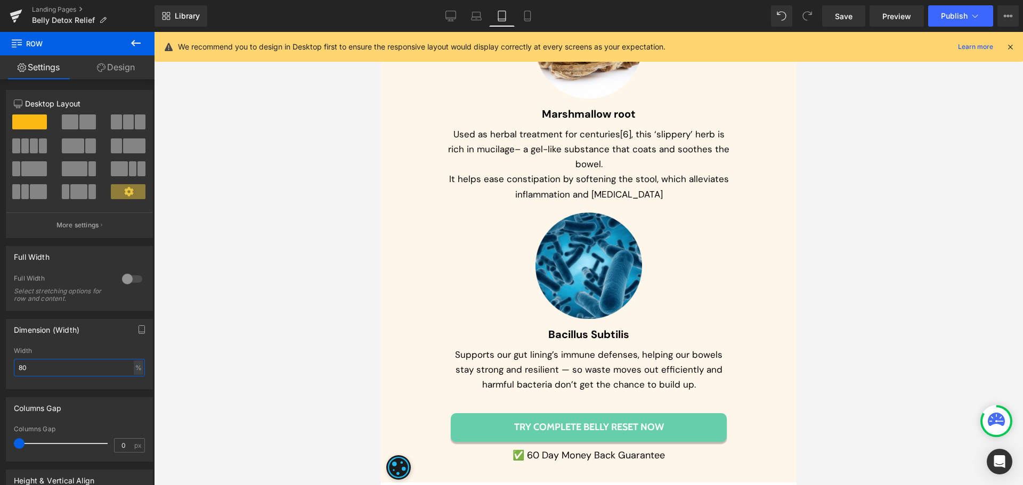
scroll to position [4819, 0]
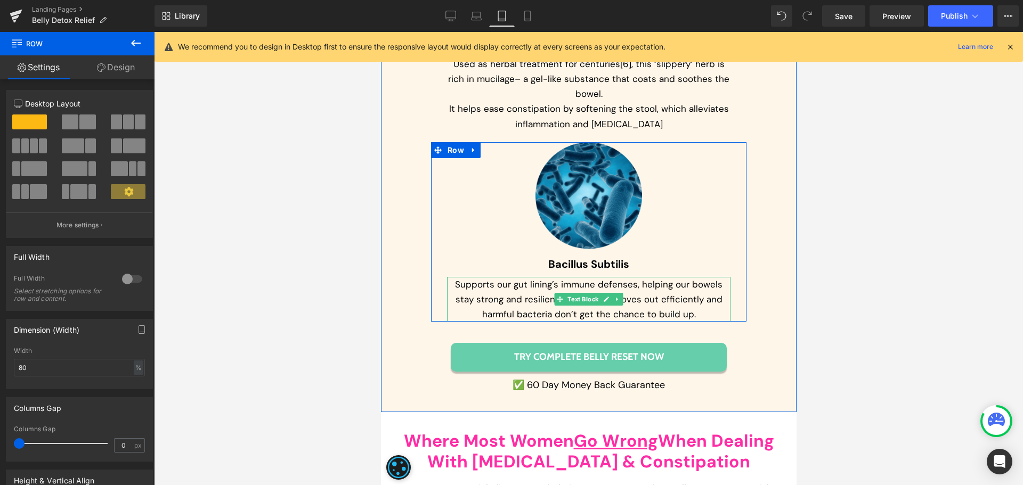
click at [544, 277] on p "Supports our gut lining’s immune defenses, helping our bowels stay strong and r…" at bounding box center [587, 299] width 283 height 45
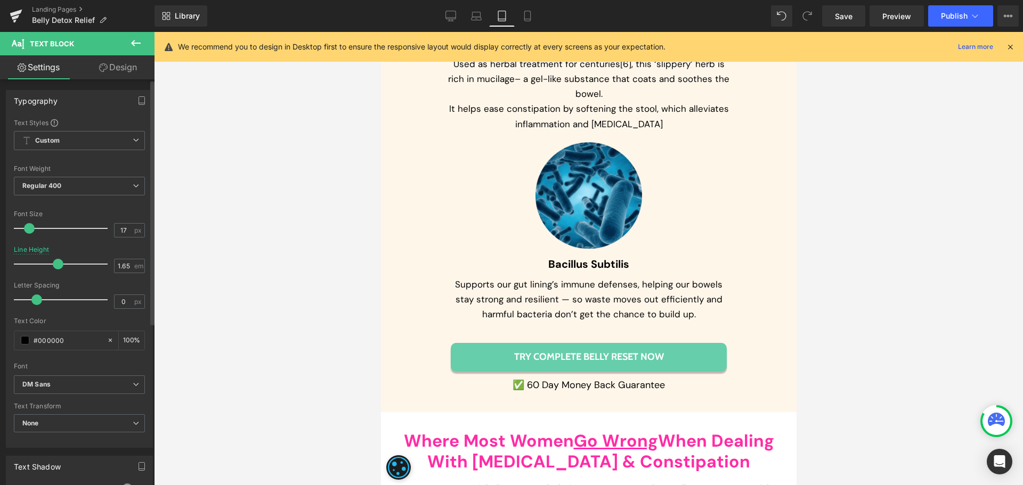
click at [112, 274] on div "Line Height 1.65 em" at bounding box center [79, 264] width 131 height 36
click at [120, 267] on input "1.65" at bounding box center [124, 265] width 19 height 13
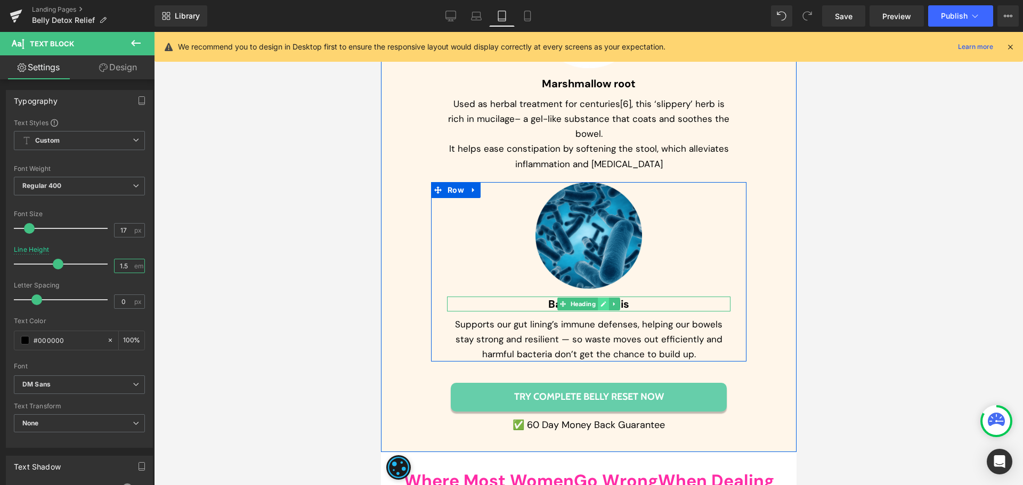
type input "1.4"
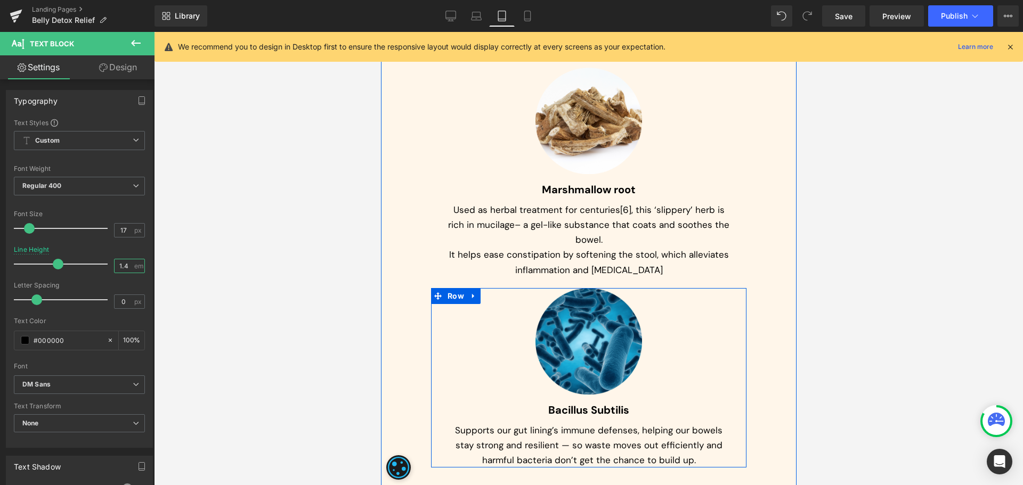
scroll to position [4606, 0]
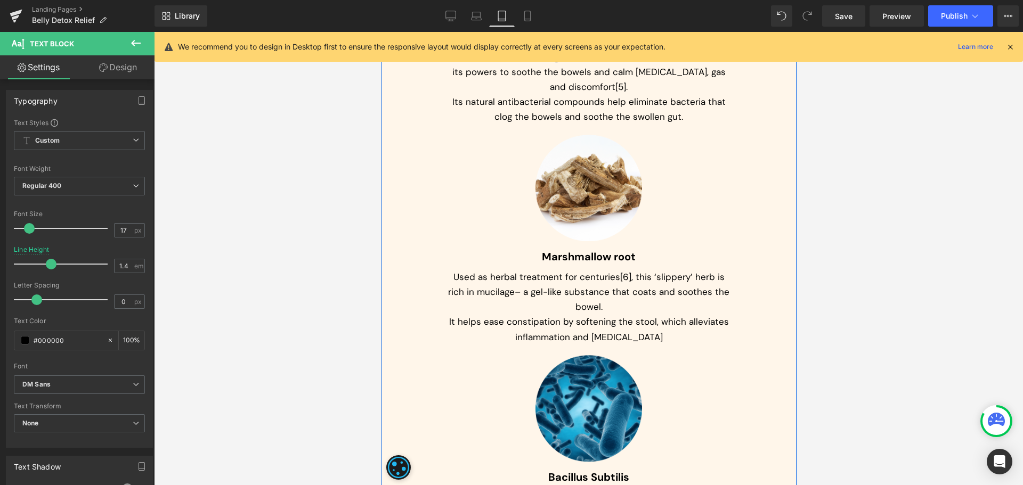
click at [554, 269] on div "Used as herbal treatment for centuries[6], this ‘slippery’ herb is rich in muci…" at bounding box center [587, 306] width 283 height 75
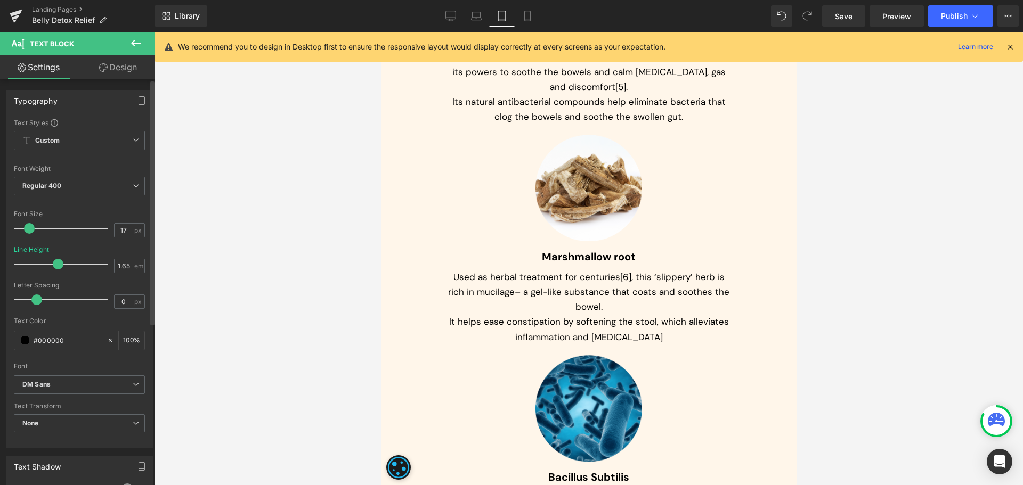
click at [108, 271] on div "Line Height 1.65 em" at bounding box center [79, 264] width 131 height 36
click at [124, 259] on input "1.65" at bounding box center [124, 265] width 19 height 13
type input "1.4"
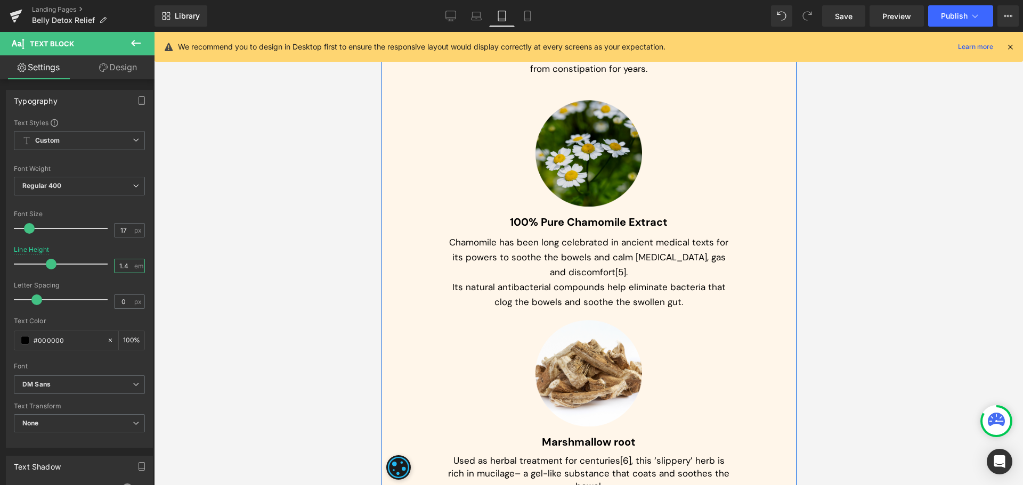
scroll to position [4340, 0]
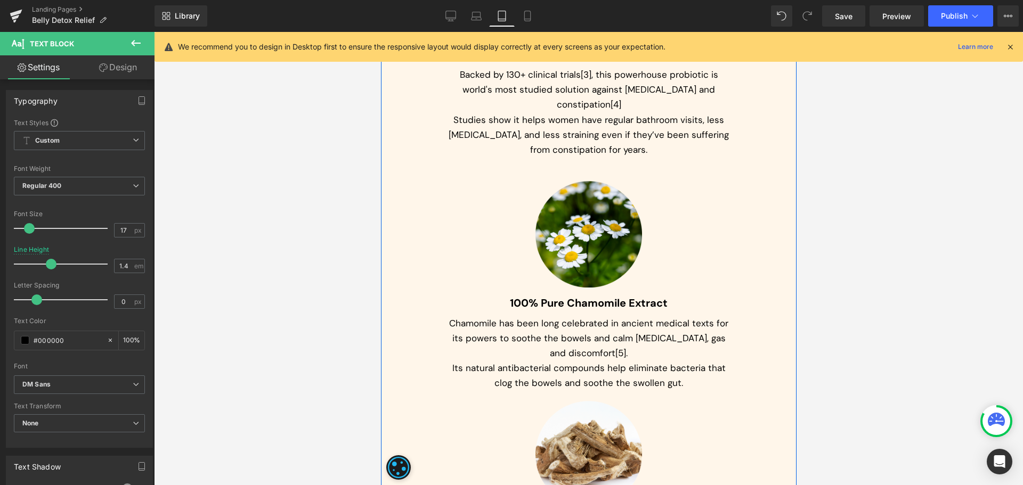
click at [557, 316] on p "Chamomile has been long celebrated in ancient medical texts for its powers to s…" at bounding box center [587, 338] width 283 height 45
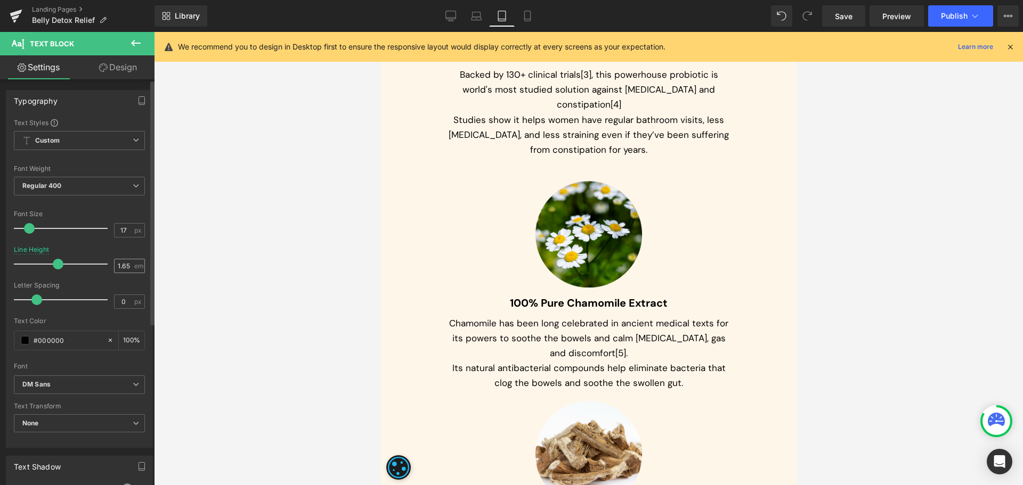
click at [115, 263] on input "1.65" at bounding box center [124, 265] width 19 height 13
type input "1.4"
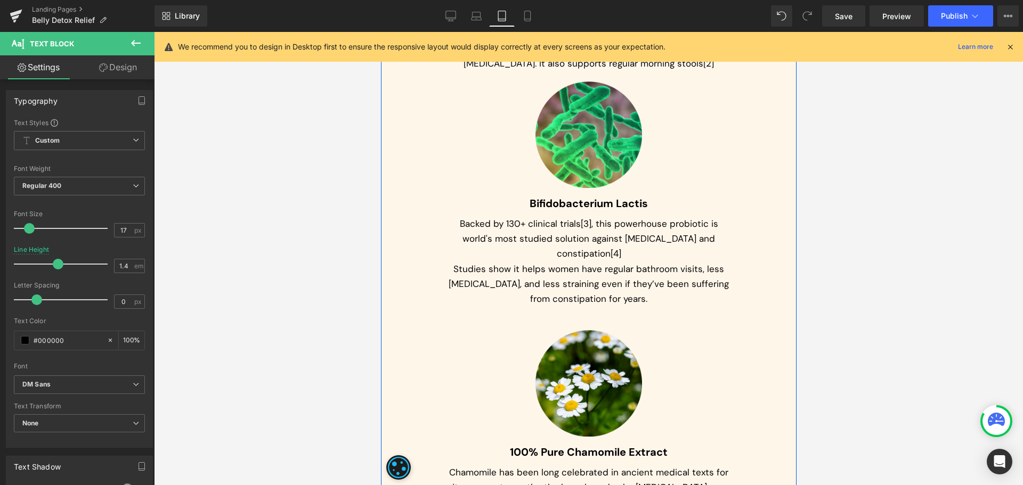
scroll to position [4180, 0]
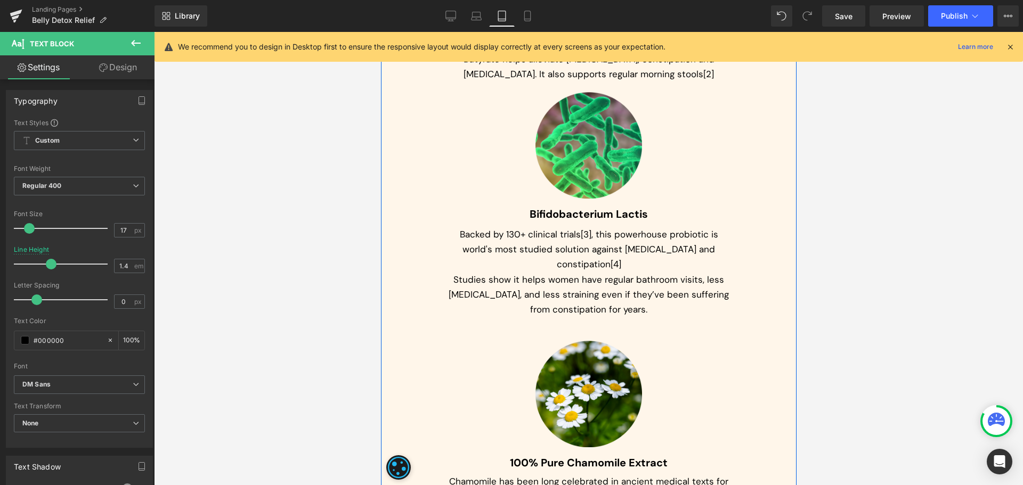
click at [518, 272] on p "Studies show it helps women have regular bathroom visits, less [MEDICAL_DATA], …" at bounding box center [587, 294] width 283 height 45
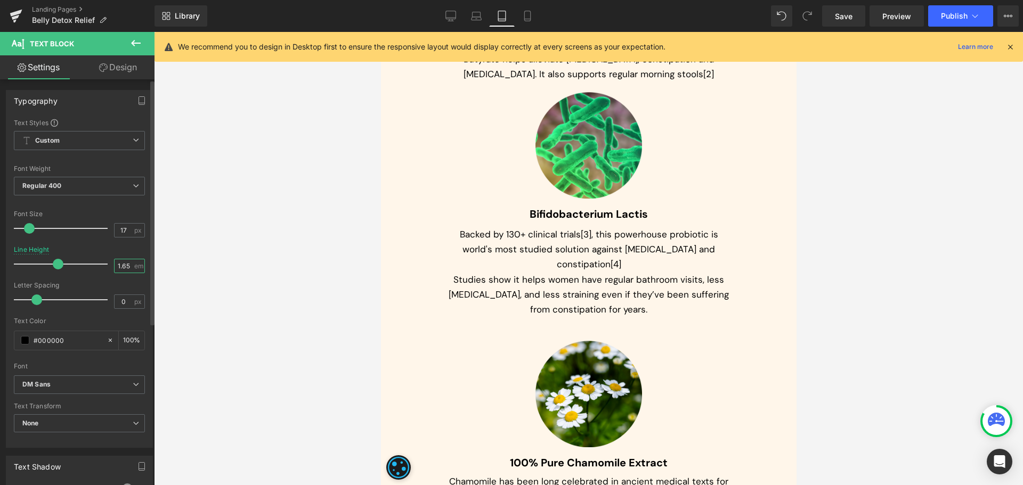
click at [122, 265] on input "1.65" at bounding box center [124, 265] width 19 height 13
type input "1.4"
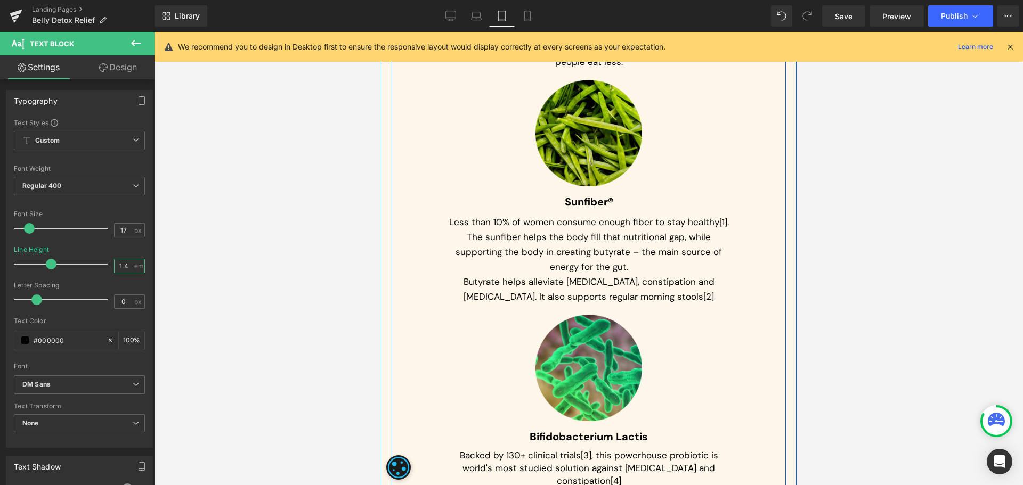
scroll to position [3861, 0]
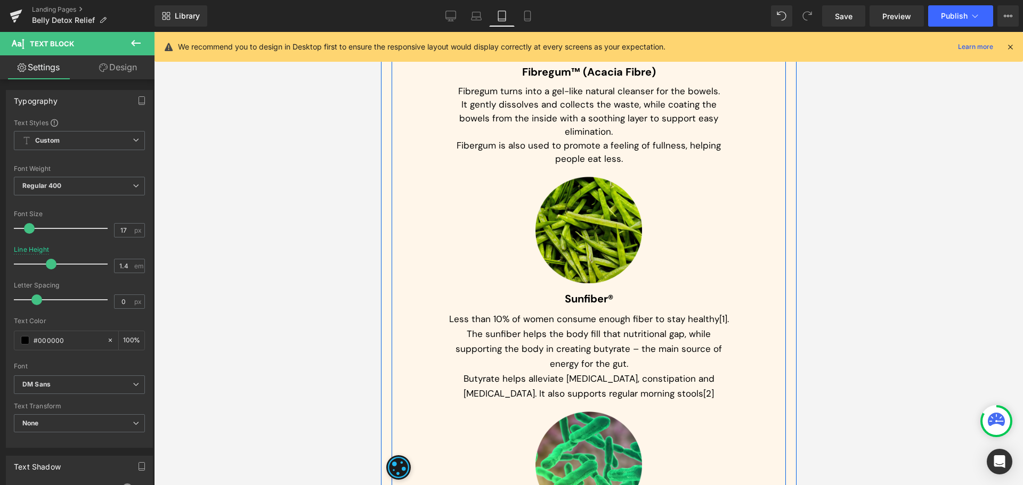
click at [503, 319] on p "Less than 10% of women consume enough fiber to stay healthy[1]. The sunfiber he…" at bounding box center [587, 342] width 283 height 60
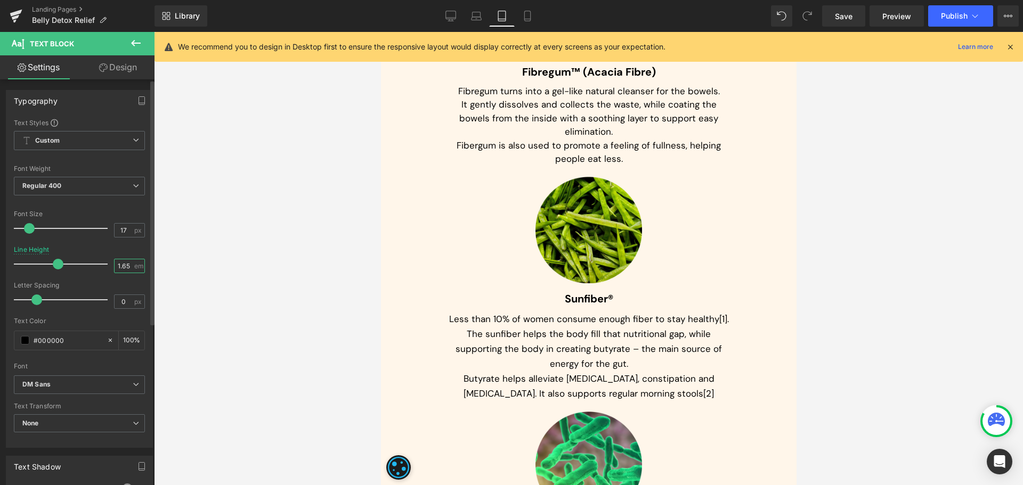
click at [121, 267] on input "1.65" at bounding box center [124, 265] width 19 height 13
type input "1.4"
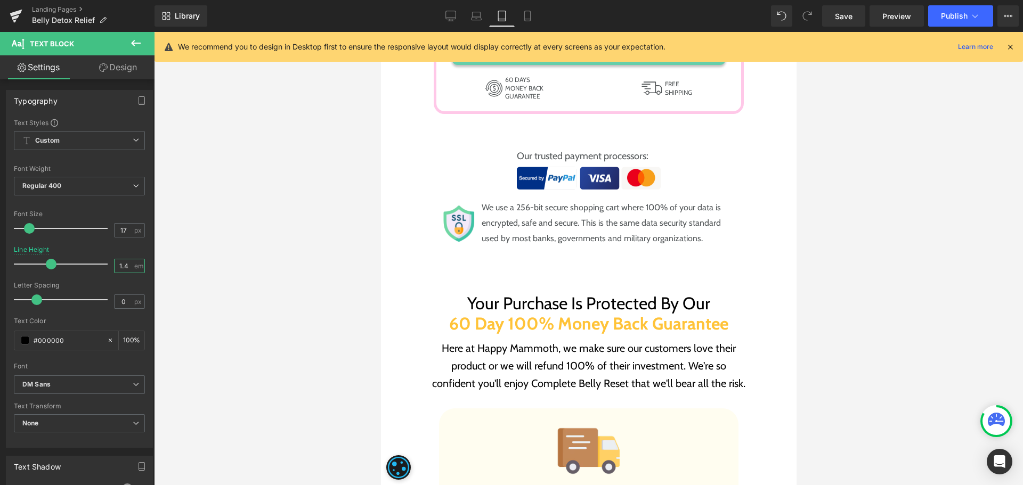
scroll to position [8973, 0]
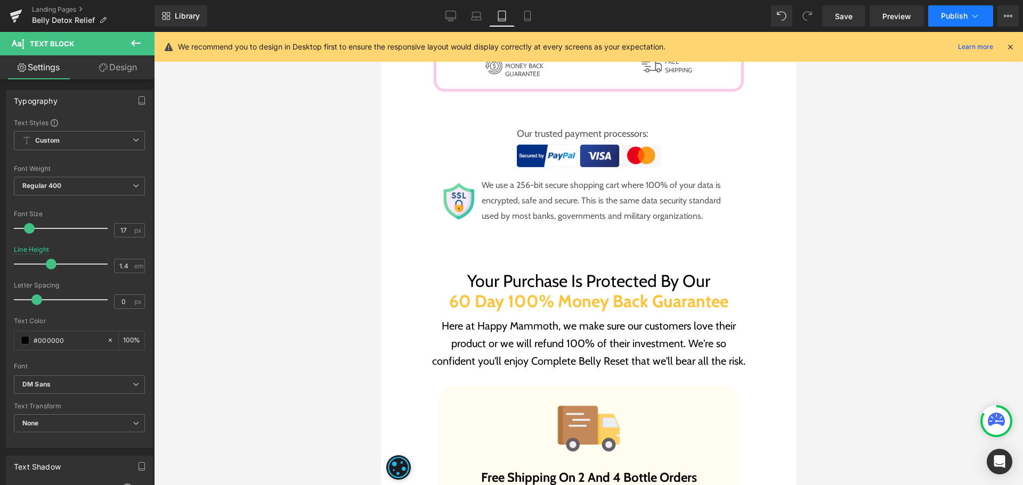
click at [955, 13] on span "Publish" at bounding box center [954, 16] width 27 height 9
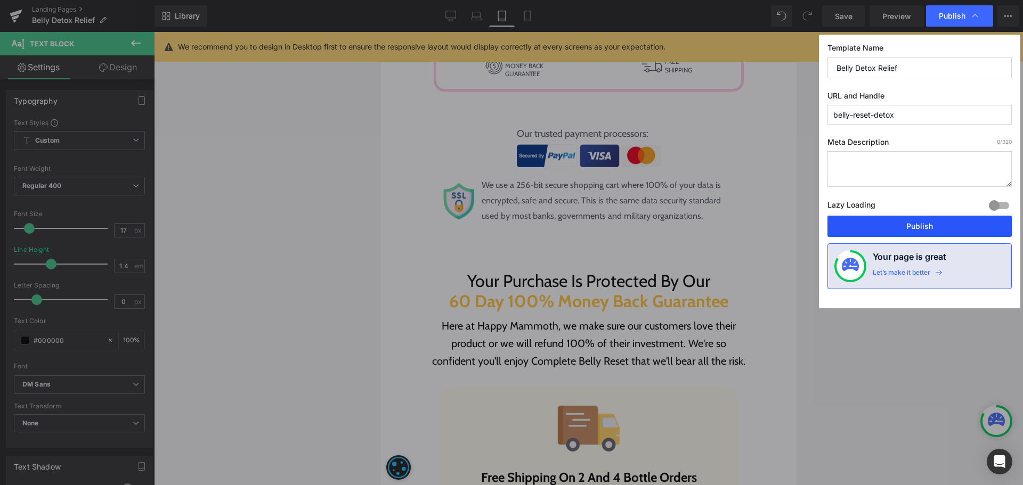
click at [936, 228] on button "Publish" at bounding box center [919, 226] width 184 height 21
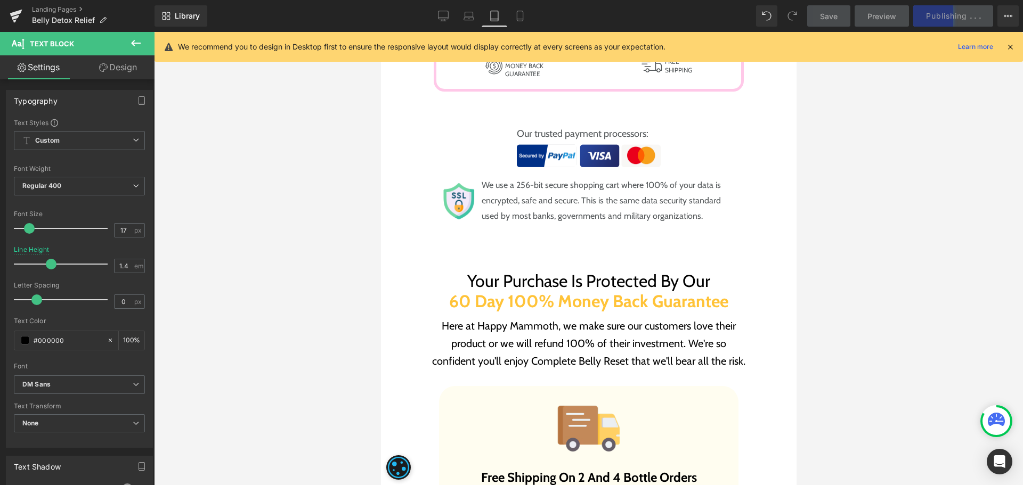
click at [962, 162] on div at bounding box center [588, 258] width 869 height 453
